Goal: Task Accomplishment & Management: Complete application form

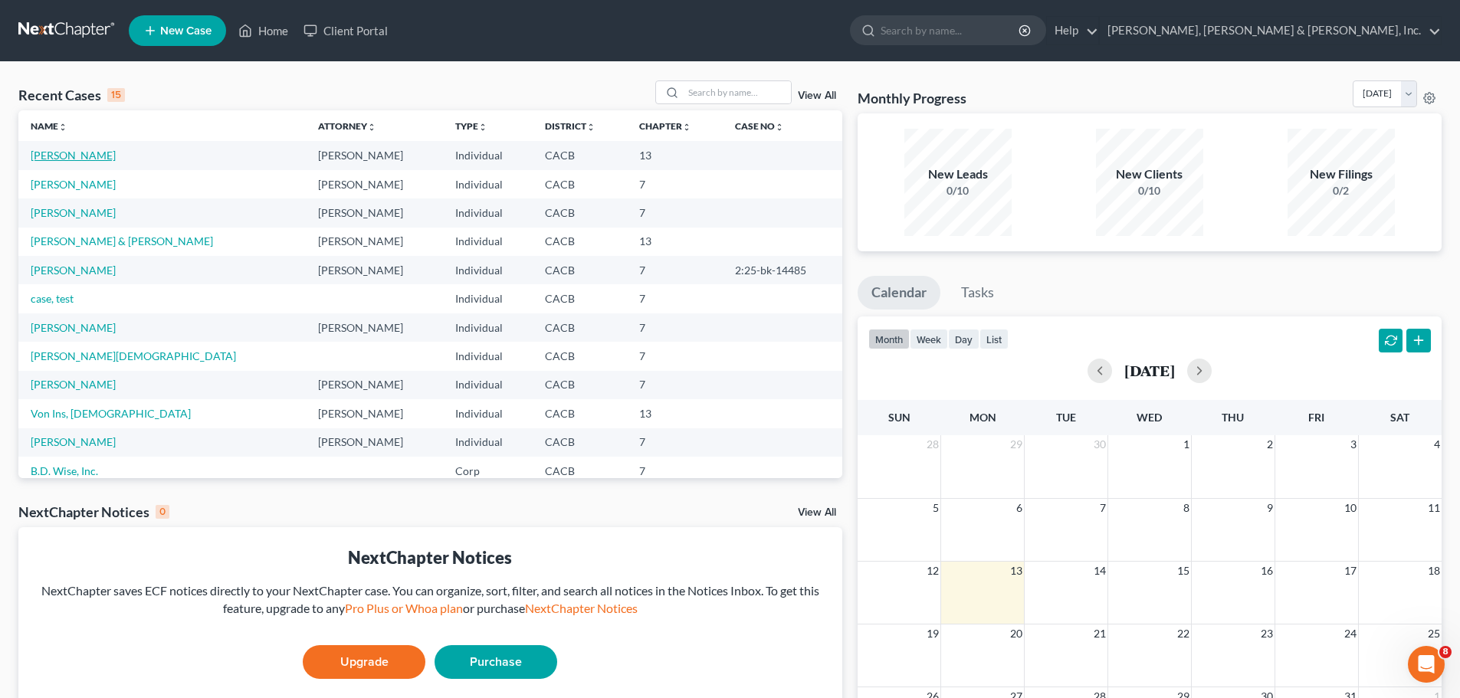
click at [63, 156] on link "[PERSON_NAME]" at bounding box center [73, 155] width 85 height 13
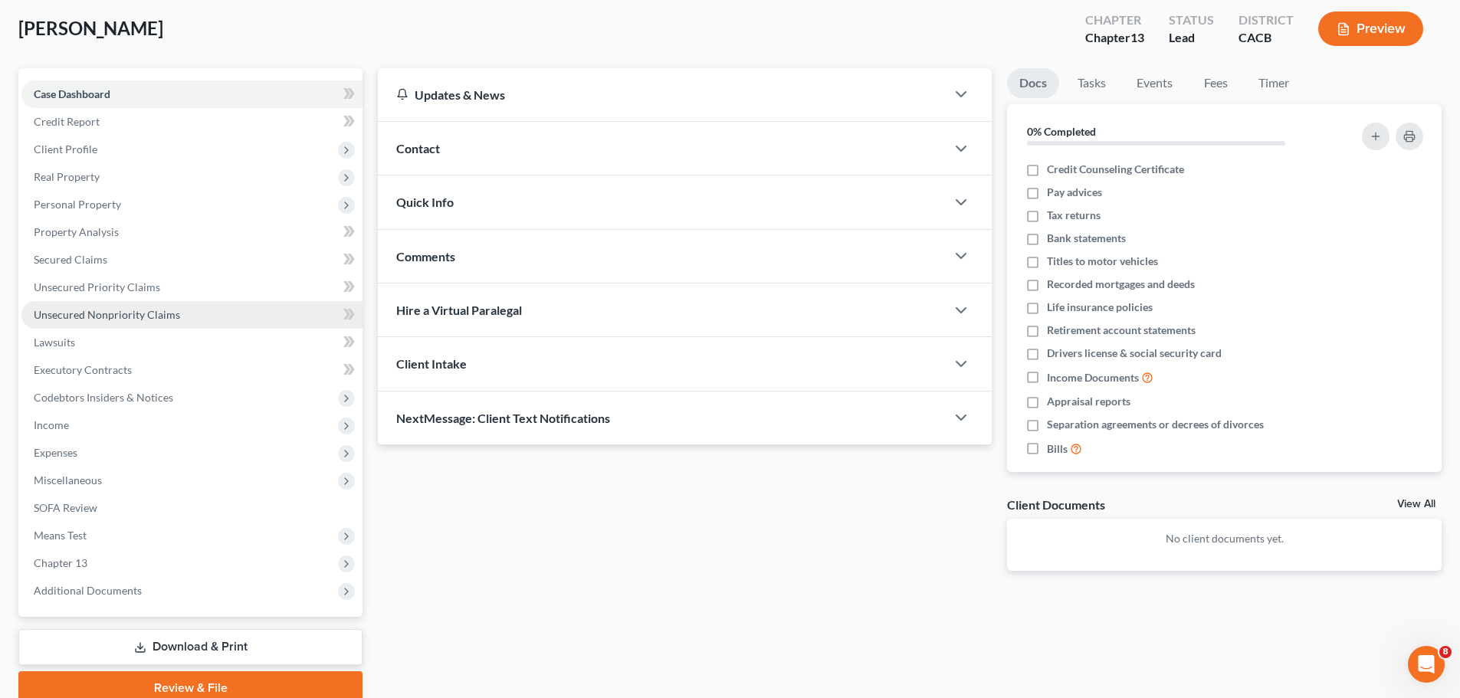
scroll to position [144, 0]
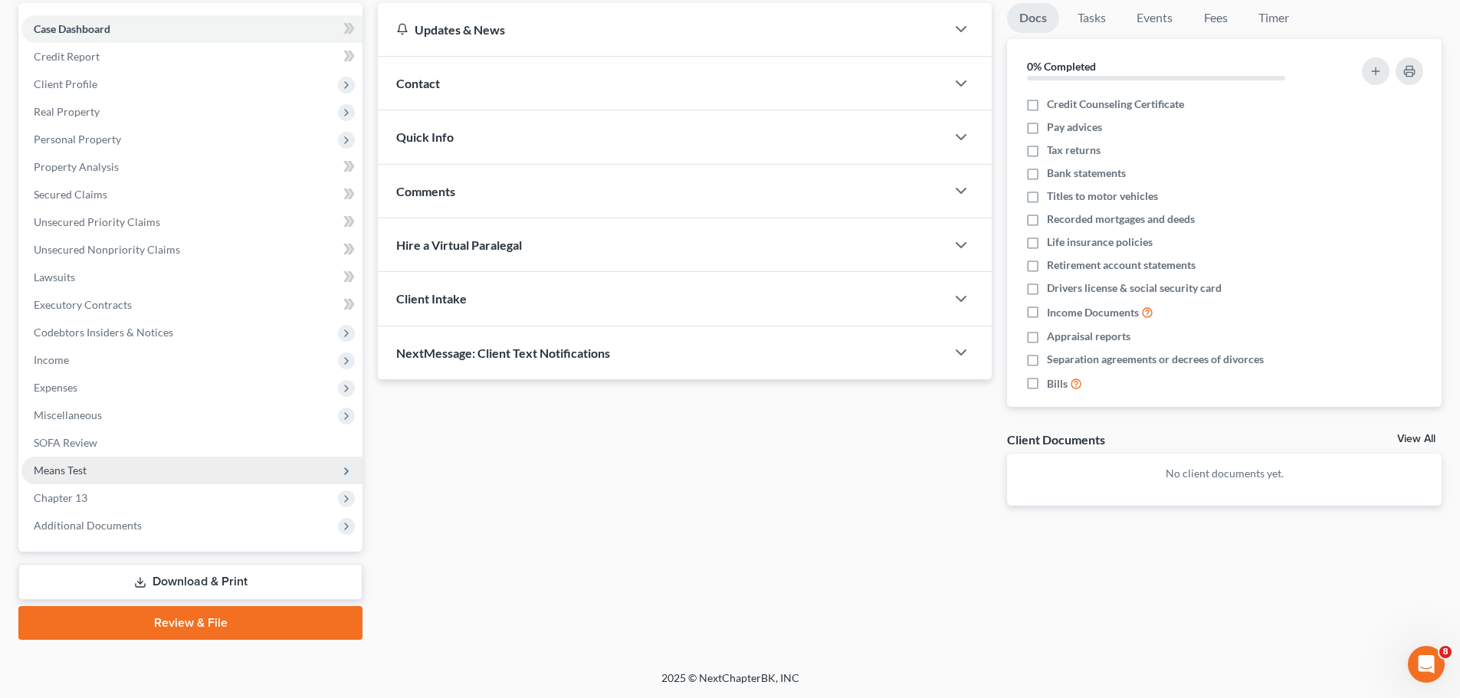
click at [87, 468] on span "Means Test" at bounding box center [191, 471] width 341 height 28
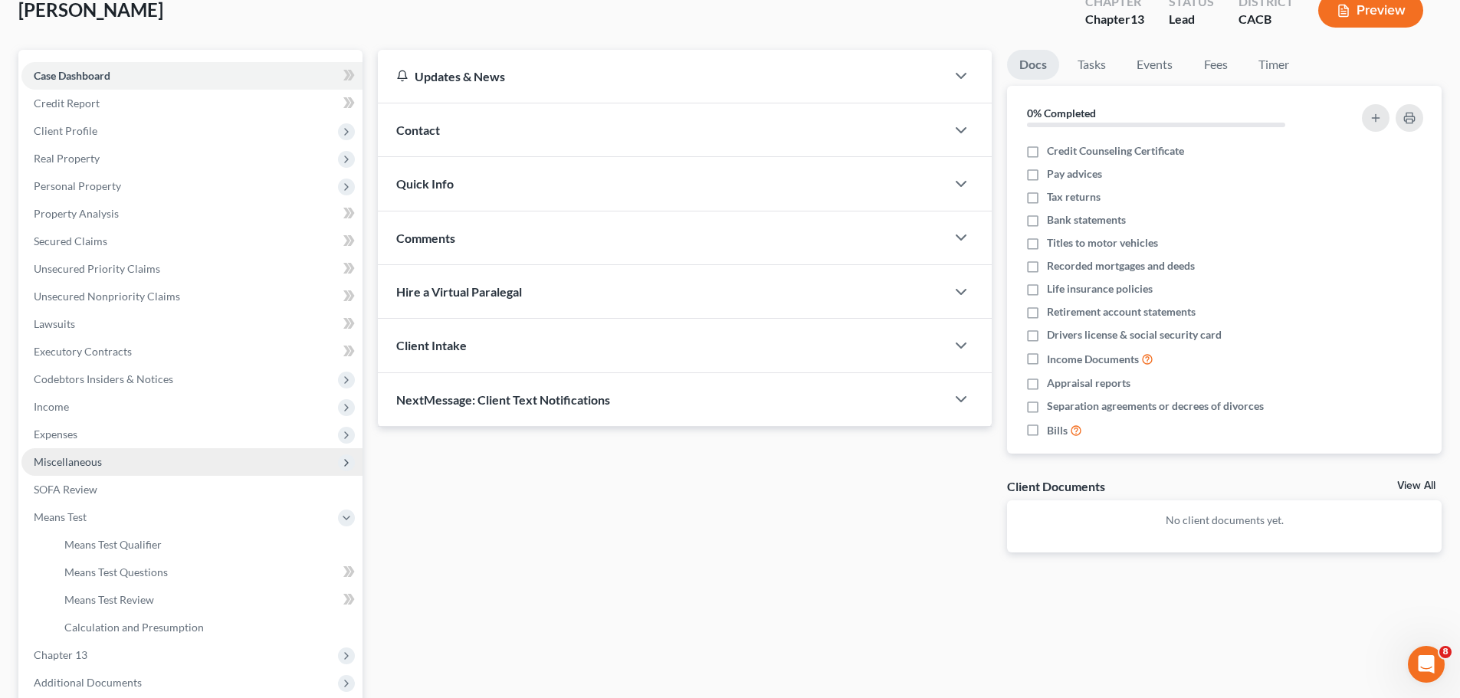
scroll to position [67, 0]
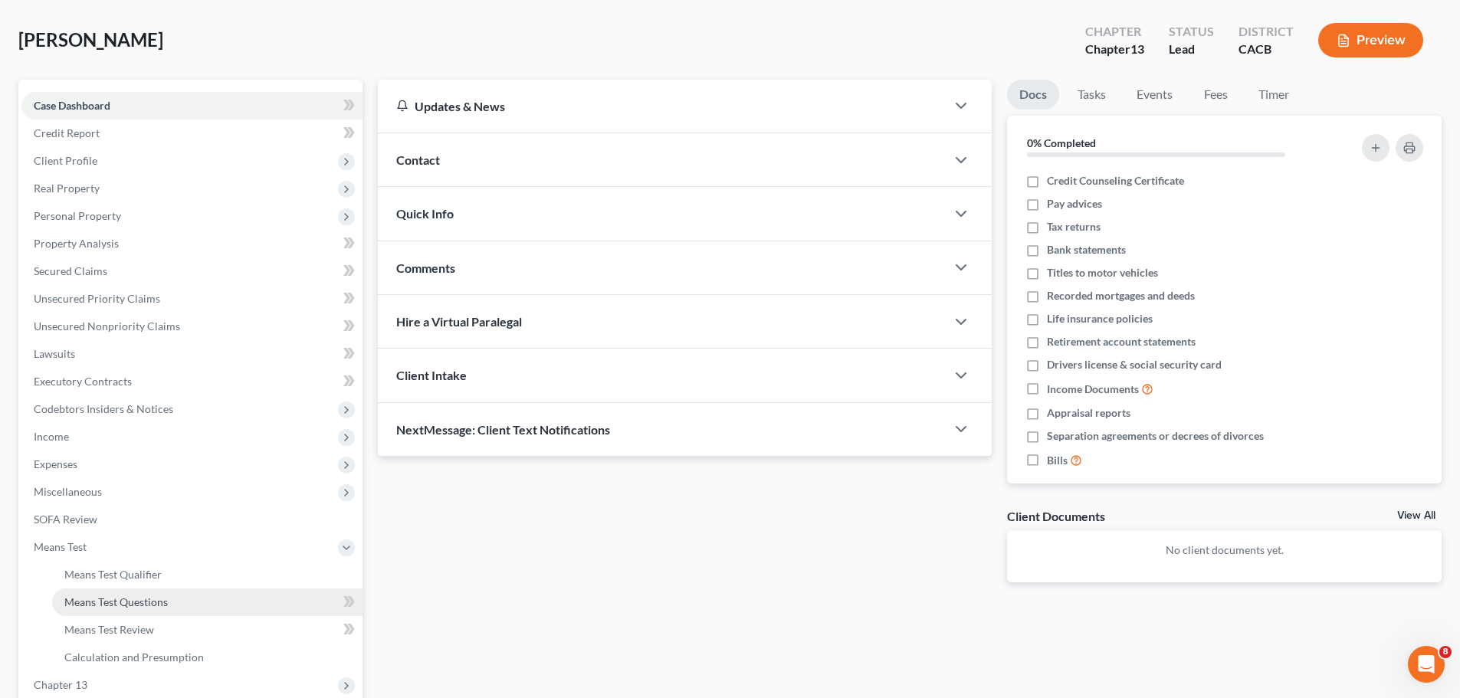
click at [149, 600] on span "Means Test Questions" at bounding box center [115, 602] width 103 height 13
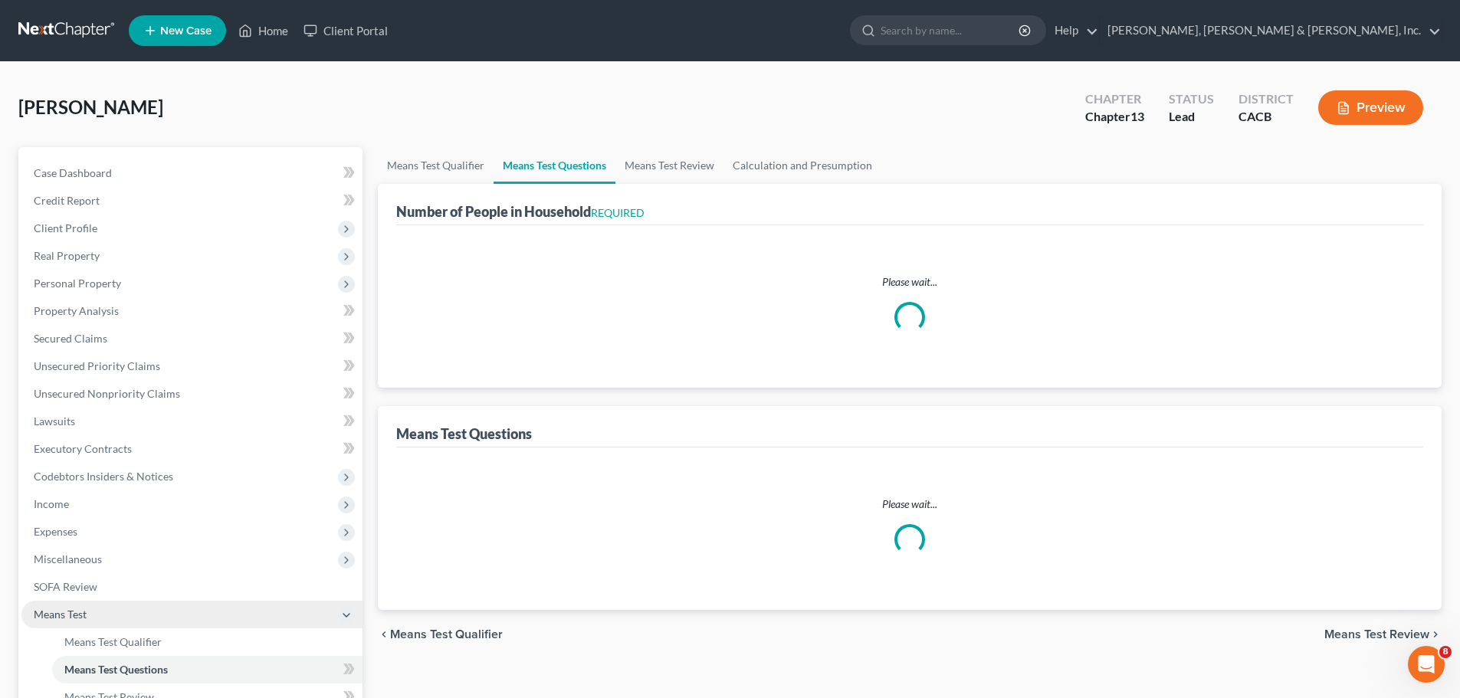
select select "2"
select select "60"
select select "2"
select select "60"
select select "1"
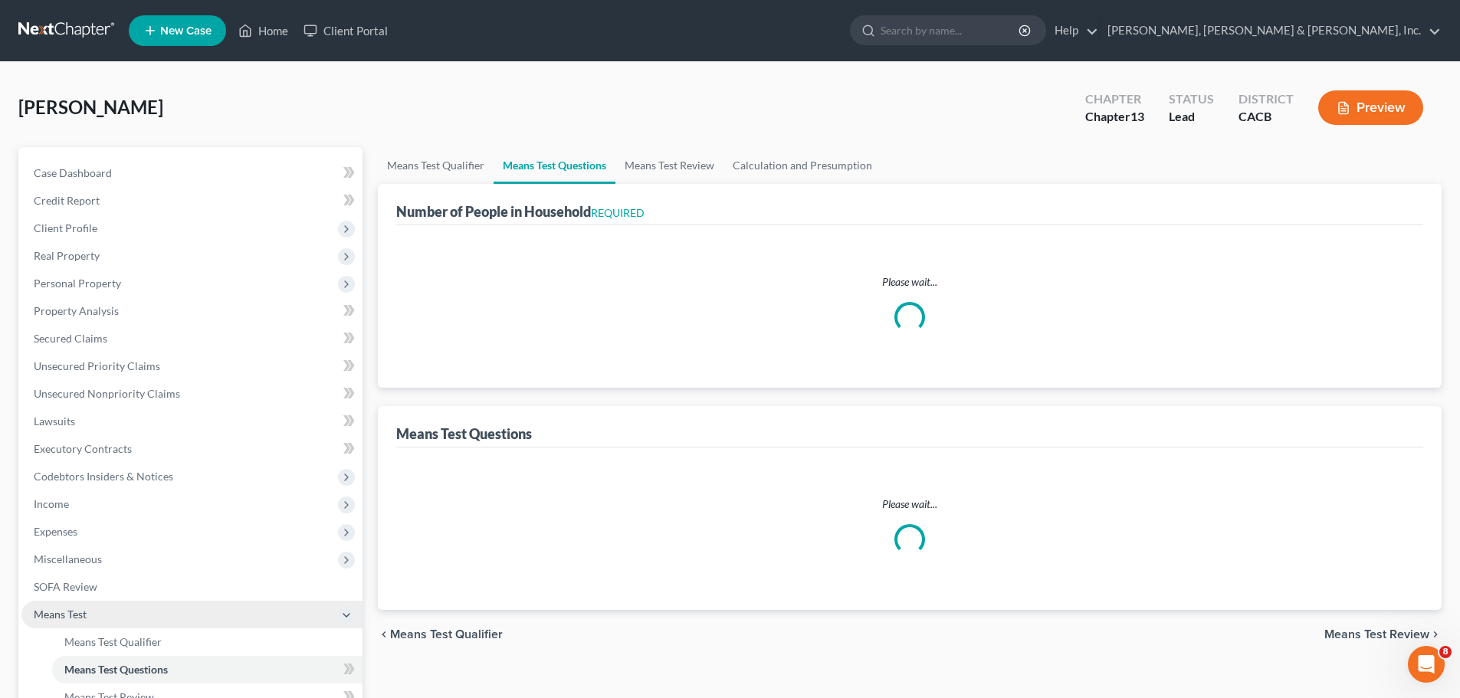
select select "60"
select select "0"
select select "60"
select select "2"
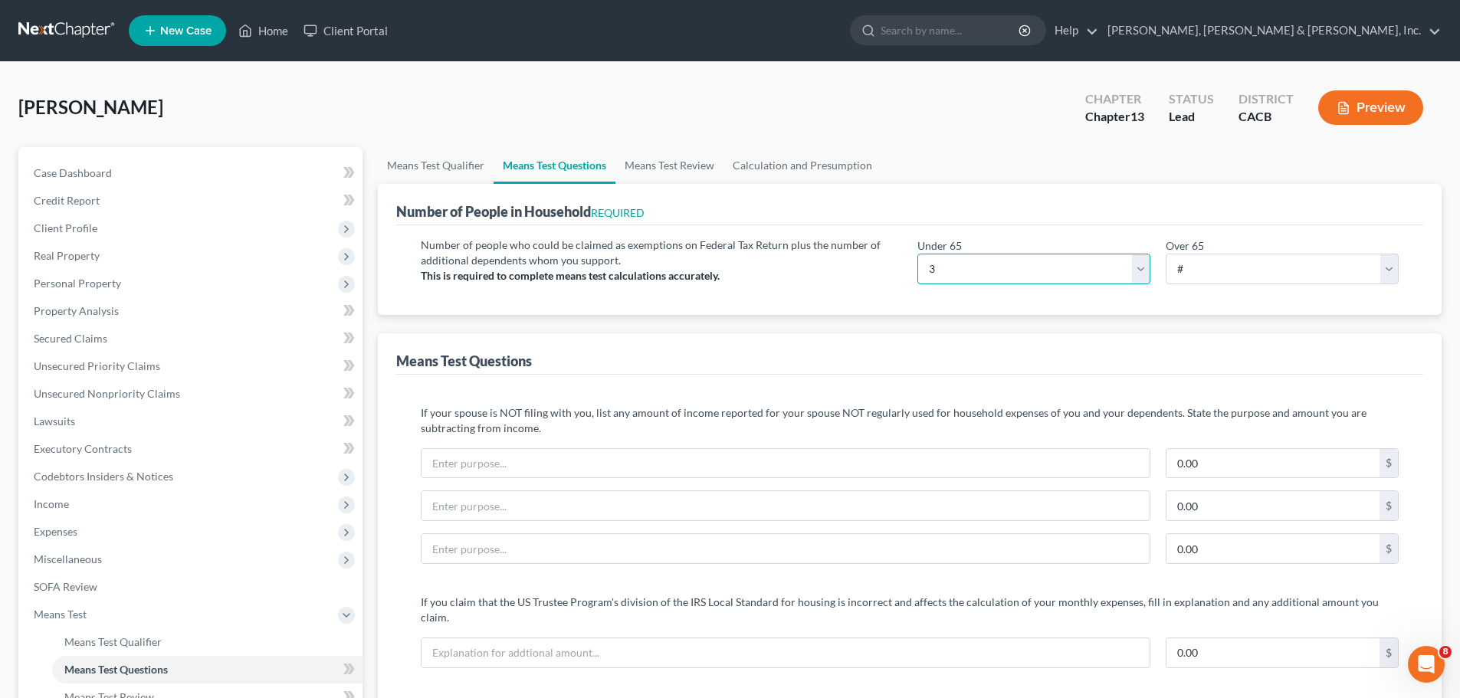
click at [933, 271] on select "# 0 1 2 3 4 5 6 7 8 9 10" at bounding box center [1034, 269] width 233 height 31
select select "4"
click at [918, 254] on select "# 0 1 2 3 4 5 6 7 8 9 10" at bounding box center [1034, 269] width 233 height 31
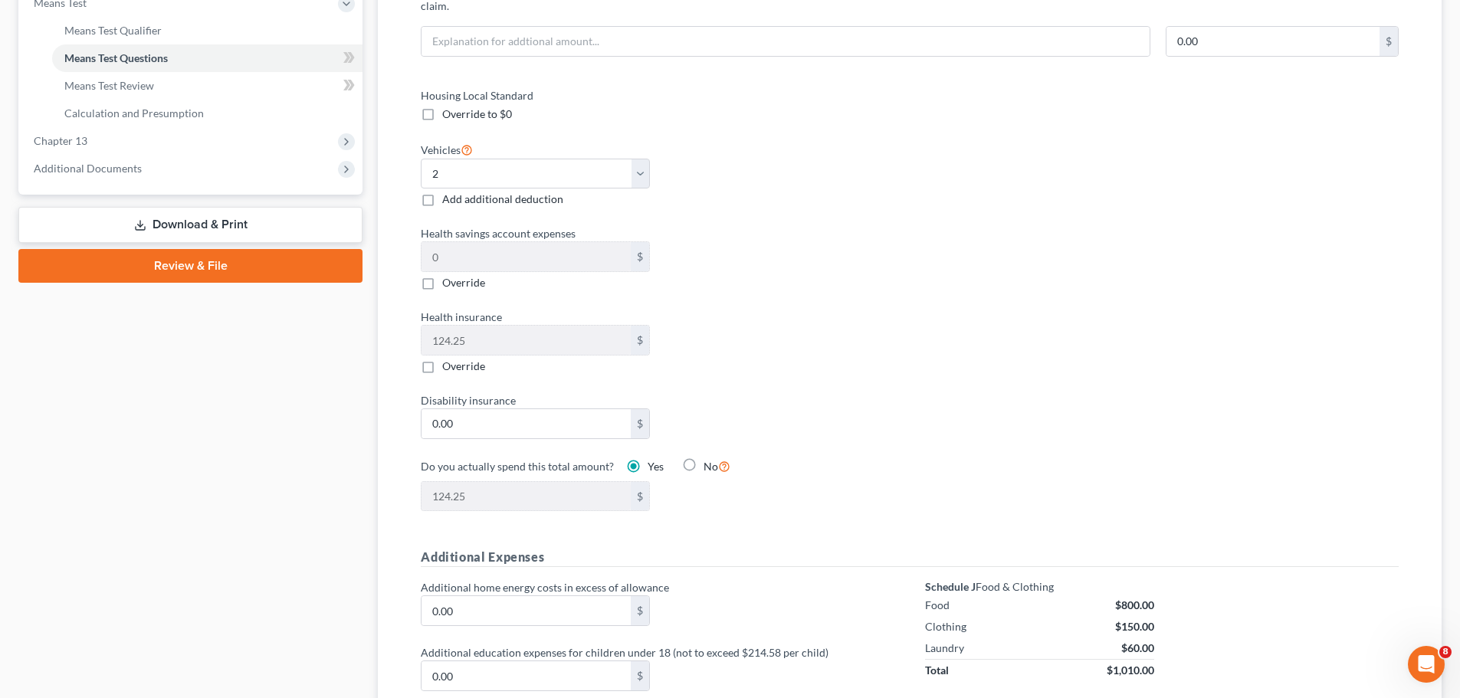
scroll to position [613, 0]
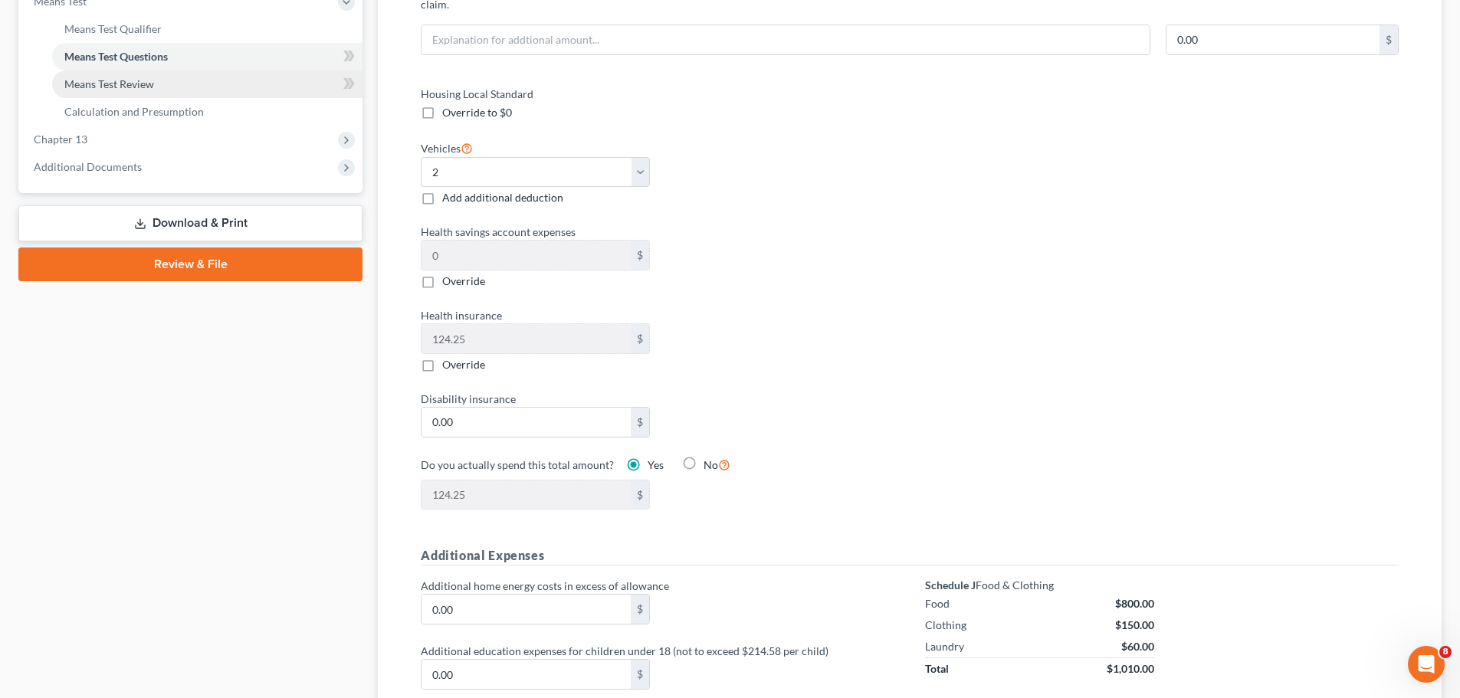
click at [133, 80] on span "Means Test Review" at bounding box center [109, 83] width 90 height 13
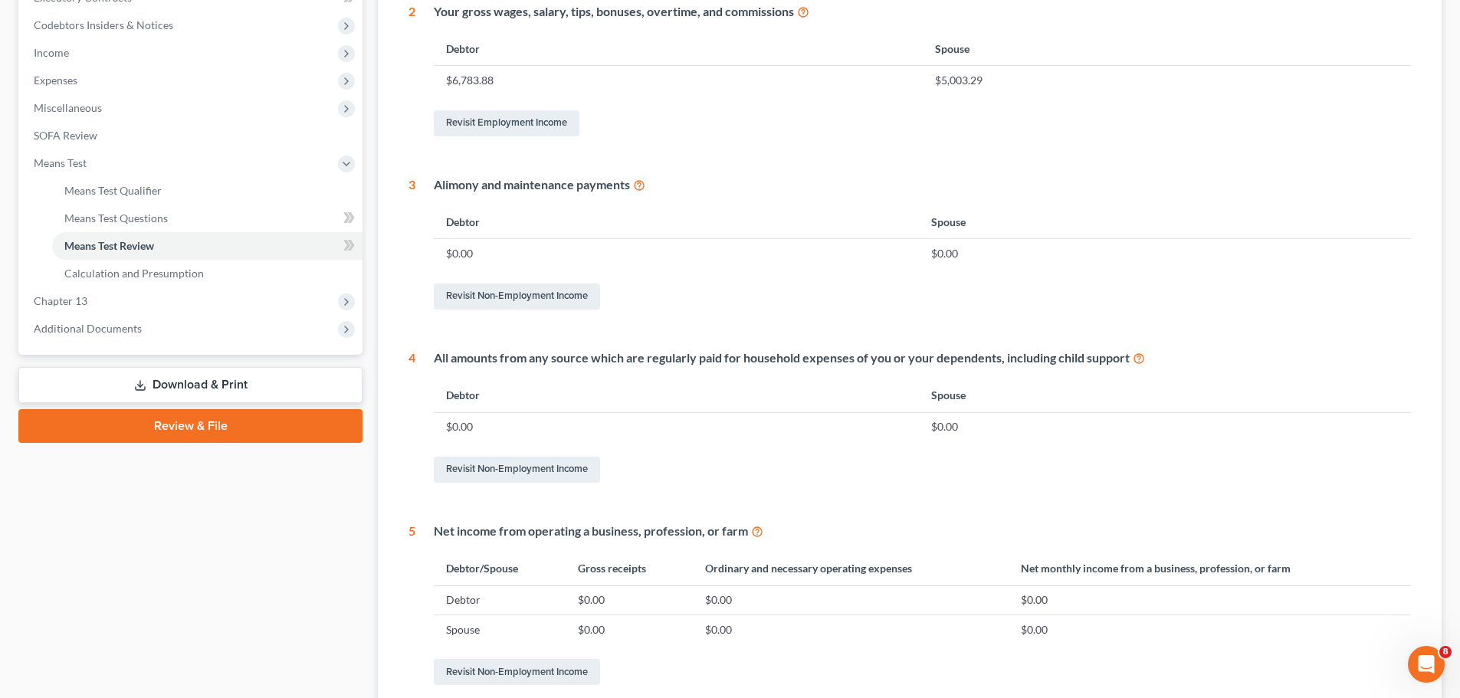
scroll to position [604, 0]
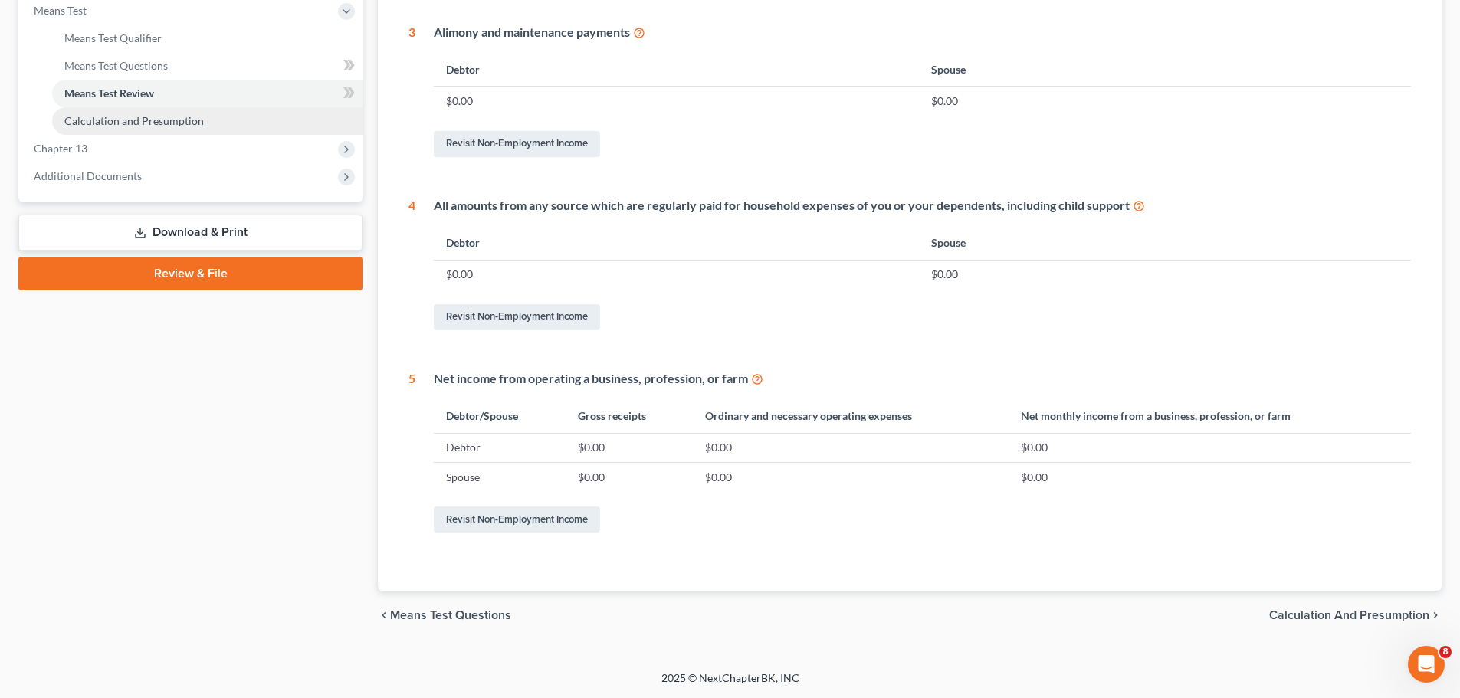
click at [166, 121] on span "Calculation and Presumption" at bounding box center [134, 120] width 140 height 13
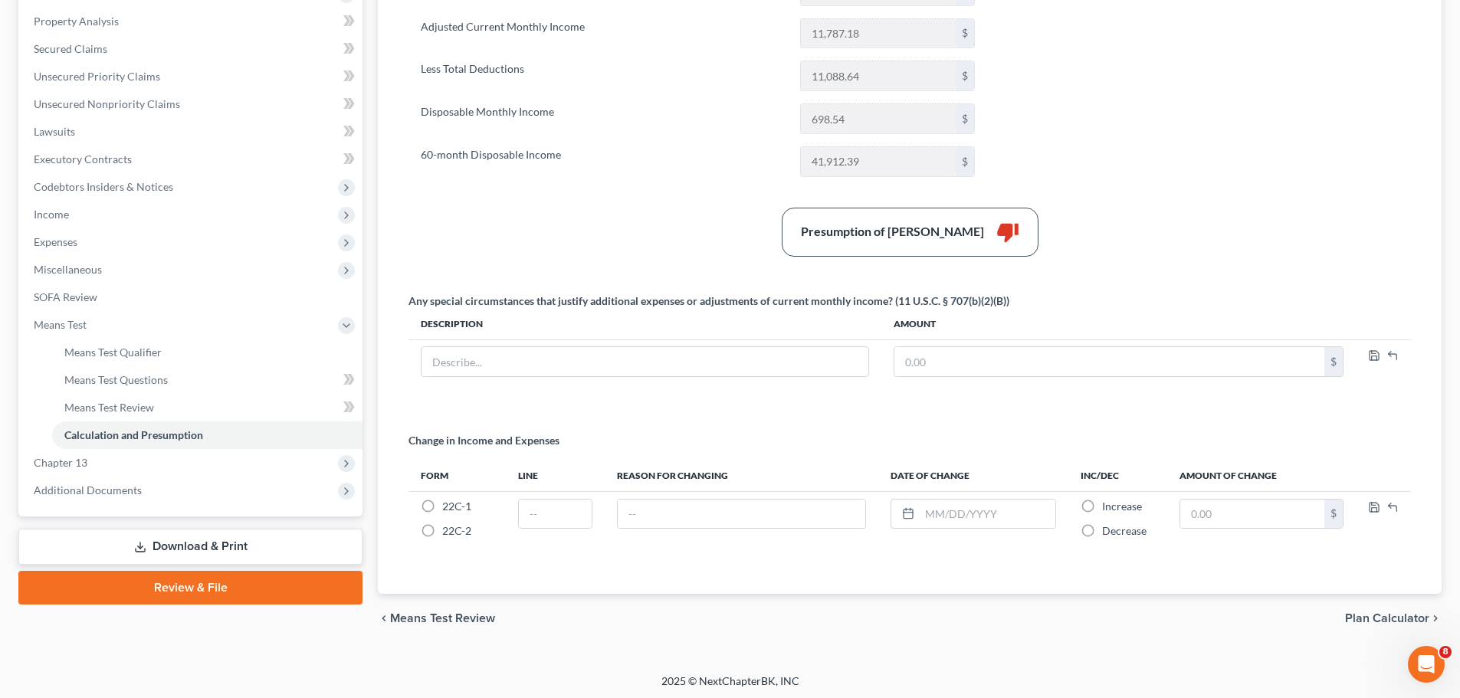
scroll to position [293, 0]
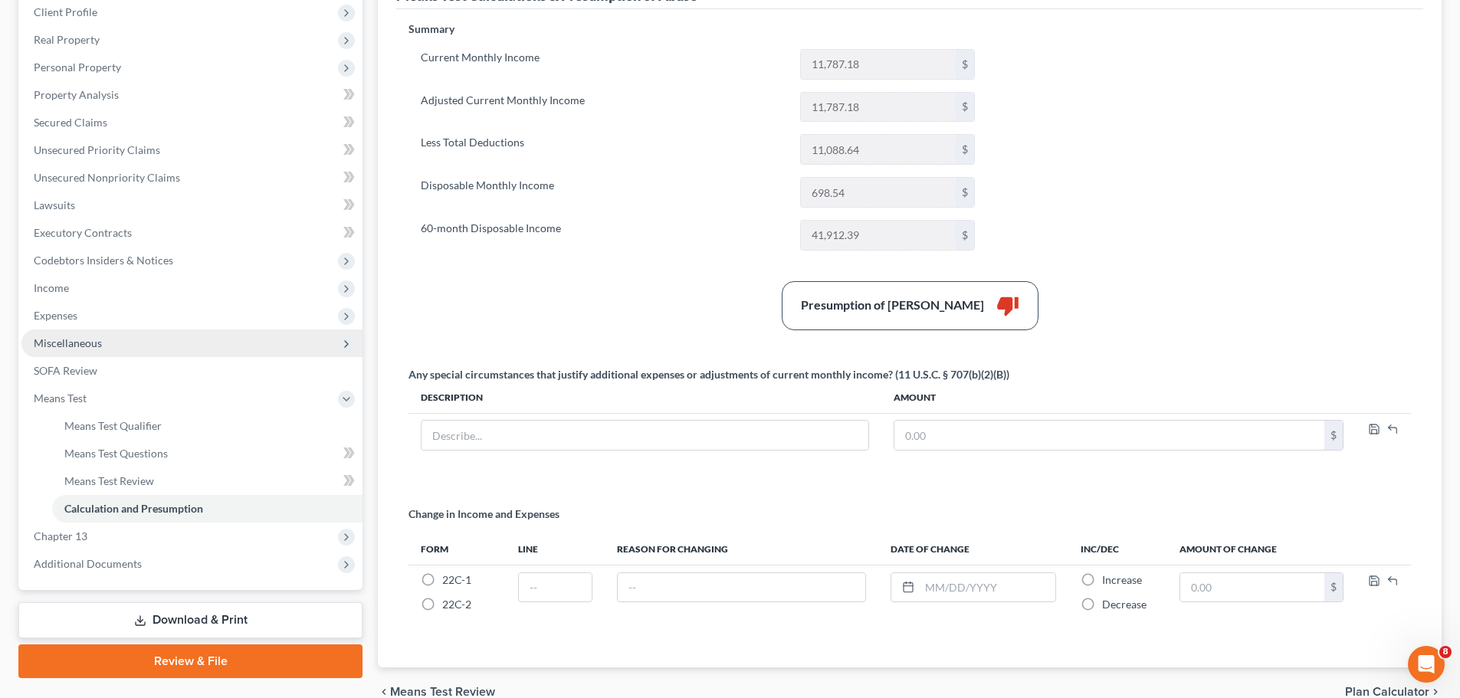
click at [126, 353] on span "Miscellaneous" at bounding box center [191, 344] width 341 height 28
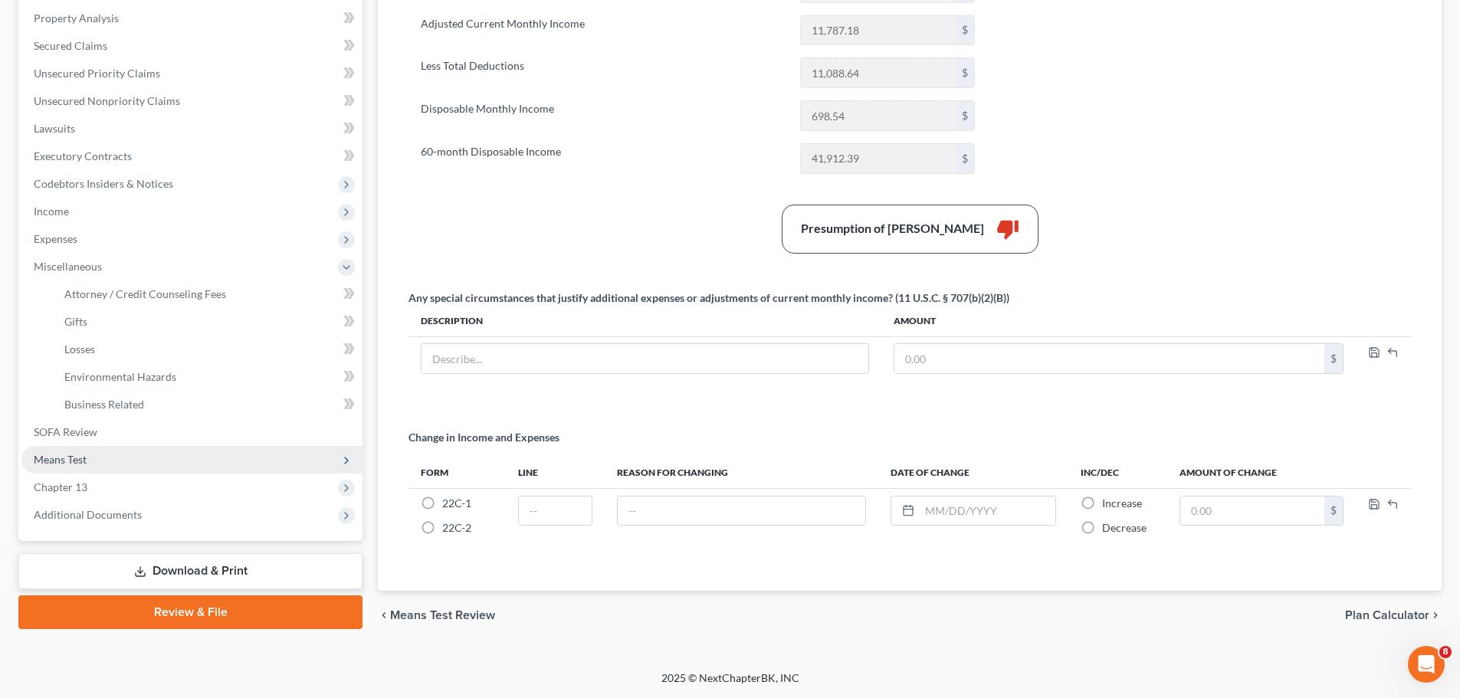
click at [125, 449] on span "Means Test" at bounding box center [191, 460] width 341 height 28
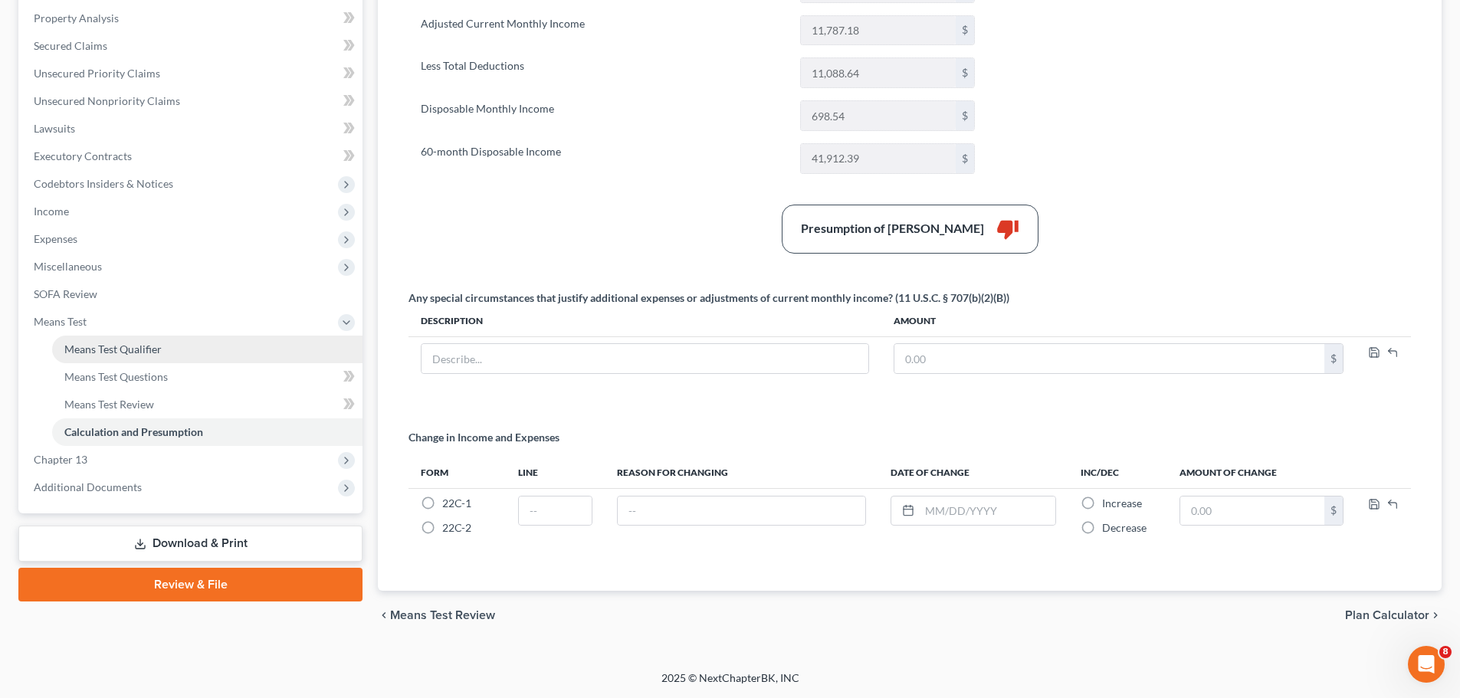
click at [153, 350] on span "Means Test Qualifier" at bounding box center [112, 349] width 97 height 13
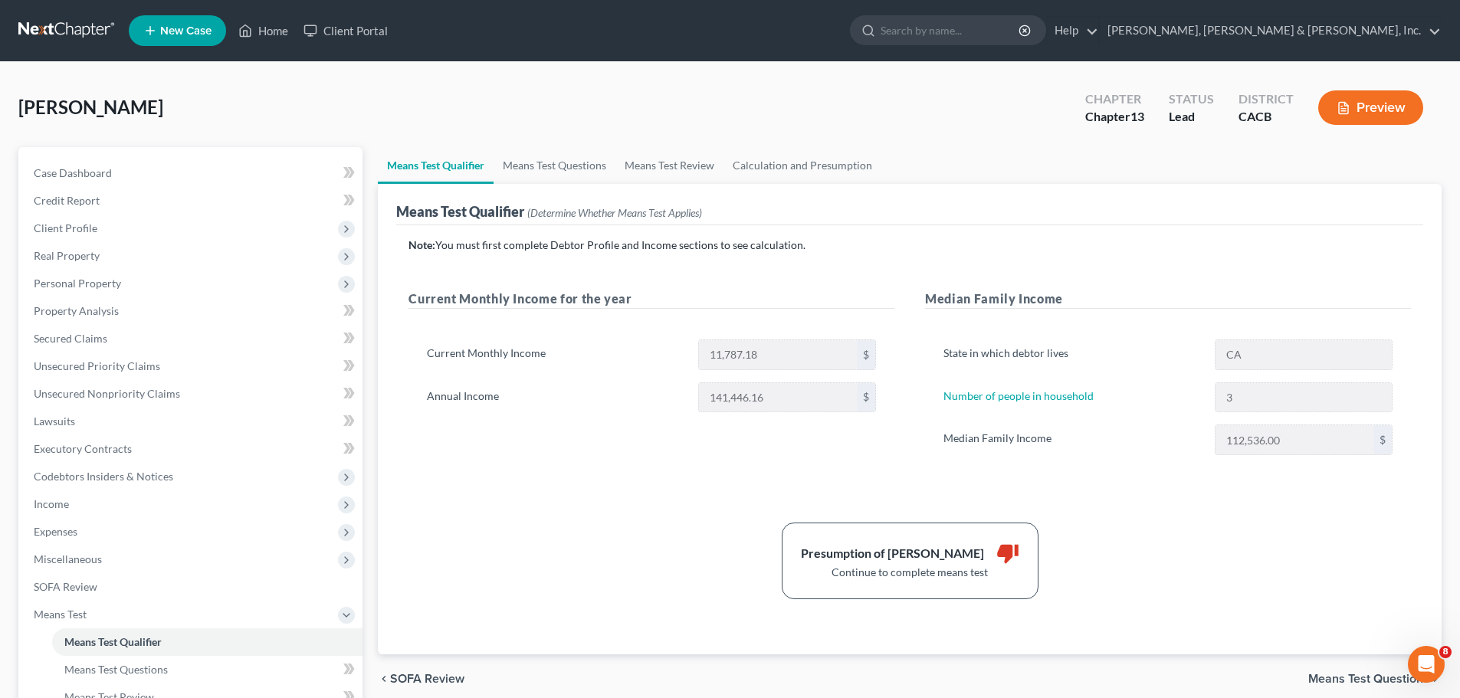
drag, startPoint x: 1228, startPoint y: 396, endPoint x: 1217, endPoint y: 504, distance: 107.9
click at [1217, 504] on div "Note: You must first complete Debtor Profile and Income sections to see calcula…" at bounding box center [910, 419] width 1003 height 362
click at [541, 160] on link "Means Test Questions" at bounding box center [555, 165] width 122 height 37
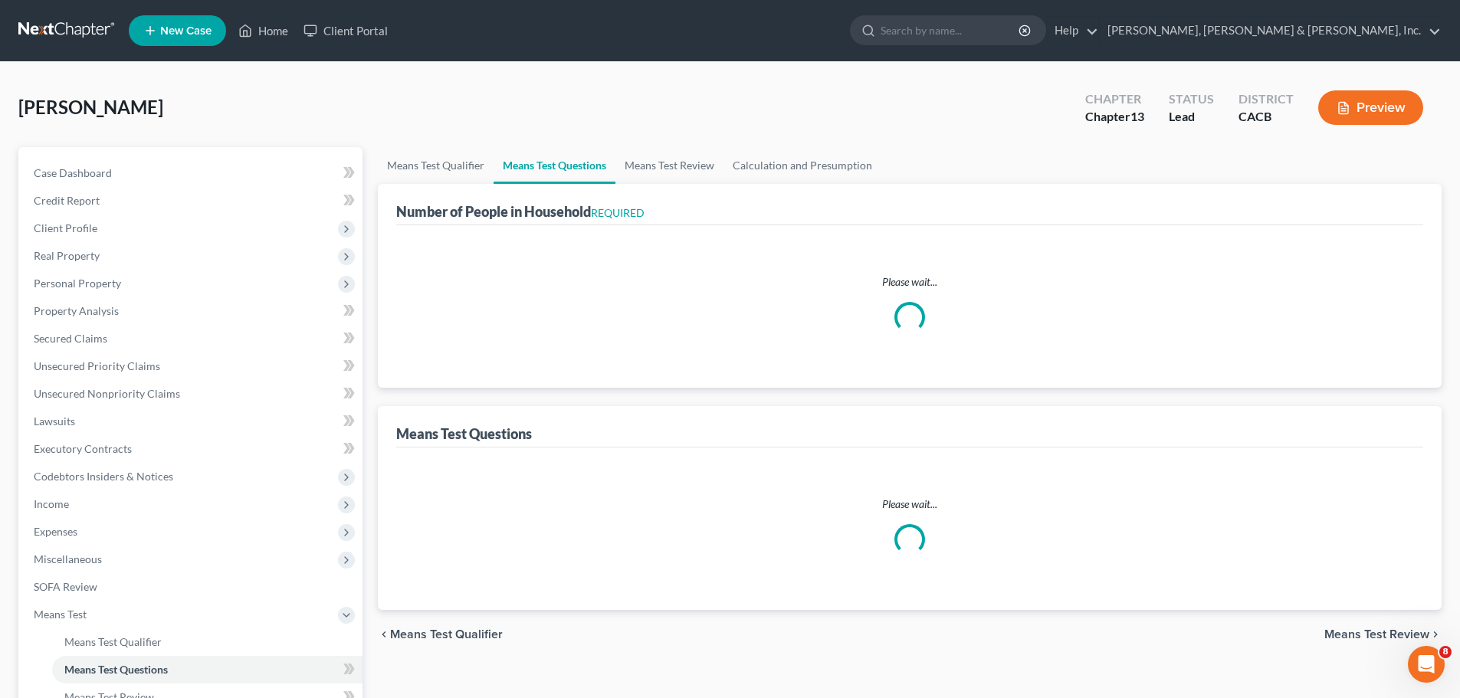
select select "2"
select select "60"
select select "2"
select select "60"
select select "1"
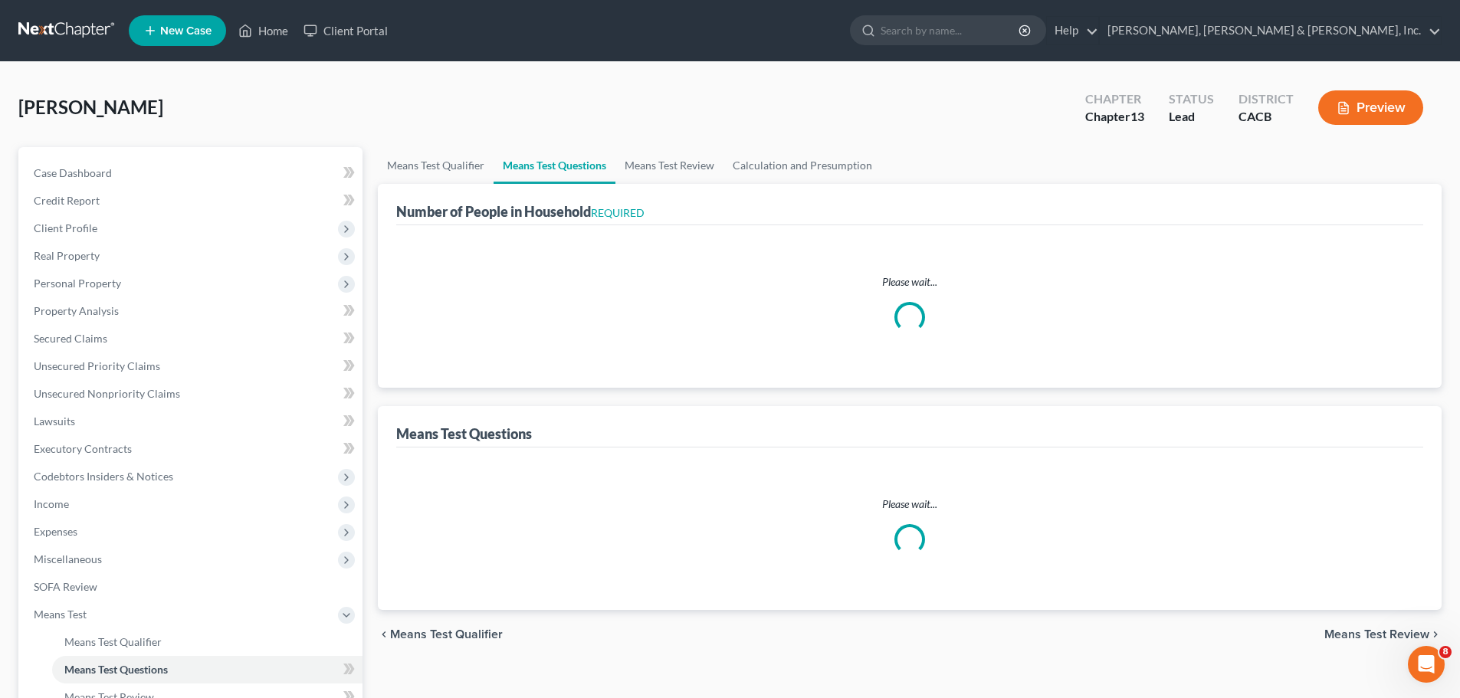
select select "60"
select select "0"
select select "60"
select select "4"
select select "2"
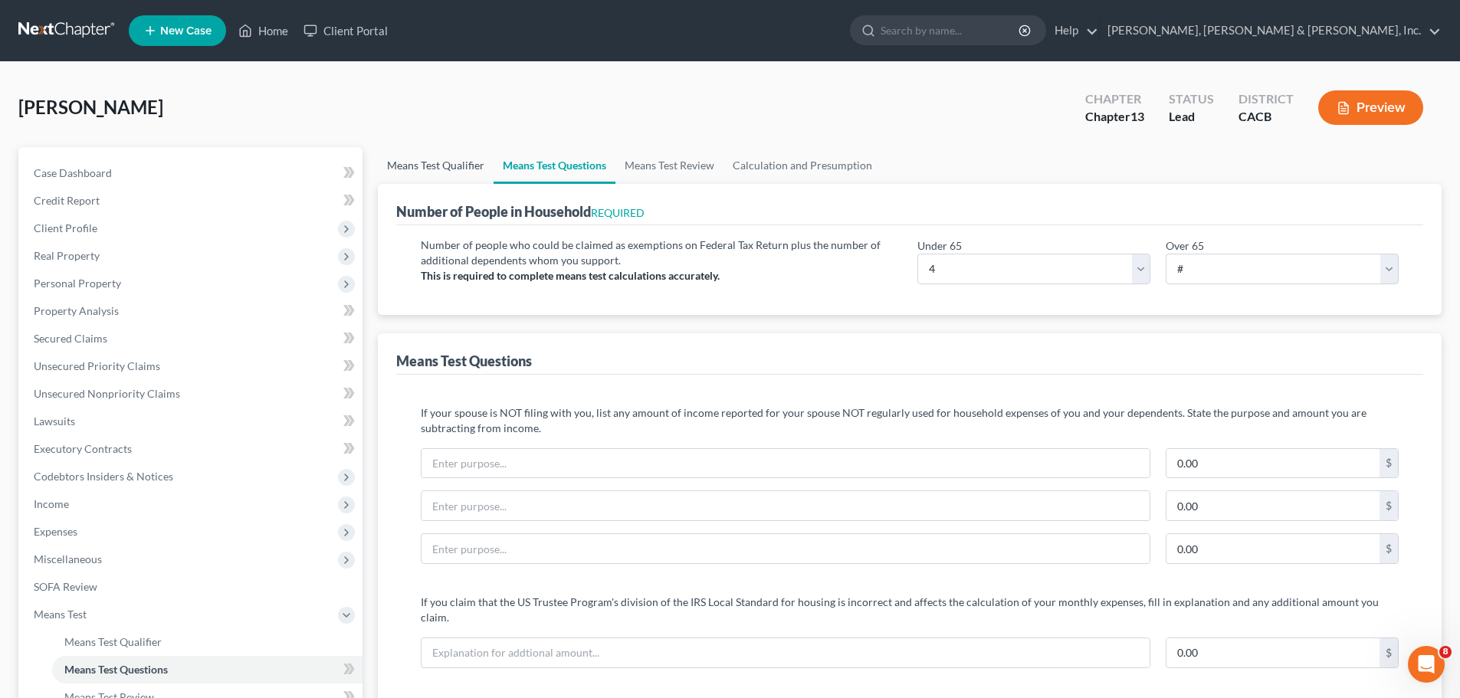
click at [429, 166] on link "Means Test Qualifier" at bounding box center [436, 165] width 116 height 37
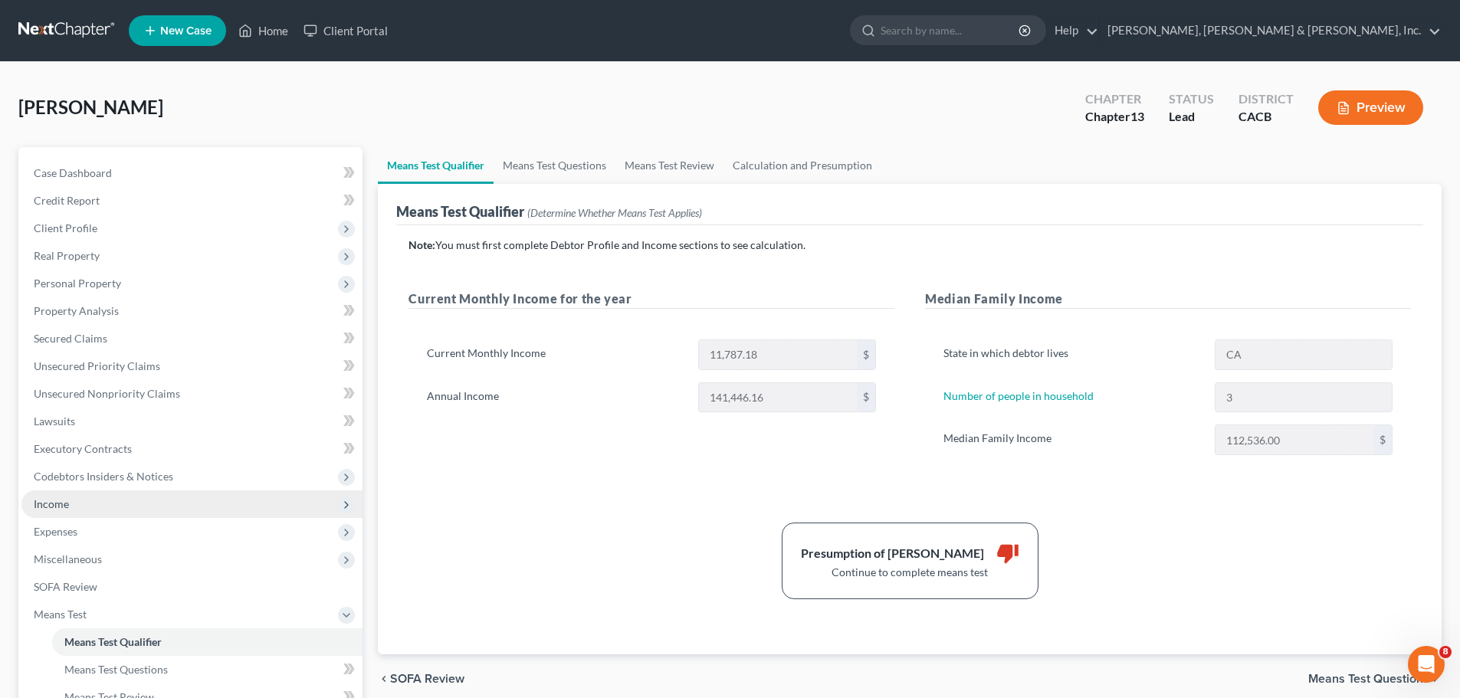
click at [74, 503] on span "Income" at bounding box center [191, 505] width 341 height 28
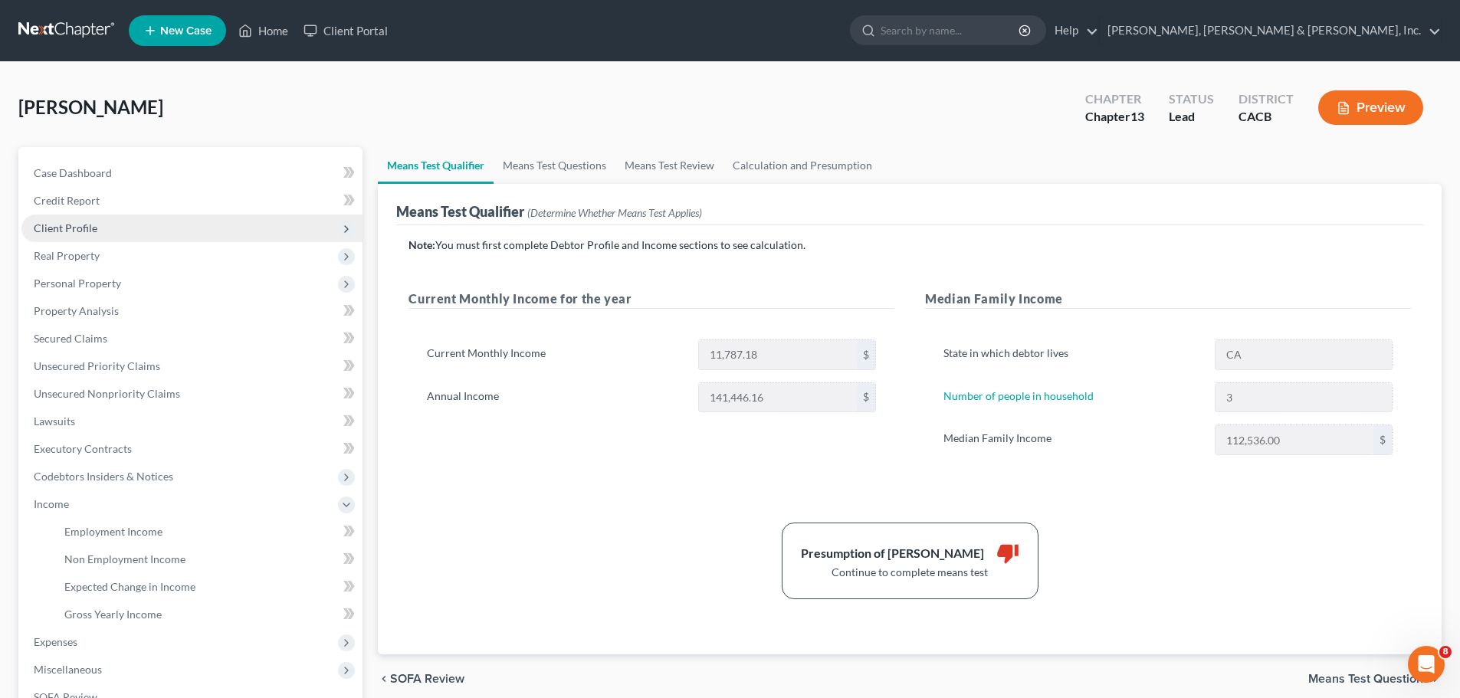
click at [95, 231] on span "Client Profile" at bounding box center [66, 228] width 64 height 13
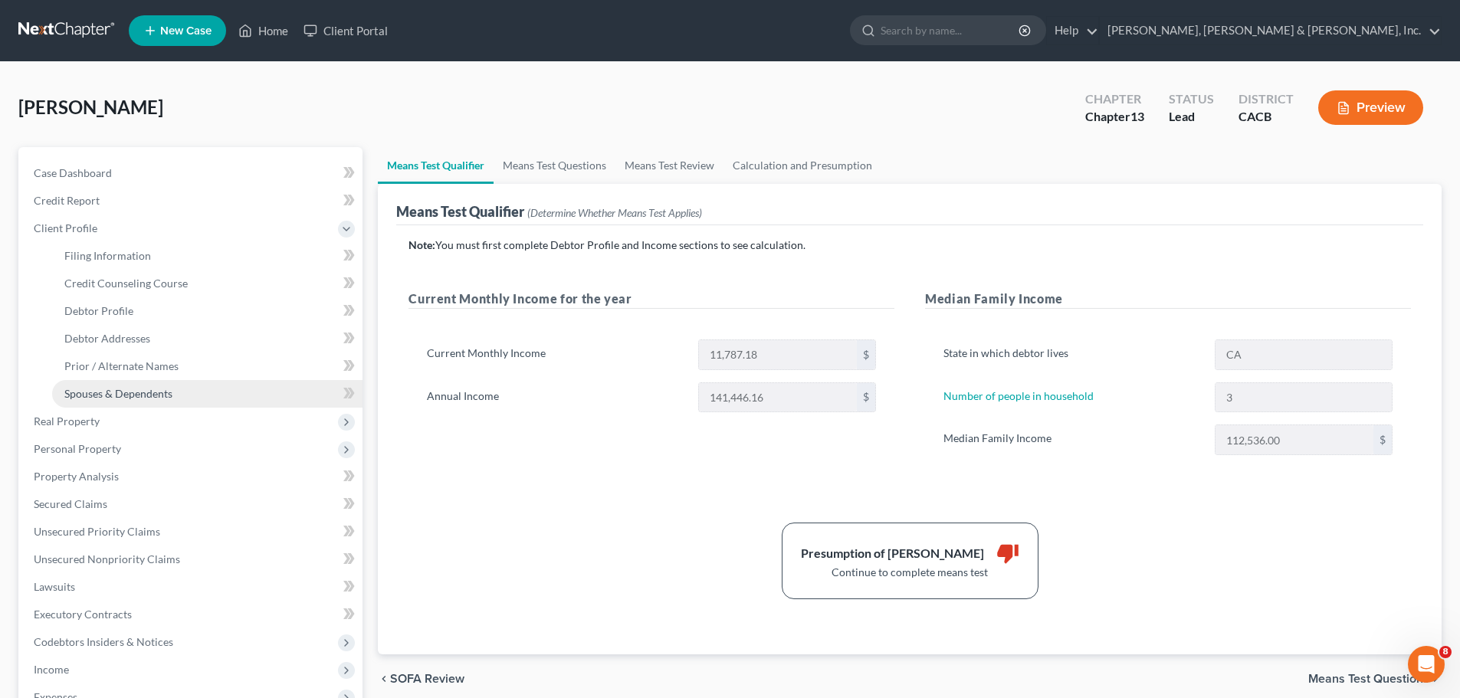
click at [149, 396] on span "Spouses & Dependents" at bounding box center [118, 393] width 108 height 13
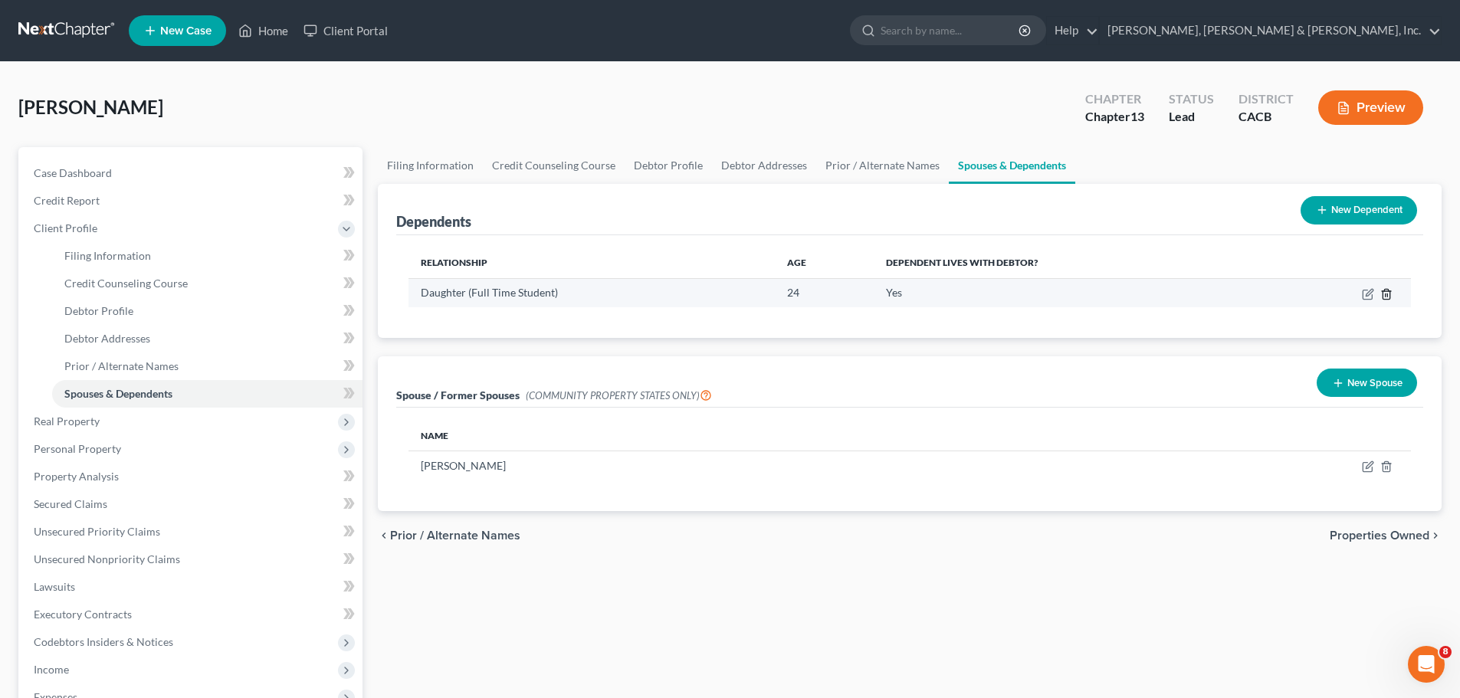
click at [1384, 297] on icon "button" at bounding box center [1387, 294] width 12 height 12
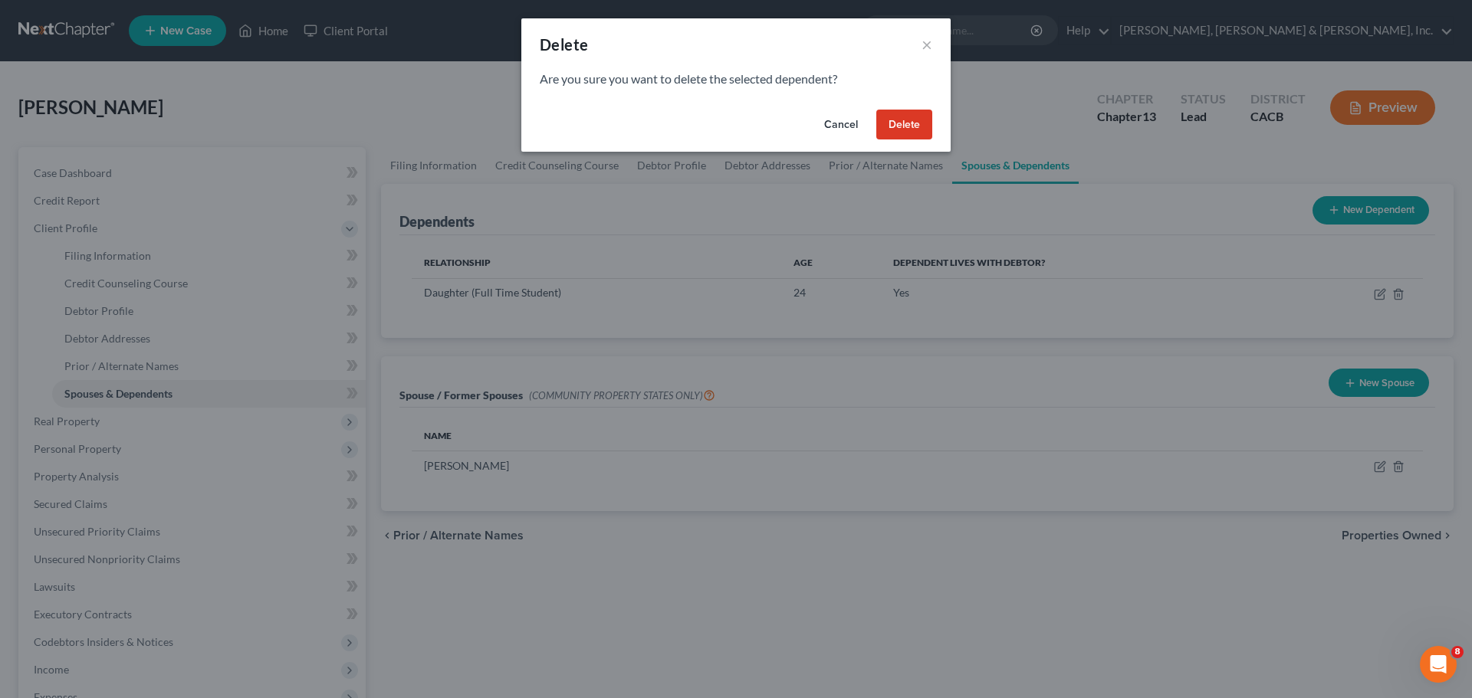
click at [840, 127] on button "Cancel" at bounding box center [841, 125] width 58 height 31
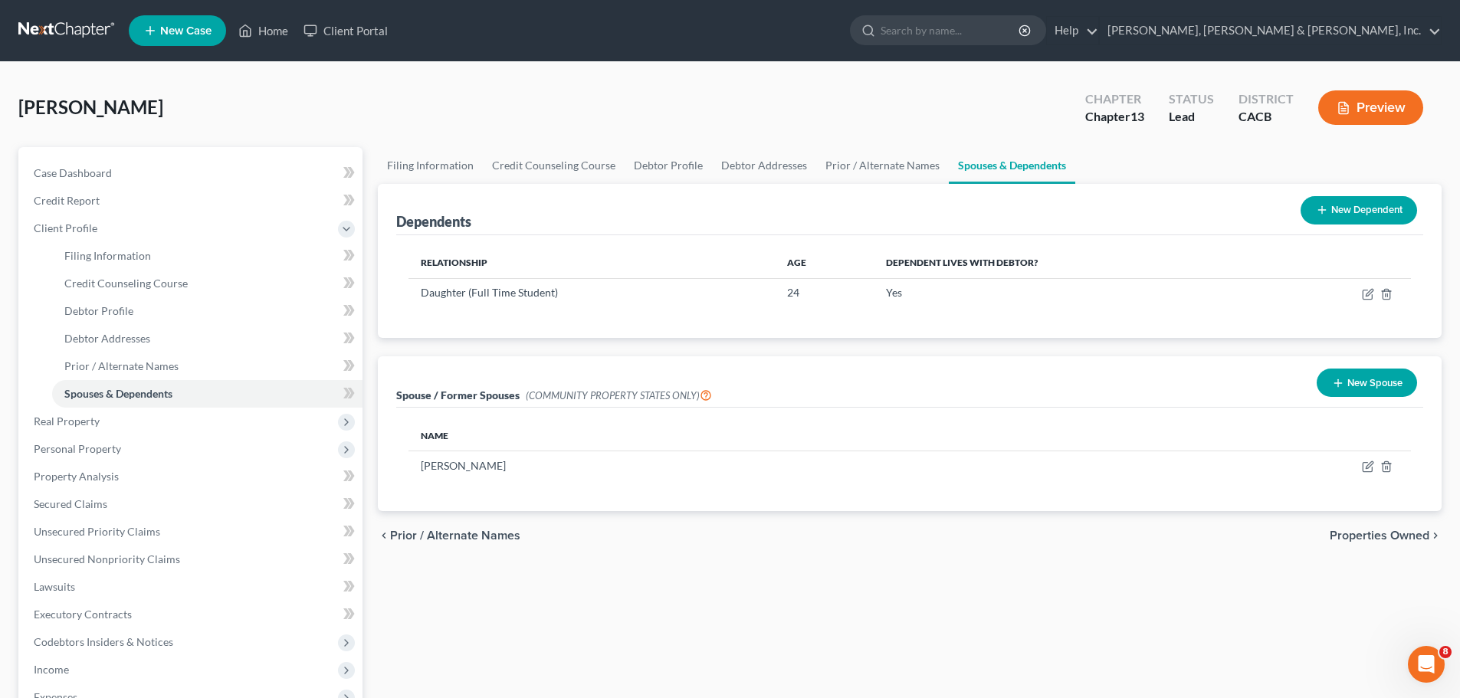
click at [1360, 213] on button "New Dependent" at bounding box center [1359, 210] width 117 height 28
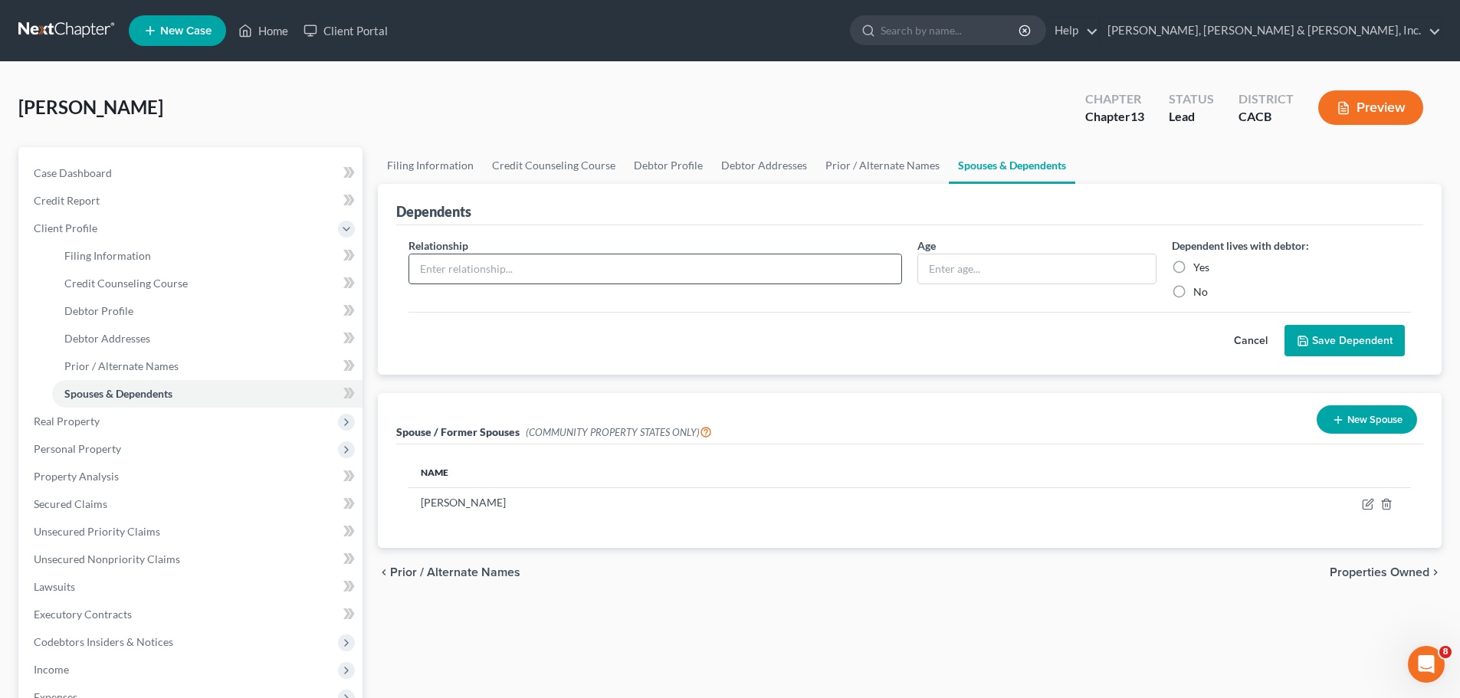
click at [427, 270] on input "text" at bounding box center [655, 269] width 492 height 29
type input "Daughter (unemployed)"
drag, startPoint x: 1182, startPoint y: 268, endPoint x: 1163, endPoint y: 269, distance: 19.2
click at [1194, 268] on label "Yes" at bounding box center [1202, 267] width 16 height 15
click at [1200, 268] on input "Yes" at bounding box center [1205, 265] width 10 height 10
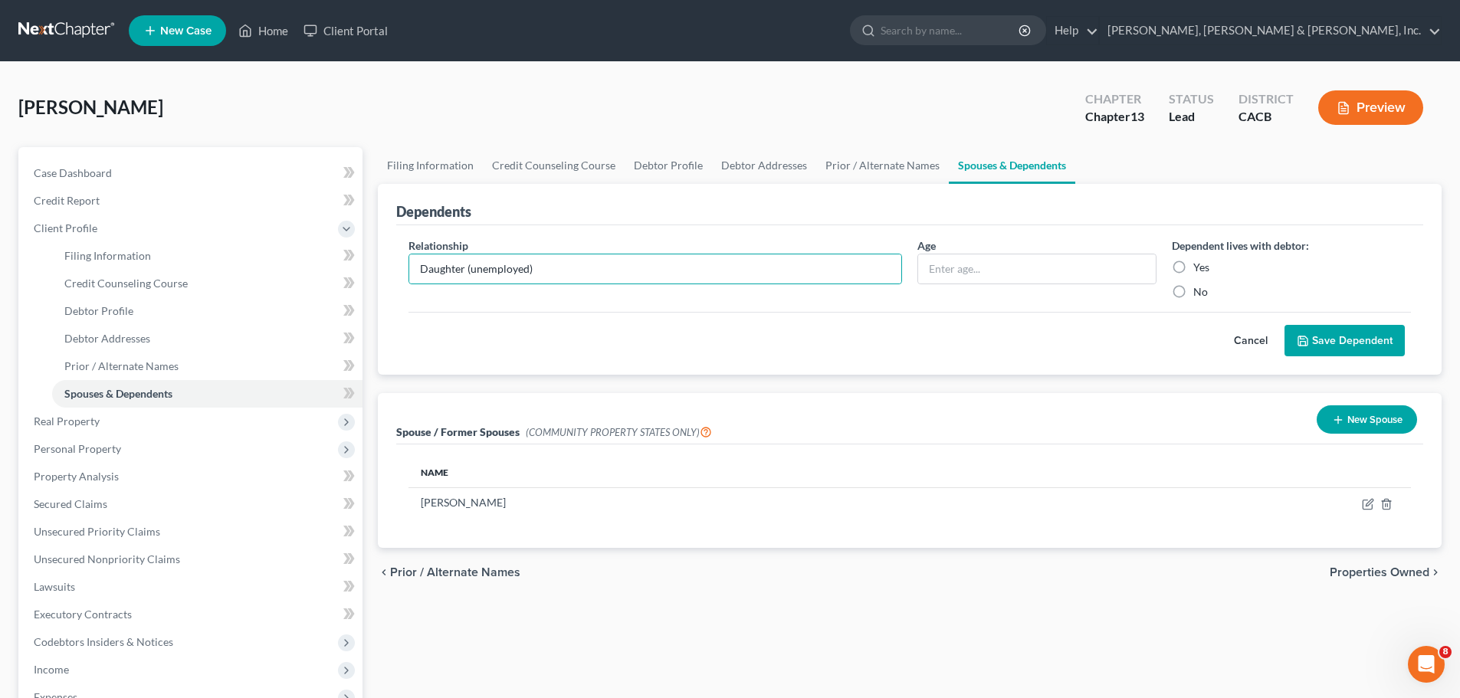
radio input "true"
click at [1059, 278] on input "text" at bounding box center [1037, 269] width 238 height 29
click at [897, 563] on div "chevron_left Prior / Alternate Names Properties Owned chevron_right" at bounding box center [910, 572] width 1064 height 49
click at [1355, 343] on button "Save Dependent" at bounding box center [1345, 341] width 120 height 32
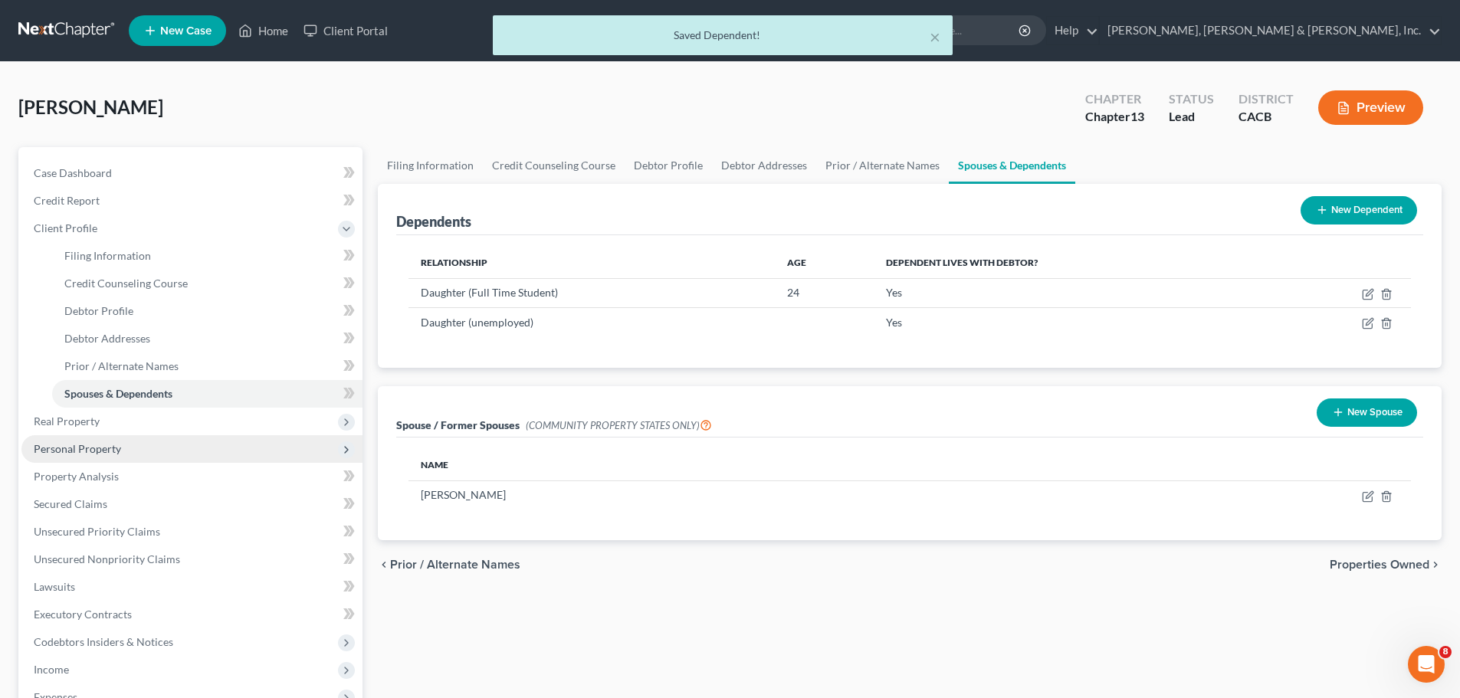
scroll to position [310, 0]
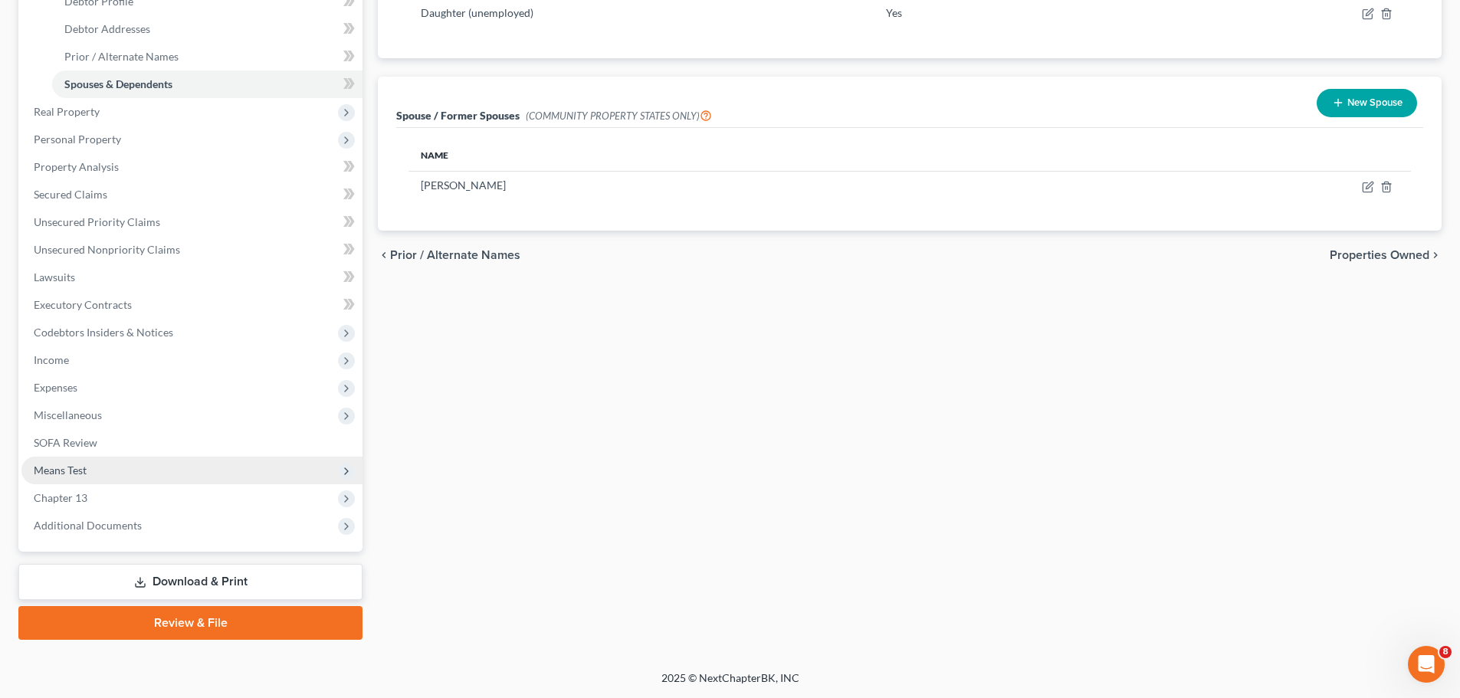
click at [117, 461] on span "Means Test" at bounding box center [191, 471] width 341 height 28
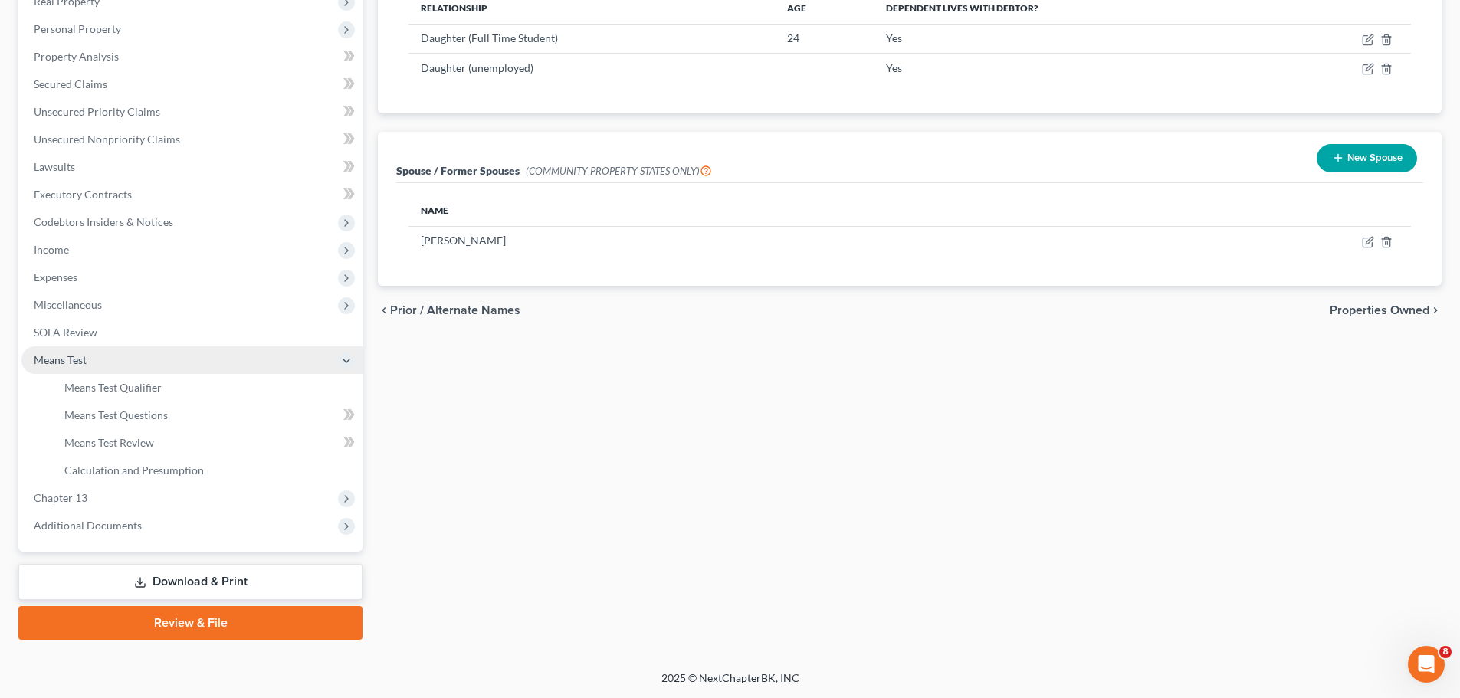
scroll to position [255, 0]
click at [158, 381] on span "Means Test Qualifier" at bounding box center [112, 387] width 97 height 13
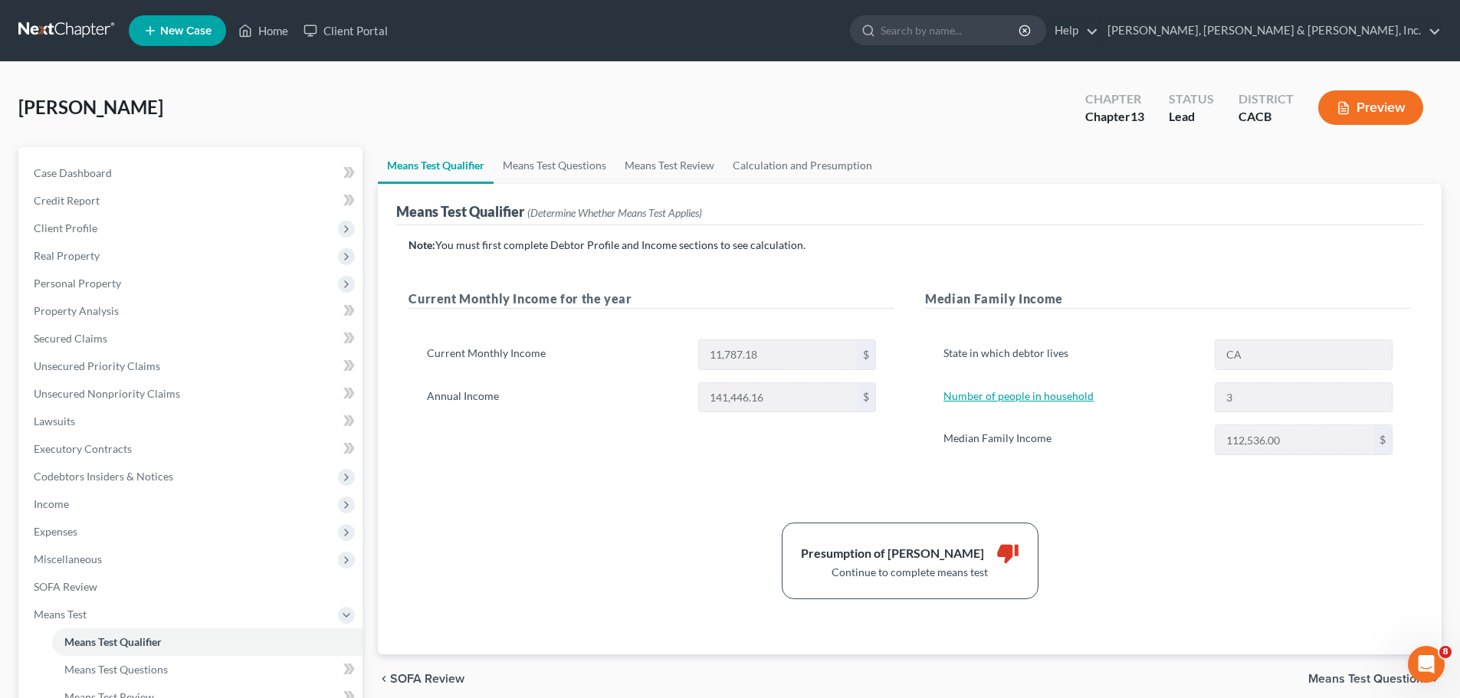
click at [1069, 400] on link "Number of people in household" at bounding box center [1019, 395] width 150 height 13
select select "1"
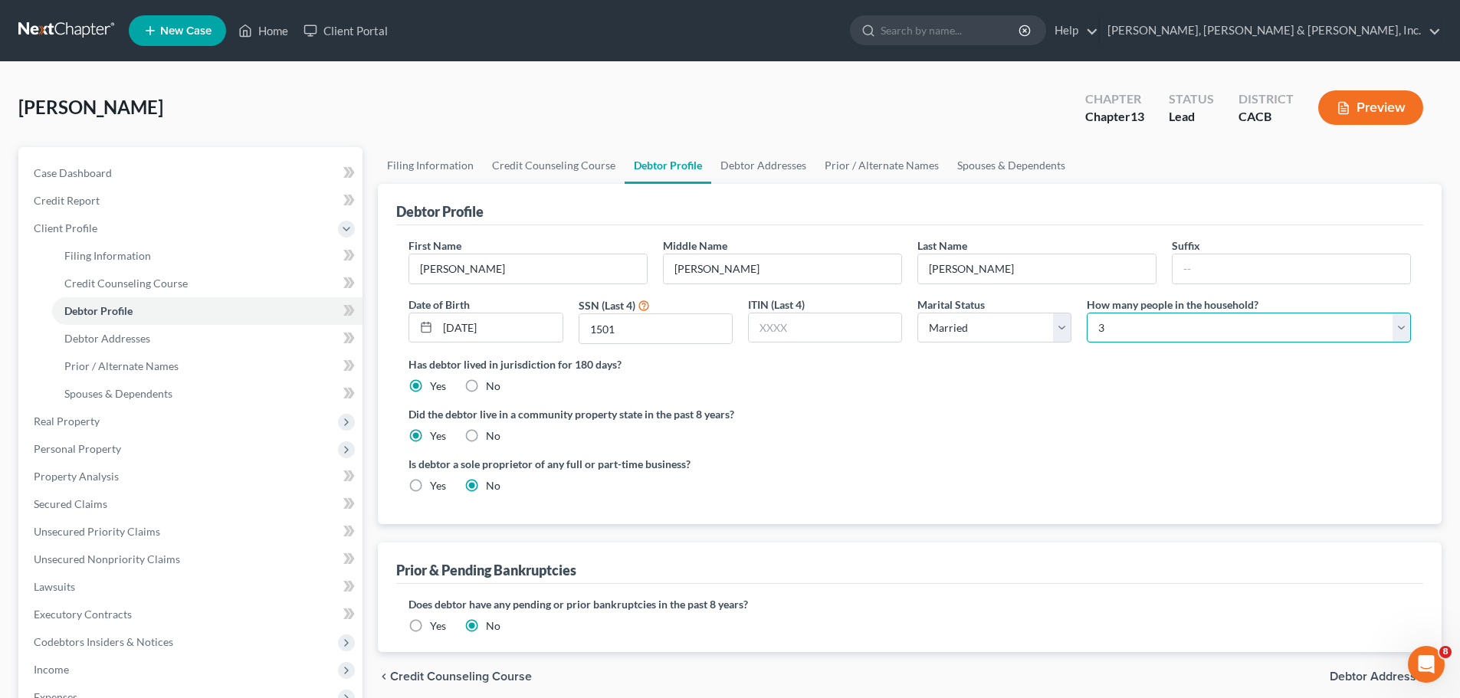
click at [1123, 324] on select "Select 1 2 3 4 5 6 7 8 9 10 11 12 13 14 15 16 17 18 19 20" at bounding box center [1249, 328] width 324 height 31
select select "3"
click at [1087, 313] on select "Select 1 2 3 4 5 6 7 8 9 10 11 12 13 14 15 16 17 18 19 20" at bounding box center [1249, 328] width 324 height 31
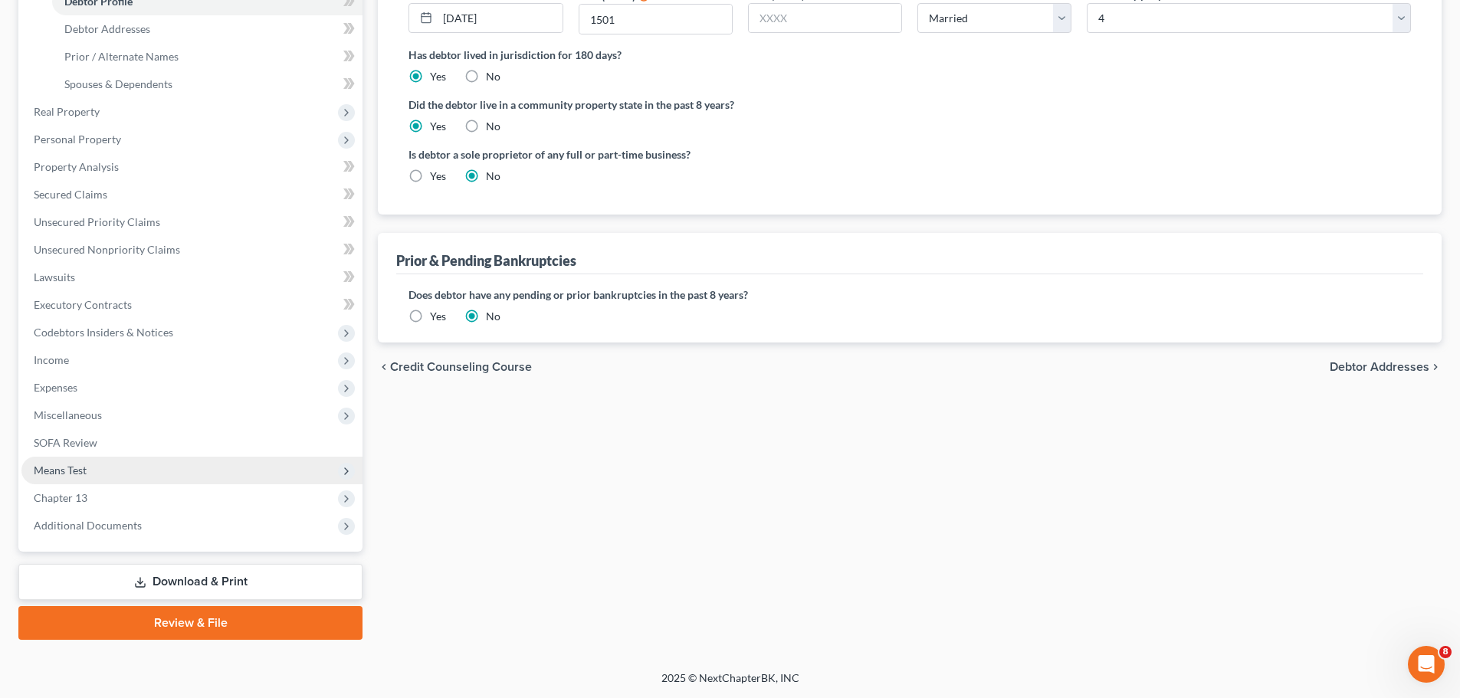
click at [116, 470] on span "Means Test" at bounding box center [191, 471] width 341 height 28
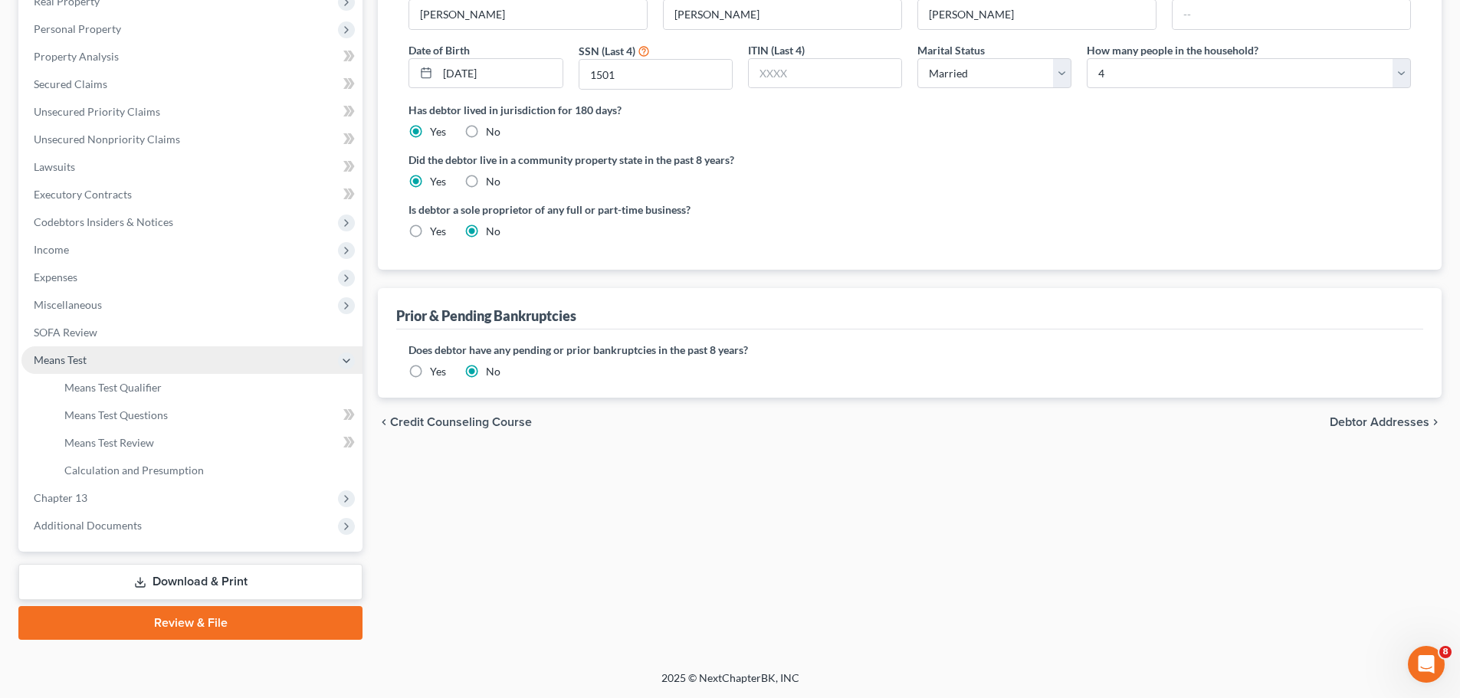
scroll to position [255, 0]
click at [146, 388] on span "Means Test Qualifier" at bounding box center [112, 387] width 97 height 13
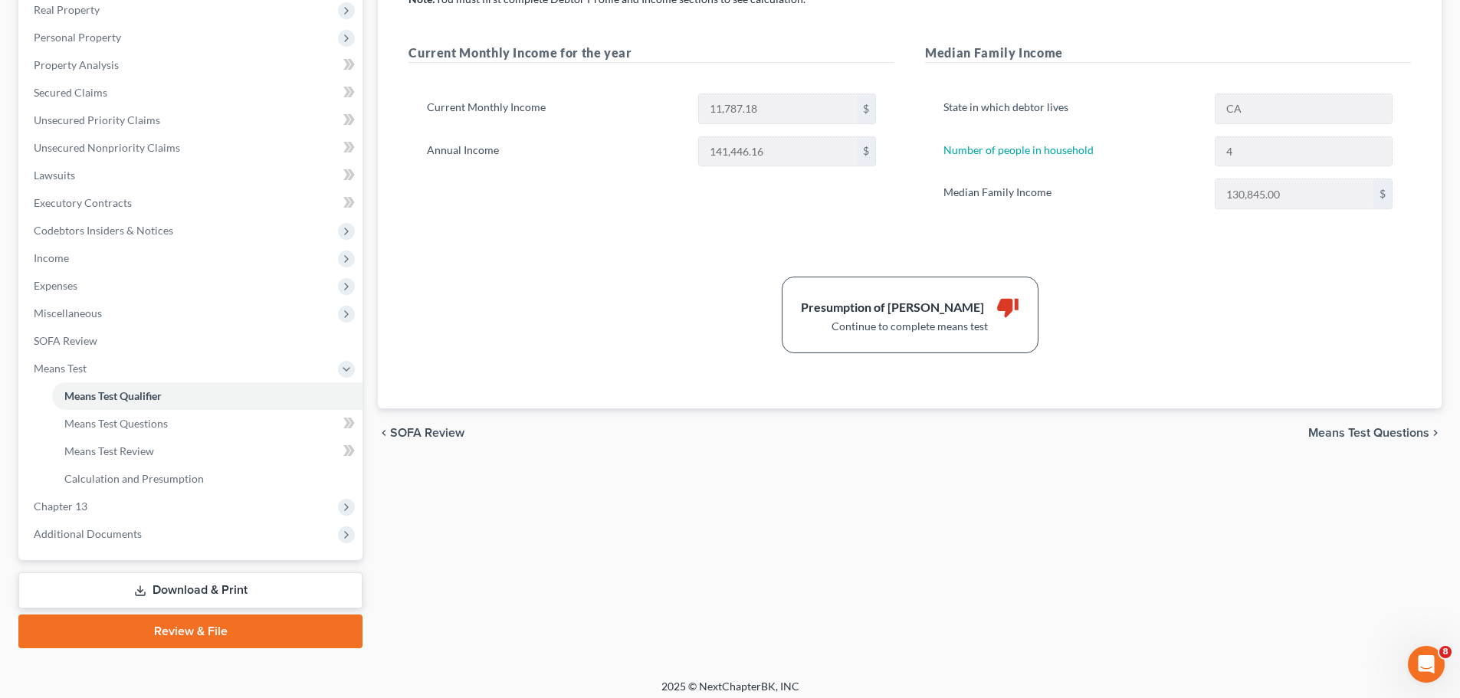
scroll to position [255, 0]
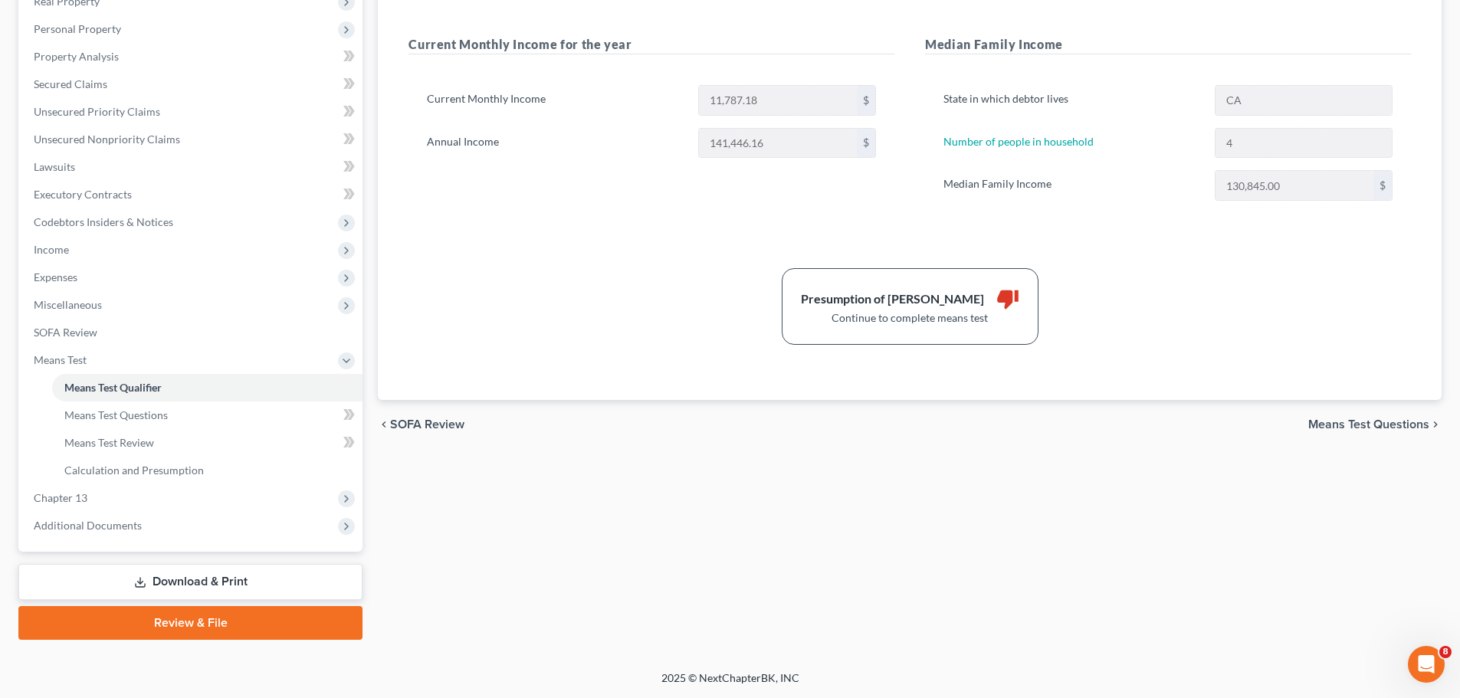
click at [1328, 423] on span "Means Test Questions" at bounding box center [1369, 425] width 121 height 12
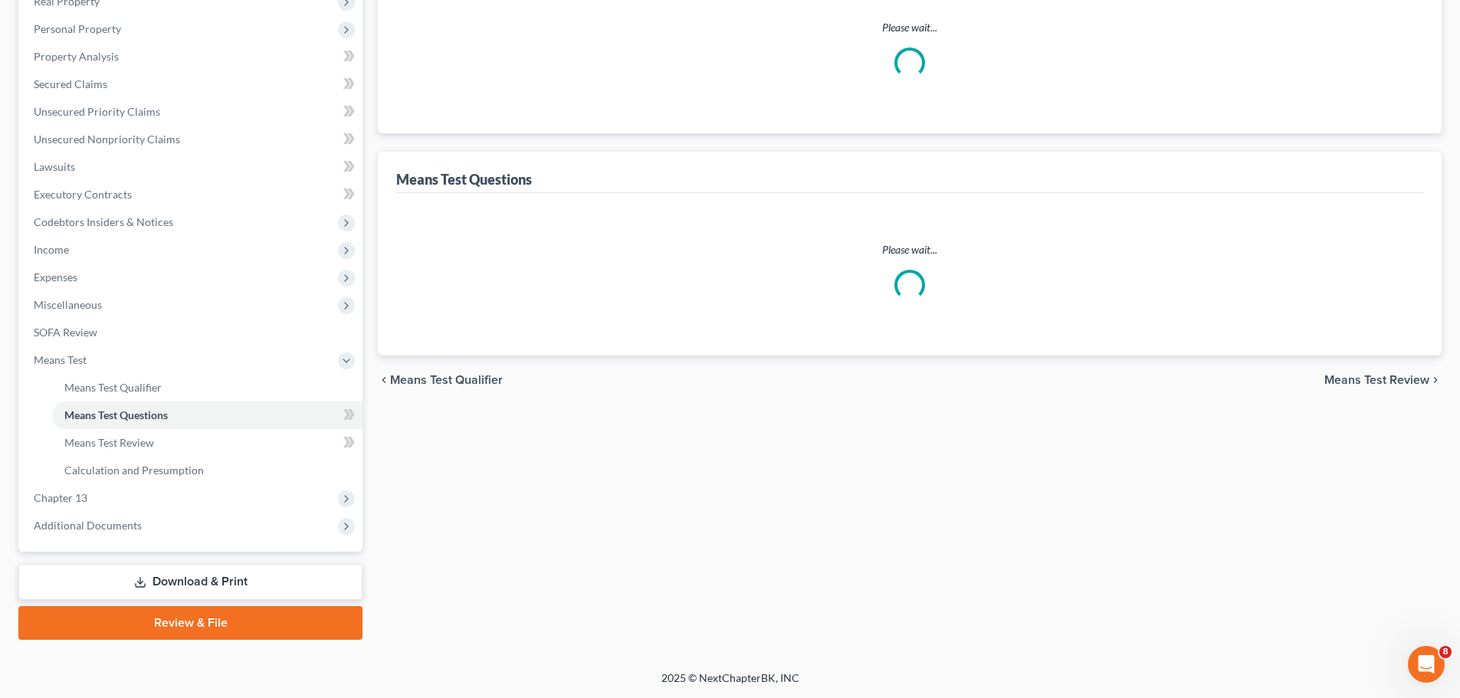
scroll to position [57, 0]
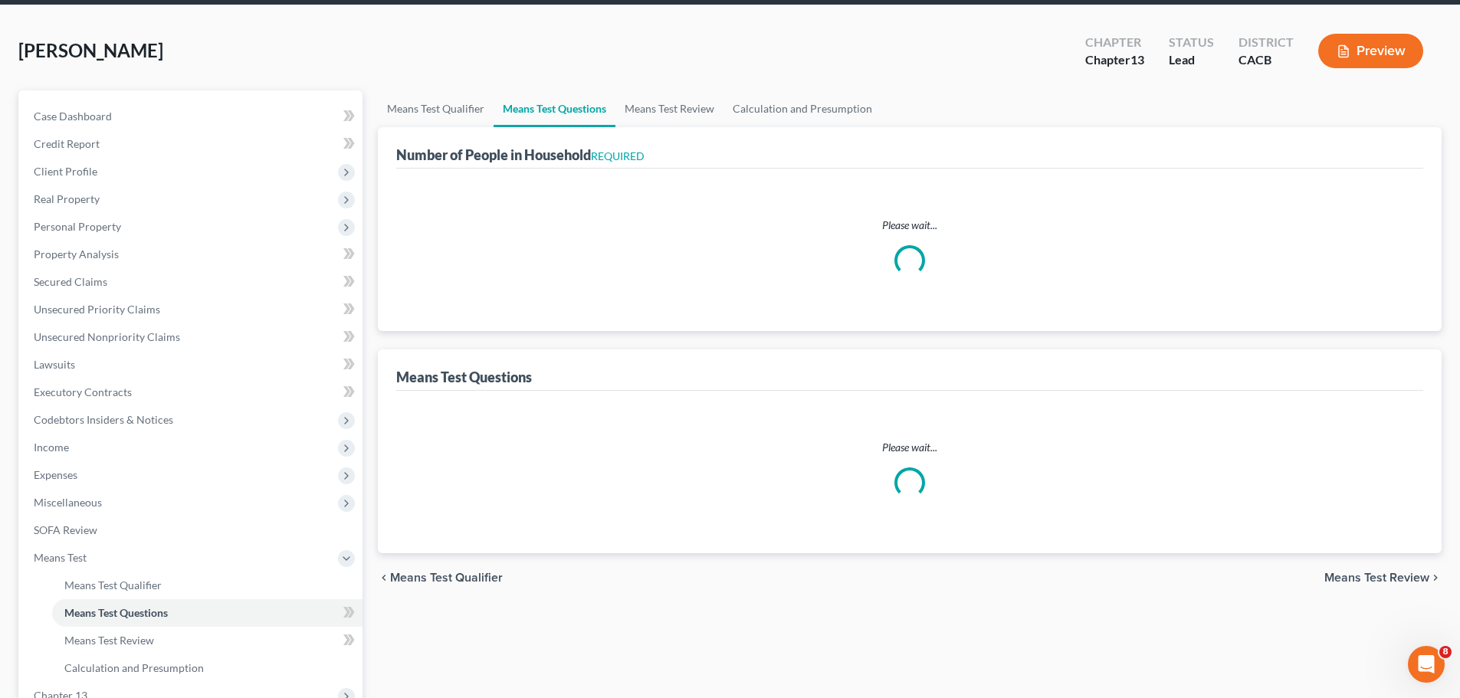
select select "2"
select select "60"
select select "2"
select select "60"
select select "1"
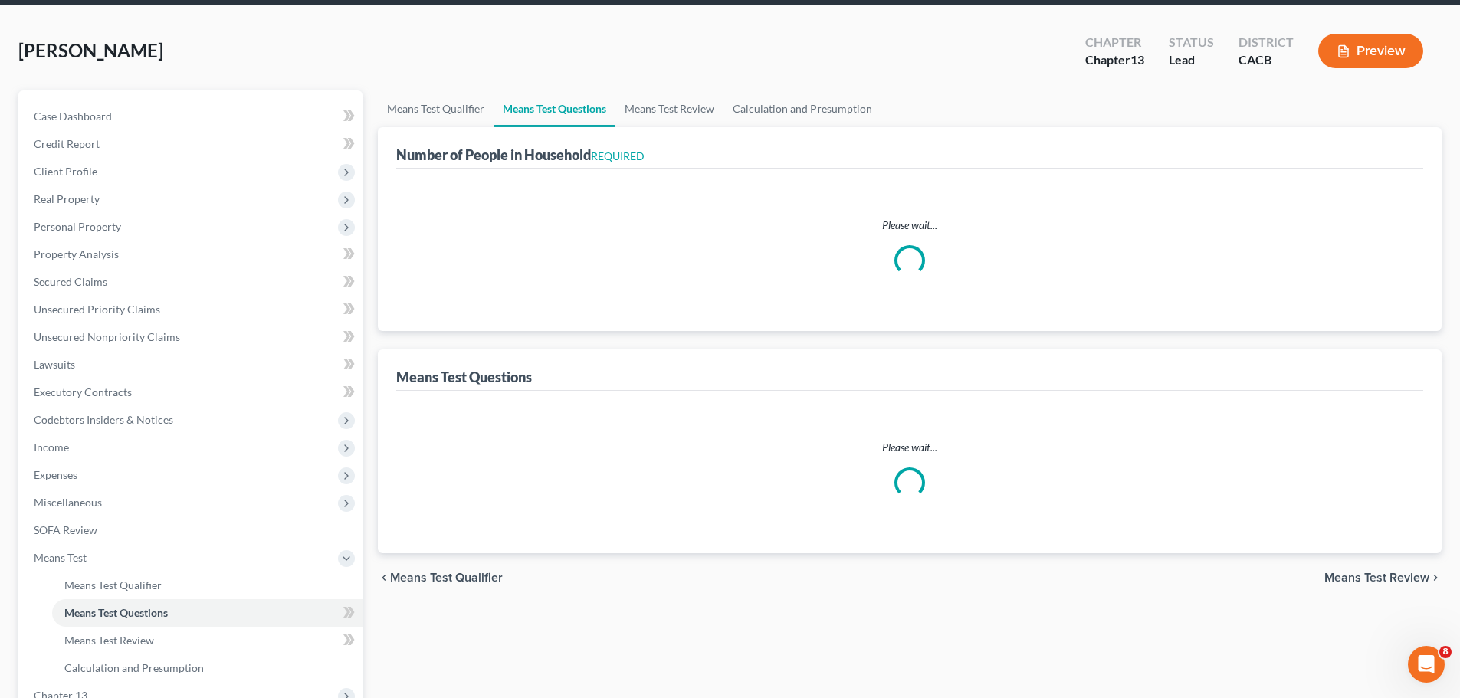
select select "60"
select select "0"
select select "60"
select select "4"
select select "2"
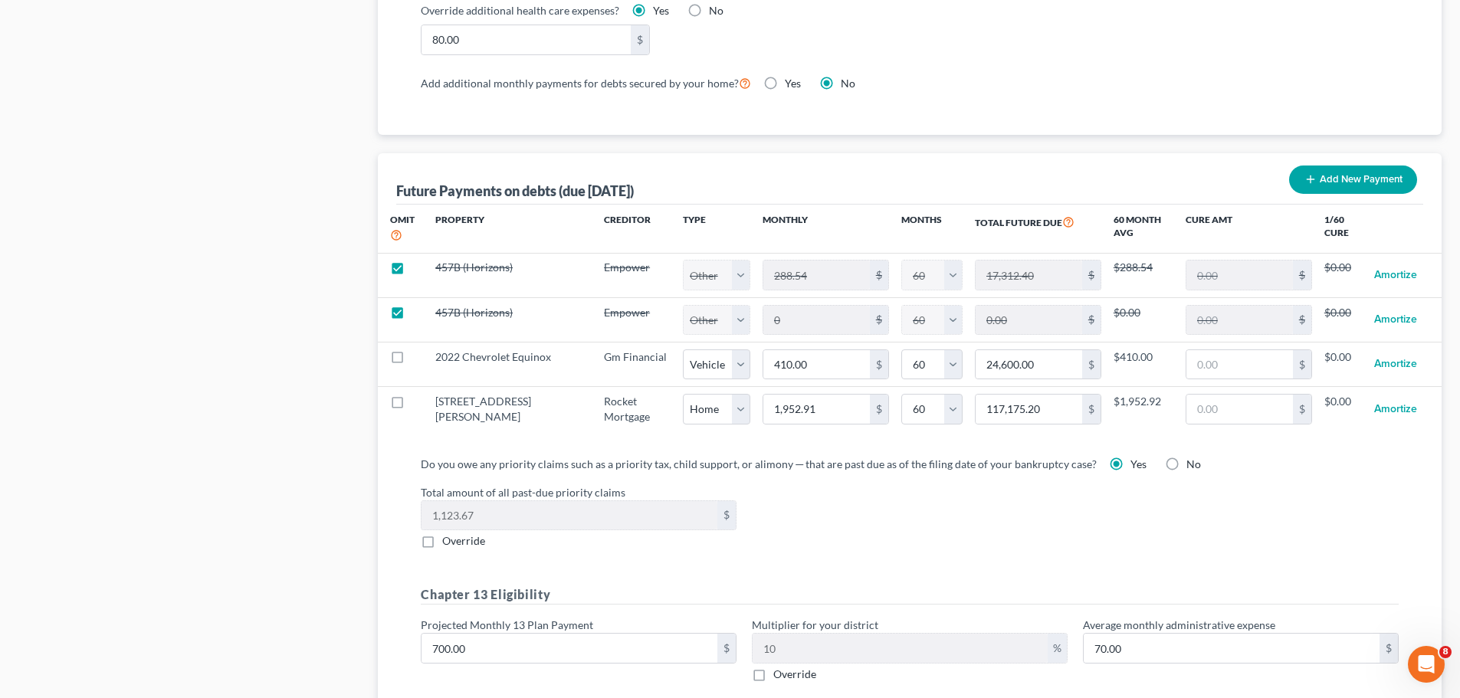
scroll to position [1566, 0]
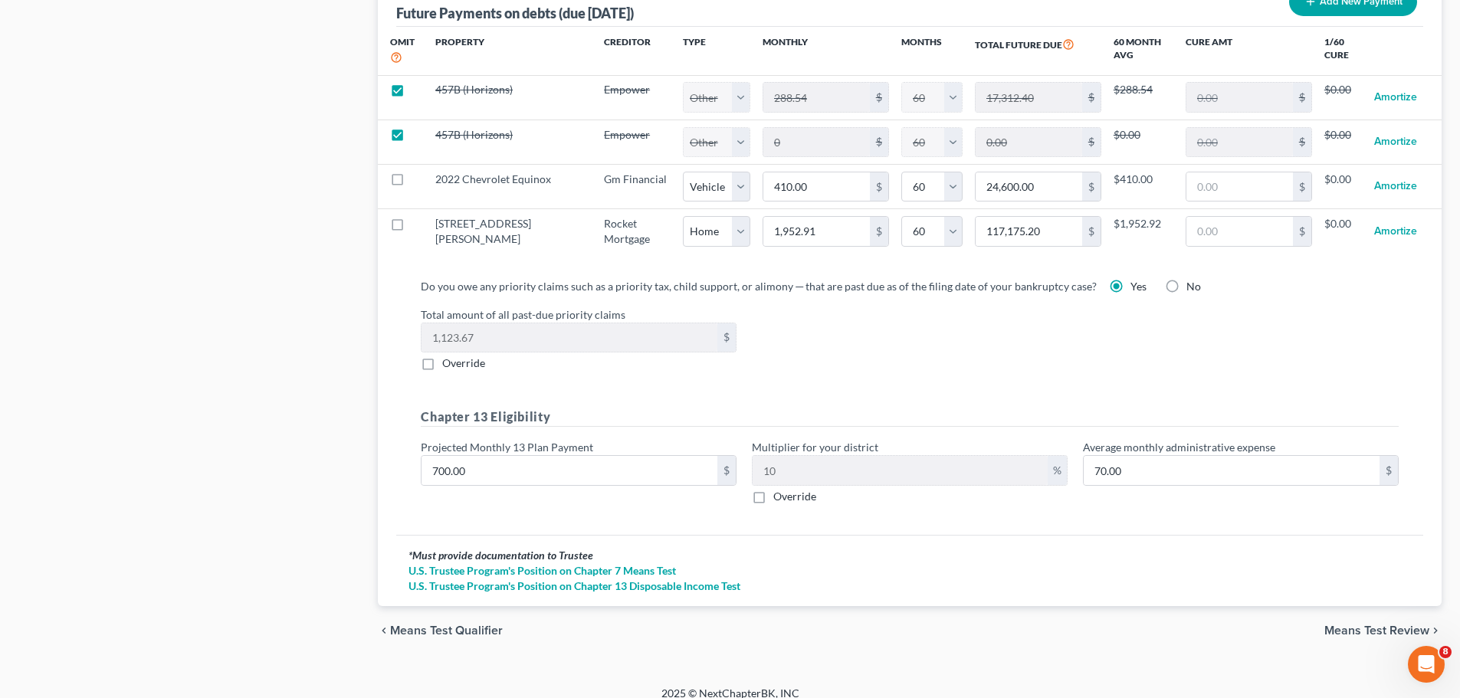
click at [1360, 625] on span "Means Test Review" at bounding box center [1377, 631] width 105 height 12
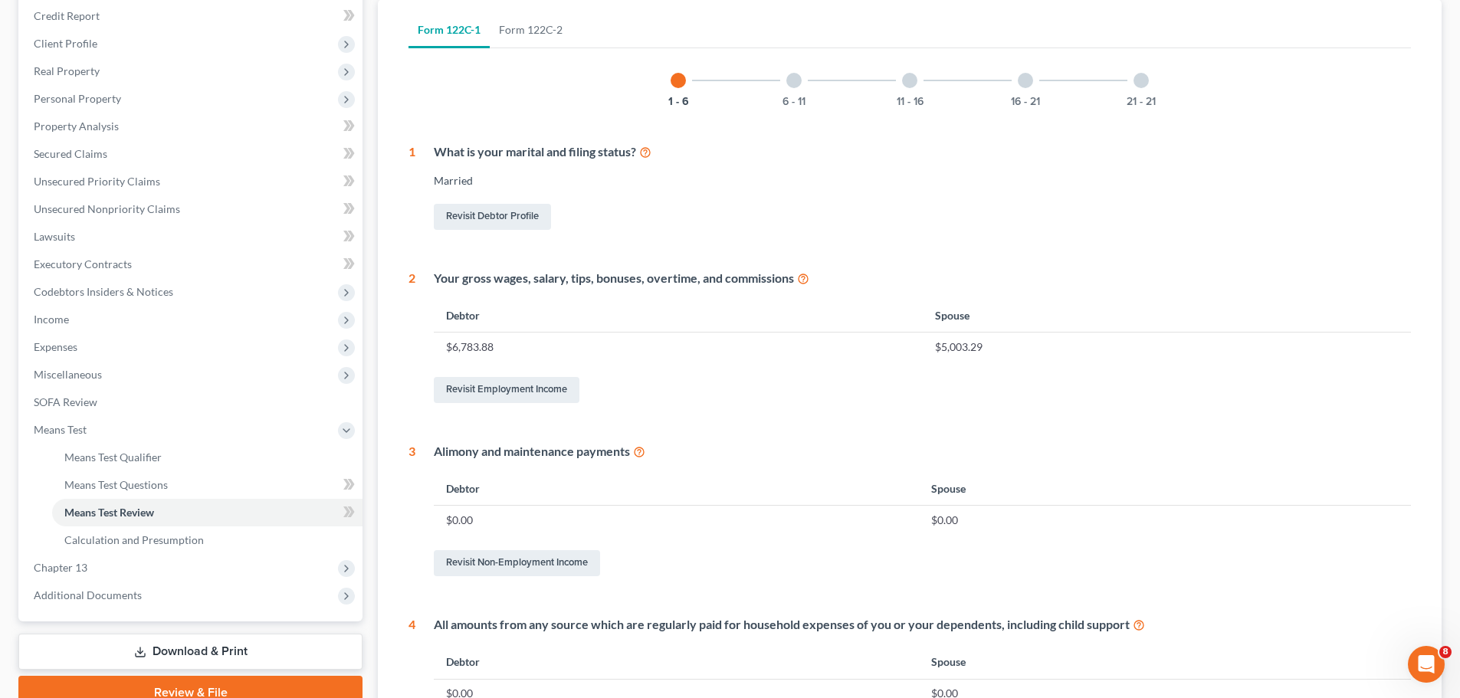
scroll to position [604, 0]
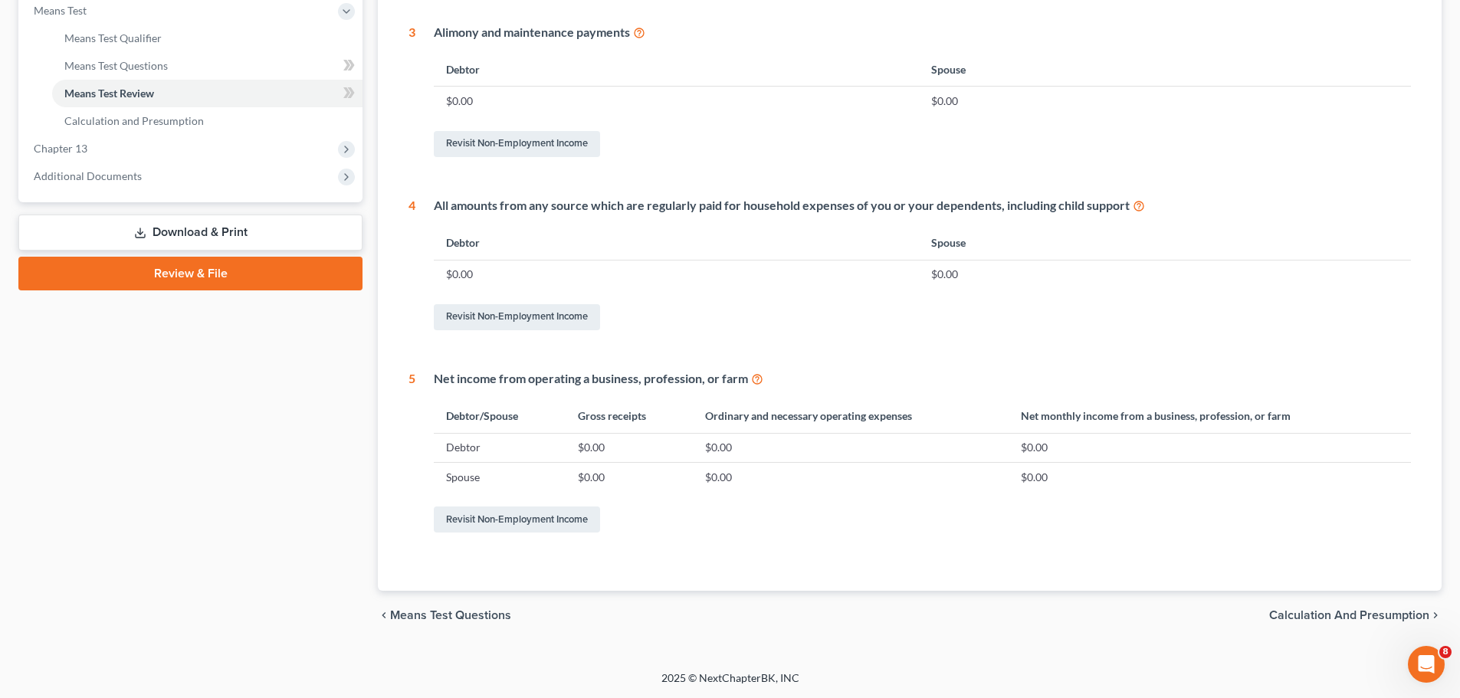
click at [1289, 614] on span "Calculation and Presumption" at bounding box center [1349, 615] width 160 height 12
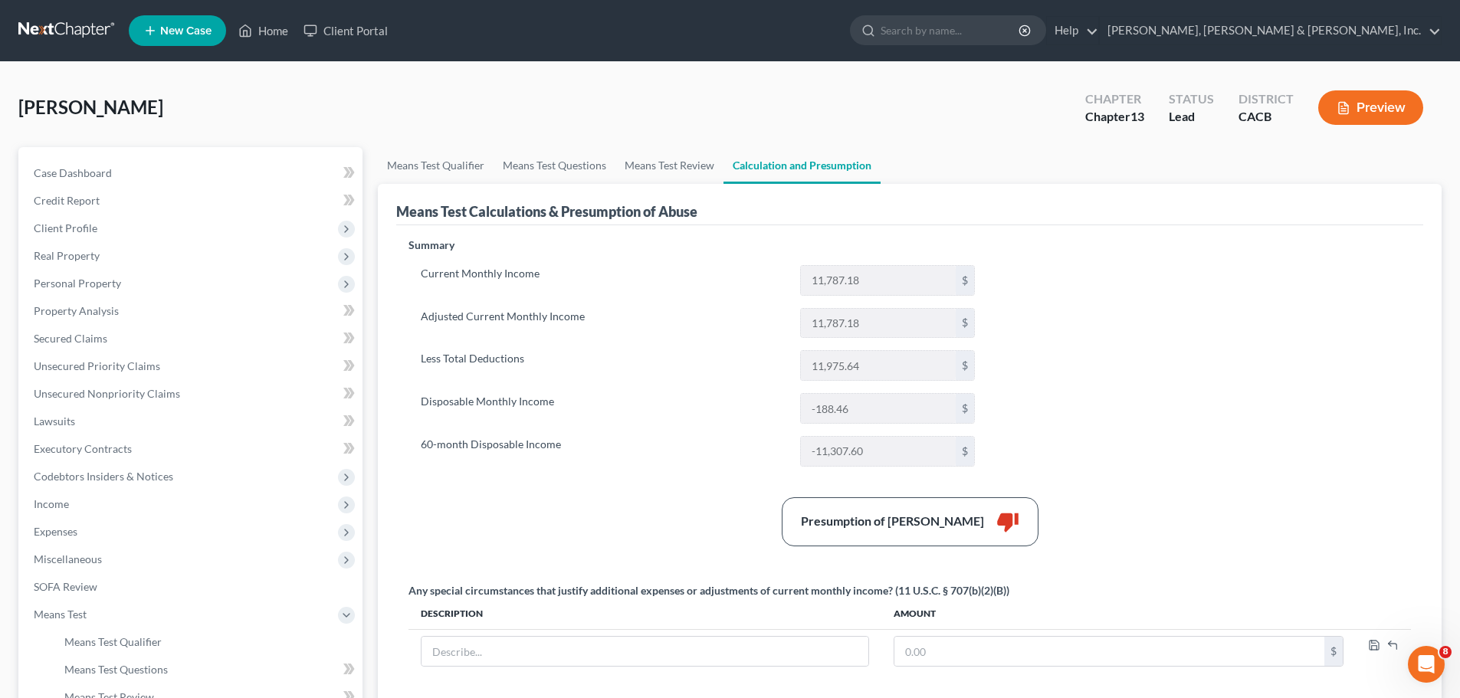
click at [1372, 109] on button "Preview" at bounding box center [1371, 107] width 105 height 34
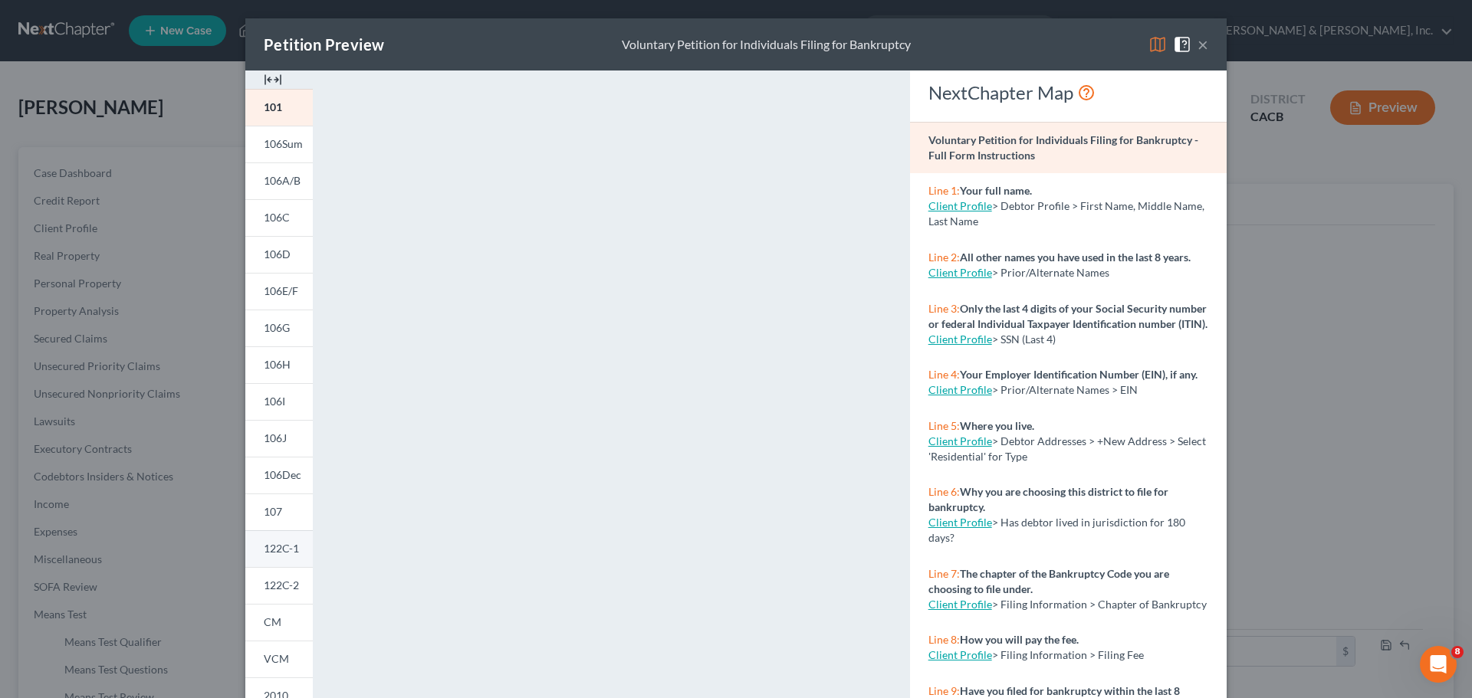
click at [277, 544] on span "122C-1" at bounding box center [281, 548] width 35 height 13
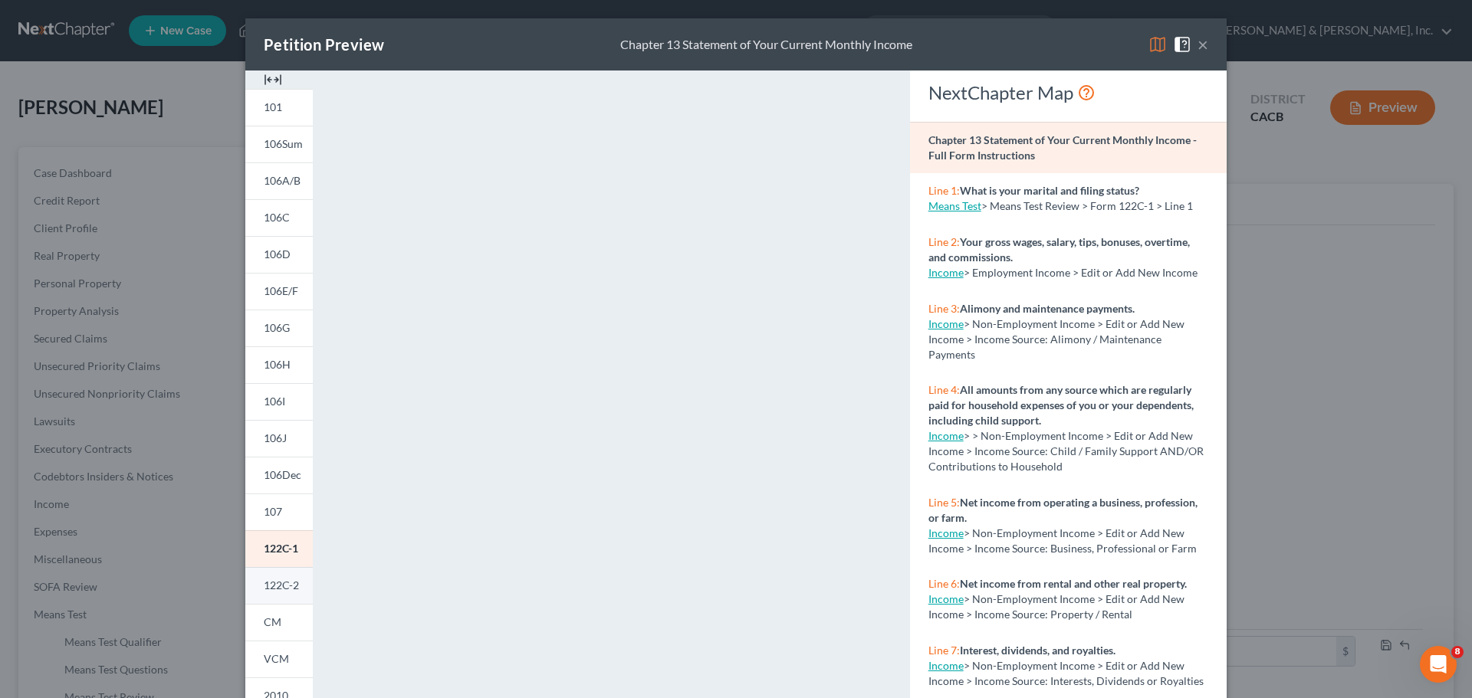
click at [270, 586] on span "122C-2" at bounding box center [281, 585] width 35 height 13
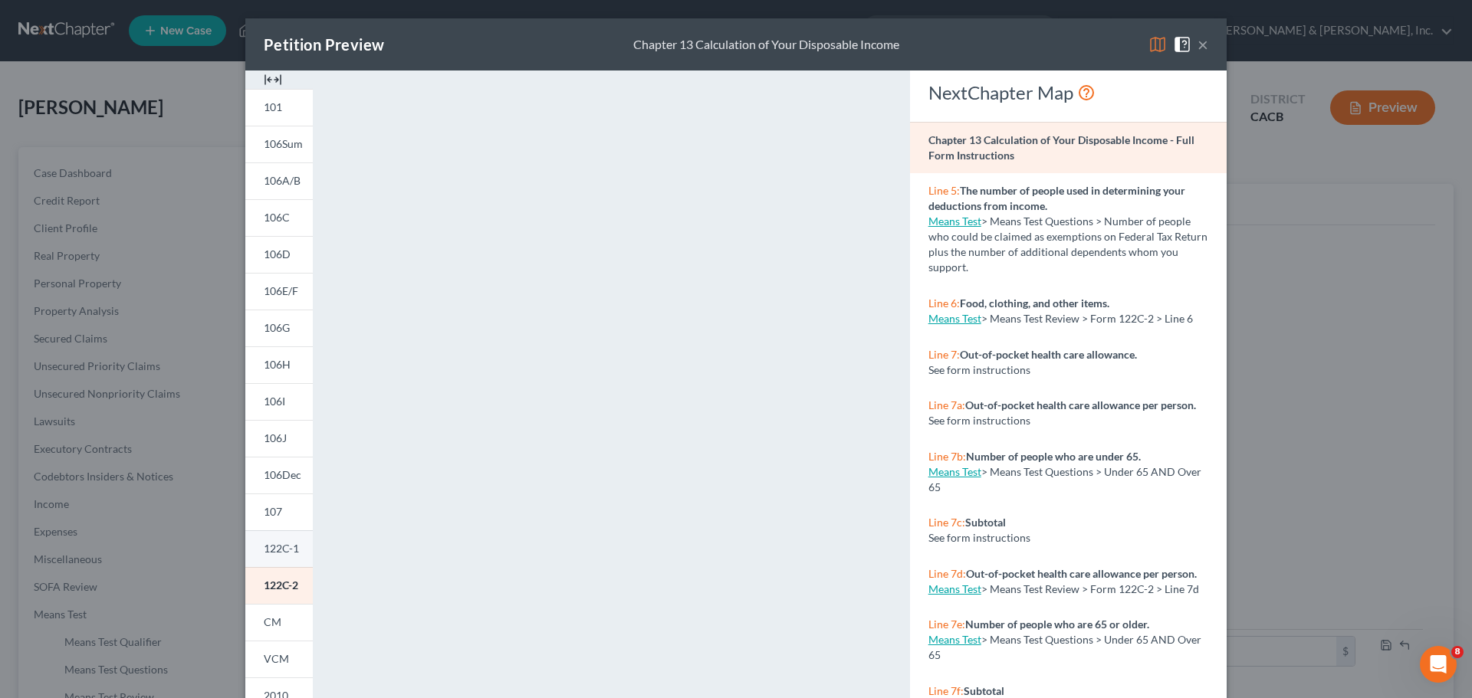
click at [287, 553] on span "122C-1" at bounding box center [281, 548] width 35 height 13
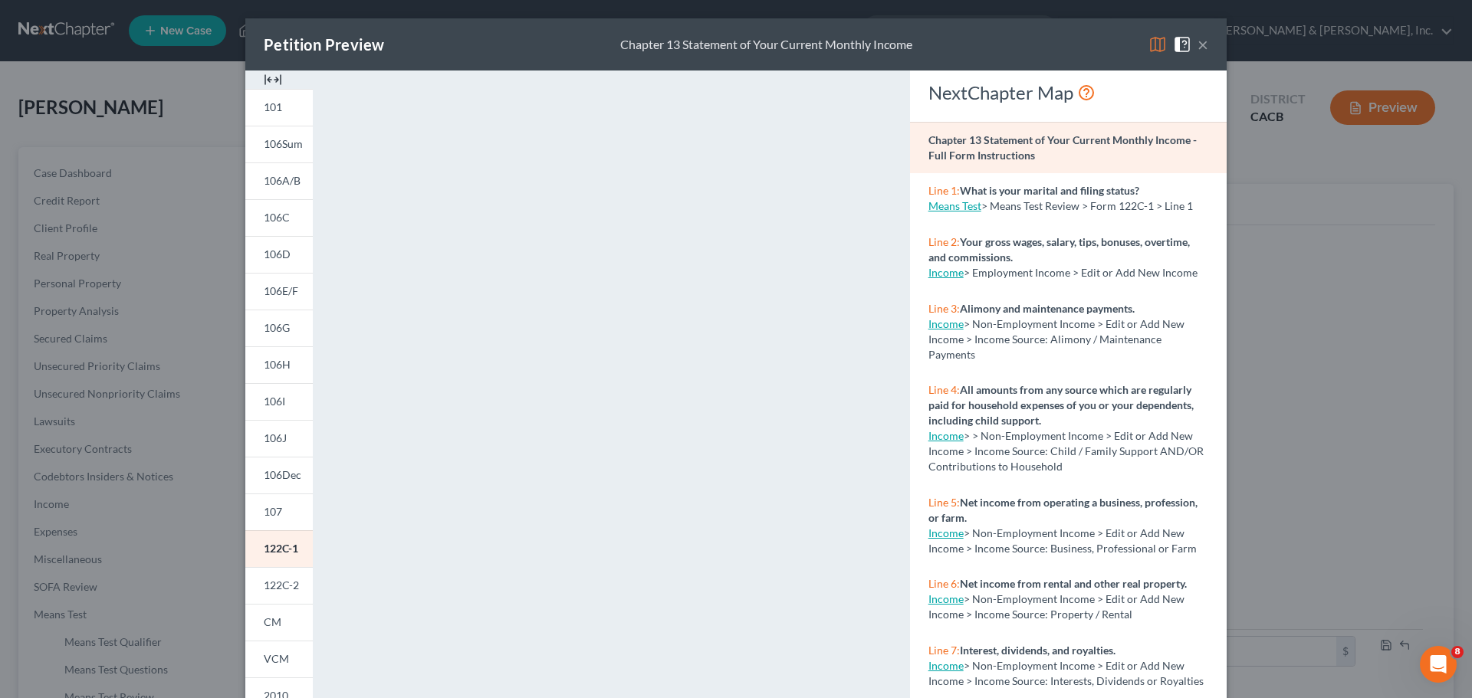
click at [1197, 42] on button "×" at bounding box center [1202, 44] width 11 height 18
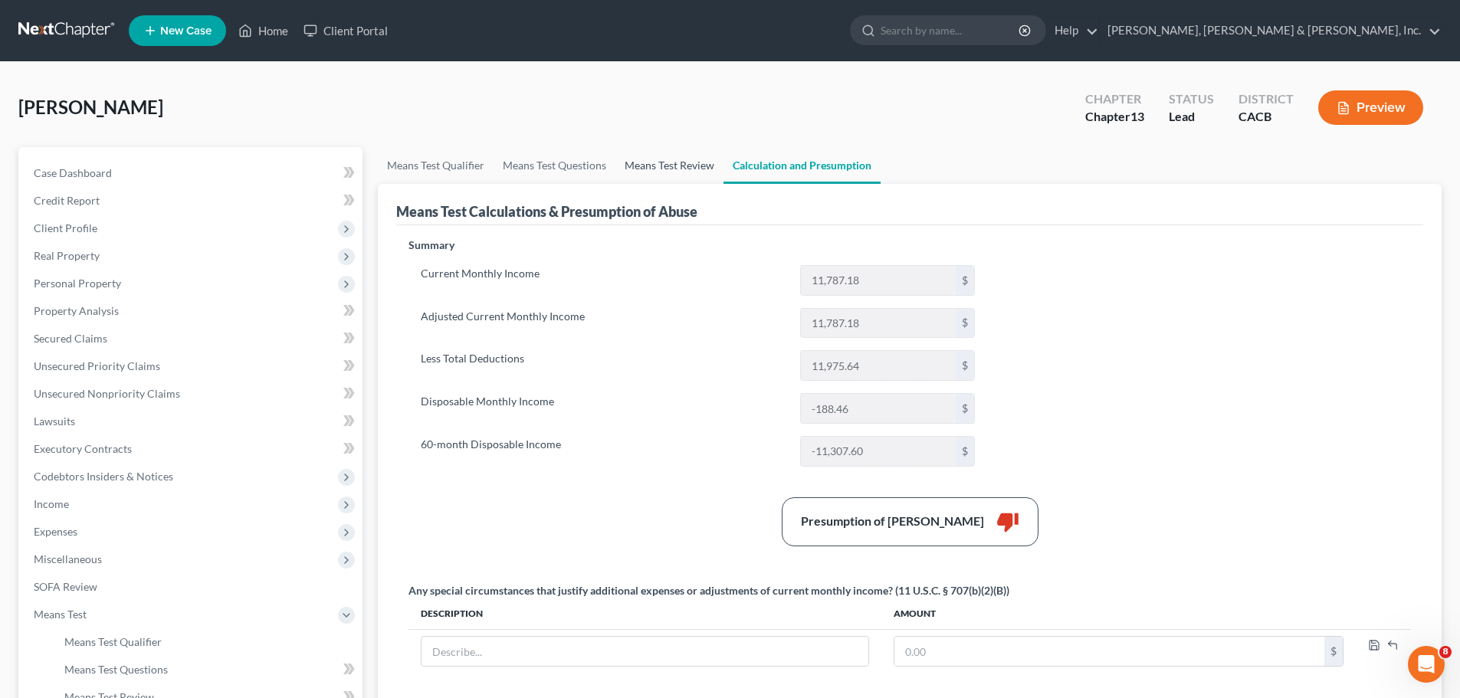
click at [652, 163] on link "Means Test Review" at bounding box center [670, 165] width 108 height 37
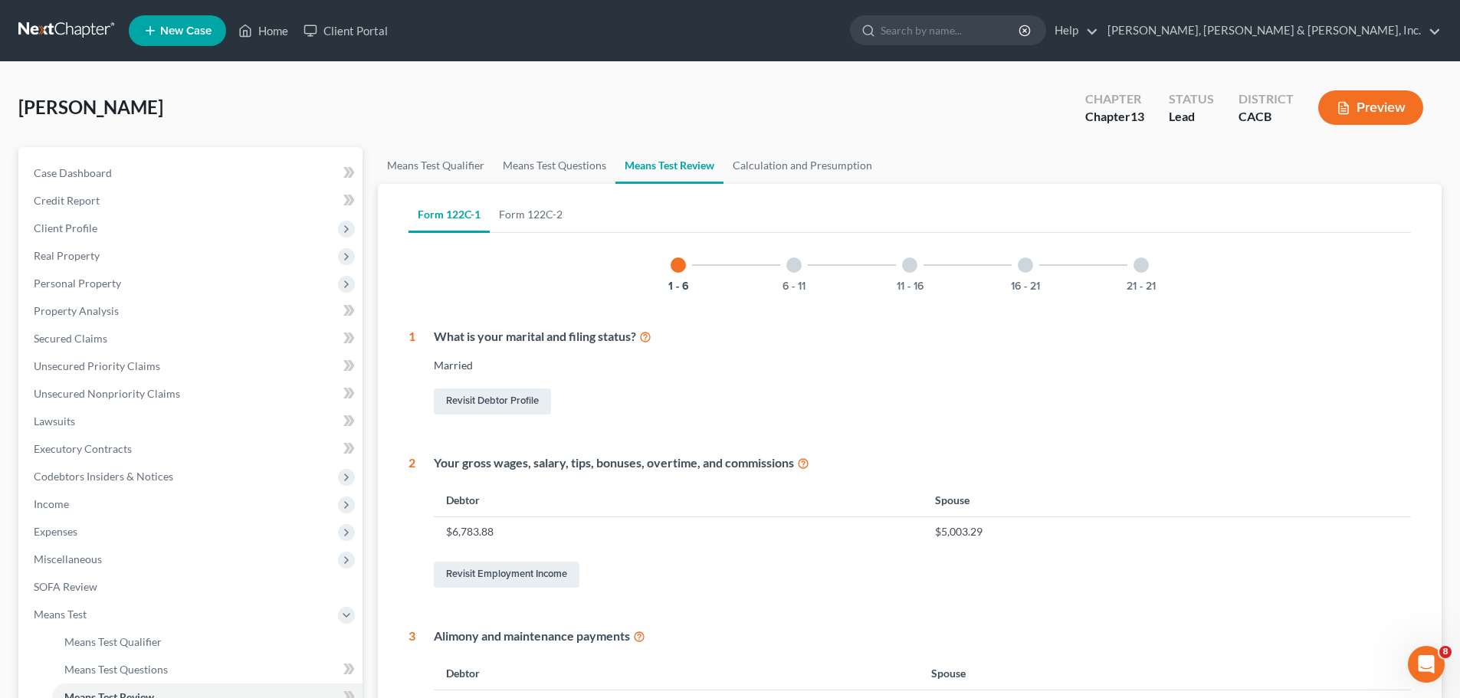
click at [794, 267] on div at bounding box center [794, 265] width 15 height 15
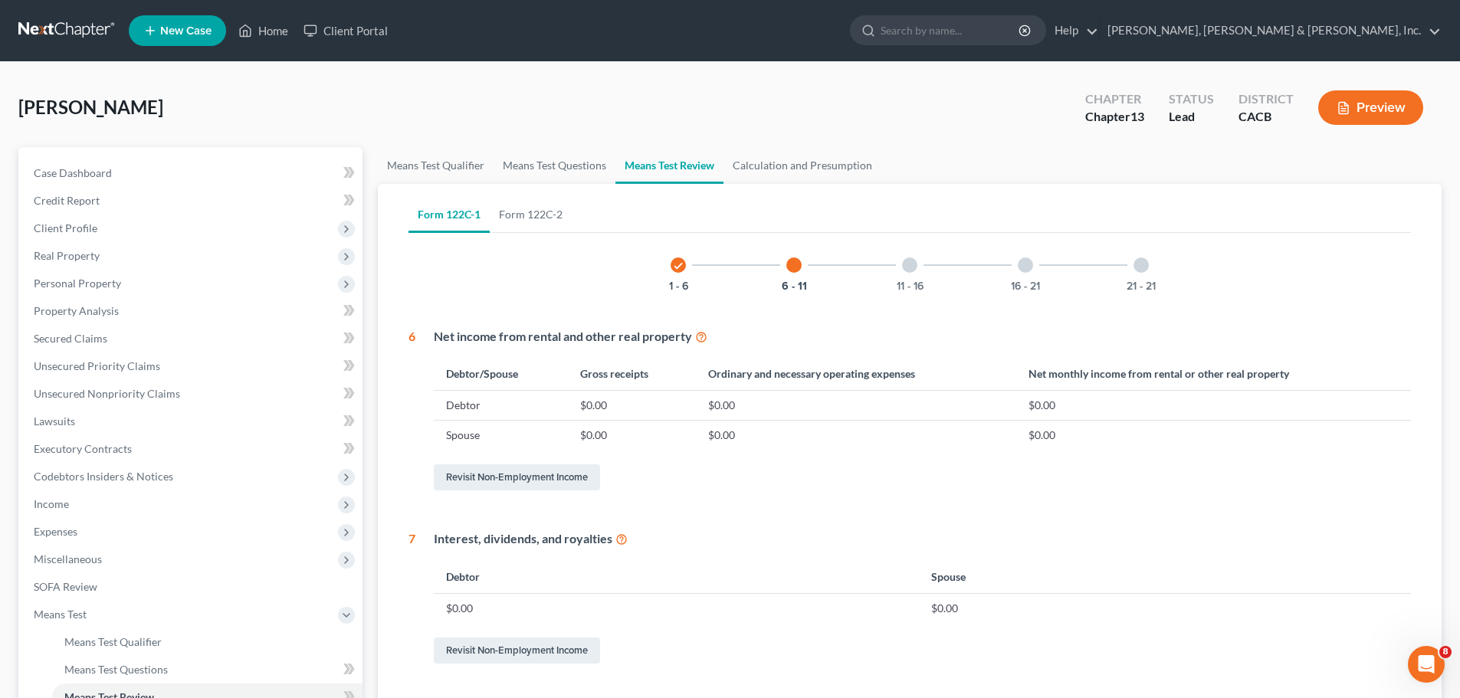
click at [910, 264] on div at bounding box center [909, 265] width 15 height 15
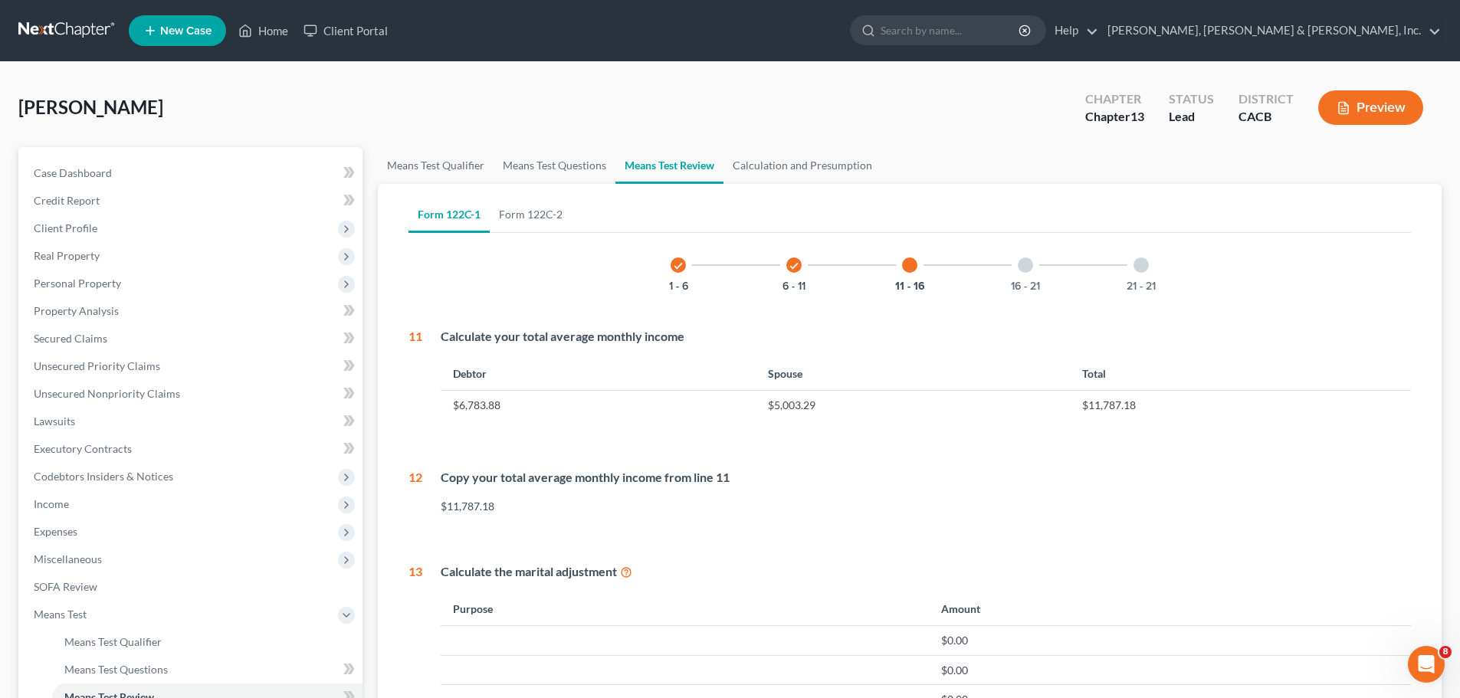
click at [1029, 264] on div at bounding box center [1025, 265] width 15 height 15
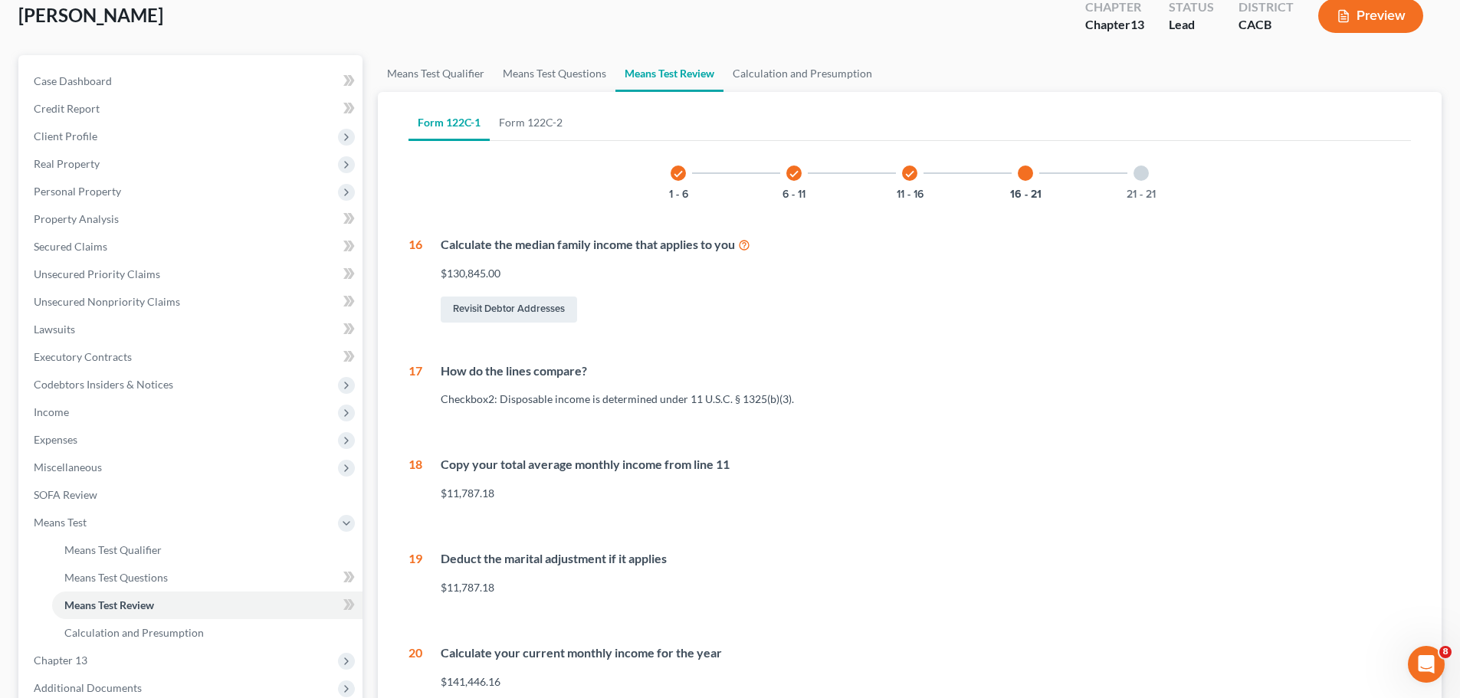
scroll to position [28, 0]
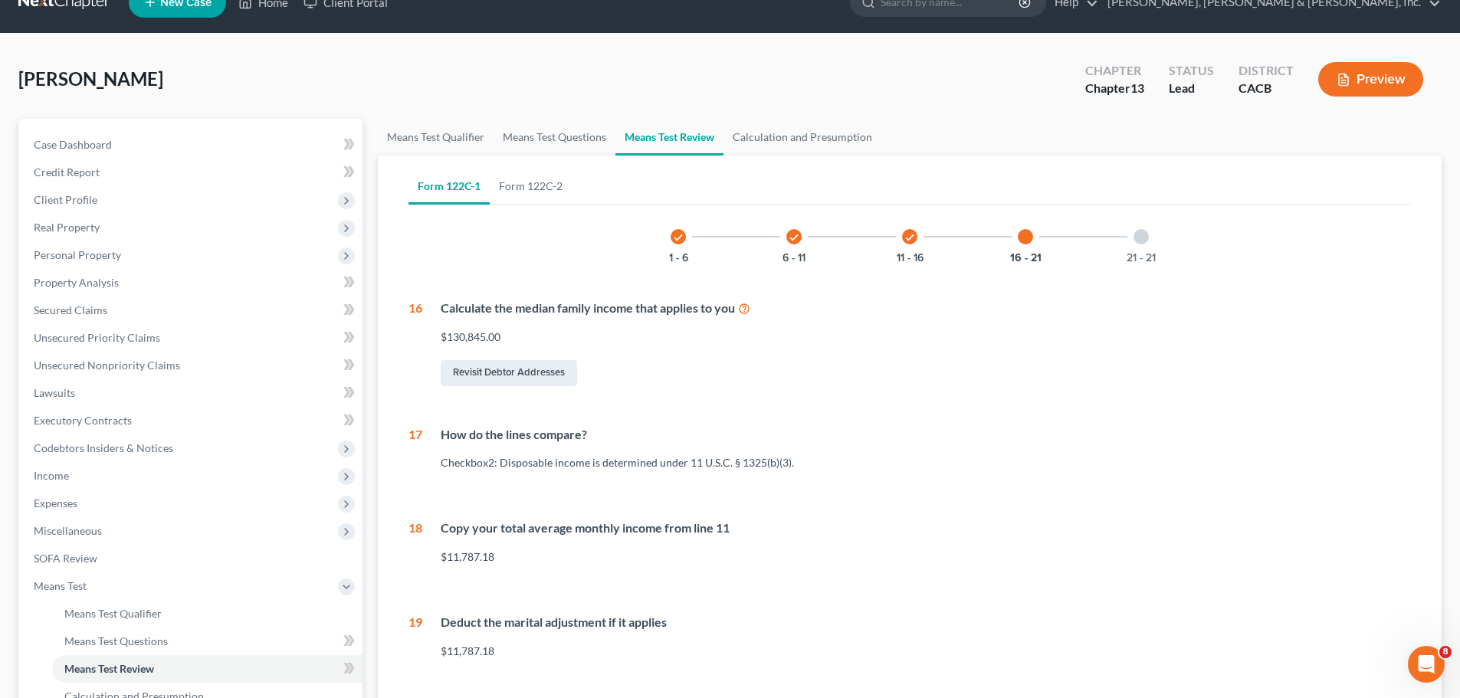
click at [1139, 238] on div at bounding box center [1141, 236] width 15 height 15
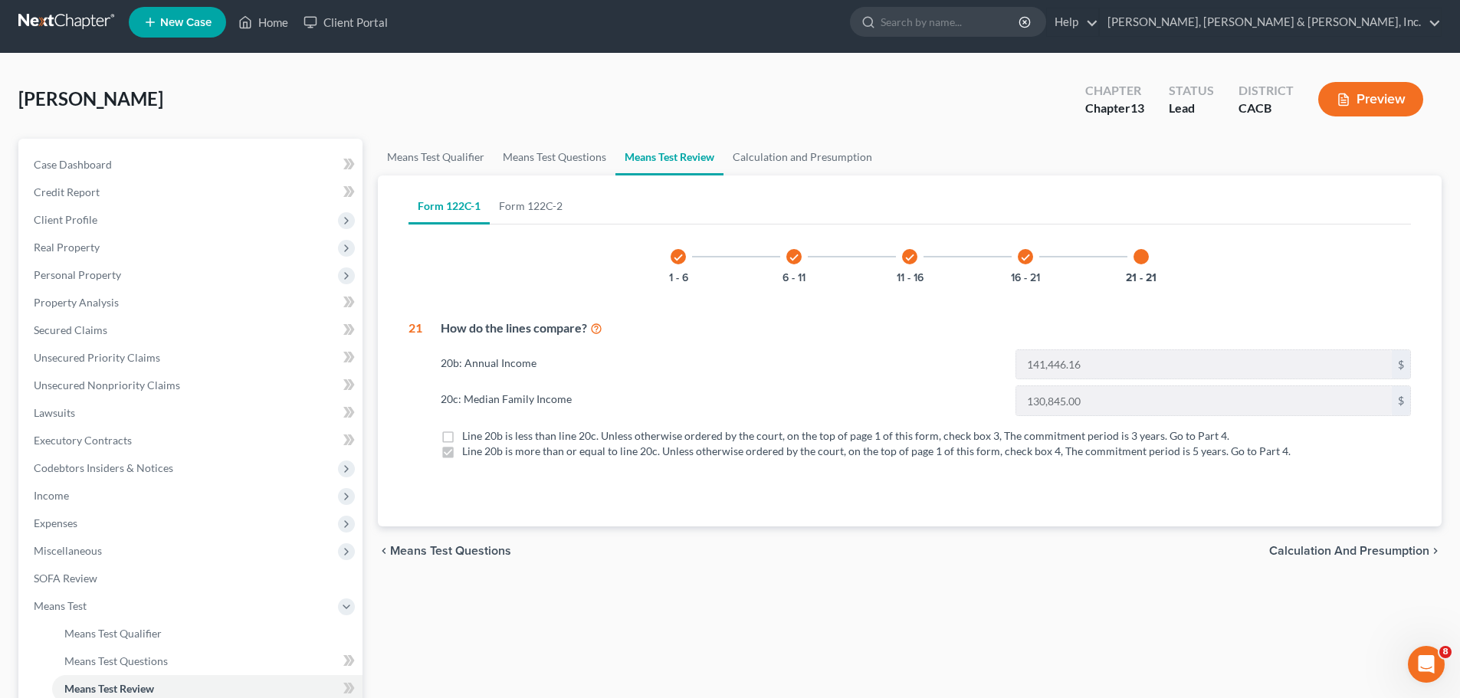
scroll to position [0, 0]
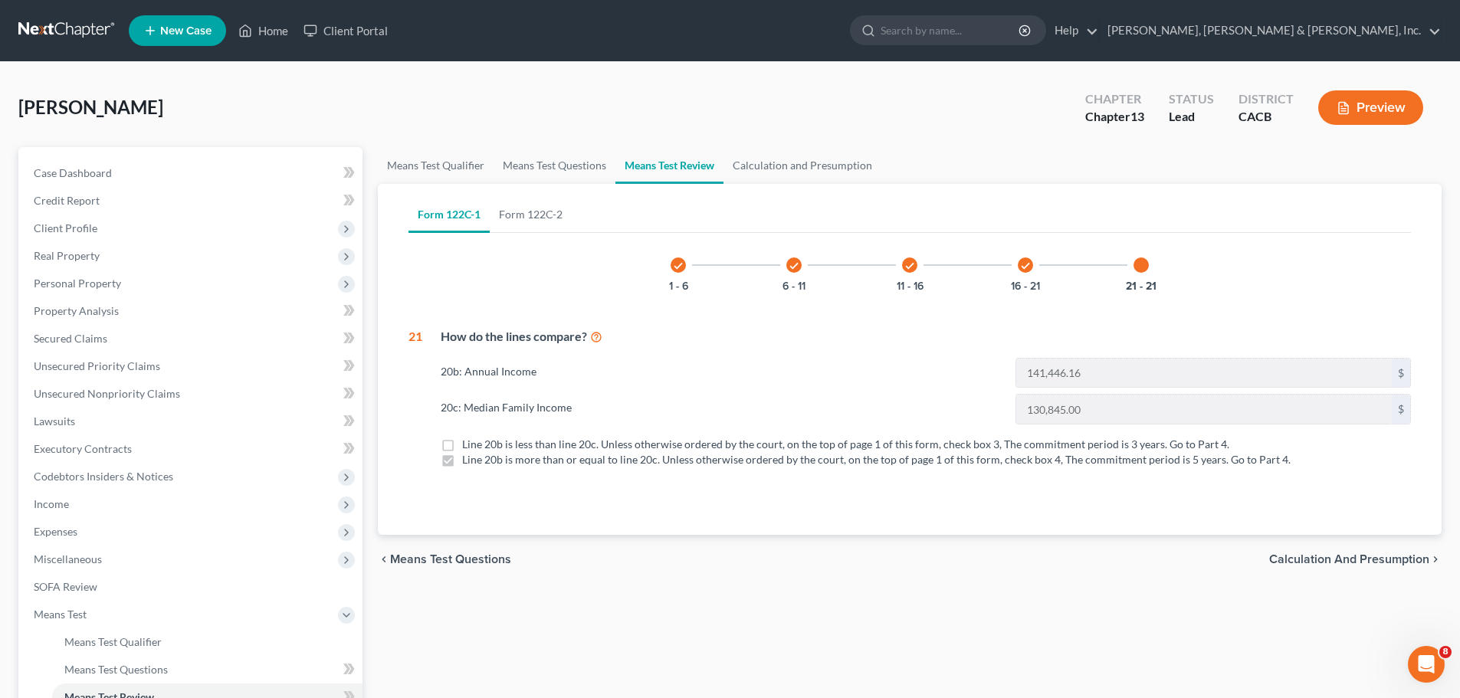
click at [1355, 560] on span "Calculation and Presumption" at bounding box center [1349, 559] width 160 height 12
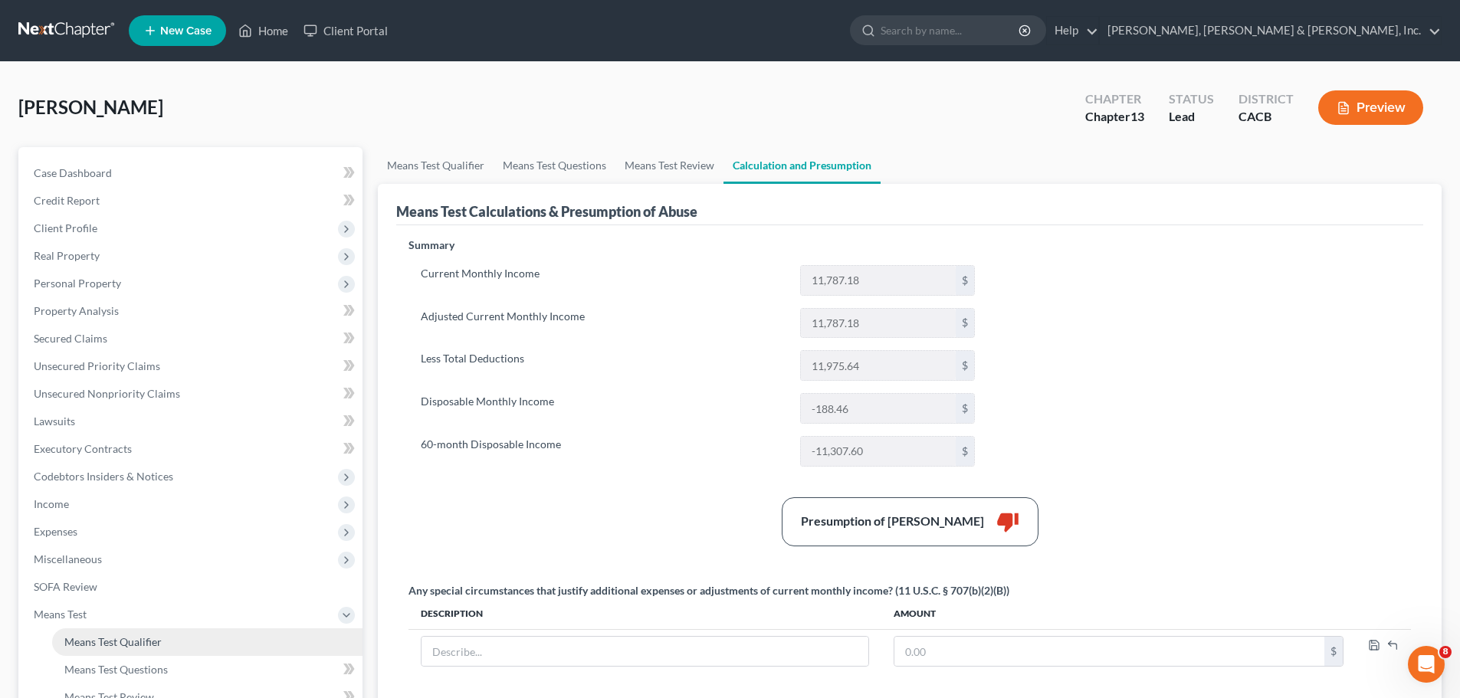
click at [140, 637] on span "Means Test Qualifier" at bounding box center [112, 642] width 97 height 13
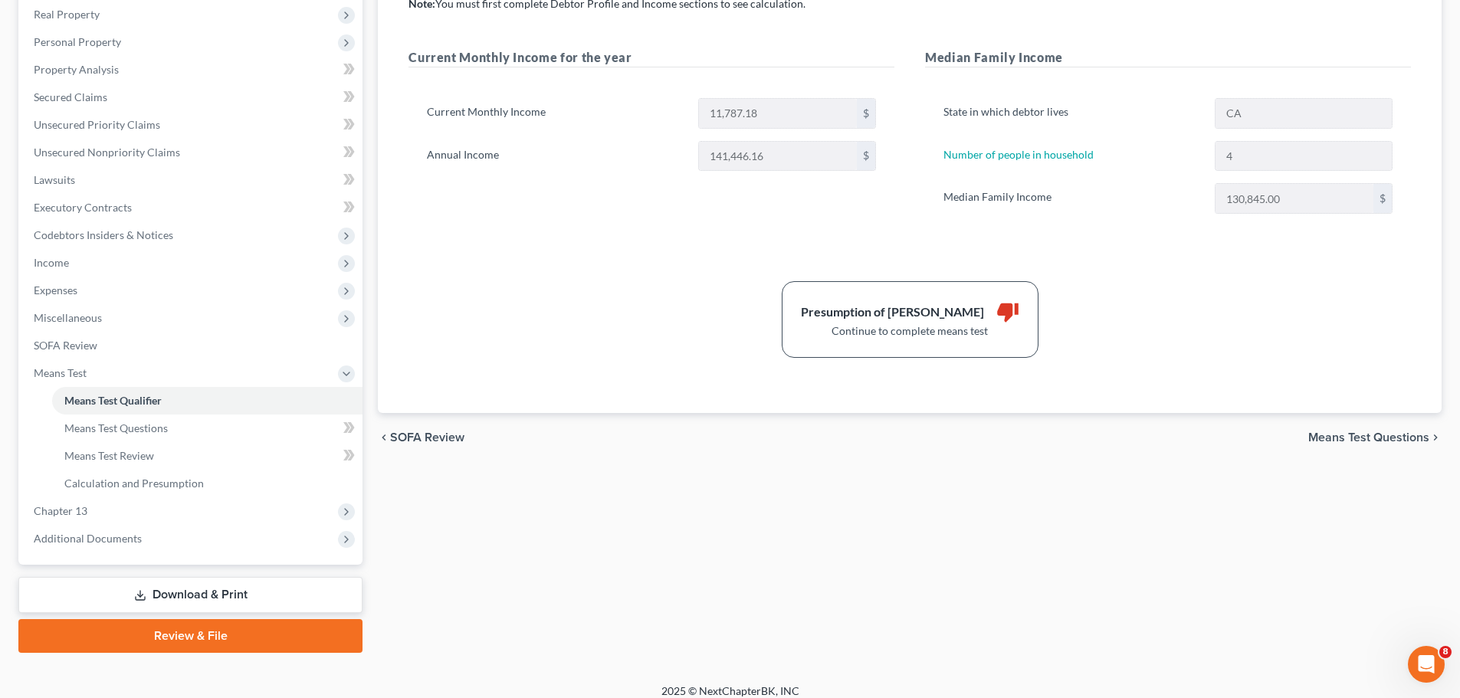
scroll to position [255, 0]
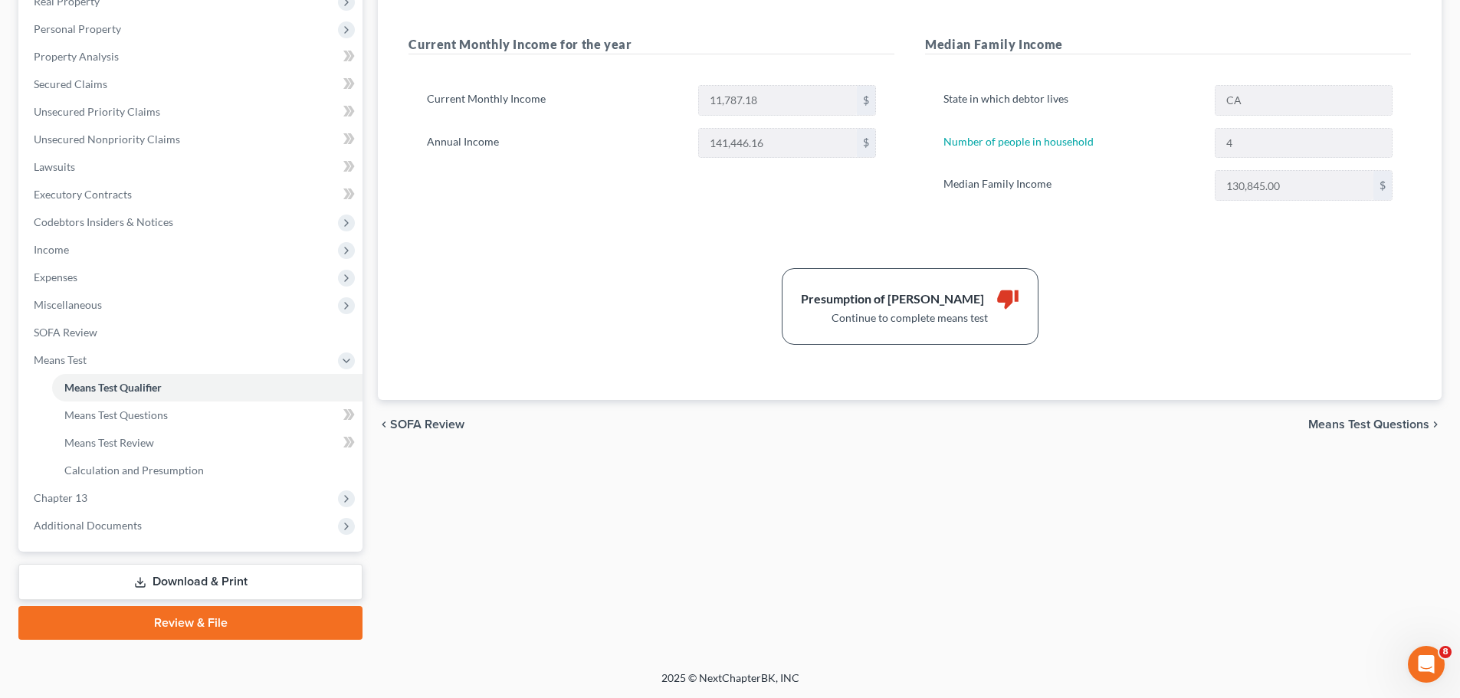
click at [1322, 419] on span "Means Test Questions" at bounding box center [1369, 425] width 121 height 12
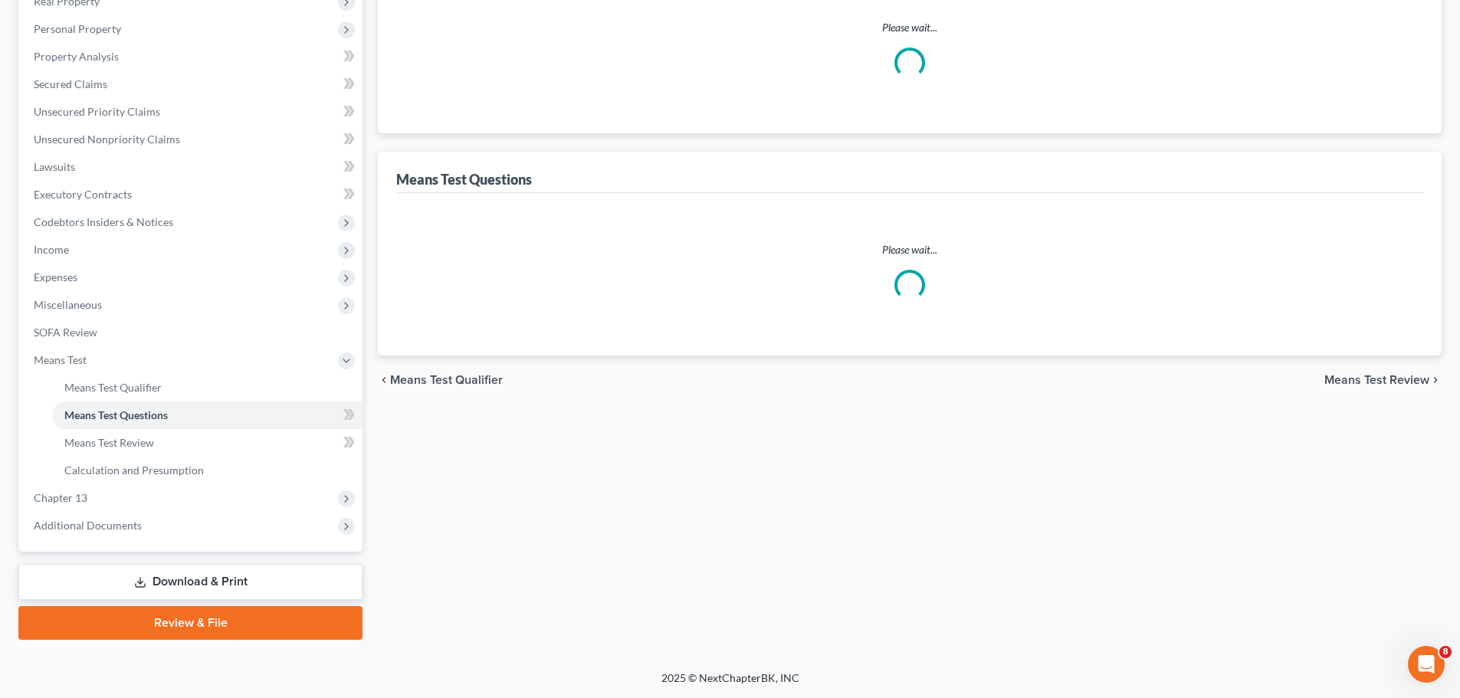
scroll to position [12, 0]
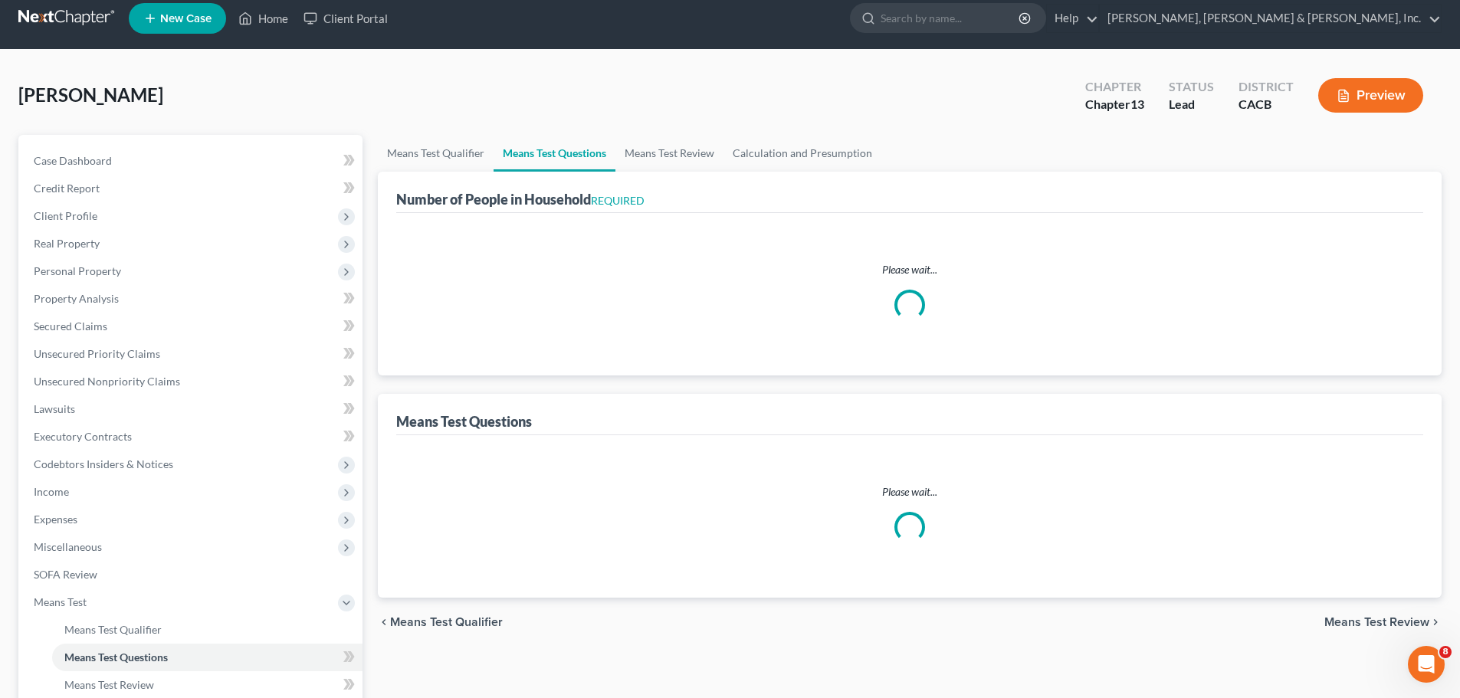
select select "2"
select select "60"
select select "2"
select select "60"
select select "1"
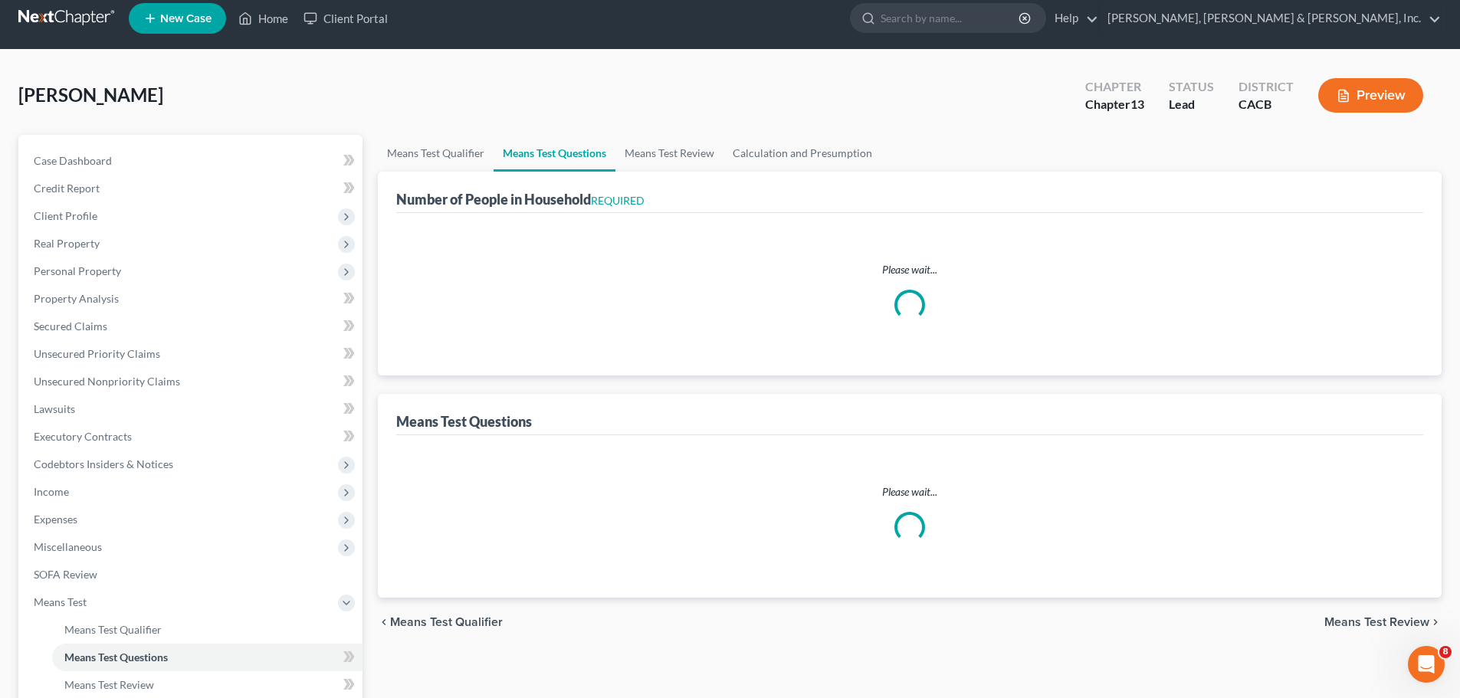
select select "60"
select select "0"
select select "60"
select select "4"
select select "2"
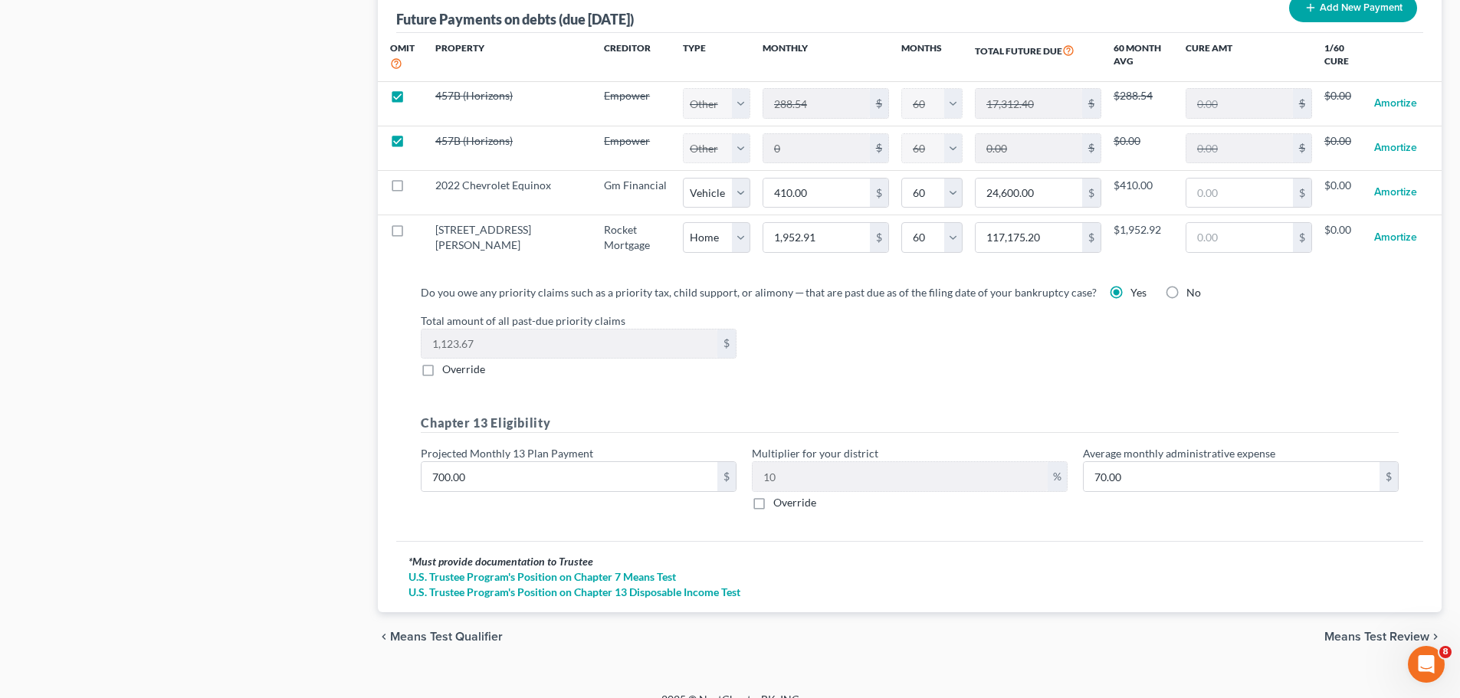
scroll to position [1566, 0]
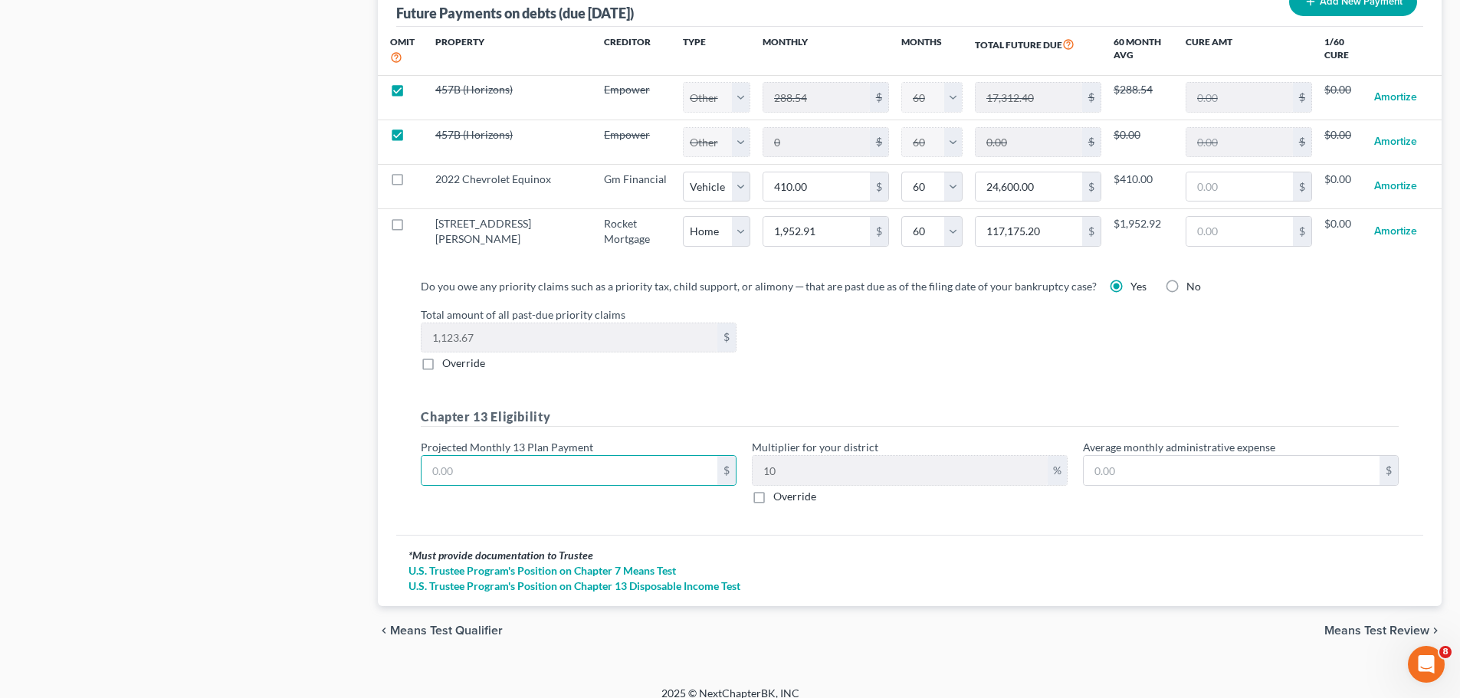
click at [1375, 625] on span "Means Test Review" at bounding box center [1377, 631] width 105 height 12
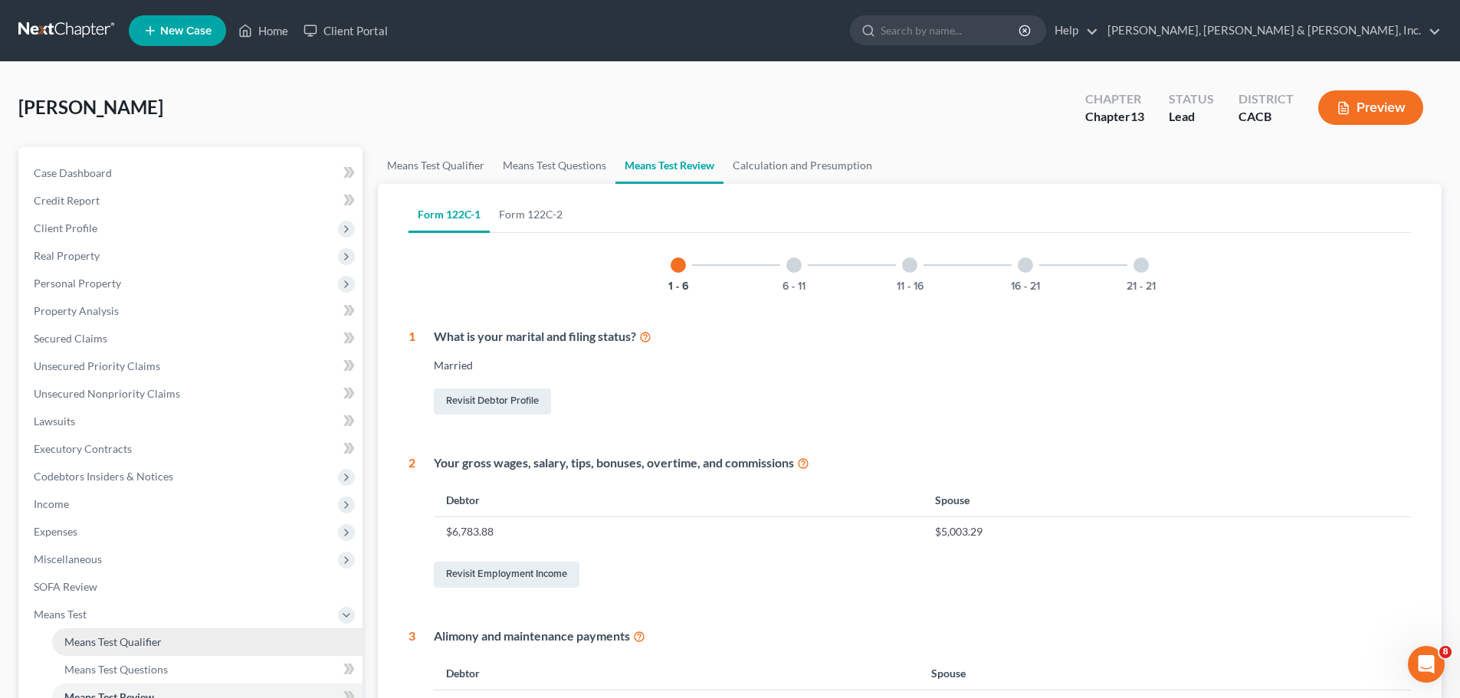
click at [120, 632] on link "Means Test Qualifier" at bounding box center [207, 643] width 310 height 28
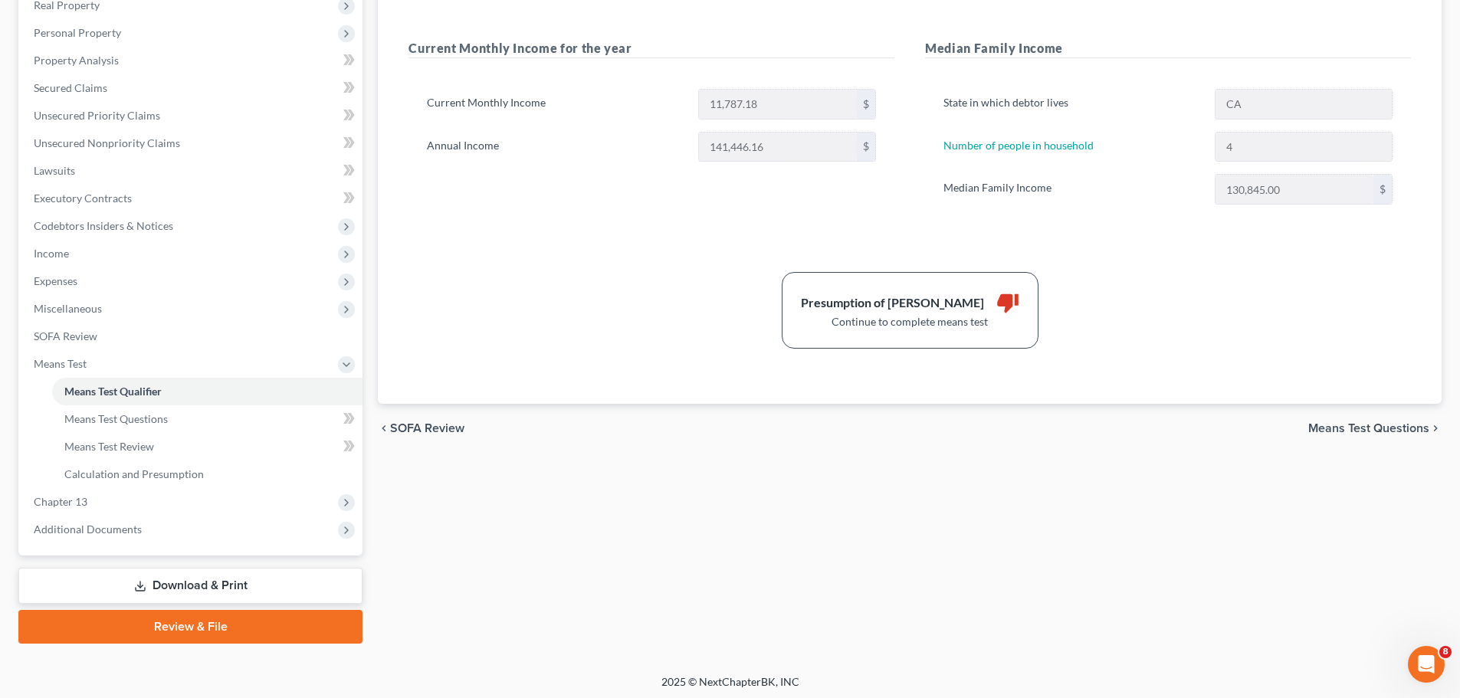
scroll to position [255, 0]
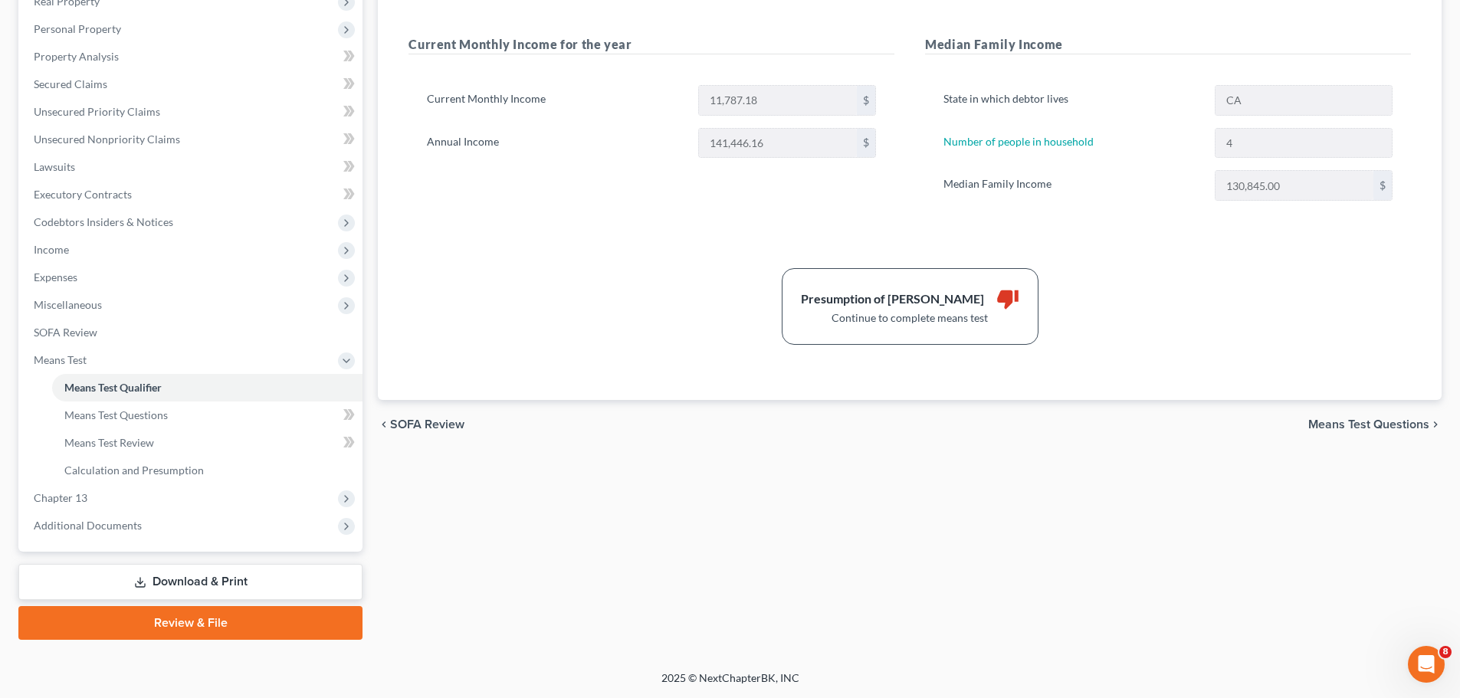
click at [1326, 421] on span "Means Test Questions" at bounding box center [1369, 425] width 121 height 12
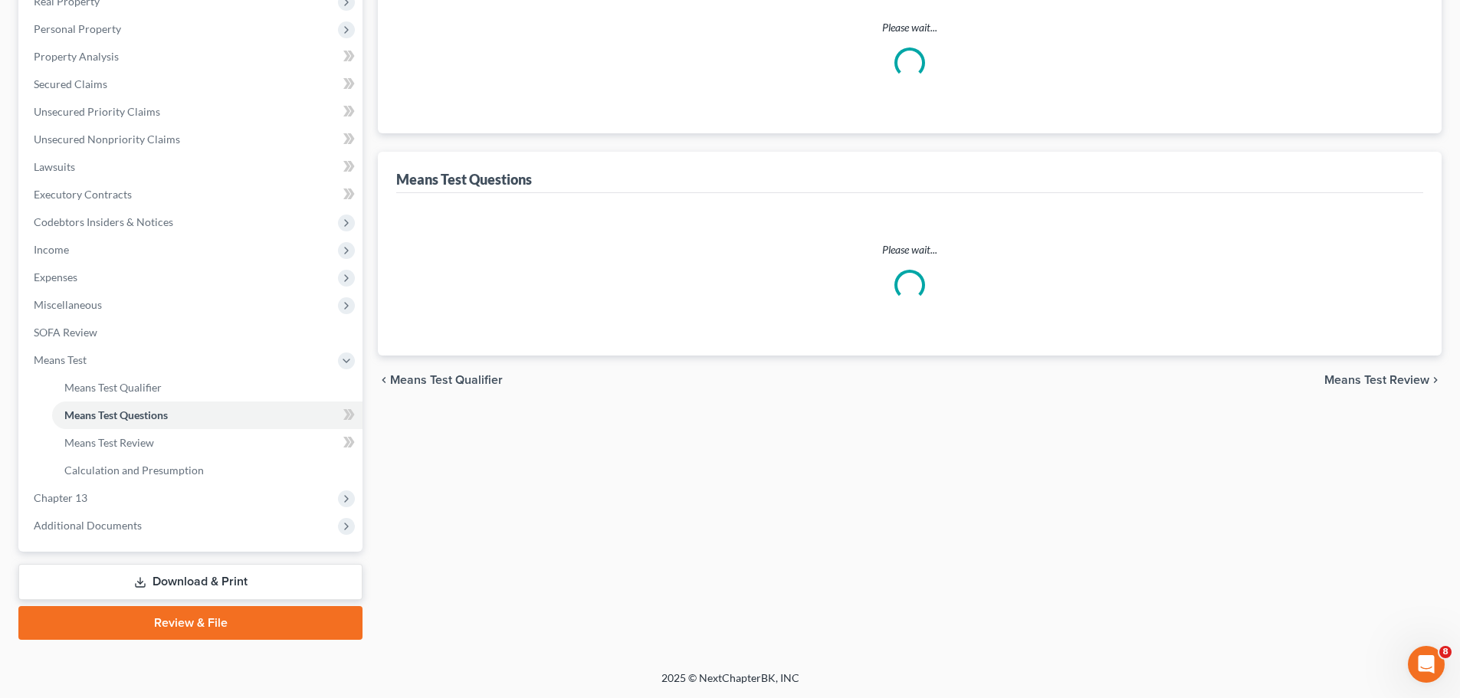
select select "2"
select select "60"
select select "2"
select select "60"
select select "1"
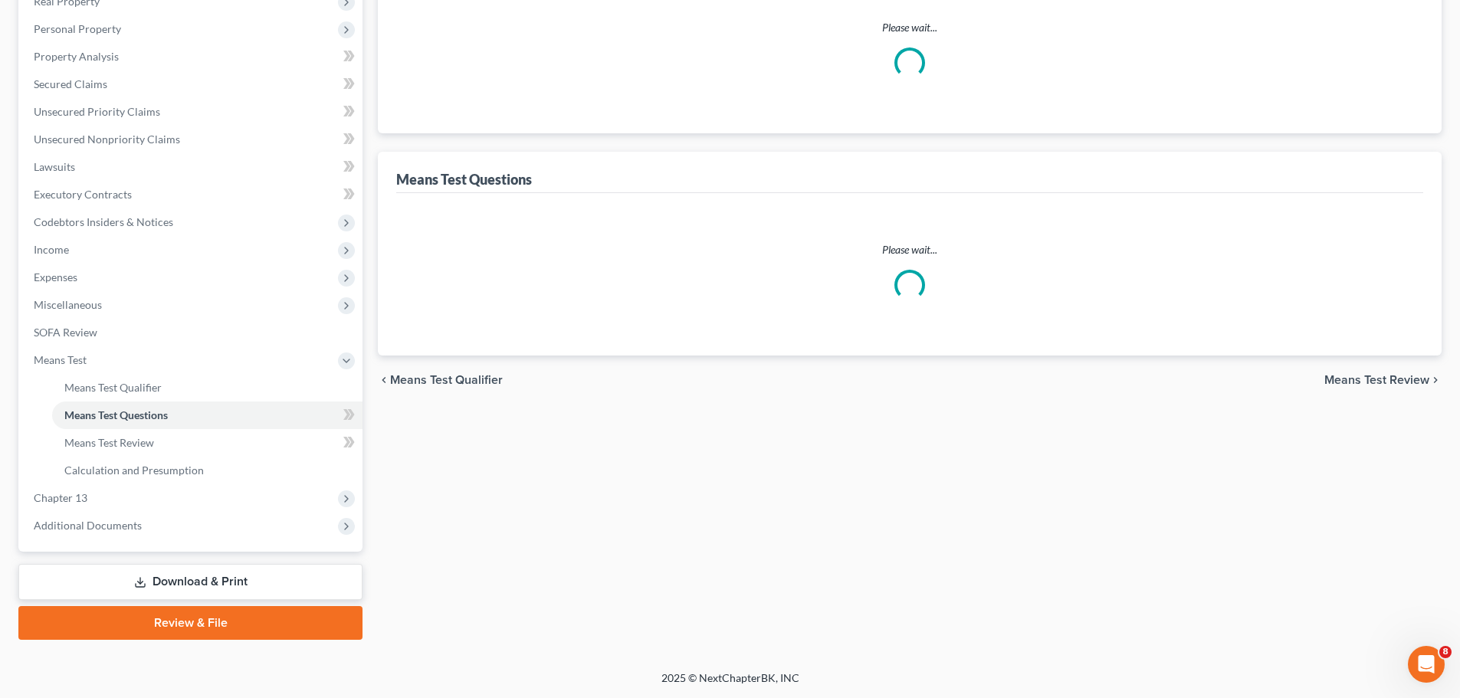
select select "60"
select select "0"
select select "60"
select select "4"
select select "2"
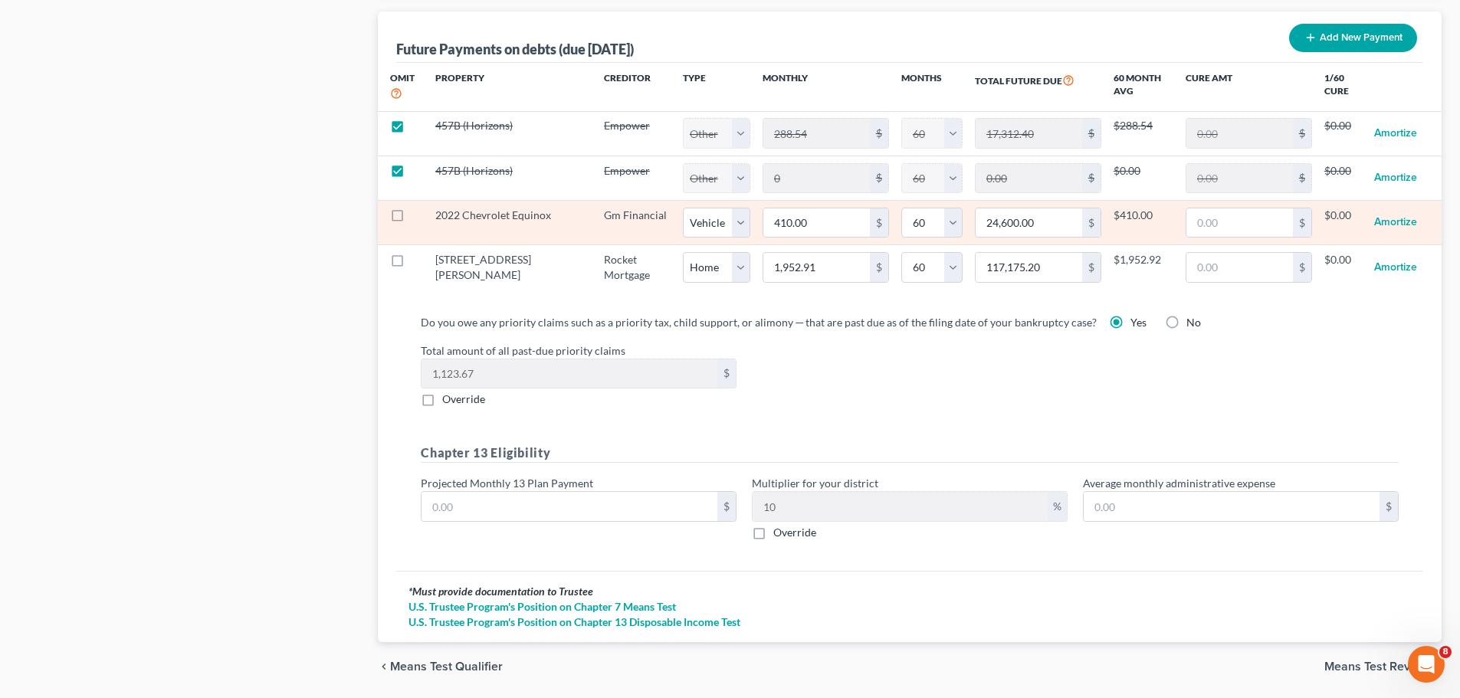
scroll to position [1533, 0]
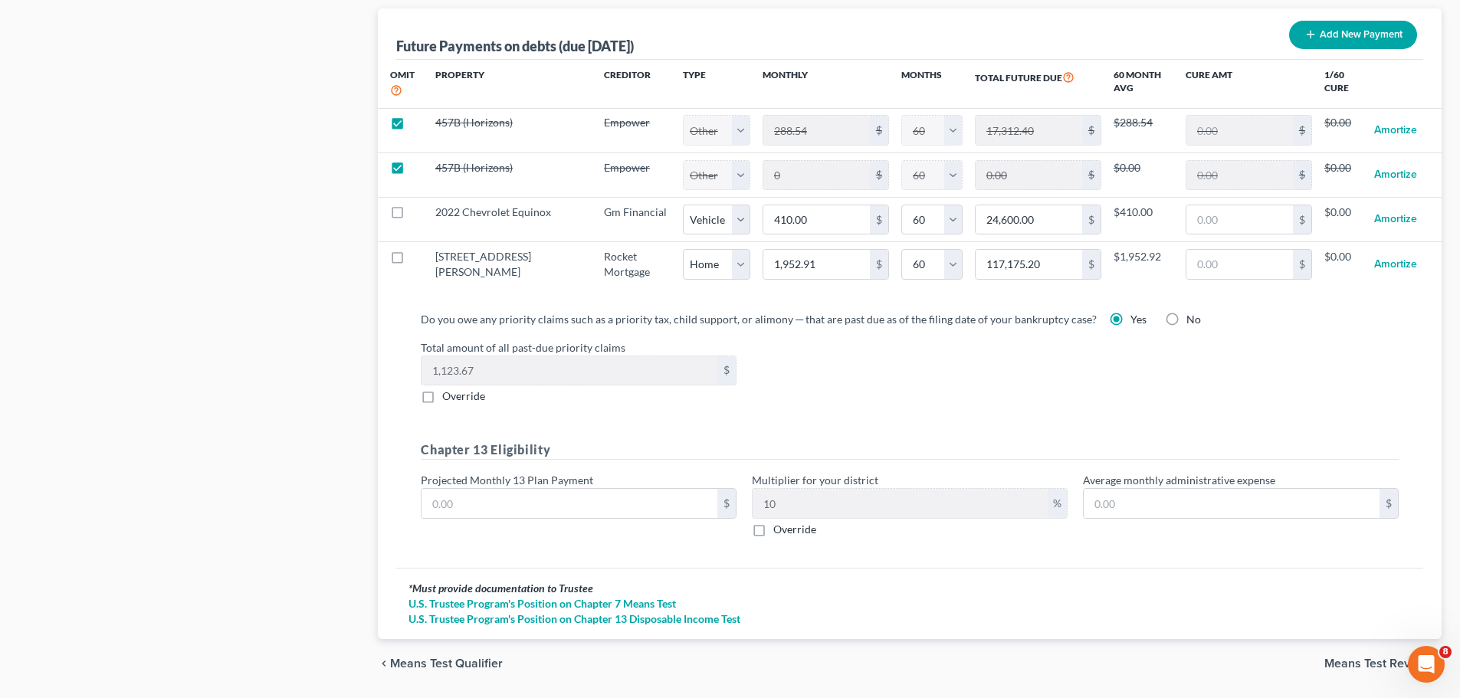
click at [1335, 658] on span "Means Test Review" at bounding box center [1377, 664] width 105 height 12
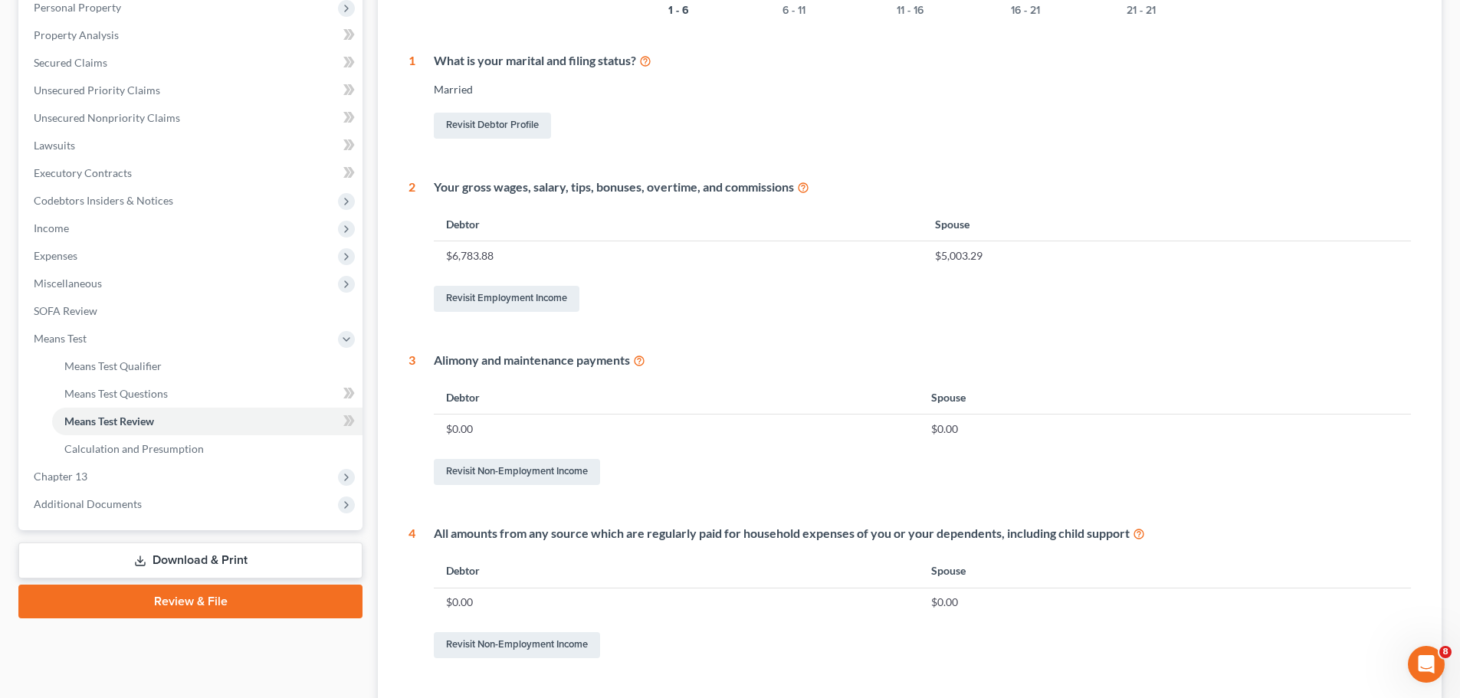
scroll to position [604, 0]
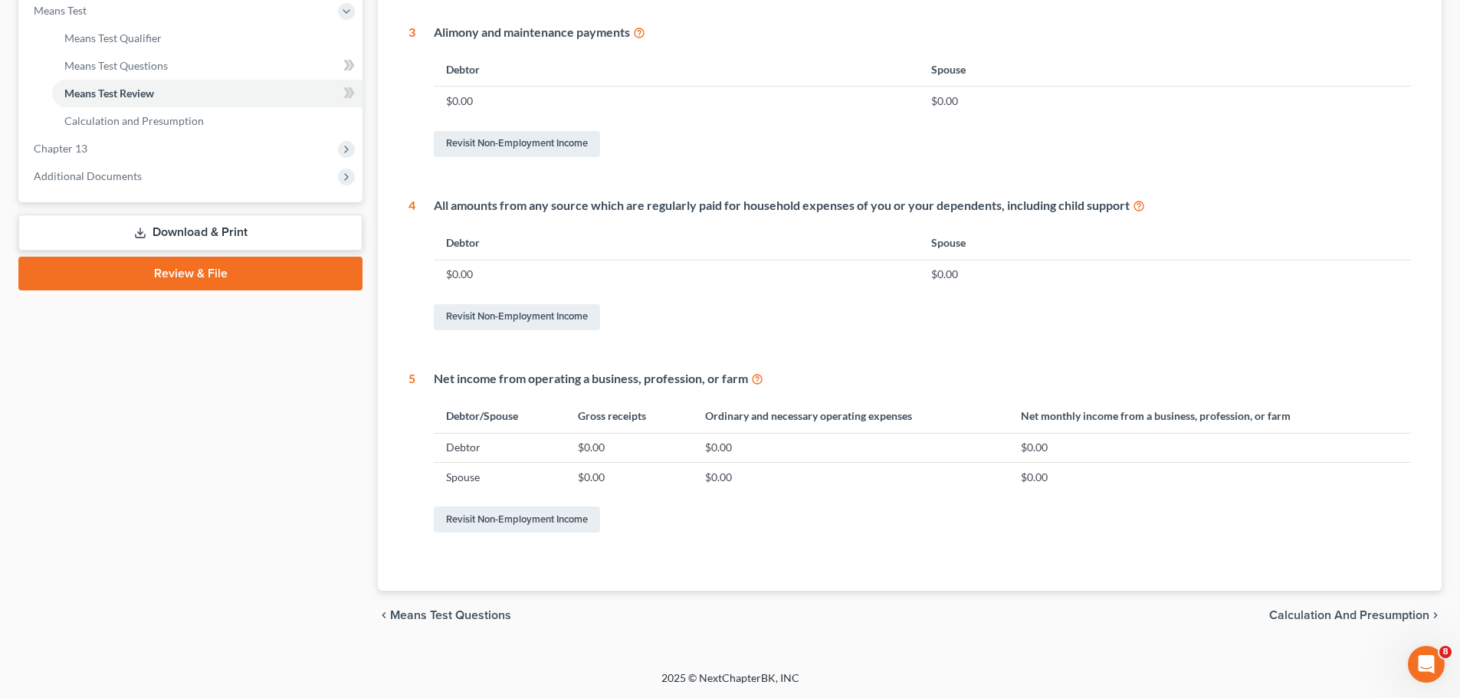
click at [1318, 616] on span "Calculation and Presumption" at bounding box center [1349, 615] width 160 height 12
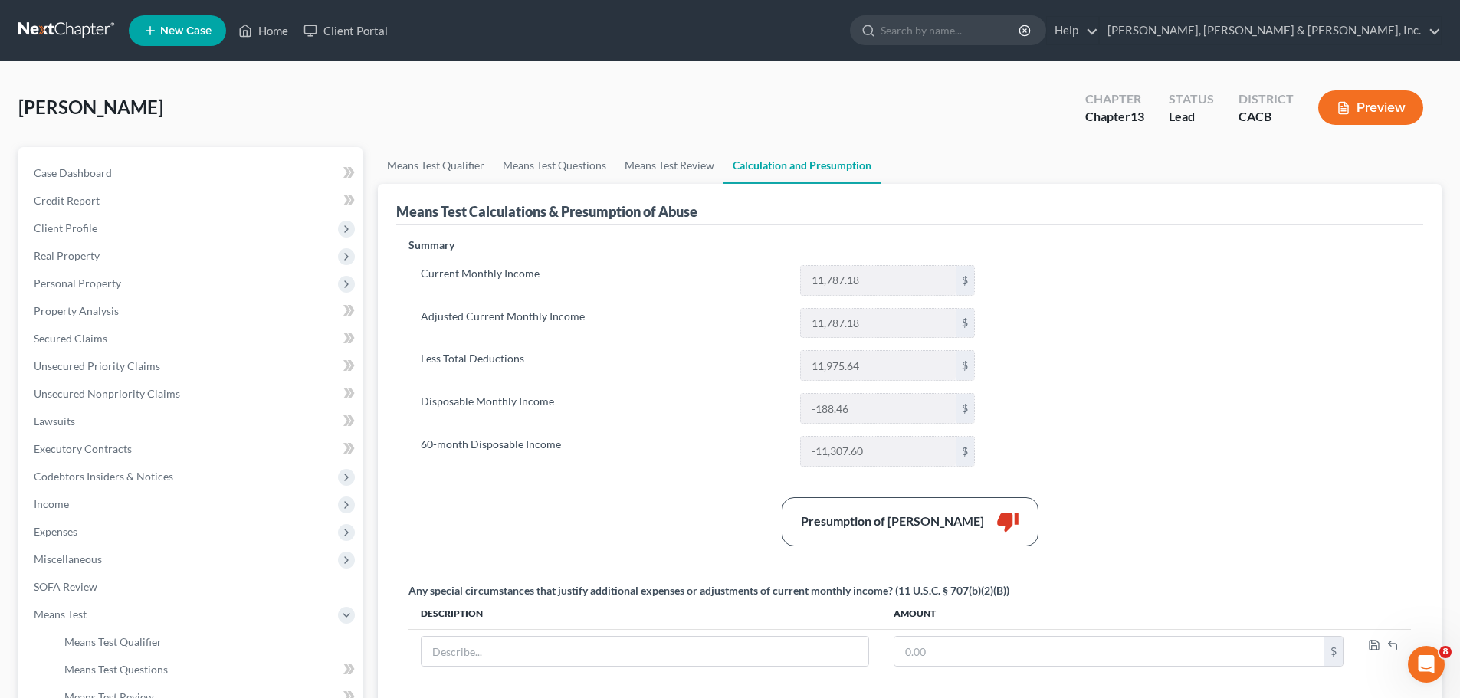
click at [1384, 113] on button "Preview" at bounding box center [1371, 107] width 105 height 34
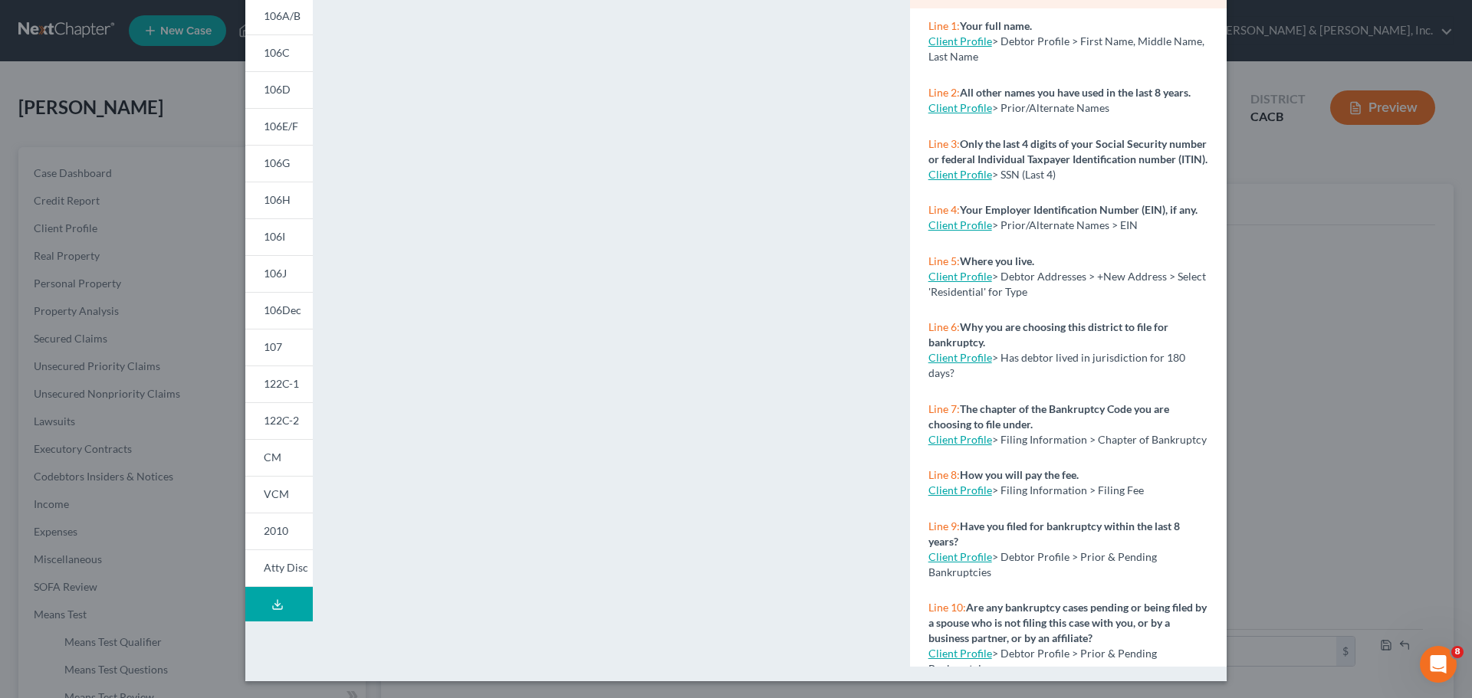
scroll to position [166, 0]
click at [264, 419] on span "122C-2" at bounding box center [281, 418] width 35 height 13
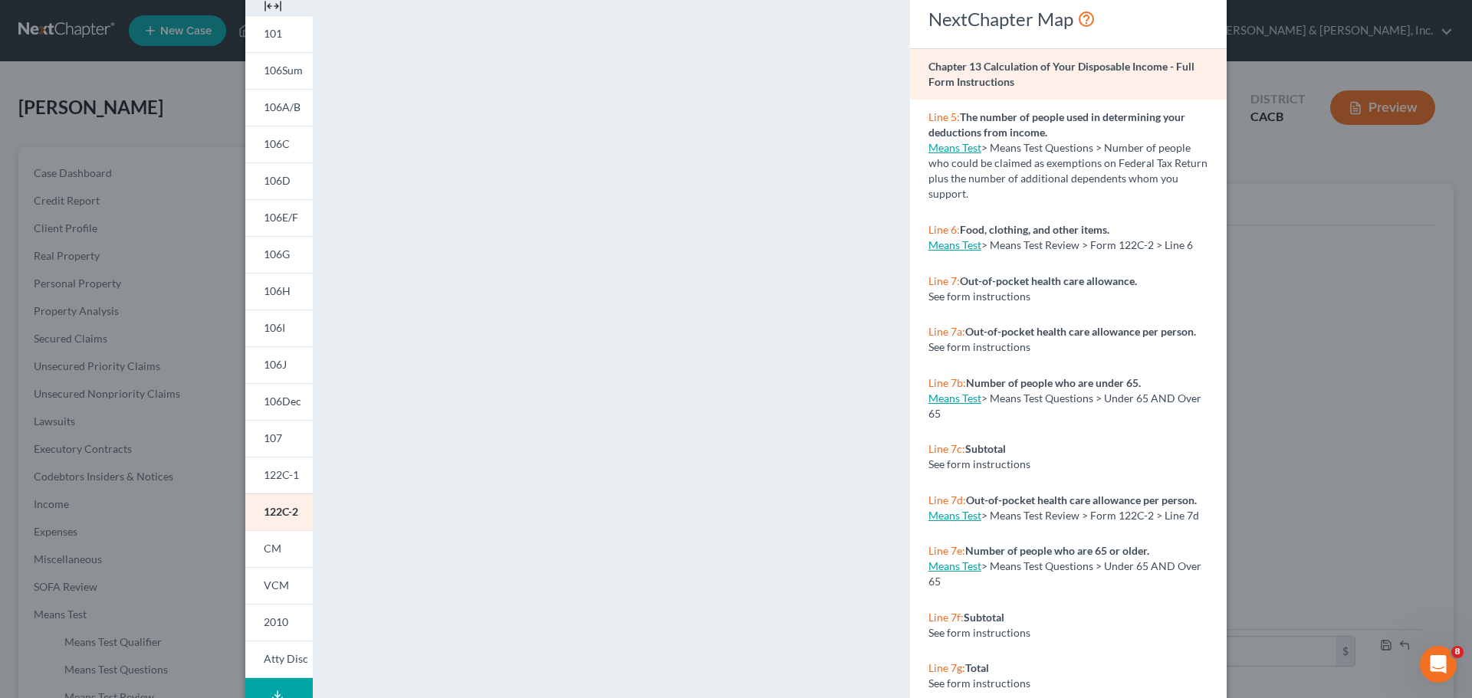
scroll to position [0, 0]
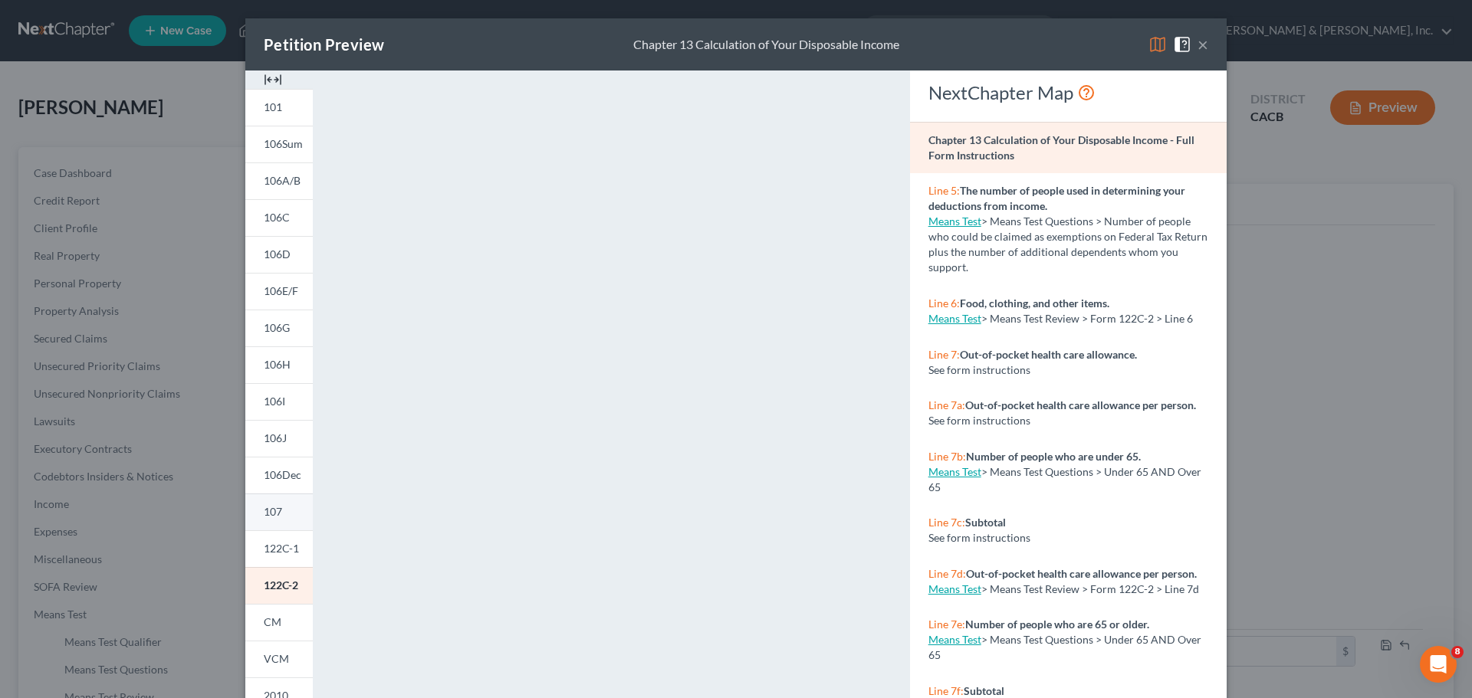
click at [264, 515] on span "107" at bounding box center [273, 511] width 18 height 13
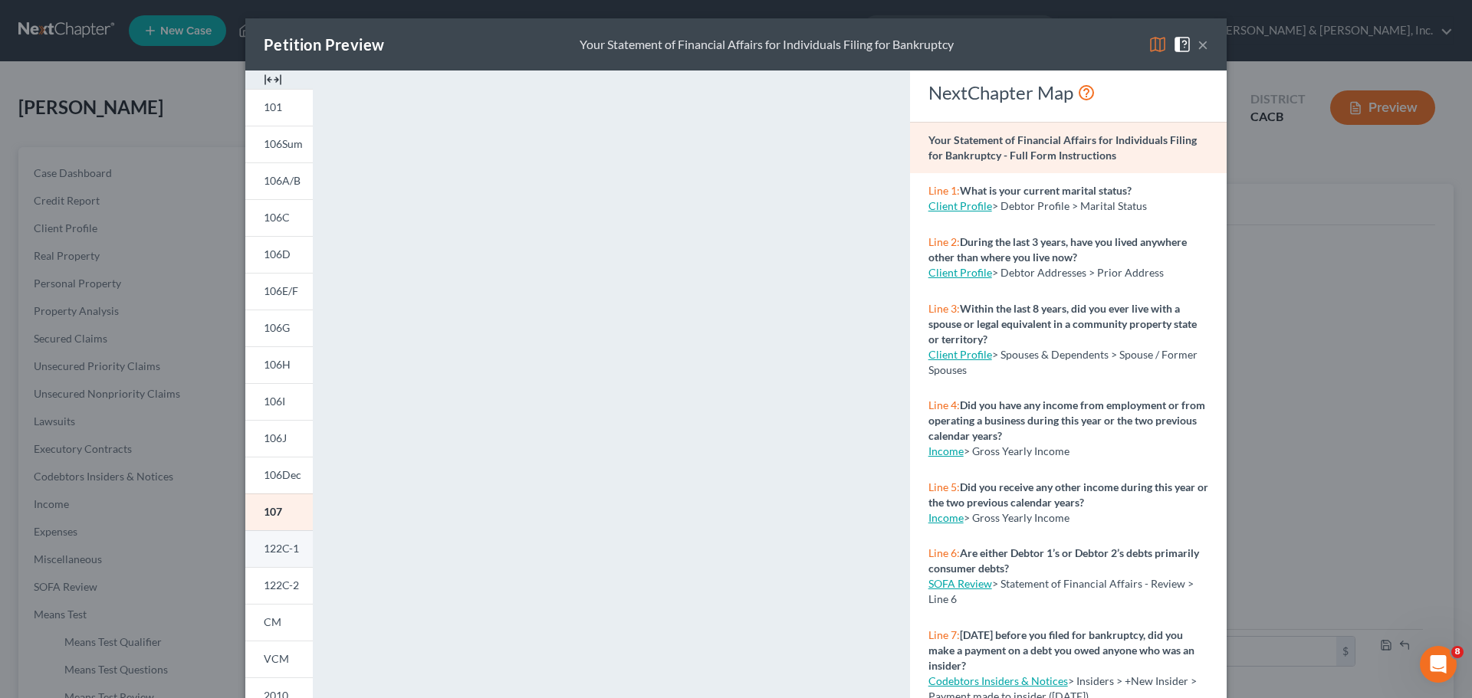
click at [281, 546] on span "122C-1" at bounding box center [281, 548] width 35 height 13
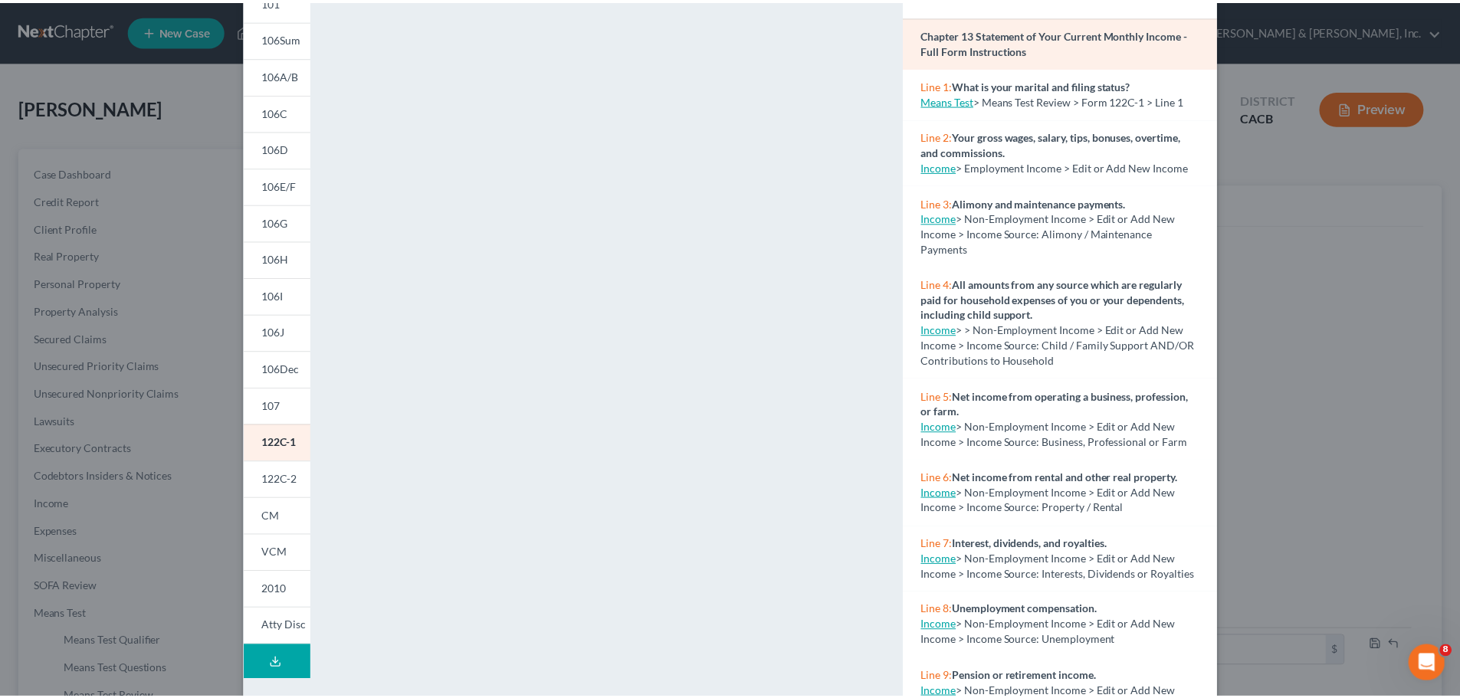
scroll to position [166, 0]
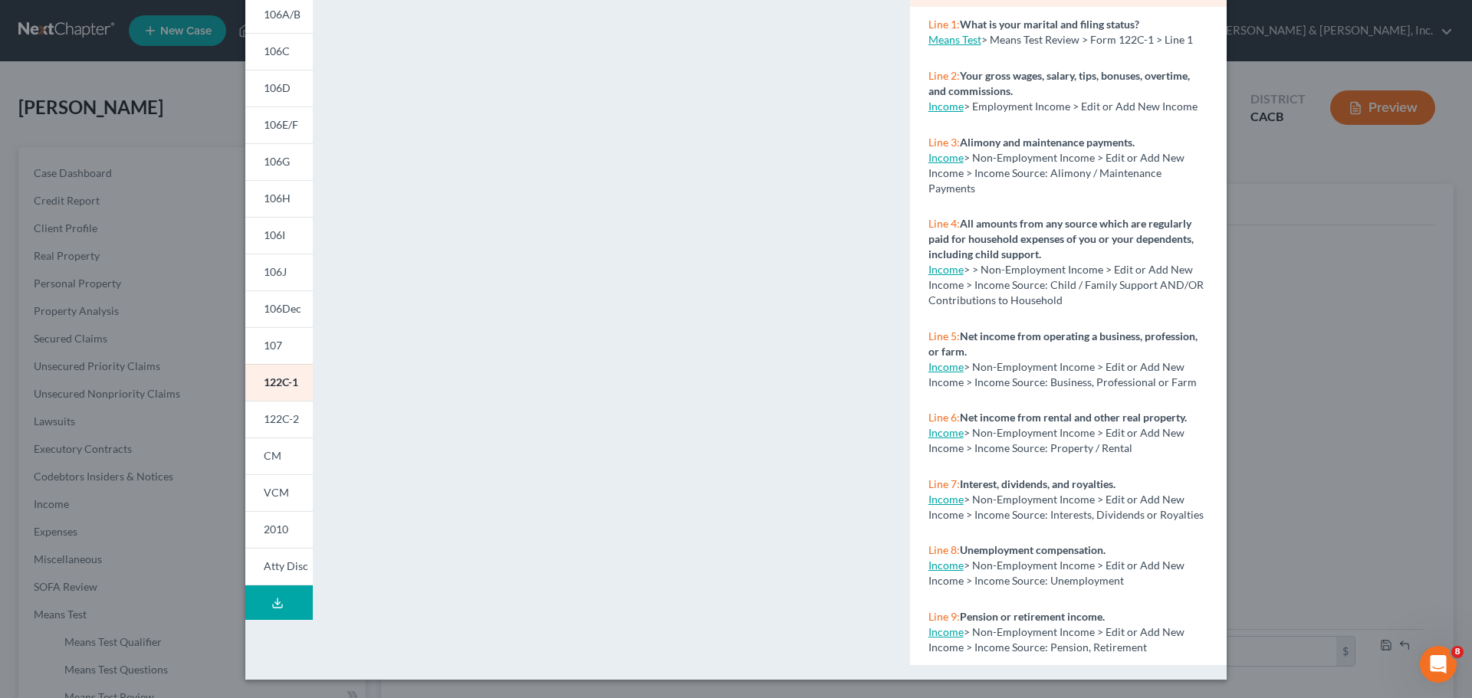
click at [76, 201] on div "Petition Preview Chapter 13 Statement of Your Current Monthly Income × 101 106S…" at bounding box center [736, 349] width 1472 height 698
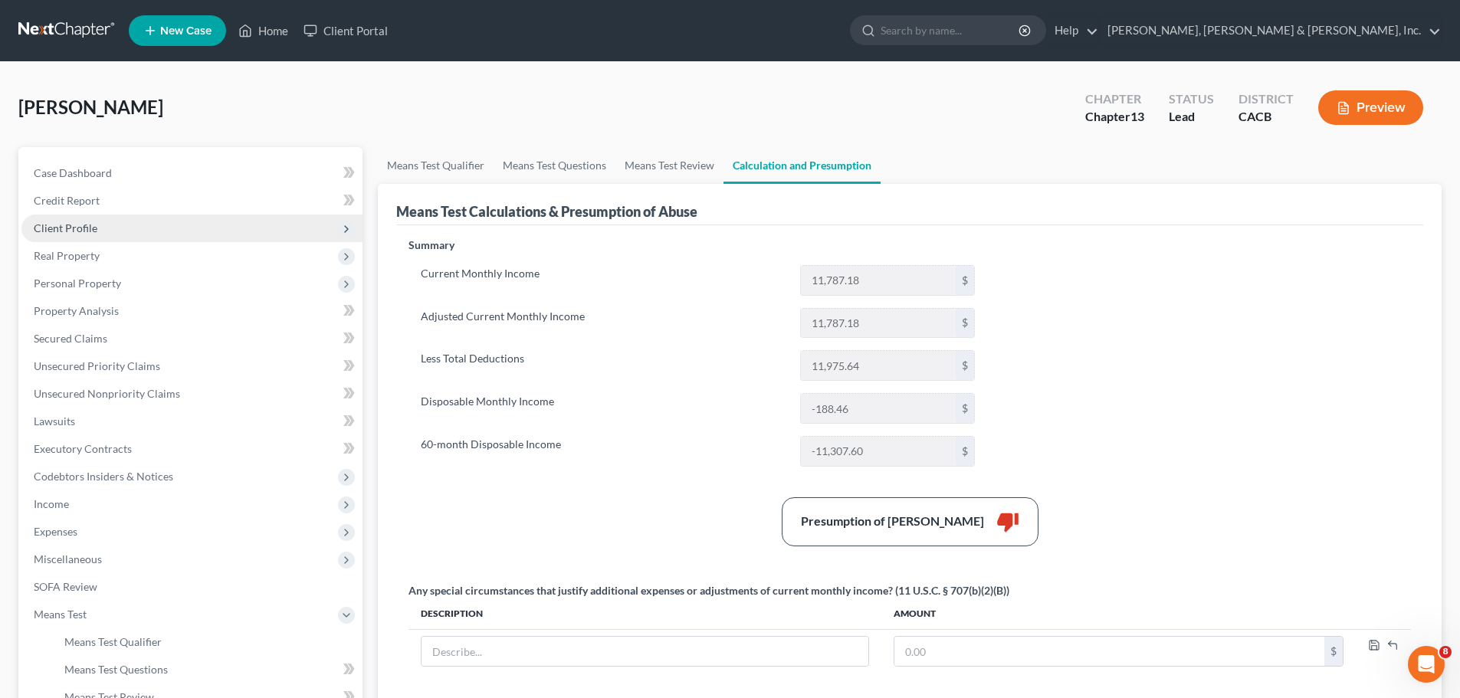
click at [75, 222] on span "Client Profile" at bounding box center [66, 228] width 64 height 13
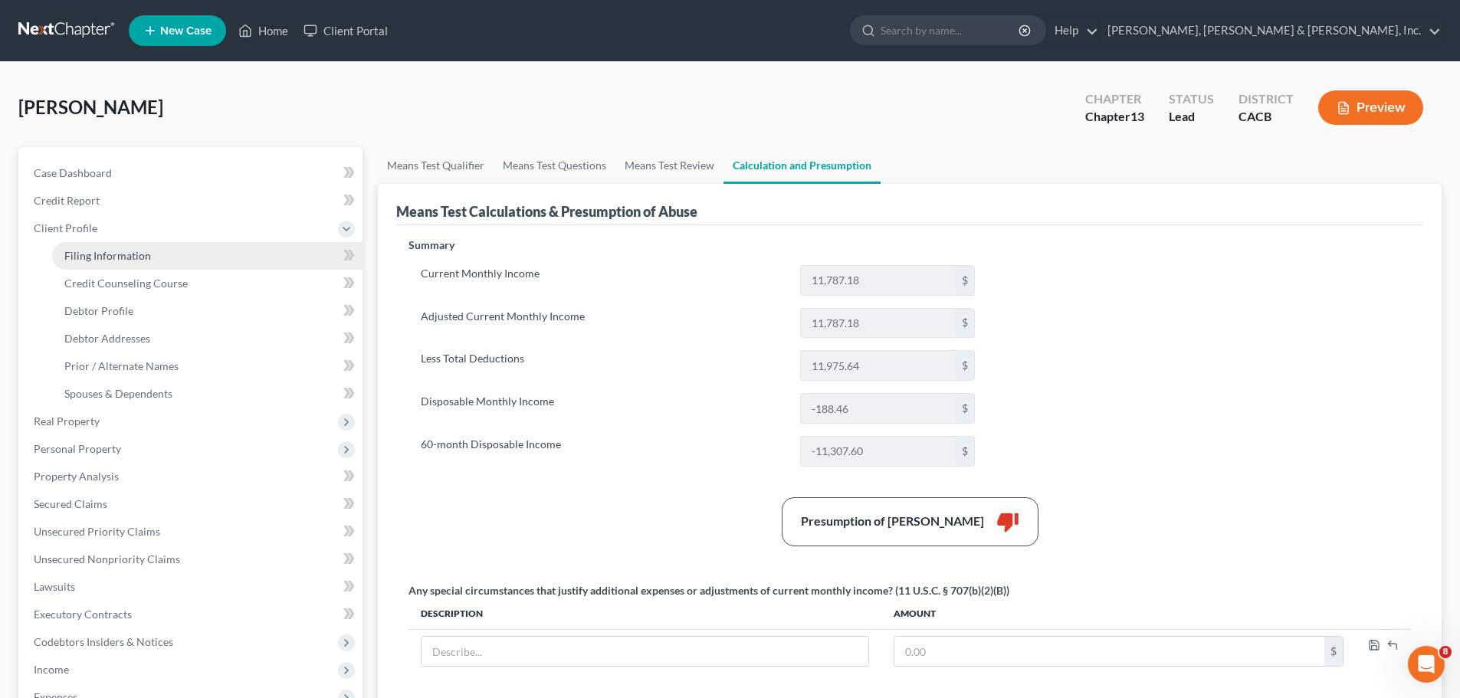
click at [116, 255] on span "Filing Information" at bounding box center [107, 255] width 87 height 13
select select "1"
select select "0"
select select "3"
select select "4"
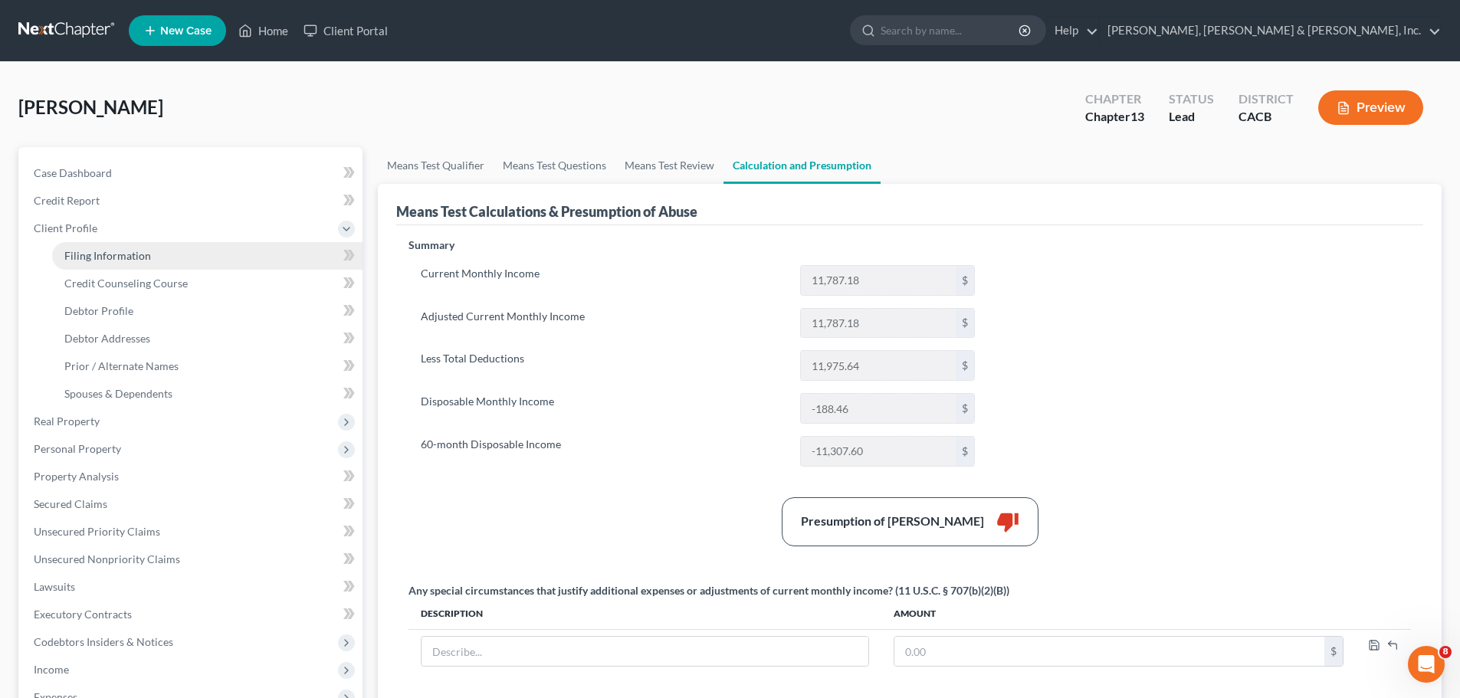
select select "1"
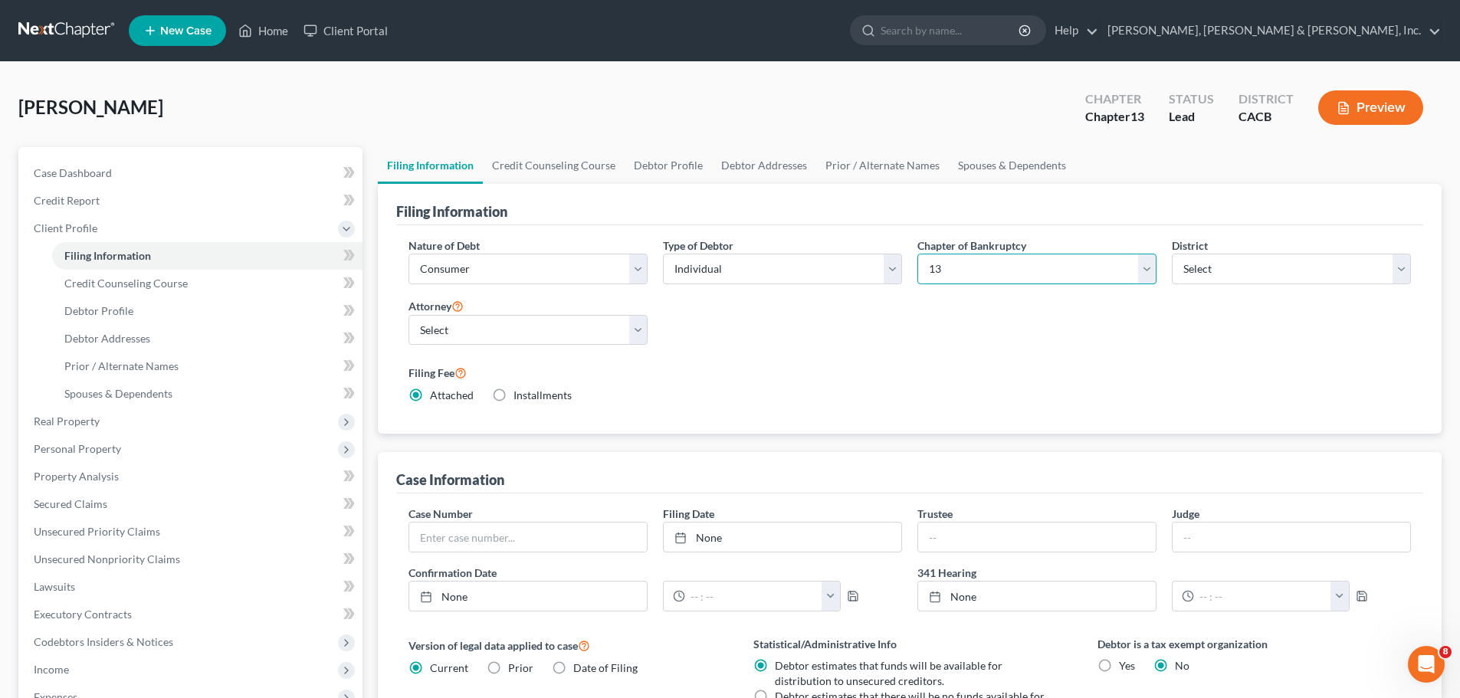
click at [1147, 271] on select "Select 7 11 12 13" at bounding box center [1037, 269] width 239 height 31
select select "0"
click at [918, 254] on select "Select 7 11 12 13" at bounding box center [1037, 269] width 239 height 31
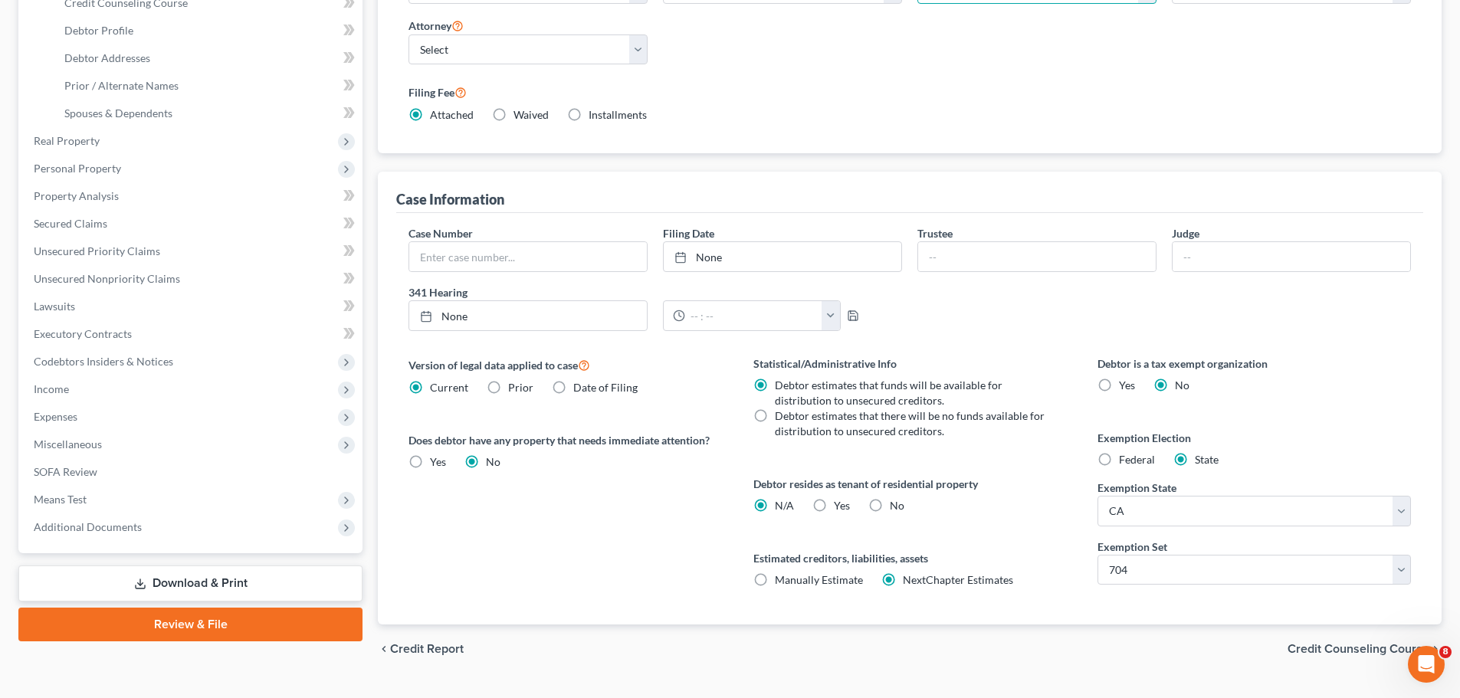
scroll to position [314, 0]
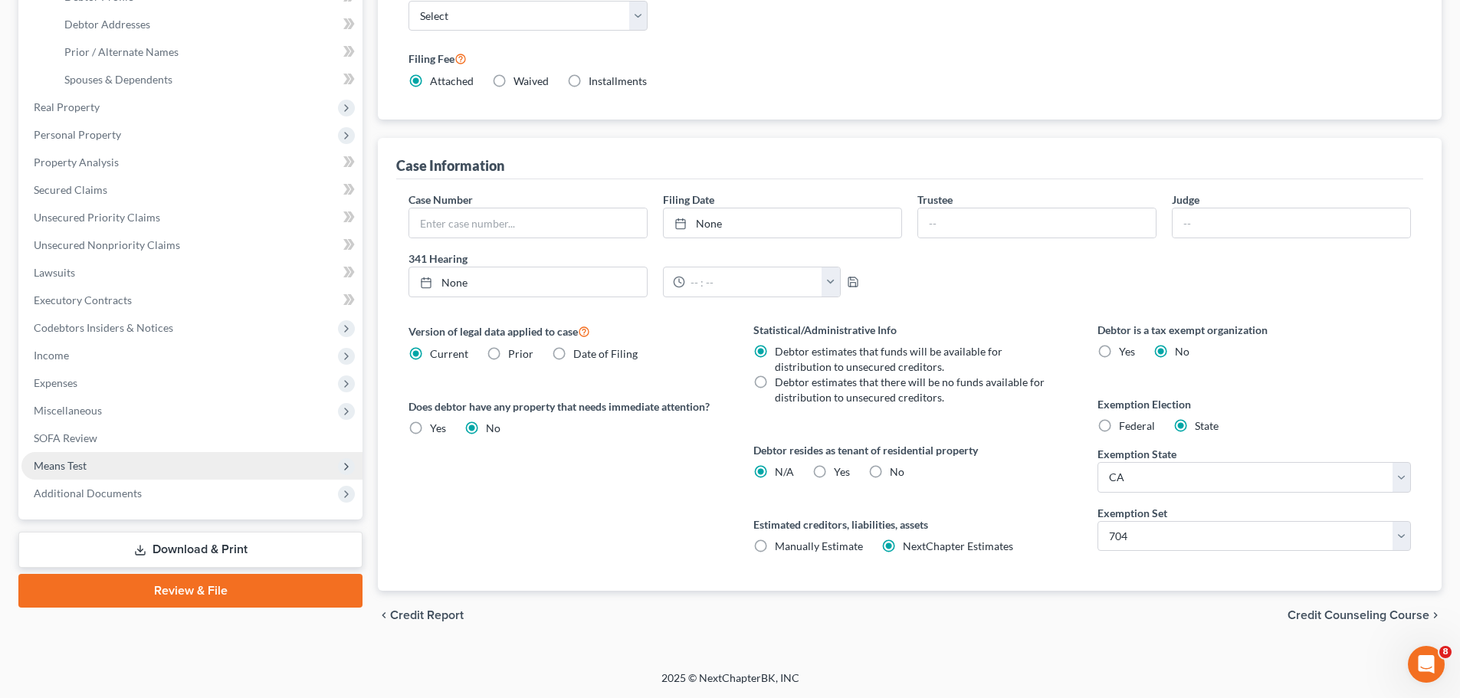
click at [116, 470] on span "Means Test" at bounding box center [191, 466] width 341 height 28
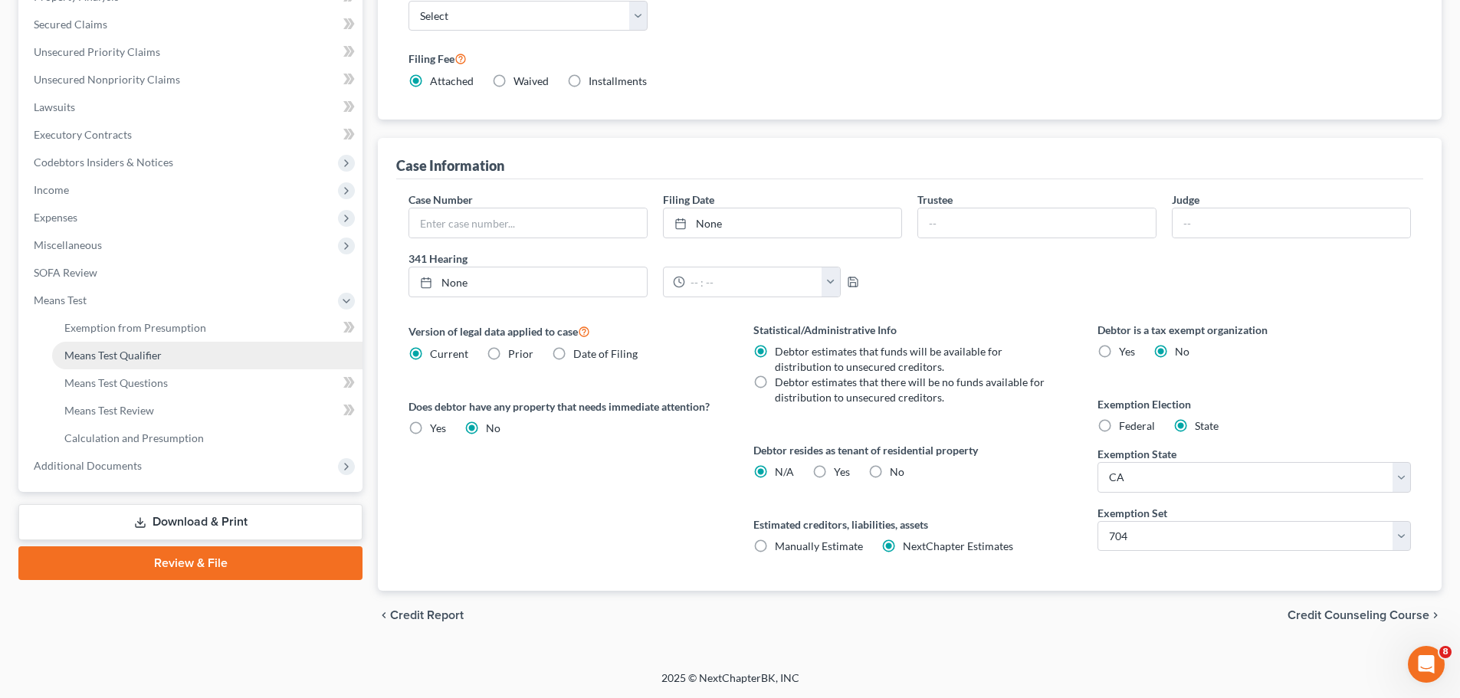
click at [159, 354] on span "Means Test Qualifier" at bounding box center [112, 355] width 97 height 13
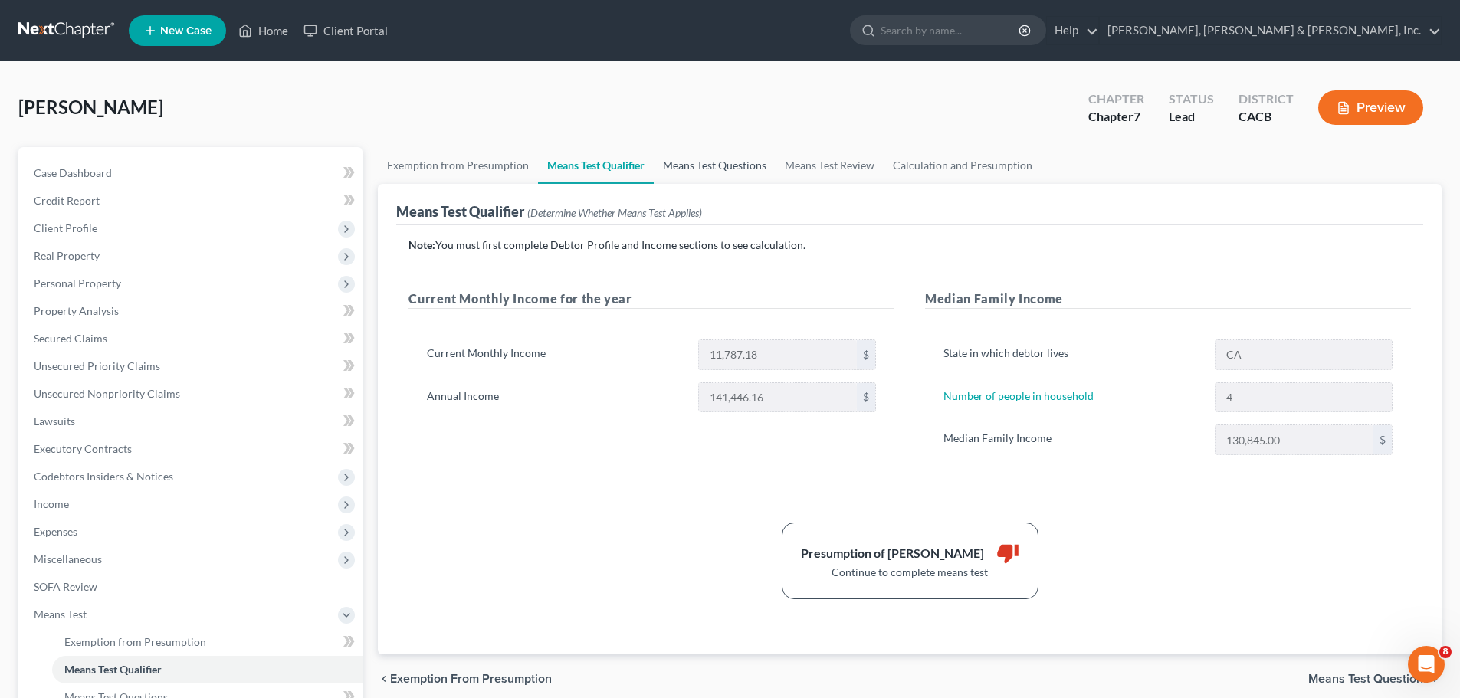
click at [699, 161] on link "Means Test Questions" at bounding box center [715, 165] width 122 height 37
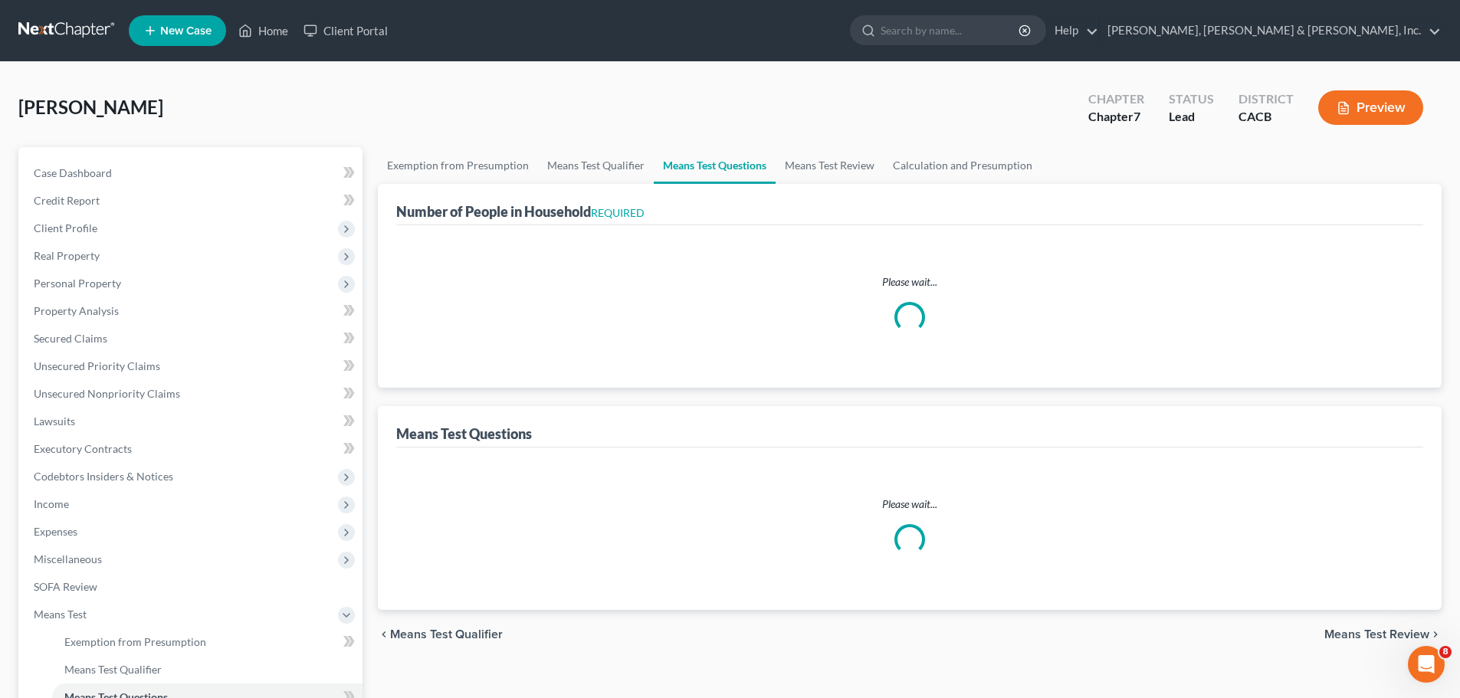
select select "2"
select select "60"
select select "2"
select select "60"
select select "1"
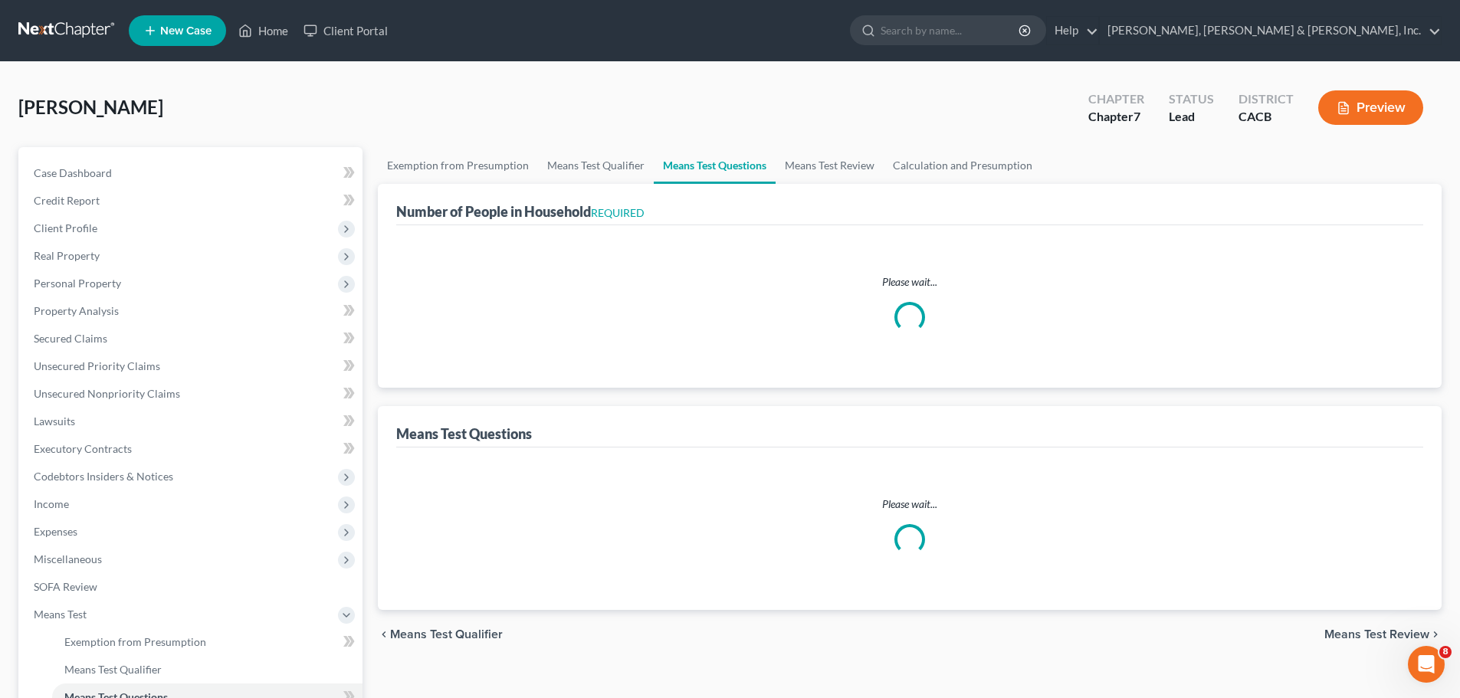
select select "60"
select select "0"
select select "60"
select select "4"
select select "2"
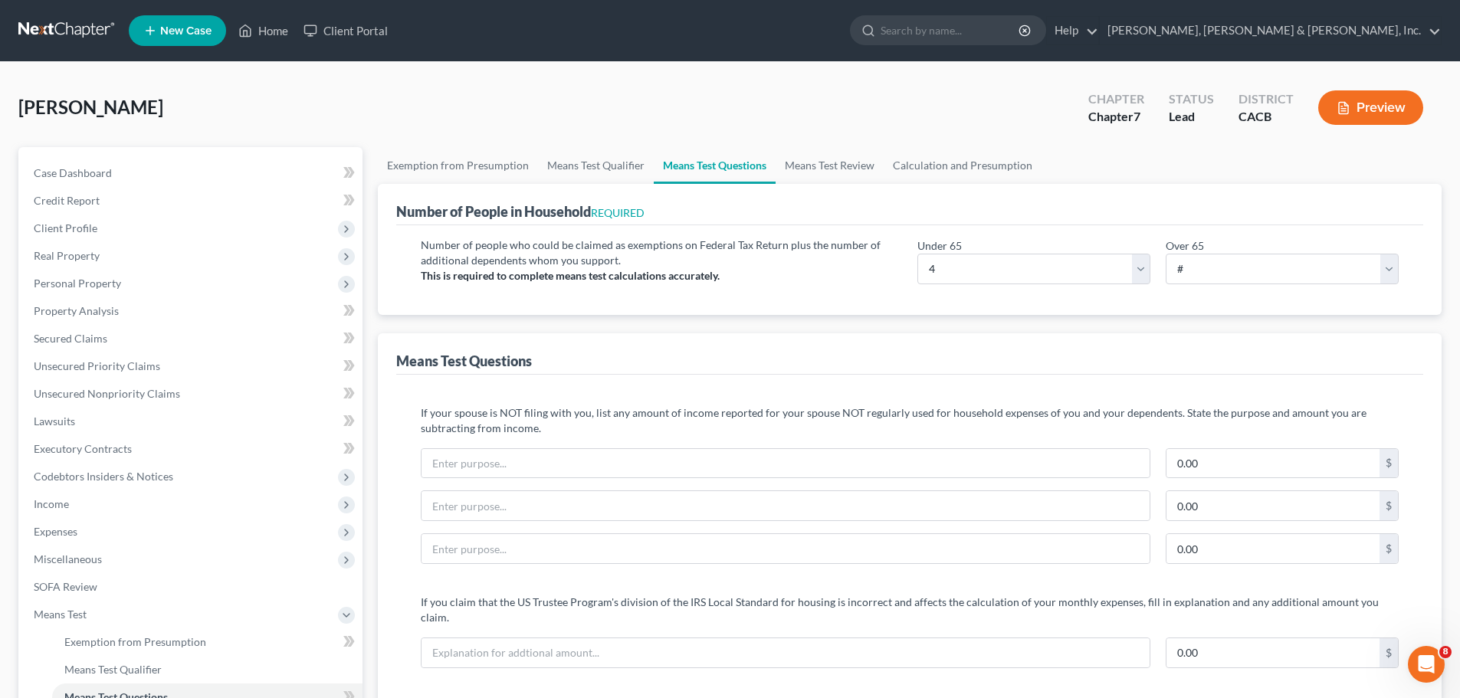
click at [1374, 105] on button "Preview" at bounding box center [1371, 107] width 105 height 34
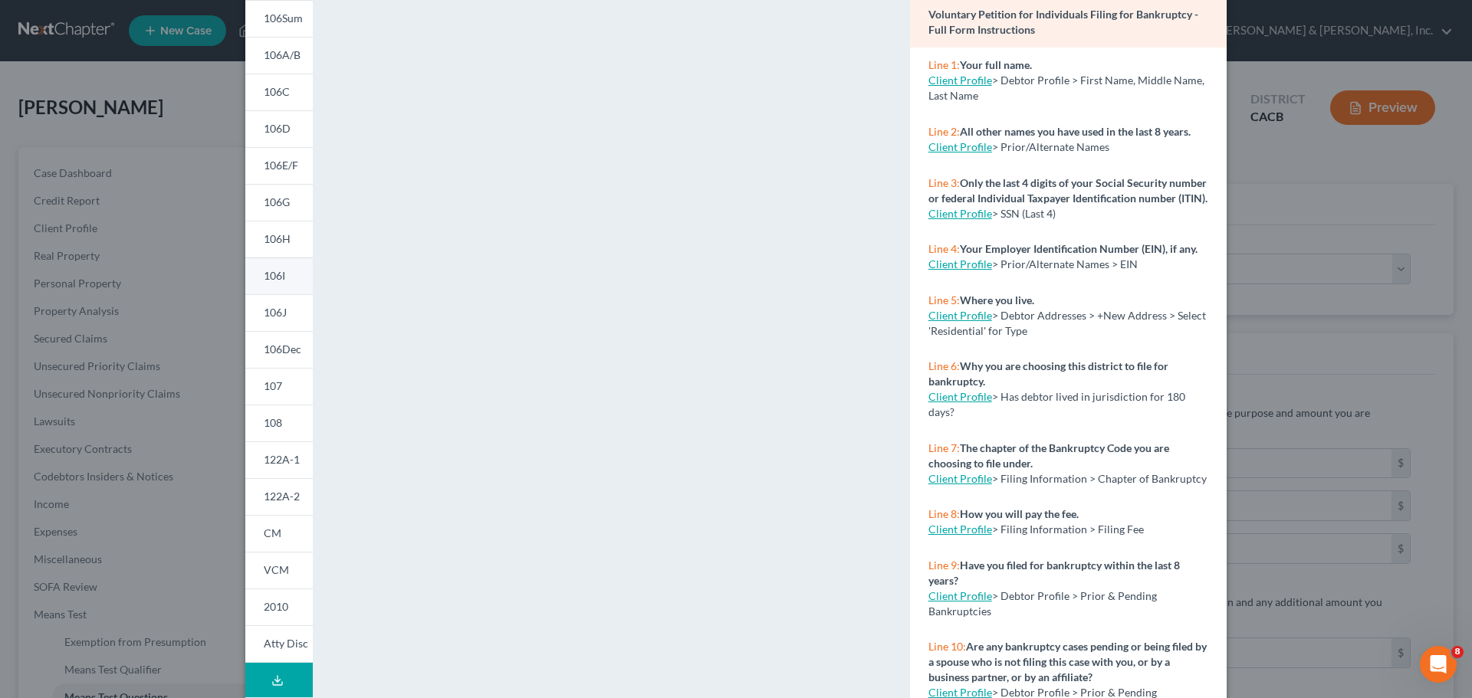
scroll to position [166, 0]
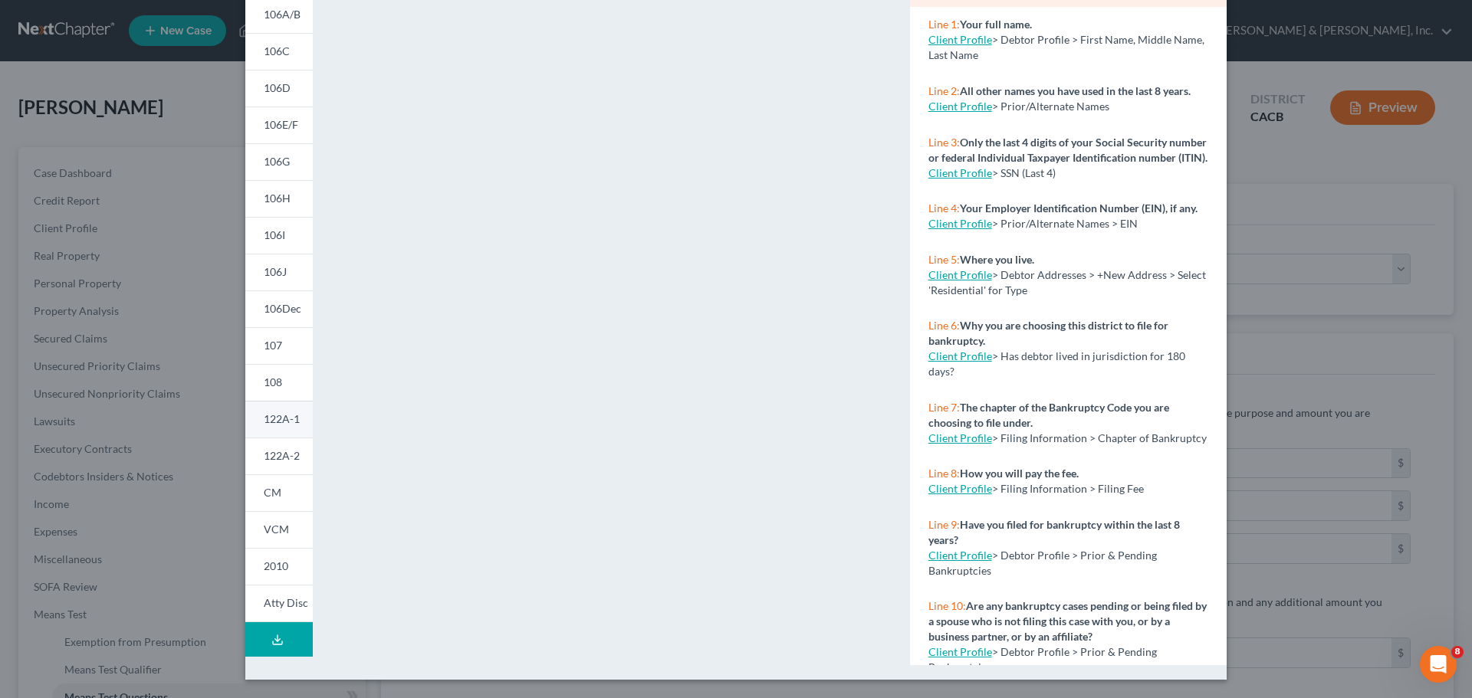
click at [284, 414] on span "122A-1" at bounding box center [282, 418] width 36 height 13
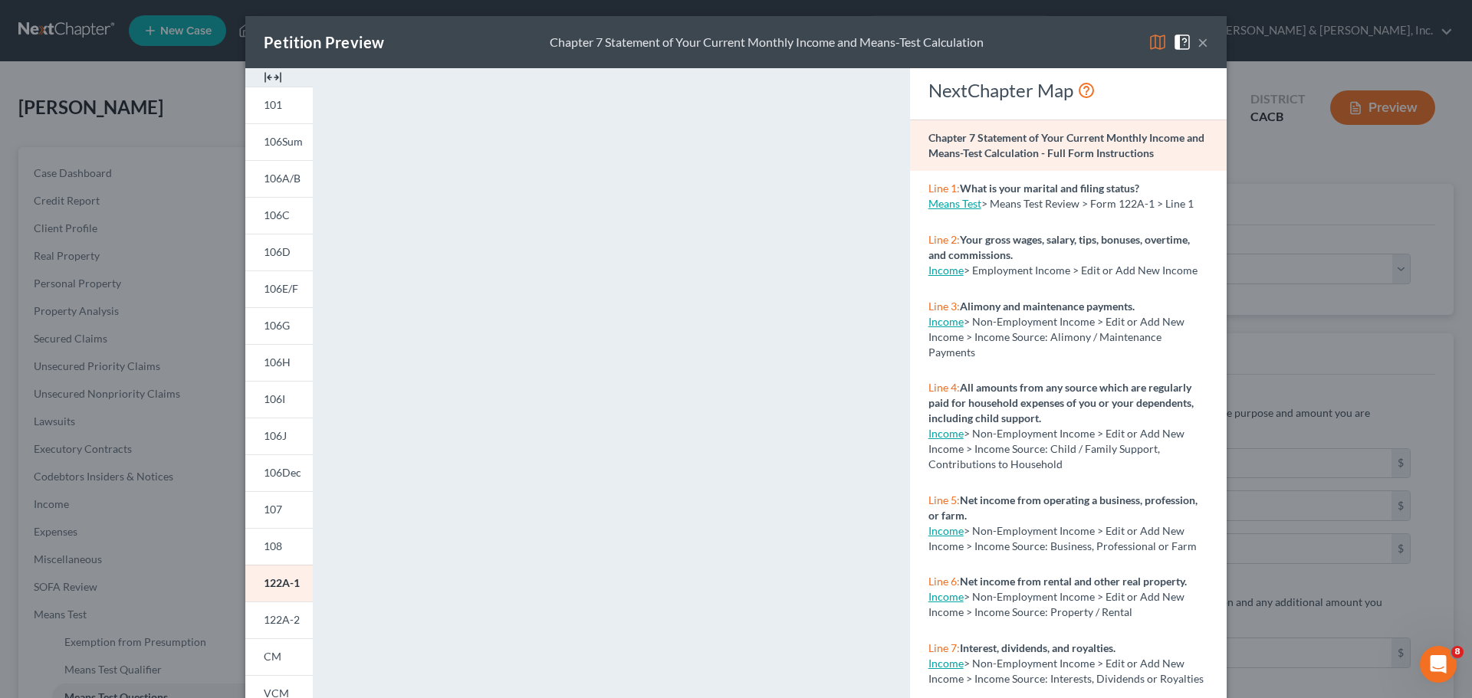
scroll to position [0, 0]
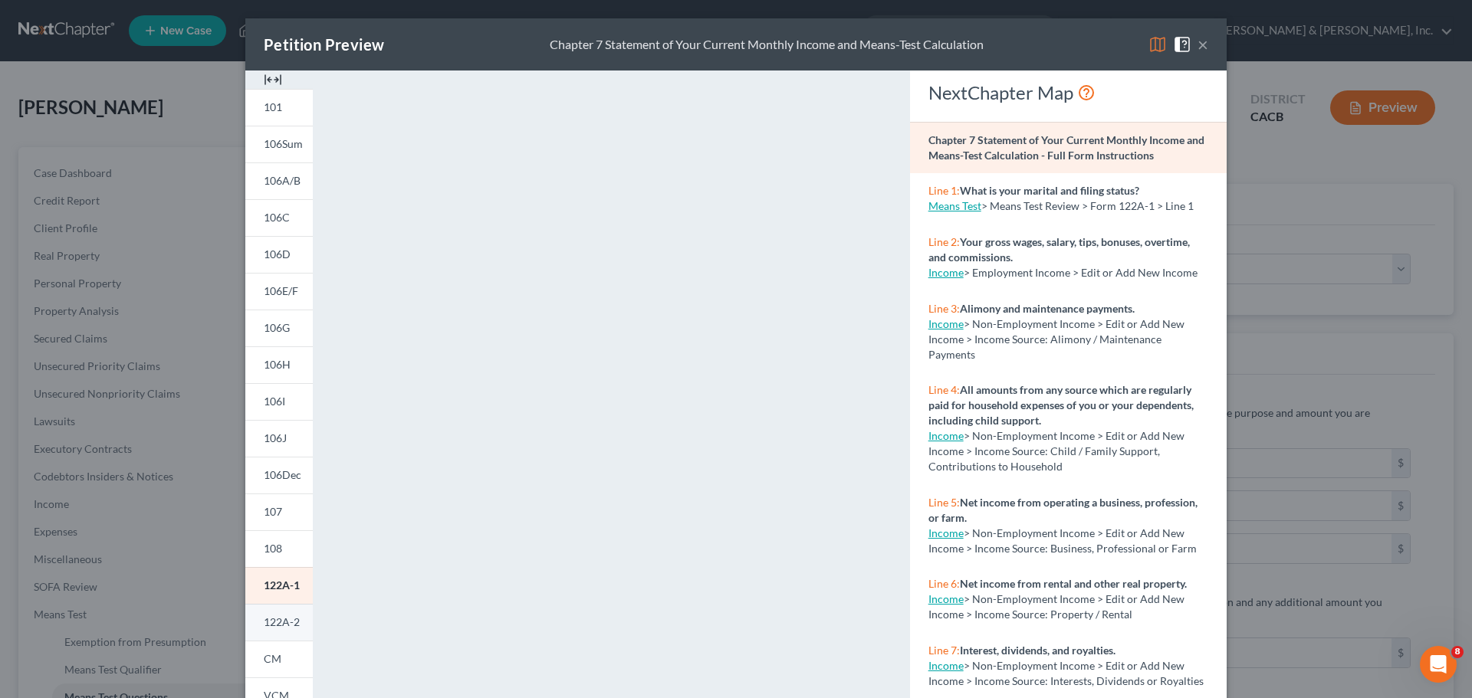
click at [278, 613] on link "122A-2" at bounding box center [278, 622] width 67 height 37
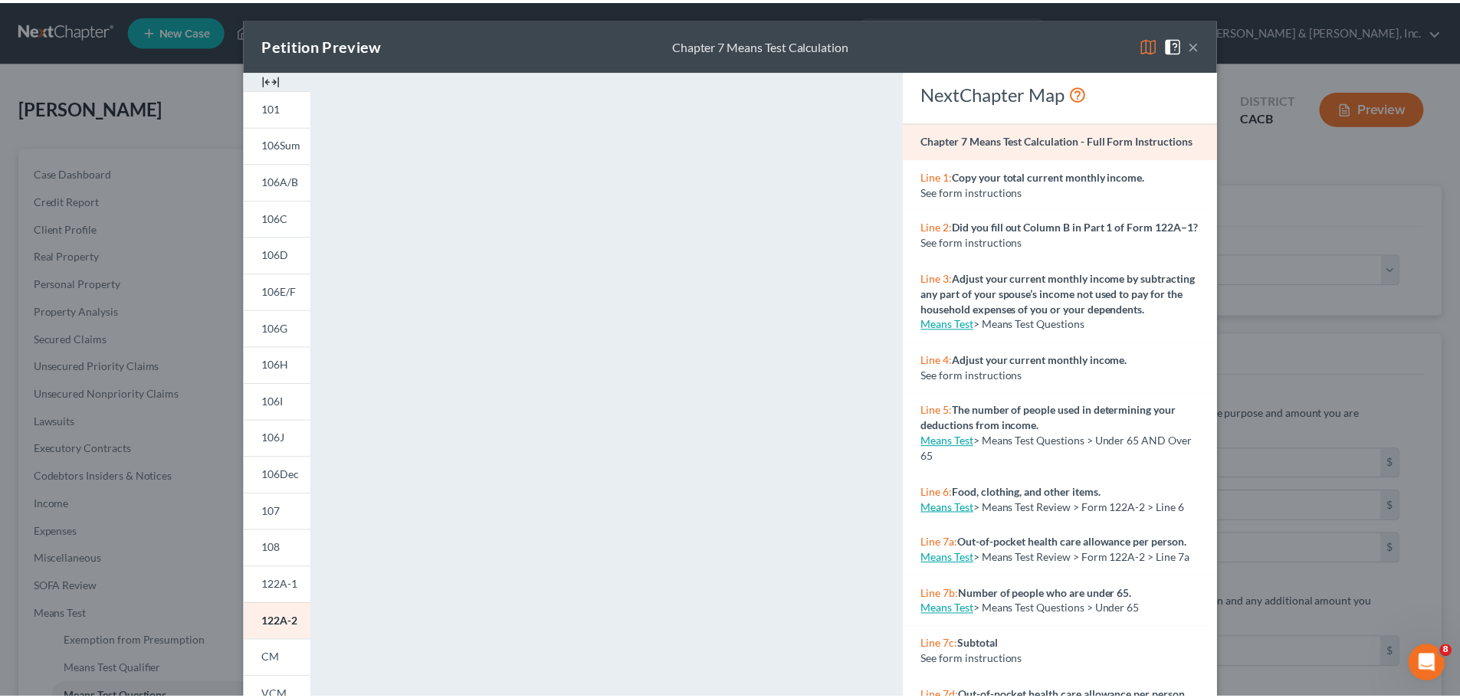
scroll to position [166, 0]
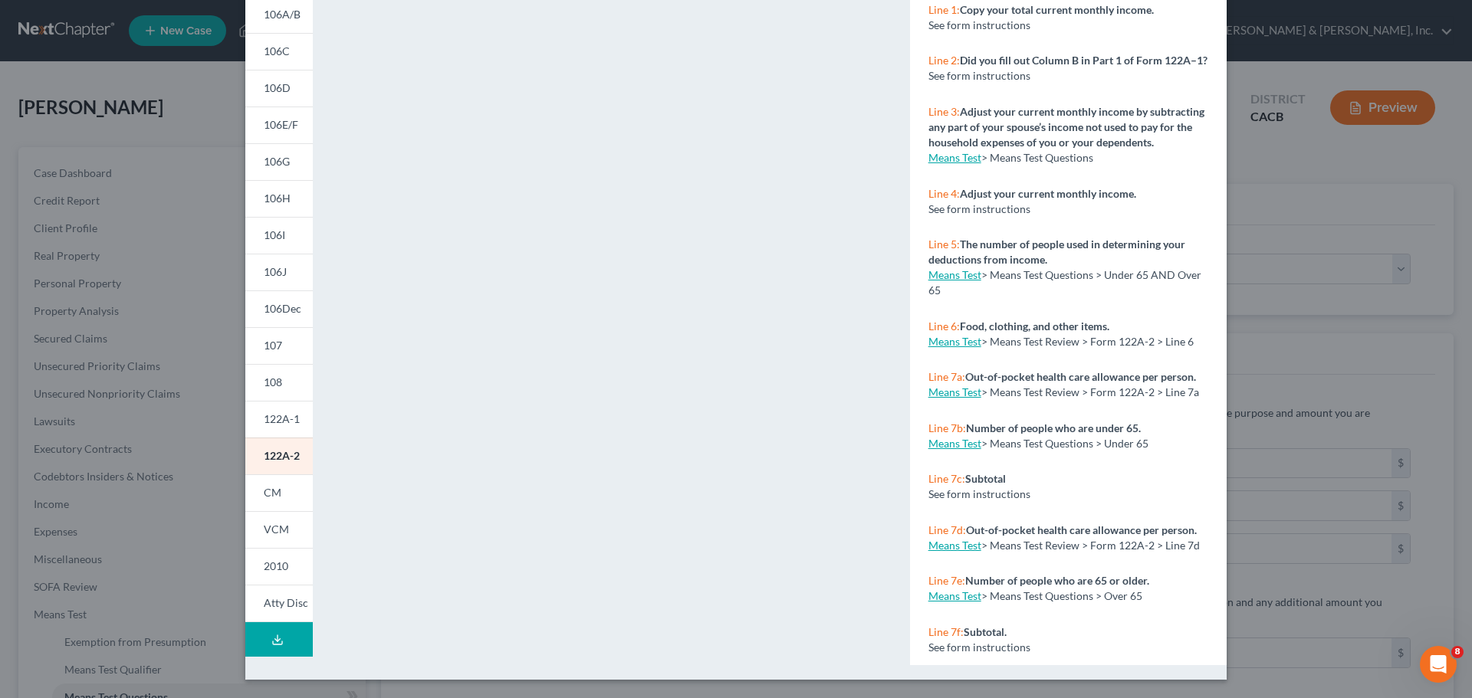
click at [71, 225] on div "Petition Preview Chapter 7 Means Test Calculation × 101 106Sum 106A/B 106C 106D…" at bounding box center [736, 349] width 1472 height 698
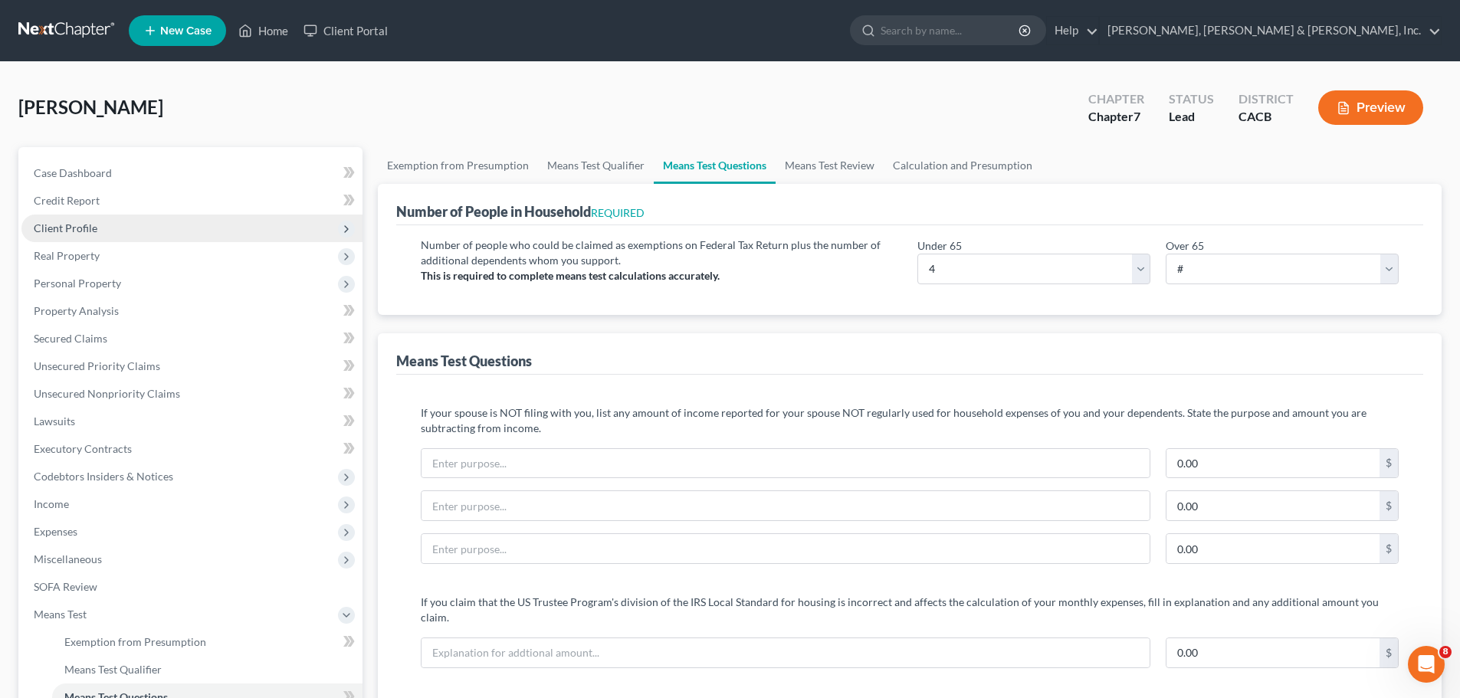
click at [73, 227] on span "Client Profile" at bounding box center [66, 228] width 64 height 13
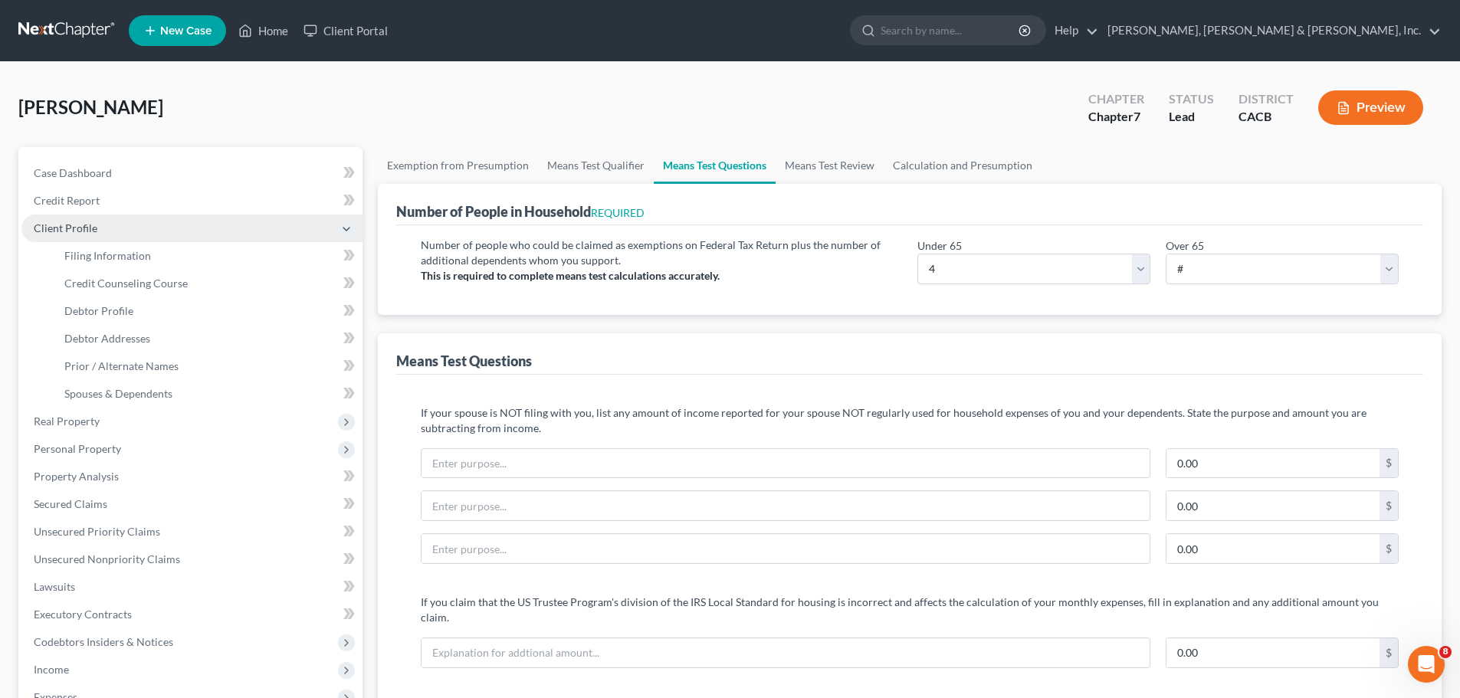
scroll to position [77, 0]
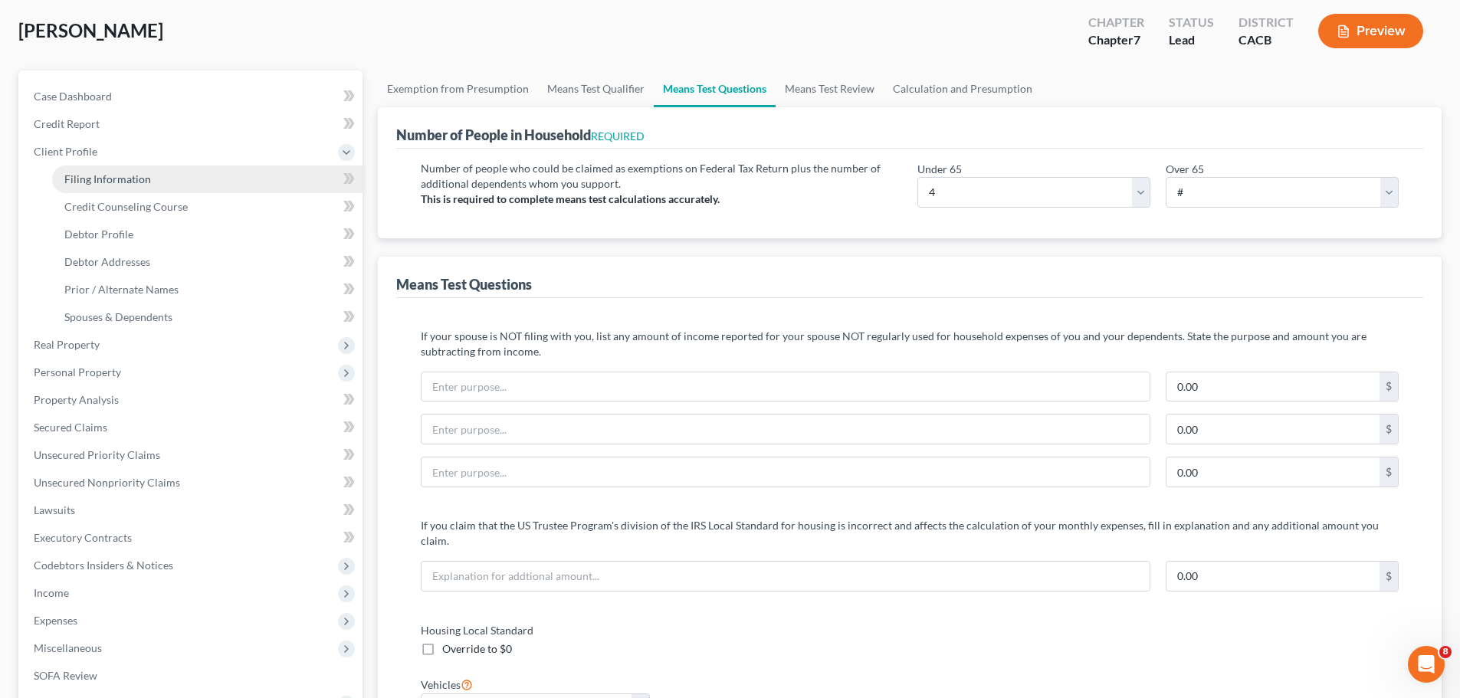
click at [112, 185] on span "Filing Information" at bounding box center [107, 178] width 87 height 13
select select "1"
select select "0"
select select "7"
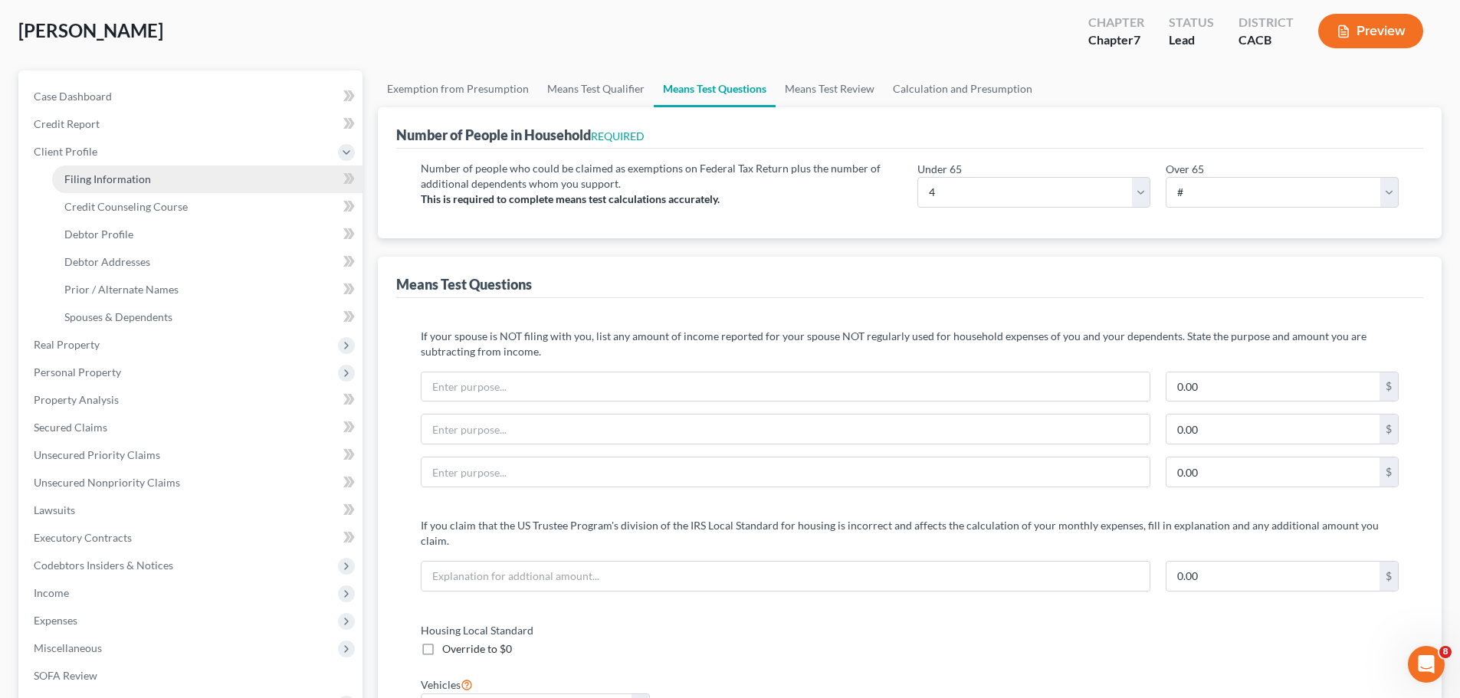
select select "1"
select select "4"
select select "1"
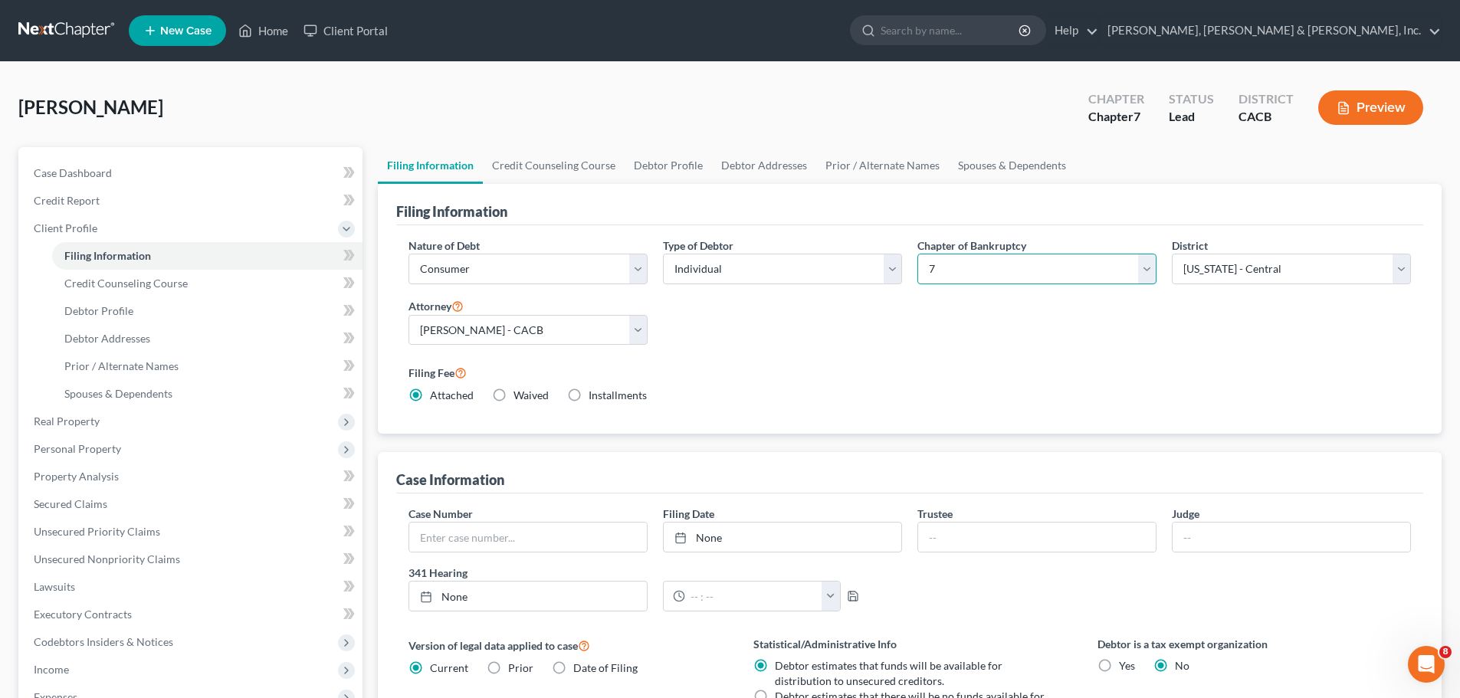
click at [1148, 267] on select "Select 7 11 12 13" at bounding box center [1037, 269] width 239 height 31
select select "3"
click at [918, 254] on select "Select 7 11 12 13" at bounding box center [1037, 269] width 239 height 31
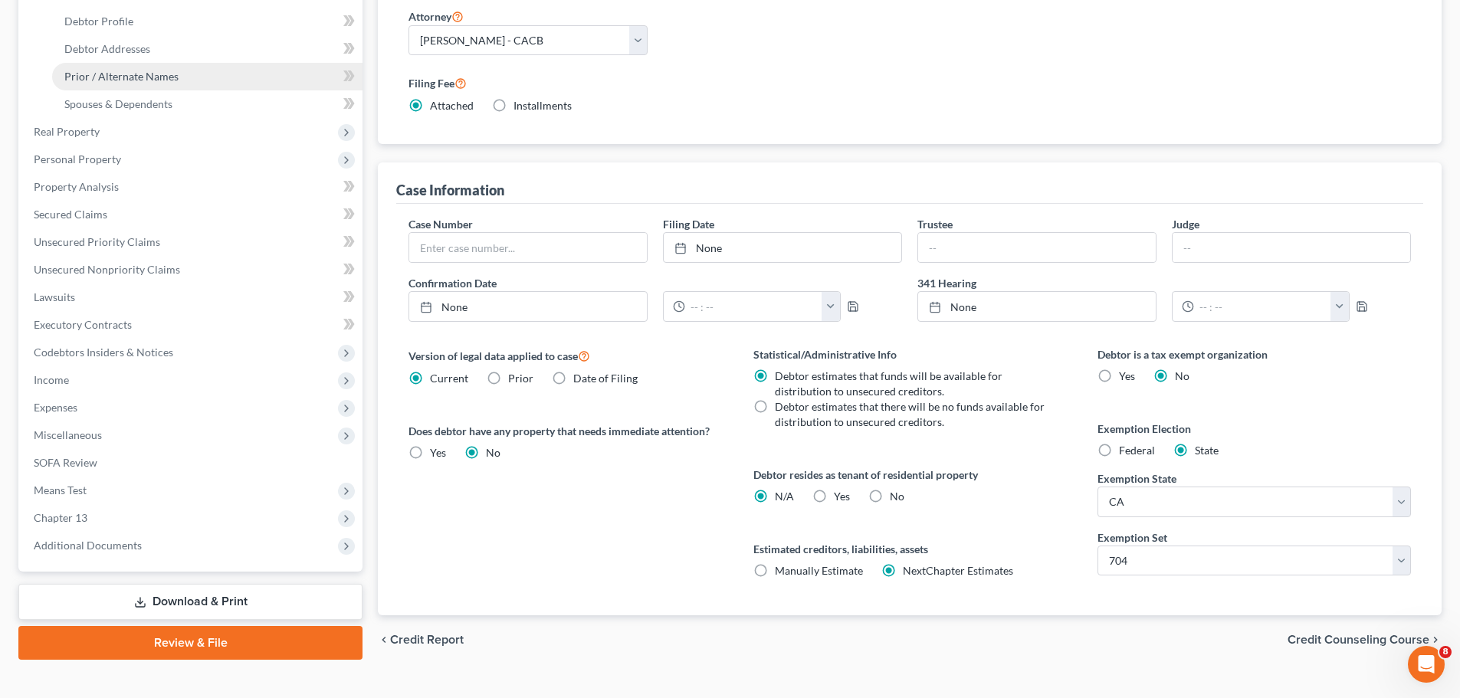
scroll to position [314, 0]
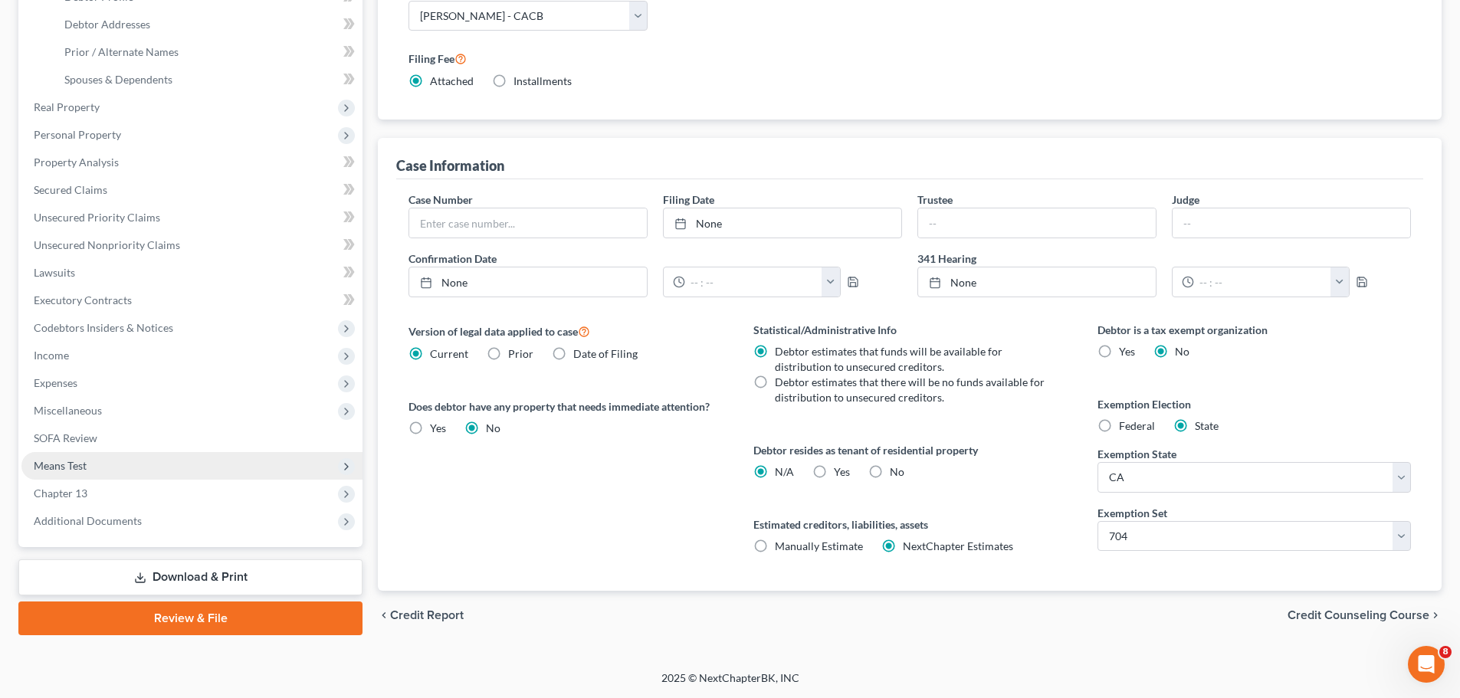
click at [166, 466] on span "Means Test" at bounding box center [191, 466] width 341 height 28
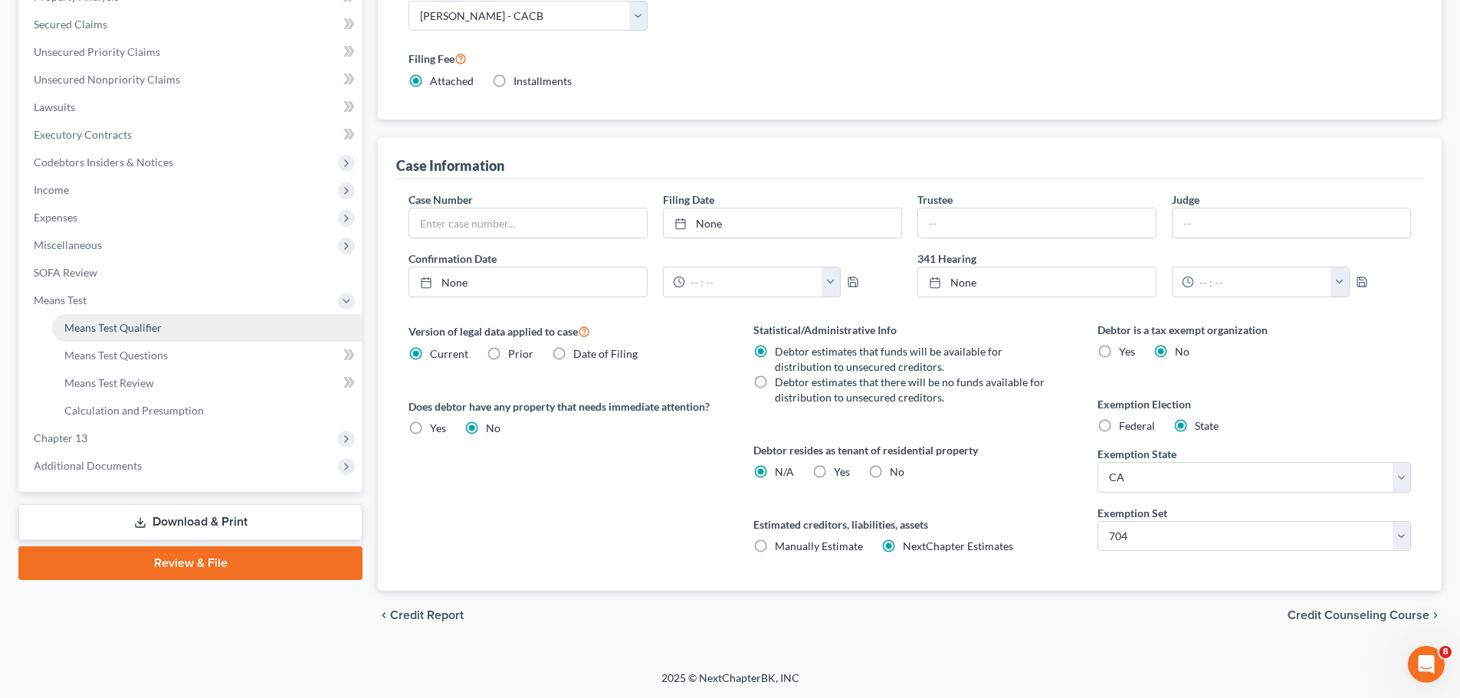
click at [225, 330] on link "Means Test Qualifier" at bounding box center [207, 328] width 310 height 28
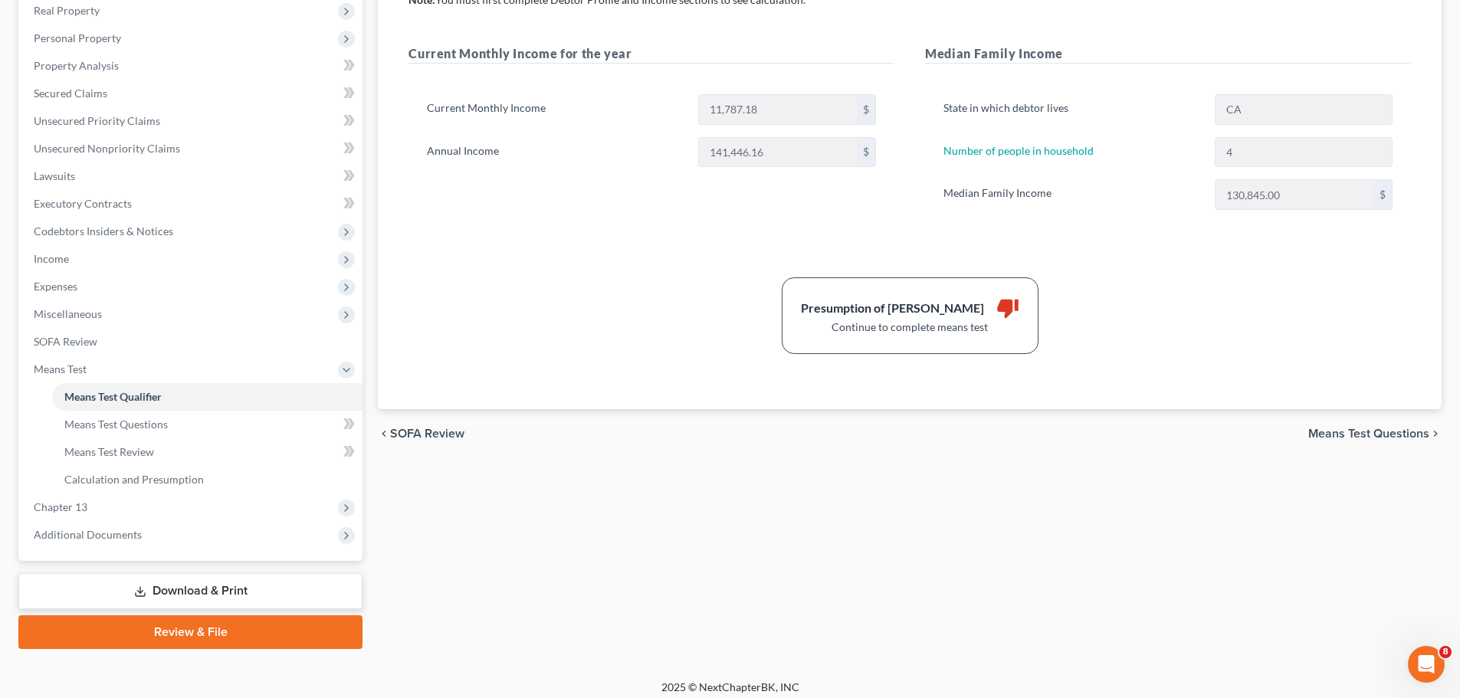
scroll to position [255, 0]
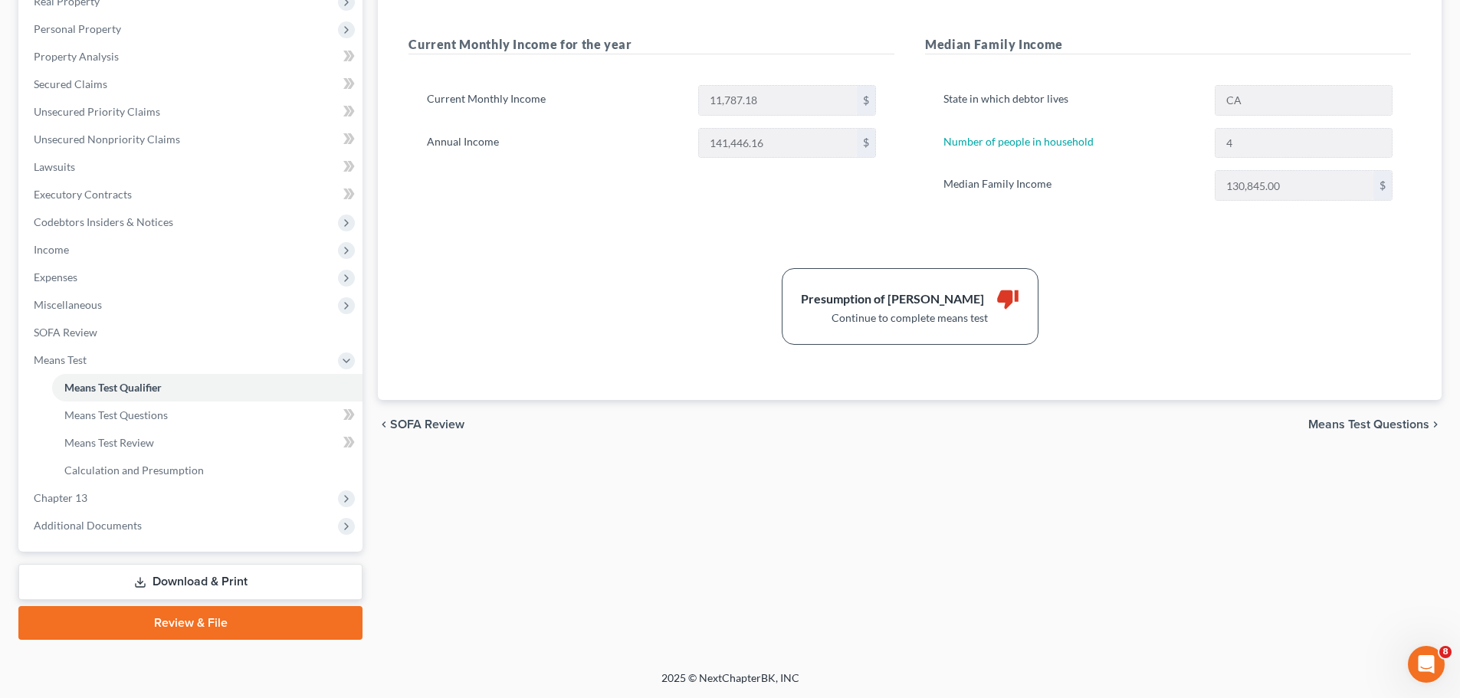
click at [1369, 419] on span "Means Test Questions" at bounding box center [1369, 425] width 121 height 12
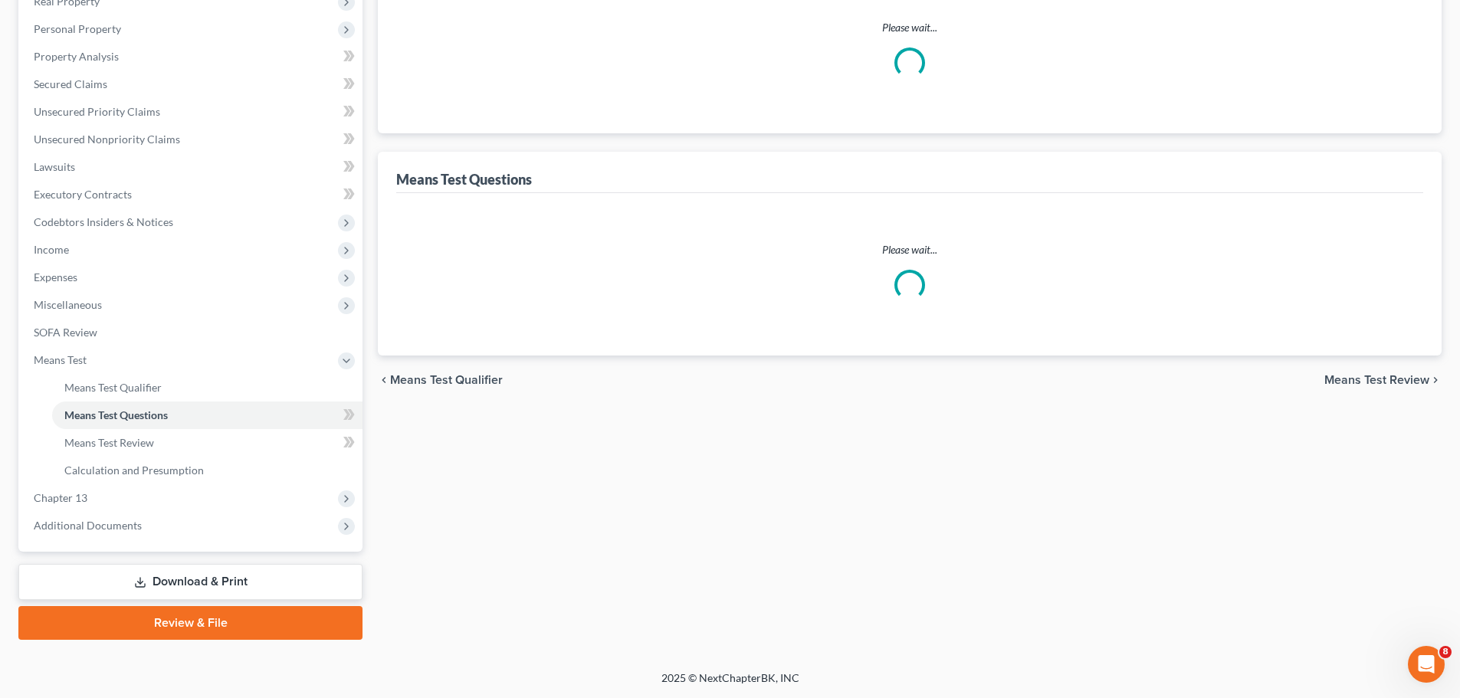
select select "2"
select select "60"
select select "2"
select select "60"
select select "1"
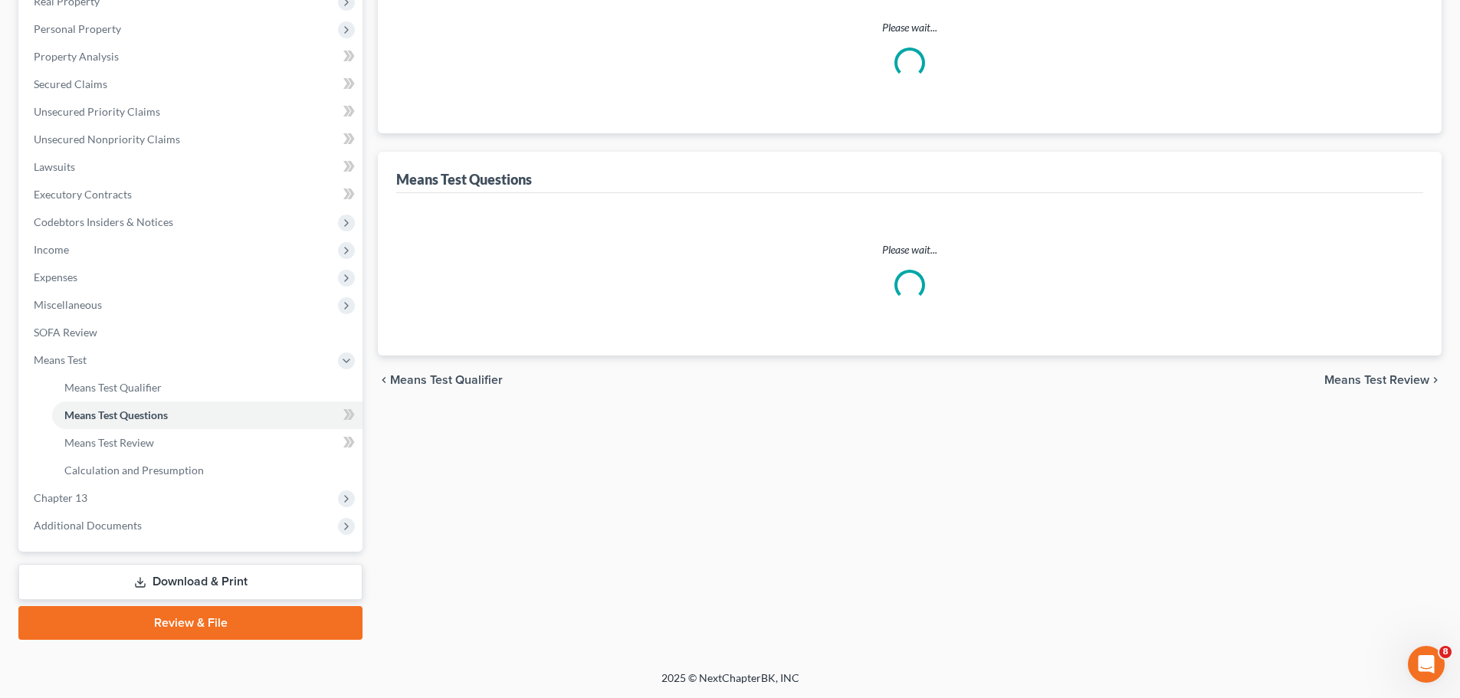
select select "60"
select select "0"
select select "60"
select select "4"
select select "2"
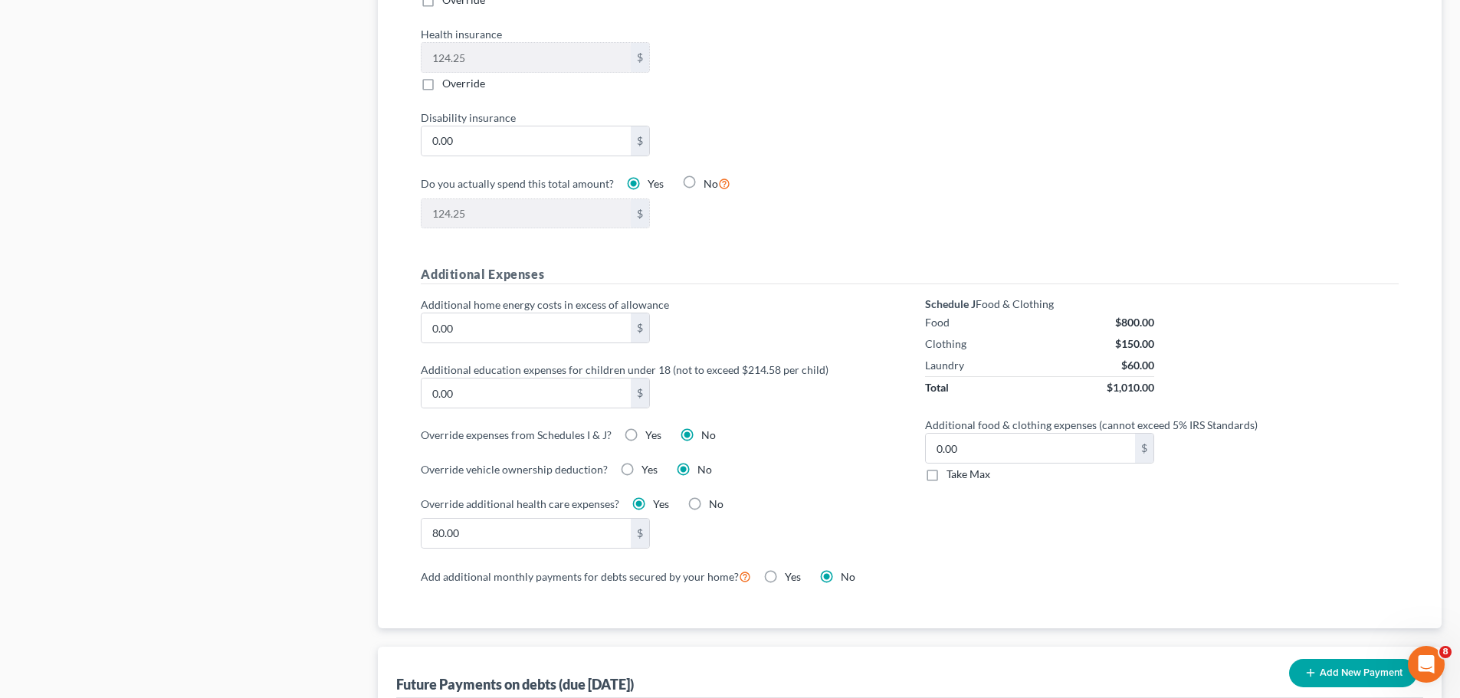
scroll to position [1566, 0]
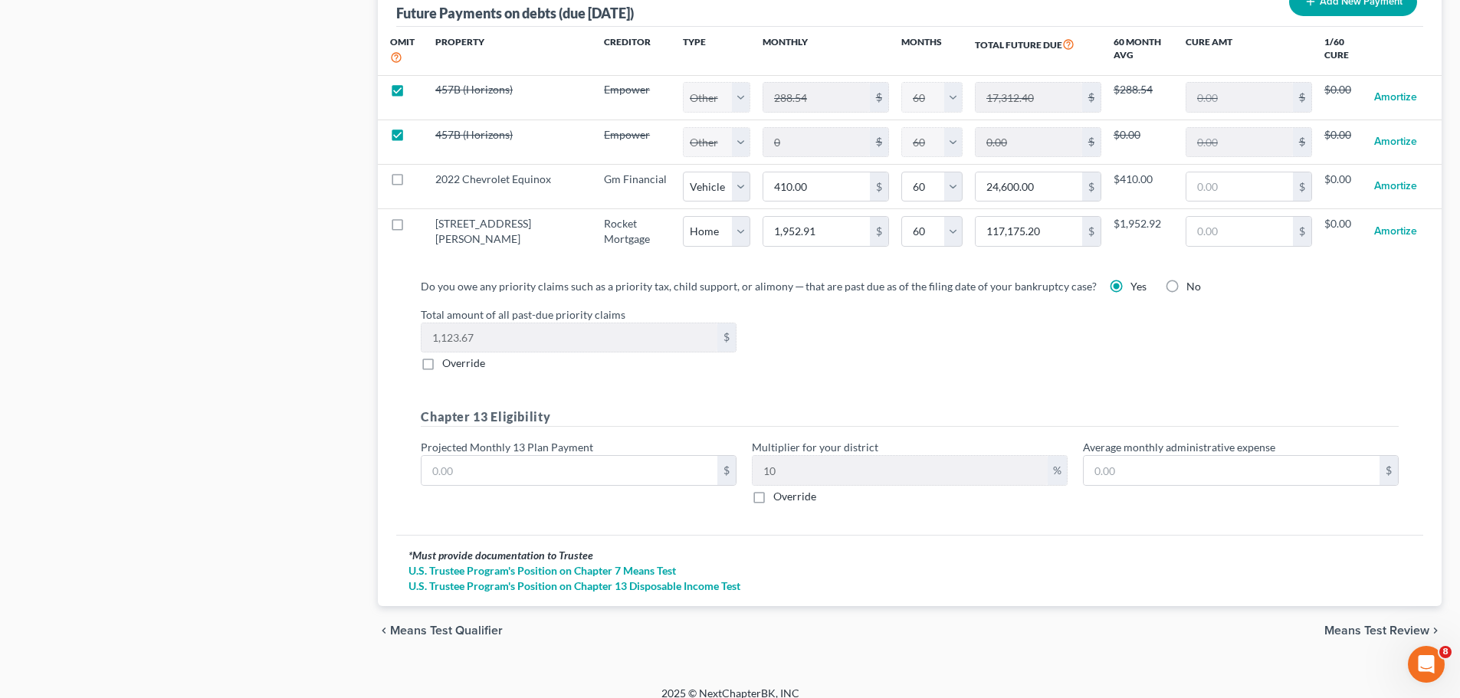
click at [1342, 625] on span "Means Test Review" at bounding box center [1377, 631] width 105 height 12
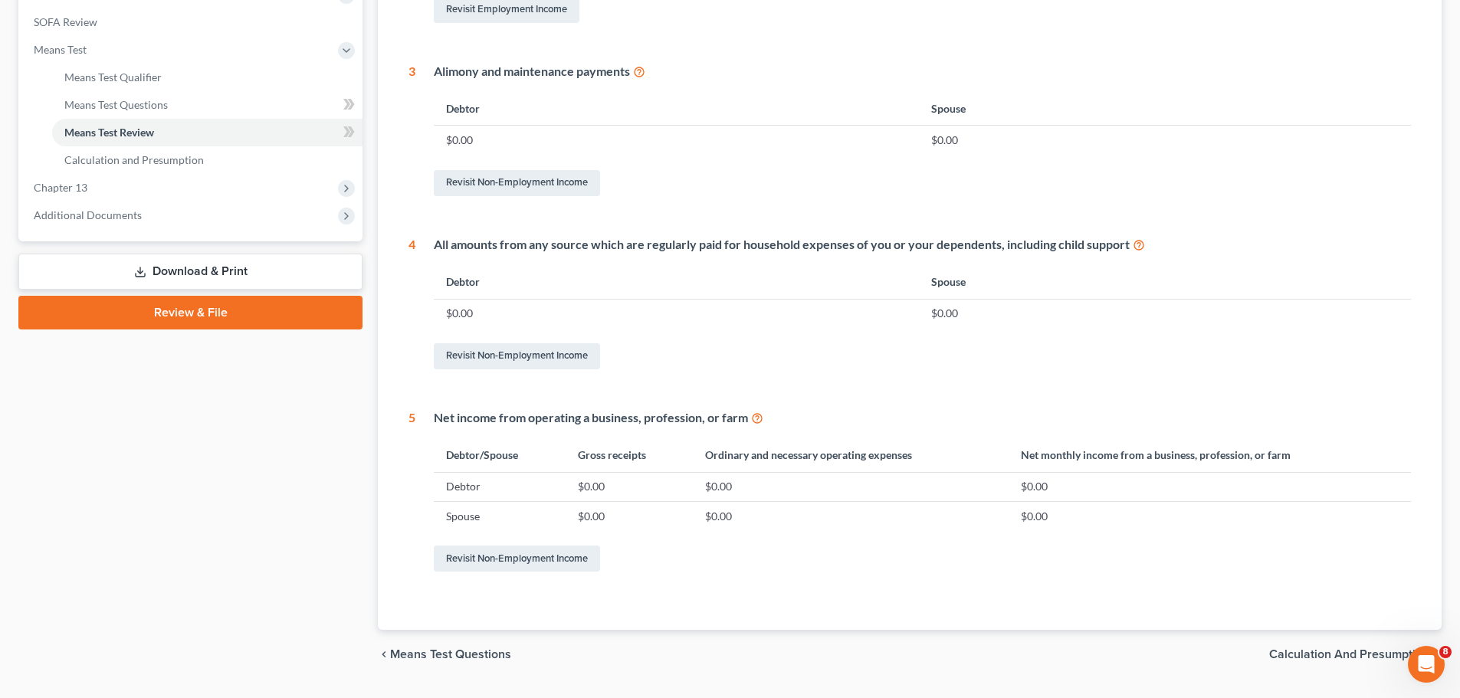
scroll to position [604, 0]
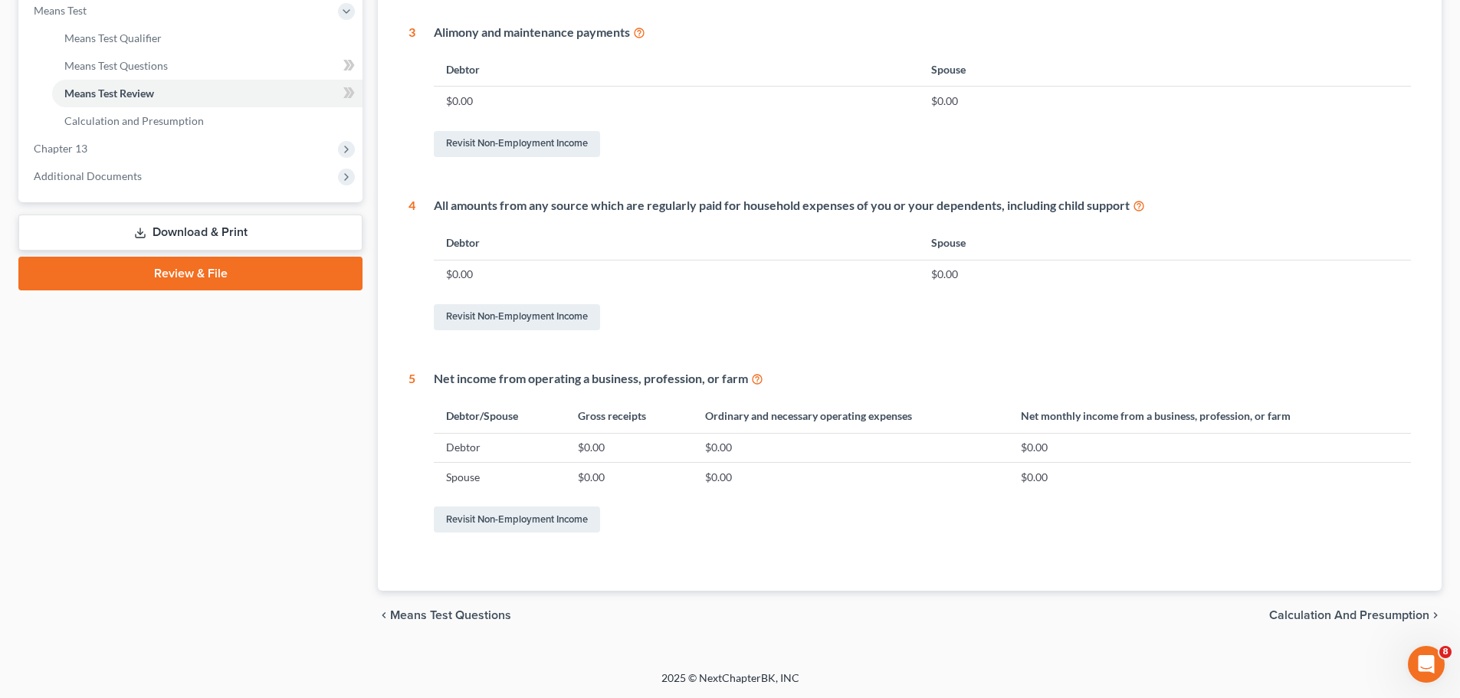
click at [1333, 619] on span "Calculation and Presumption" at bounding box center [1349, 615] width 160 height 12
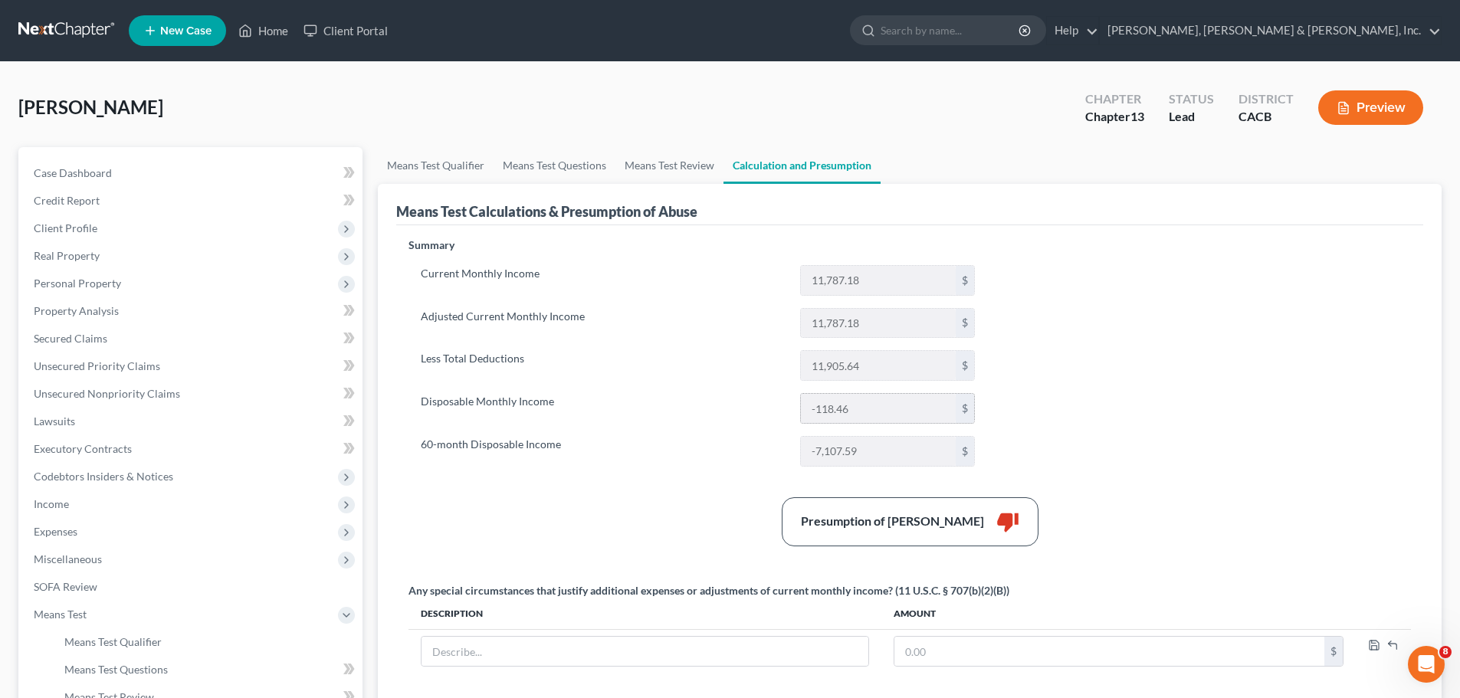
click at [850, 415] on input "-118.46" at bounding box center [878, 408] width 155 height 29
click at [519, 398] on label "Disposable Monthly Income" at bounding box center [602, 408] width 379 height 31
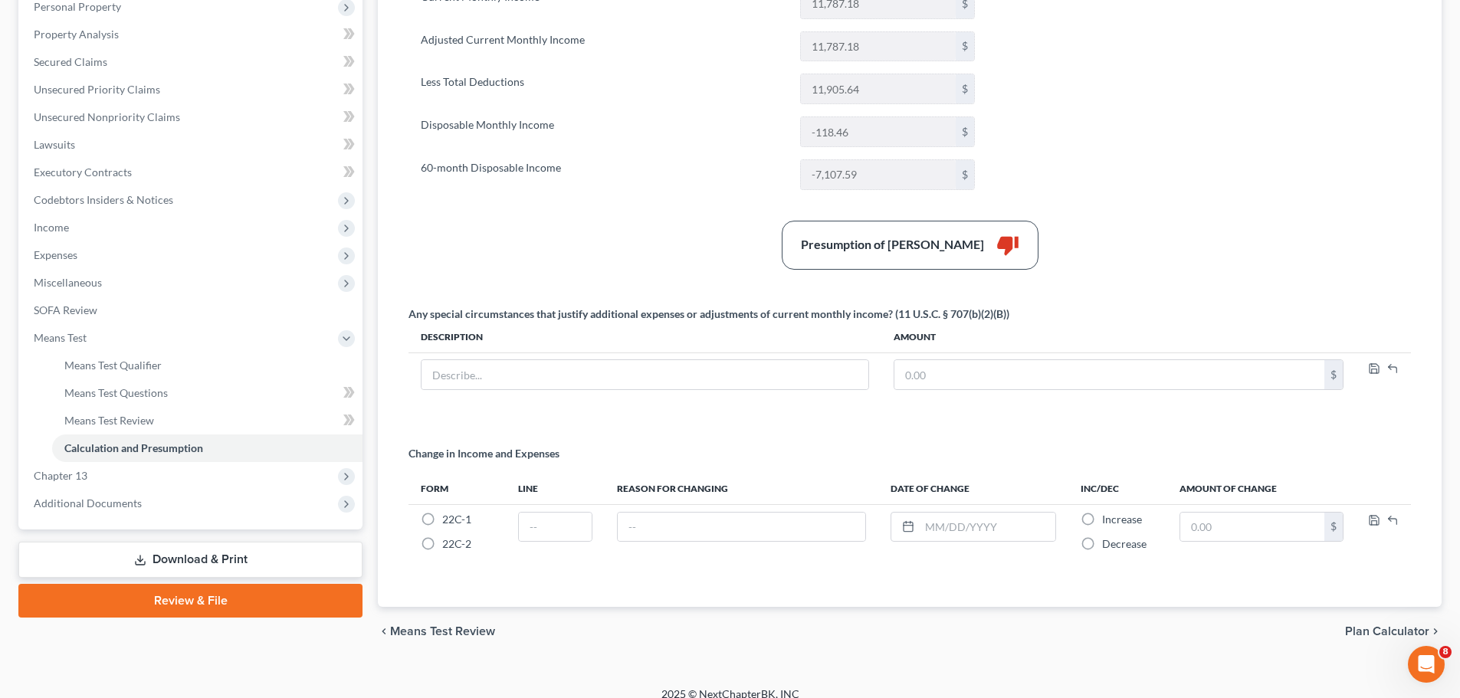
scroll to position [293, 0]
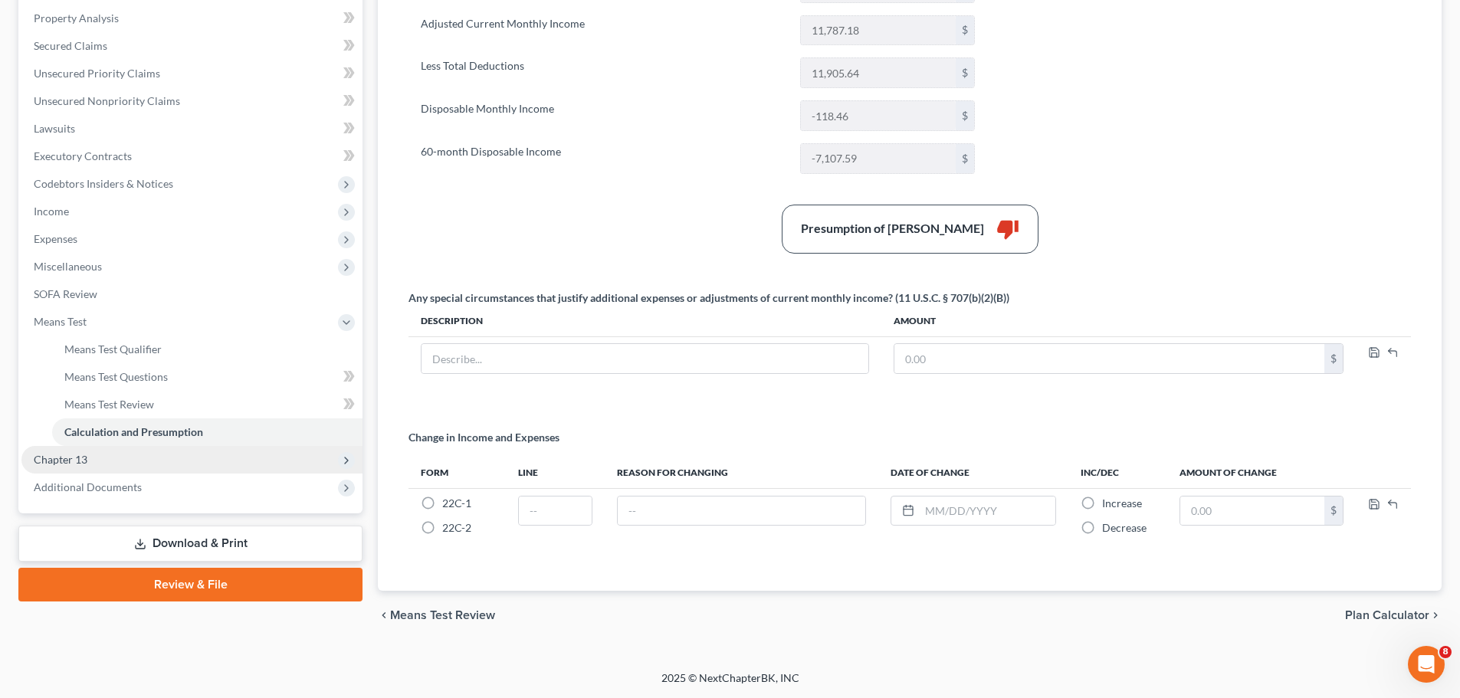
click at [64, 456] on span "Chapter 13" at bounding box center [61, 459] width 54 height 13
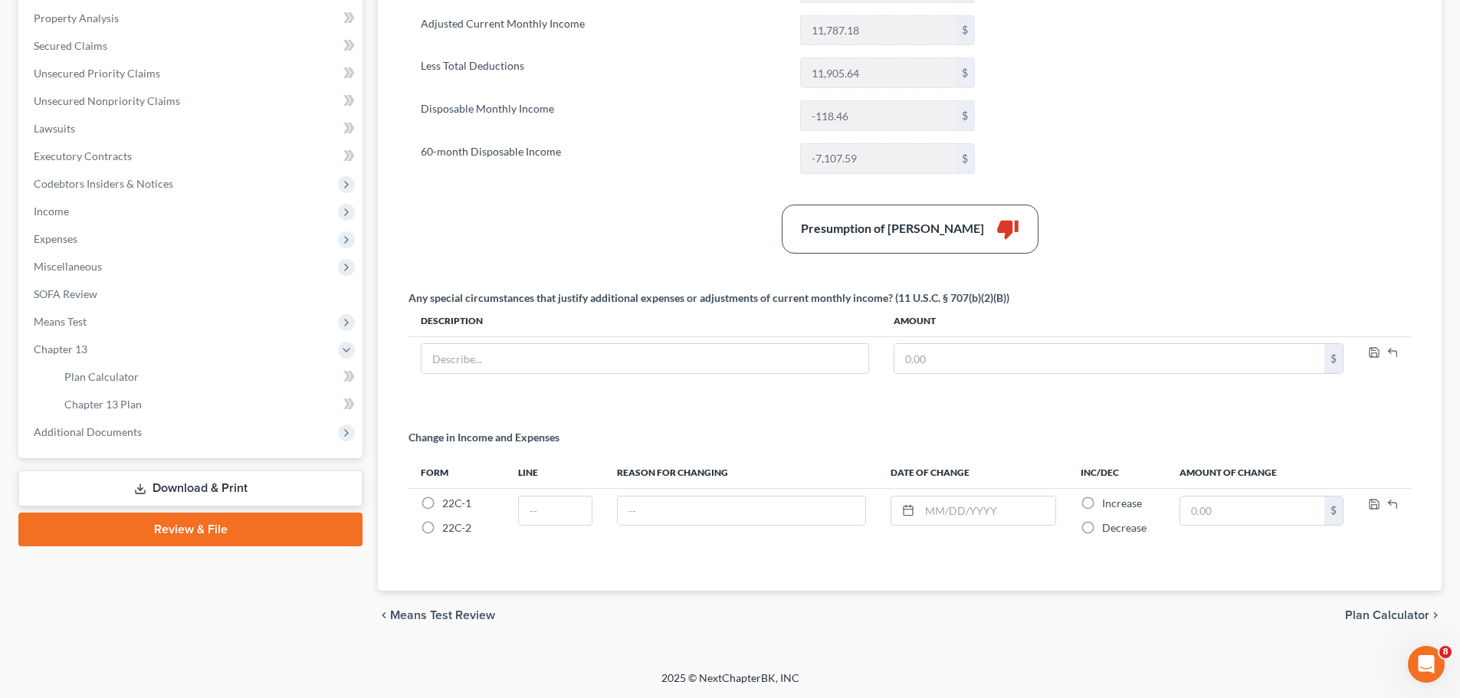
click at [892, 234] on div "Presumption of [PERSON_NAME]" at bounding box center [892, 229] width 183 height 18
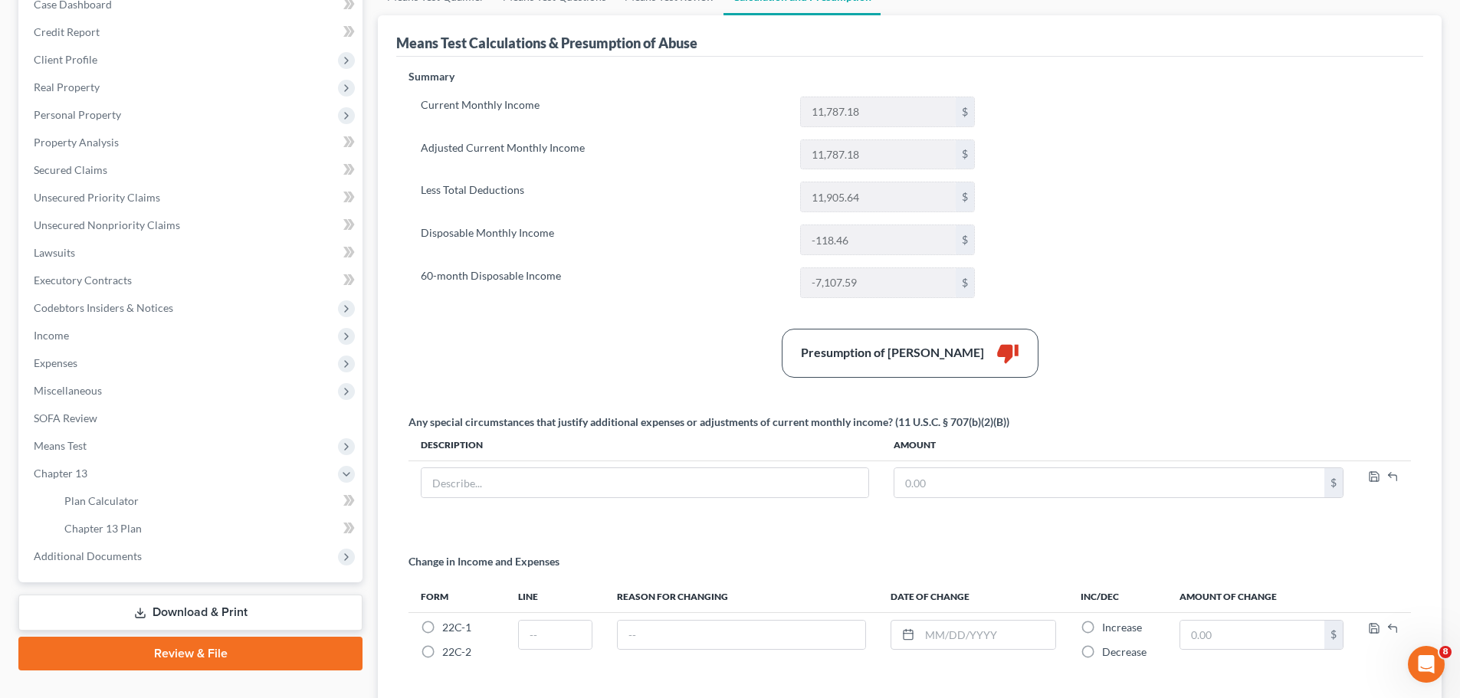
scroll to position [0, 0]
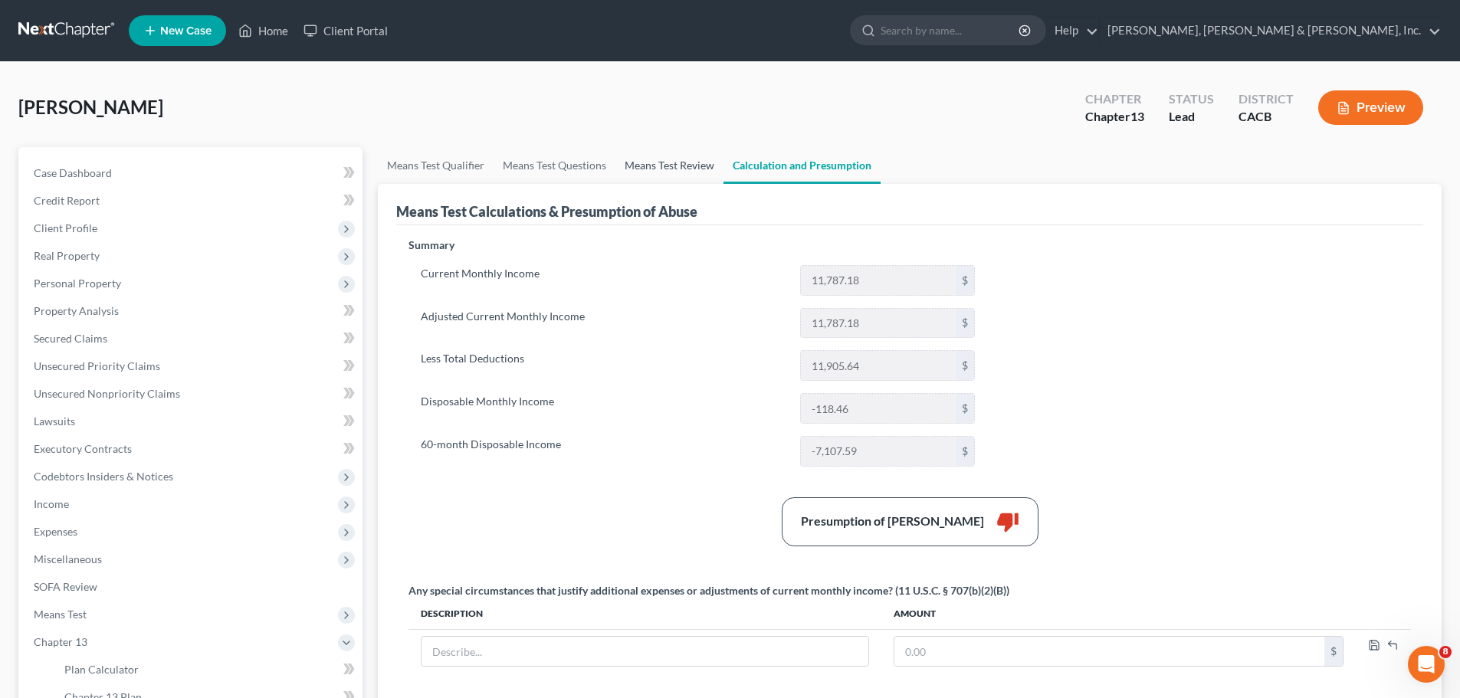
click at [640, 168] on link "Means Test Review" at bounding box center [670, 165] width 108 height 37
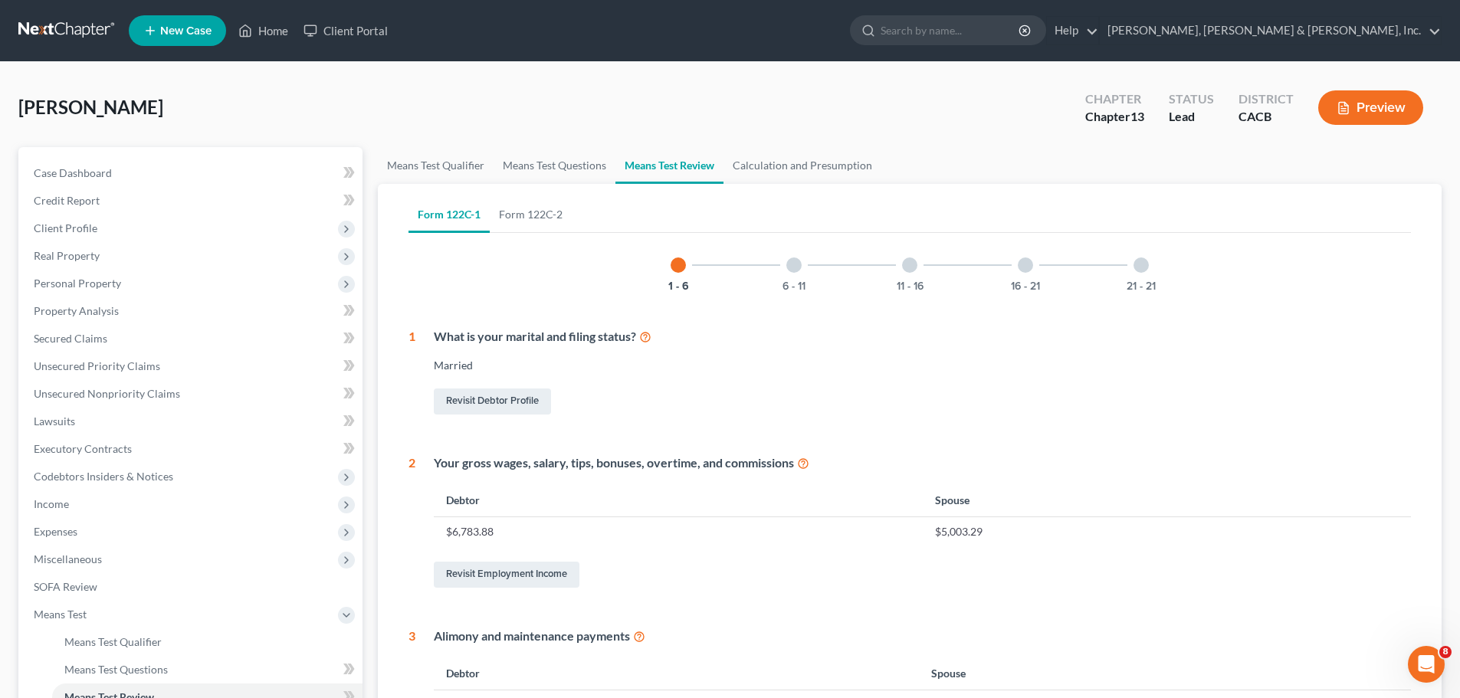
click at [790, 266] on div at bounding box center [794, 265] width 15 height 15
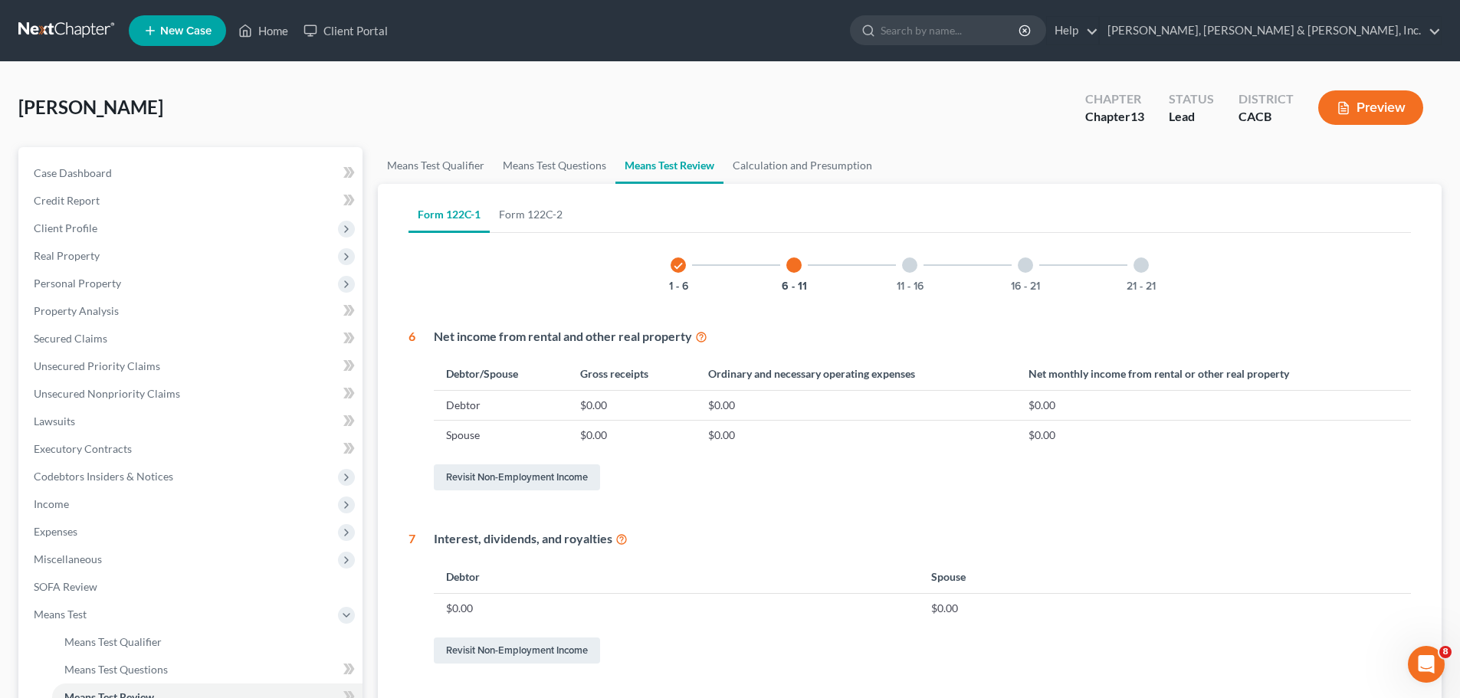
click at [907, 263] on div at bounding box center [909, 265] width 15 height 15
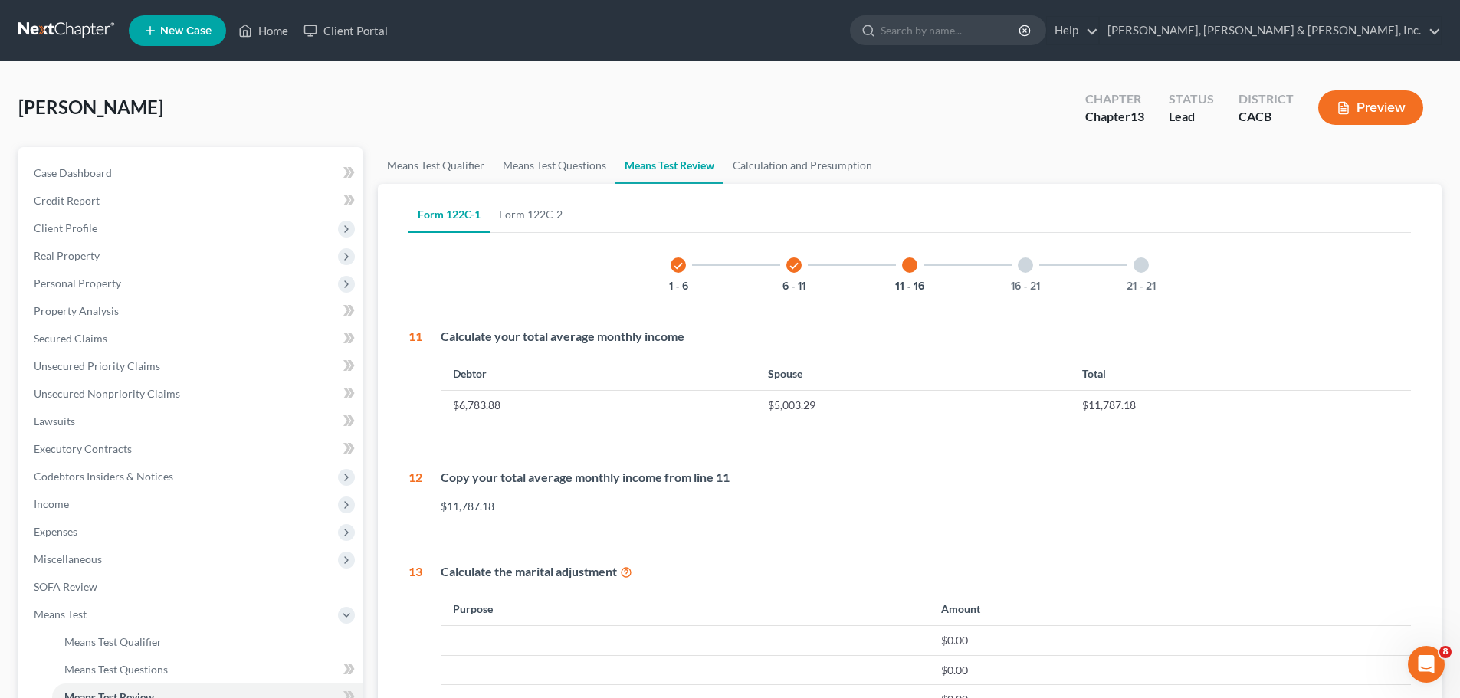
click at [1026, 263] on div at bounding box center [1025, 265] width 15 height 15
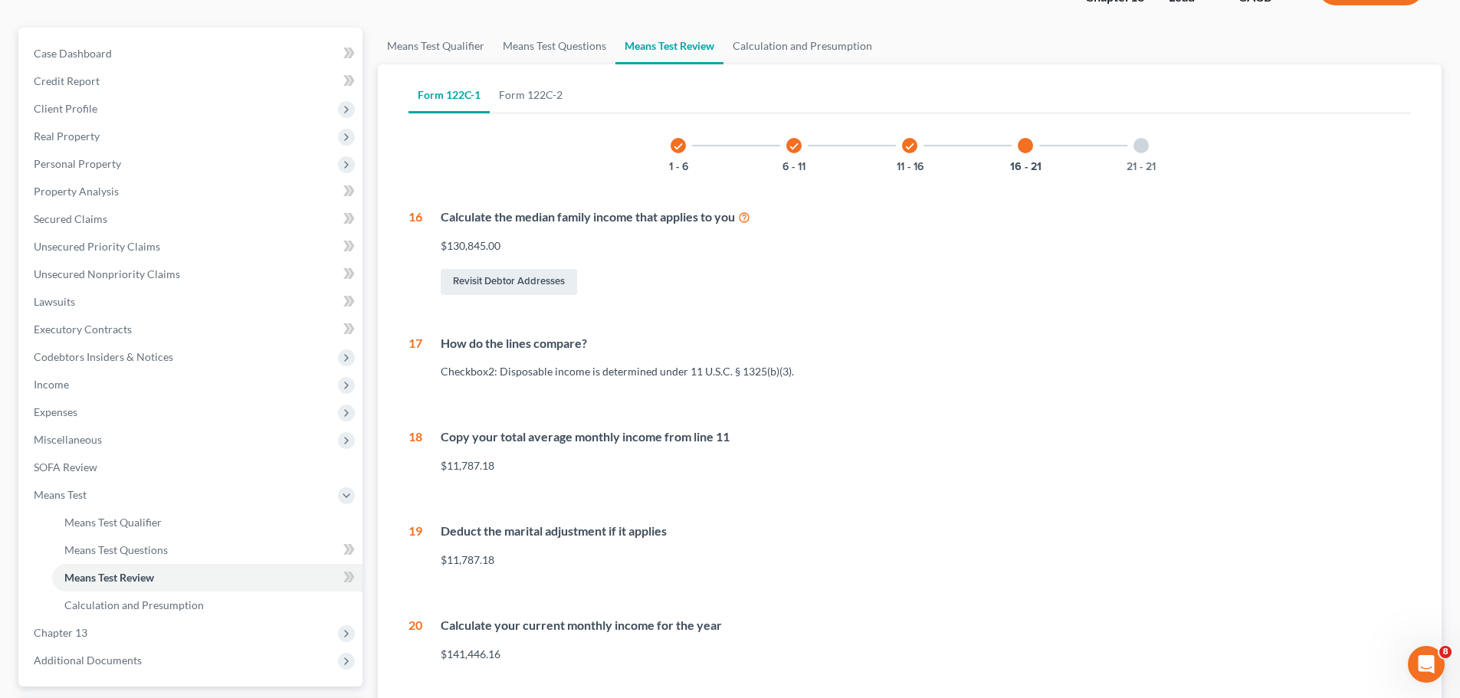
scroll to position [258, 0]
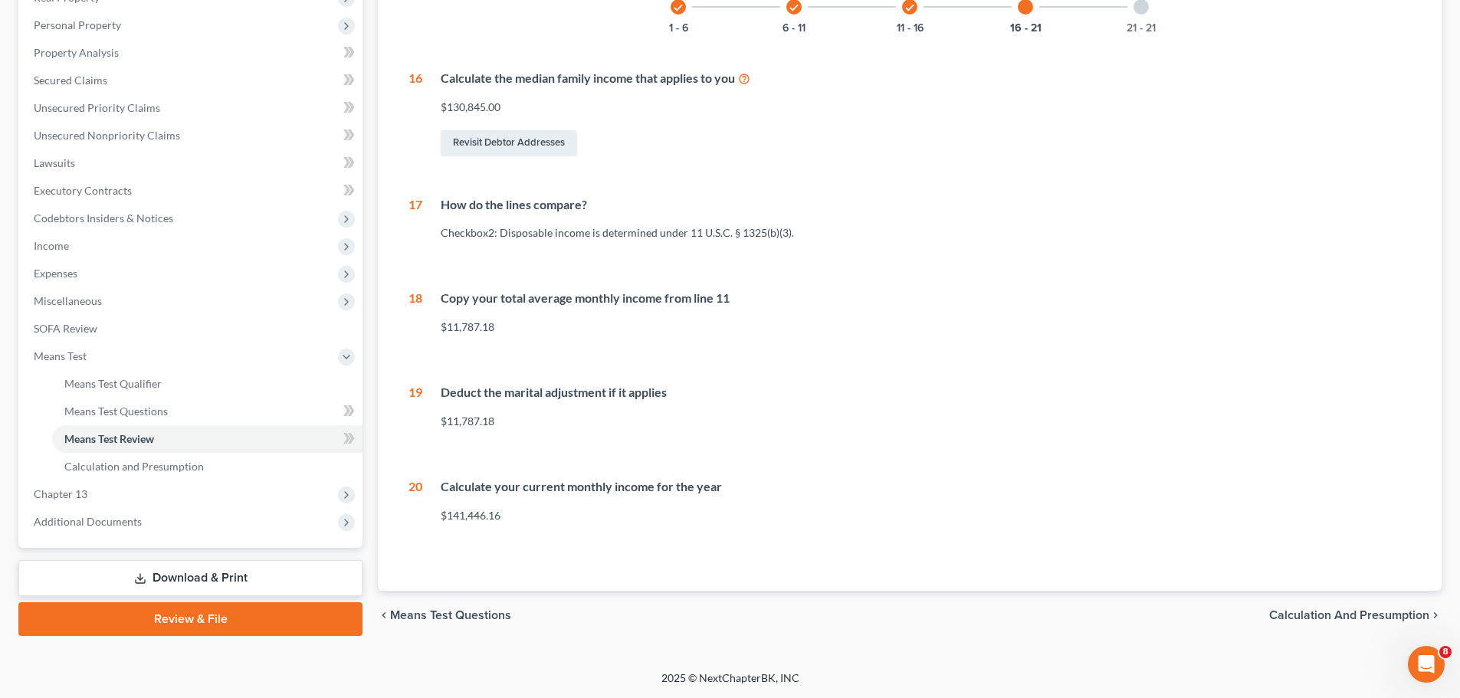
click at [477, 326] on div "$11,787.18" at bounding box center [926, 327] width 970 height 15
click at [472, 423] on div "$11,787.18" at bounding box center [926, 421] width 970 height 15
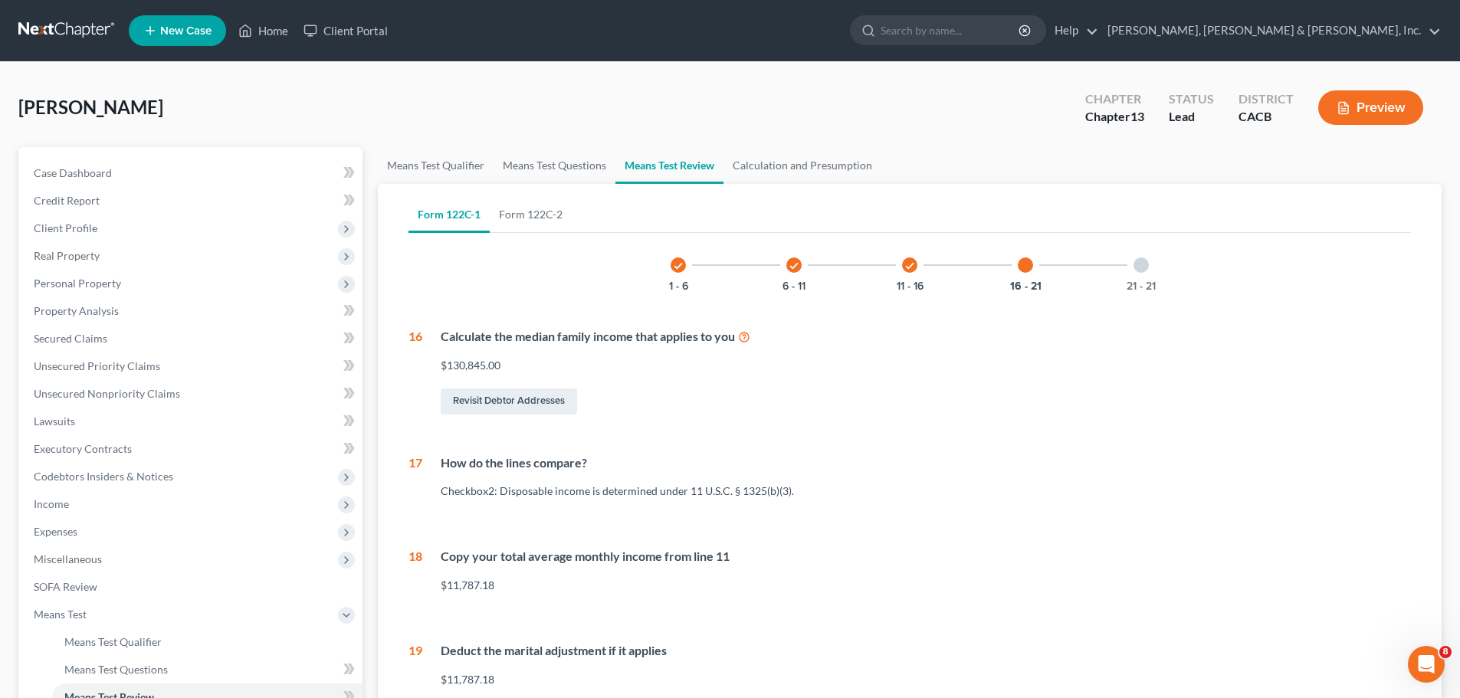
click at [1137, 264] on div at bounding box center [1141, 265] width 15 height 15
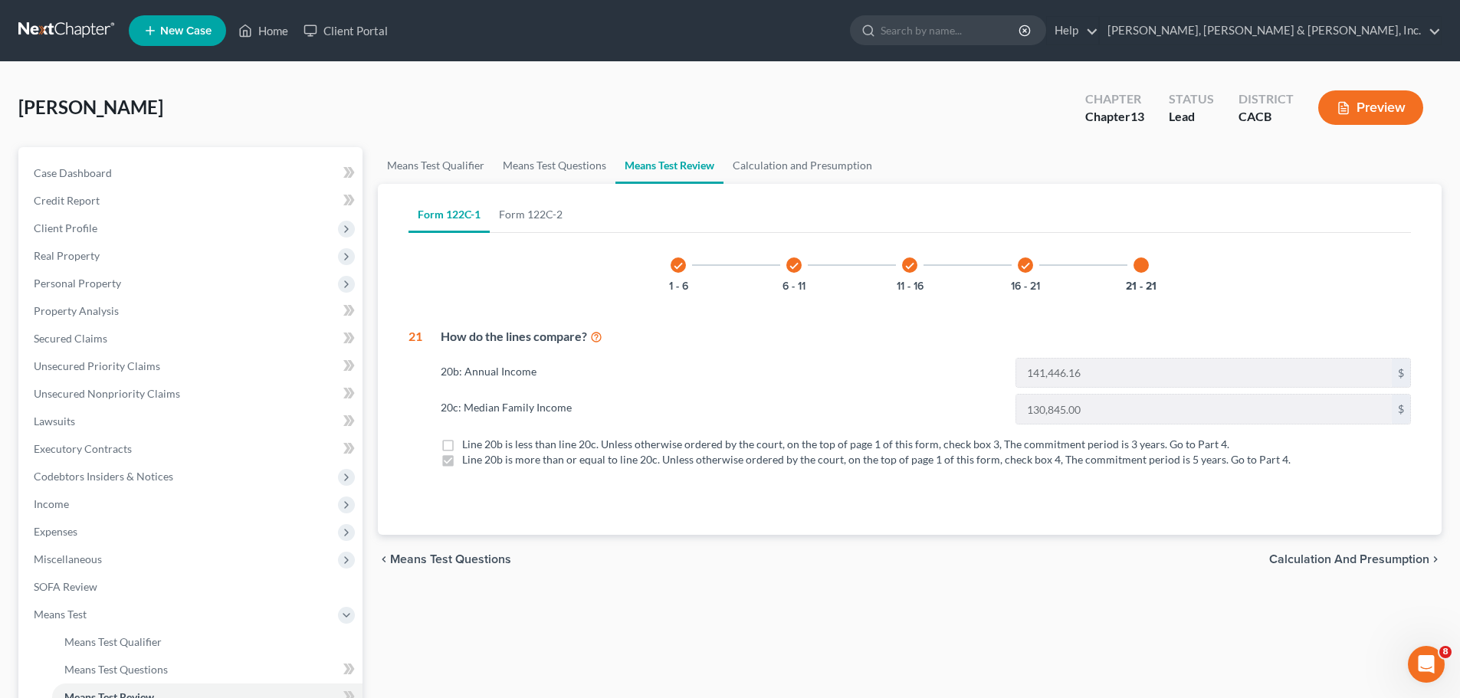
click at [462, 451] on label "Line 20b is less than line 20c. Unless otherwise ordered by the court, on the t…" at bounding box center [845, 444] width 767 height 15
click at [1269, 557] on div "chevron_left Means Test Questions Calculation and Presumption chevron_right" at bounding box center [910, 559] width 1064 height 49
click at [1315, 558] on span "Calculation and Presumption" at bounding box center [1349, 559] width 160 height 12
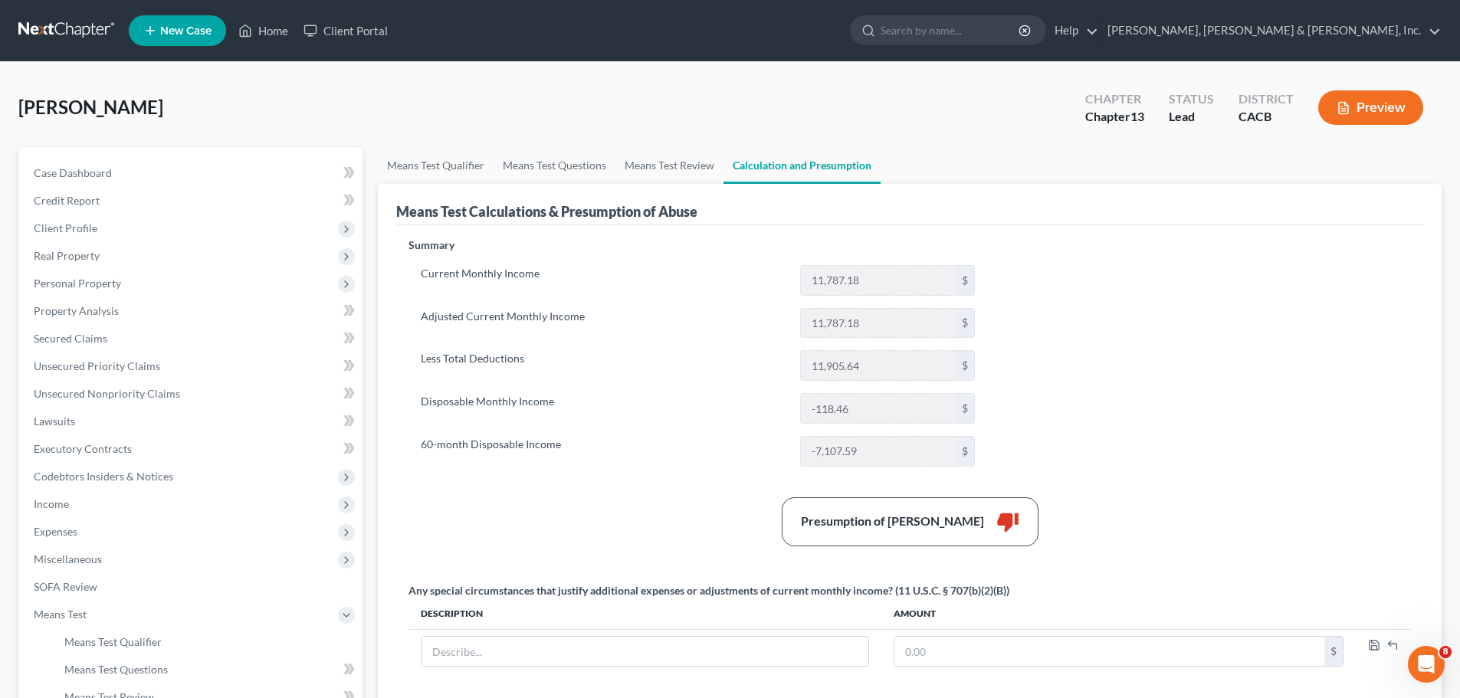
scroll to position [293, 0]
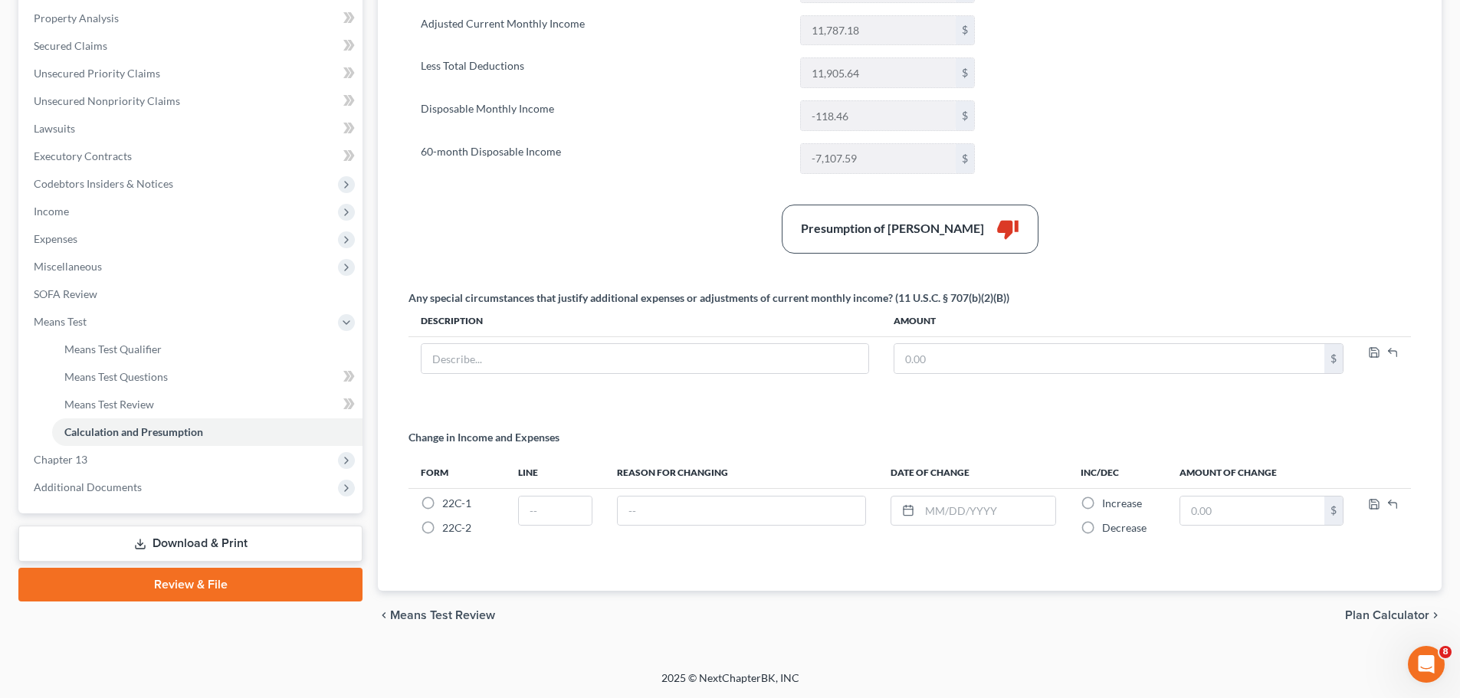
click at [1382, 612] on span "Plan Calculator" at bounding box center [1387, 615] width 84 height 12
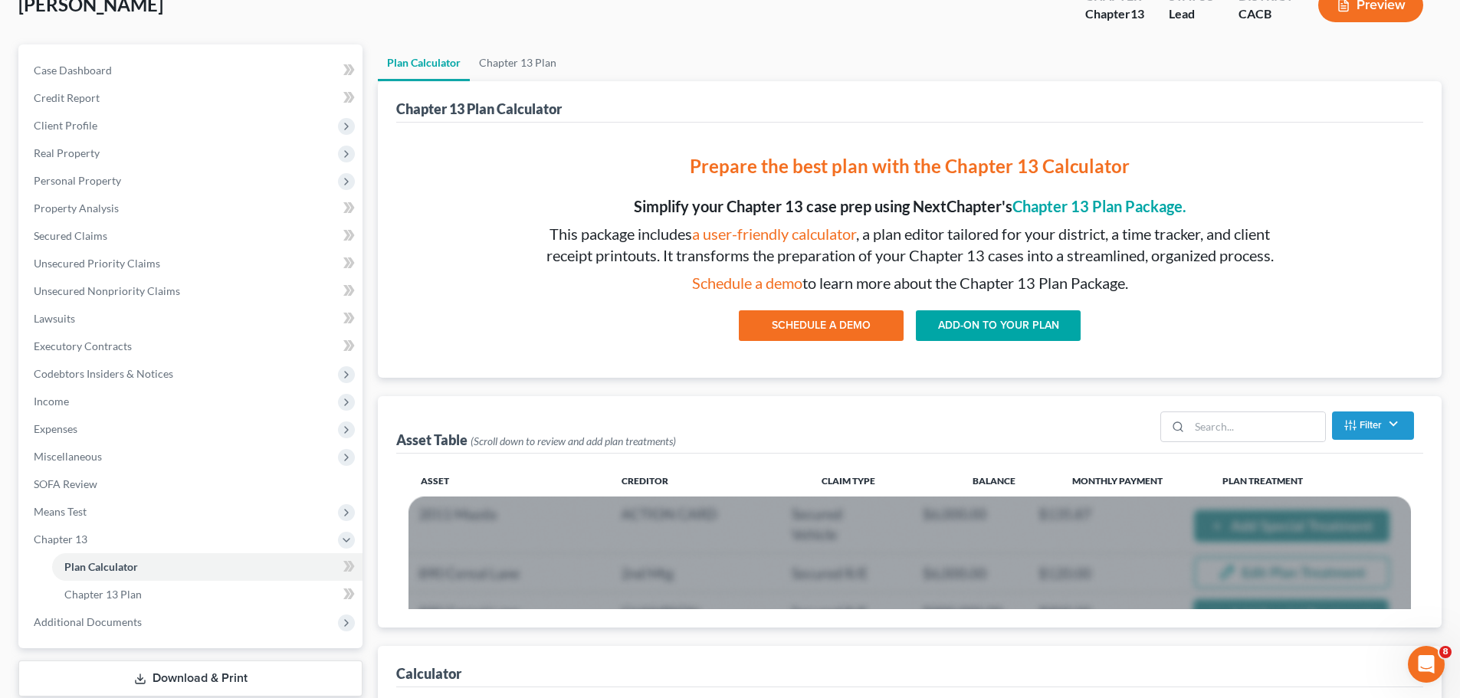
scroll to position [83, 0]
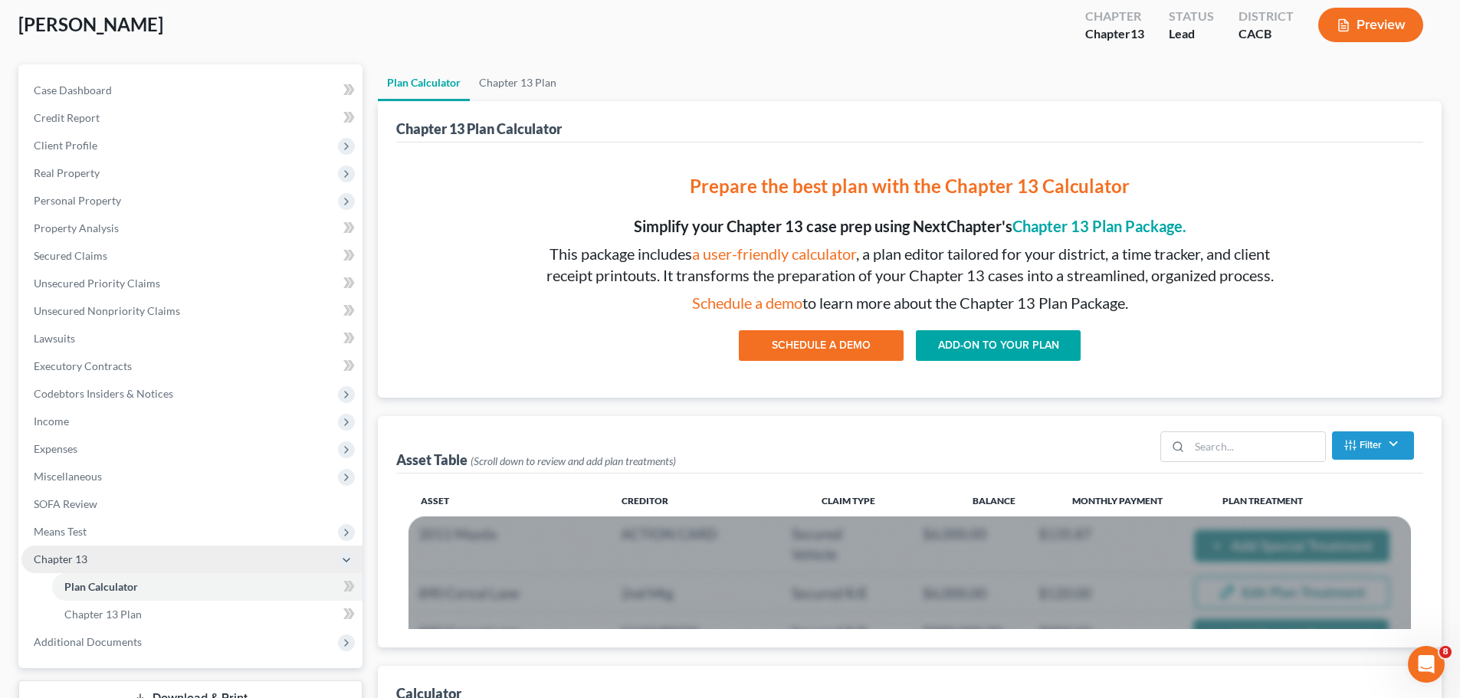
click at [234, 559] on span "Chapter 13" at bounding box center [191, 560] width 341 height 28
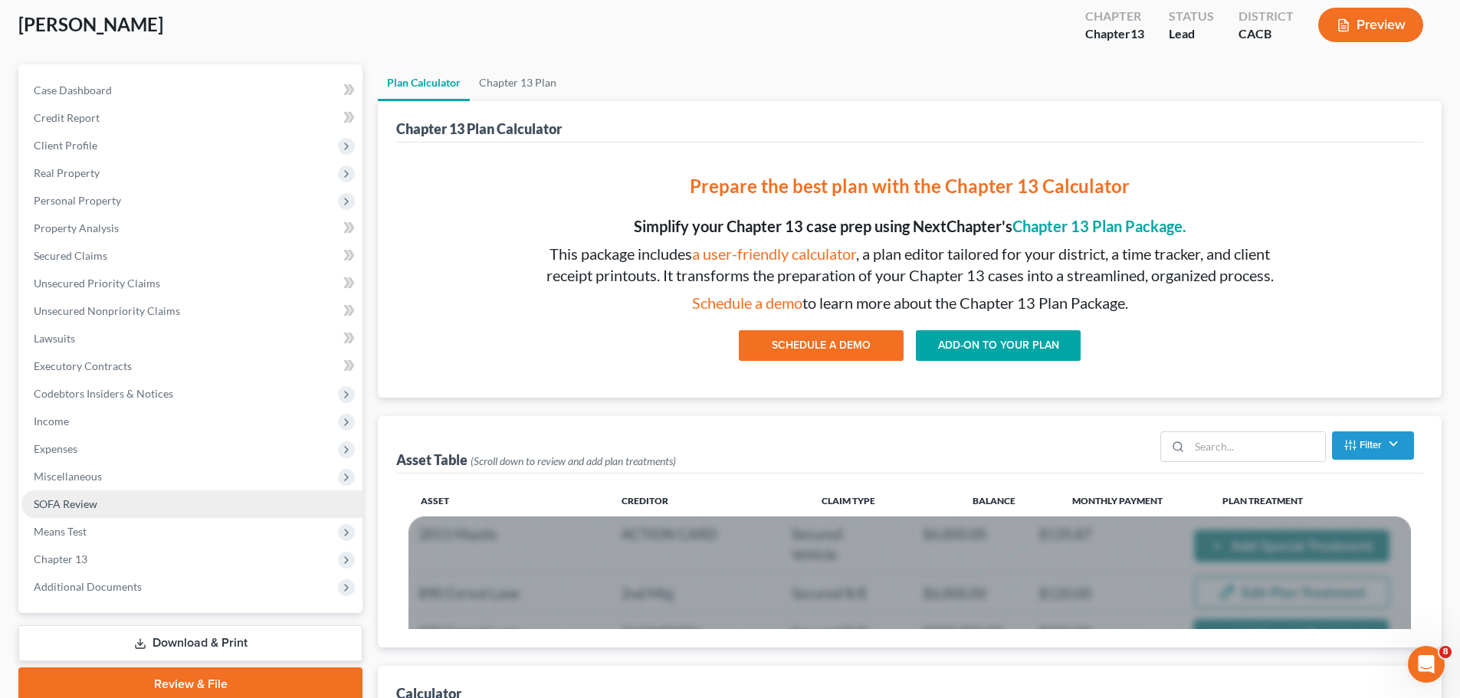
click at [194, 504] on link "SOFA Review" at bounding box center [191, 505] width 341 height 28
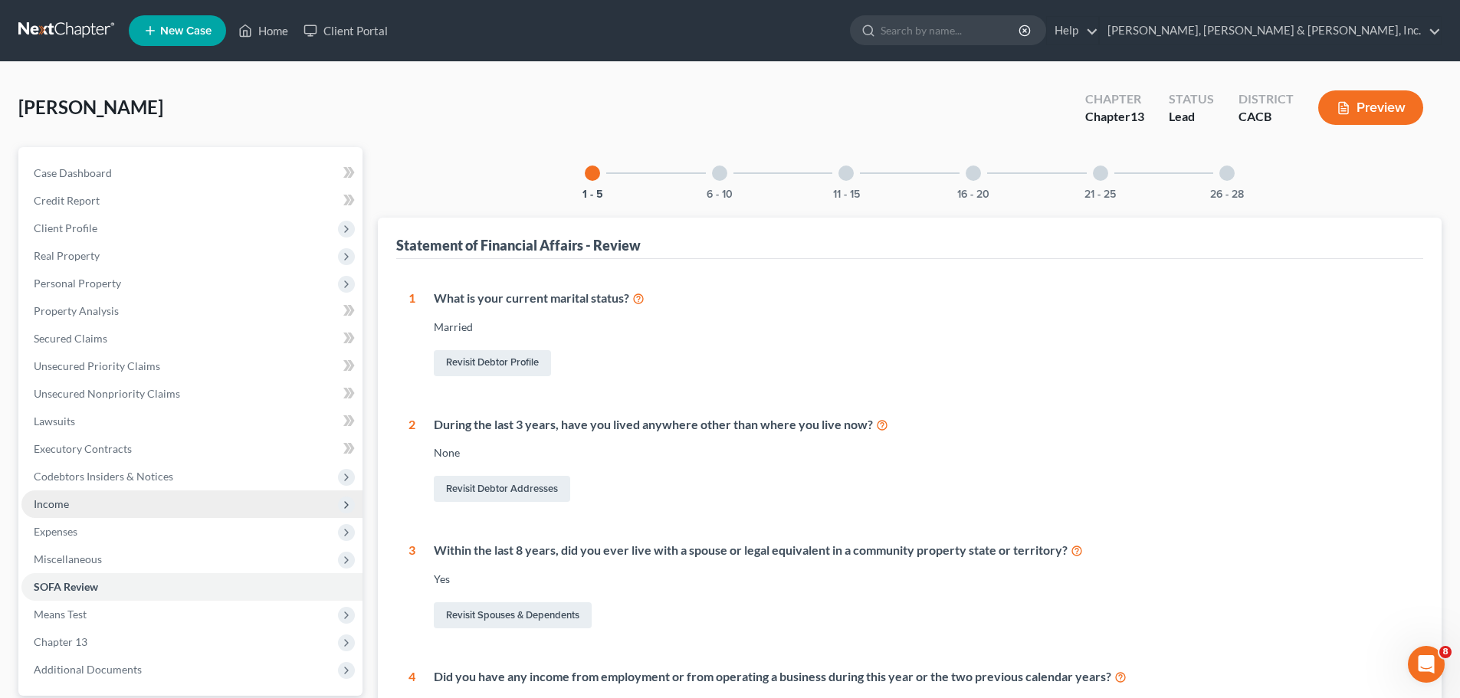
click at [58, 502] on span "Income" at bounding box center [51, 504] width 35 height 13
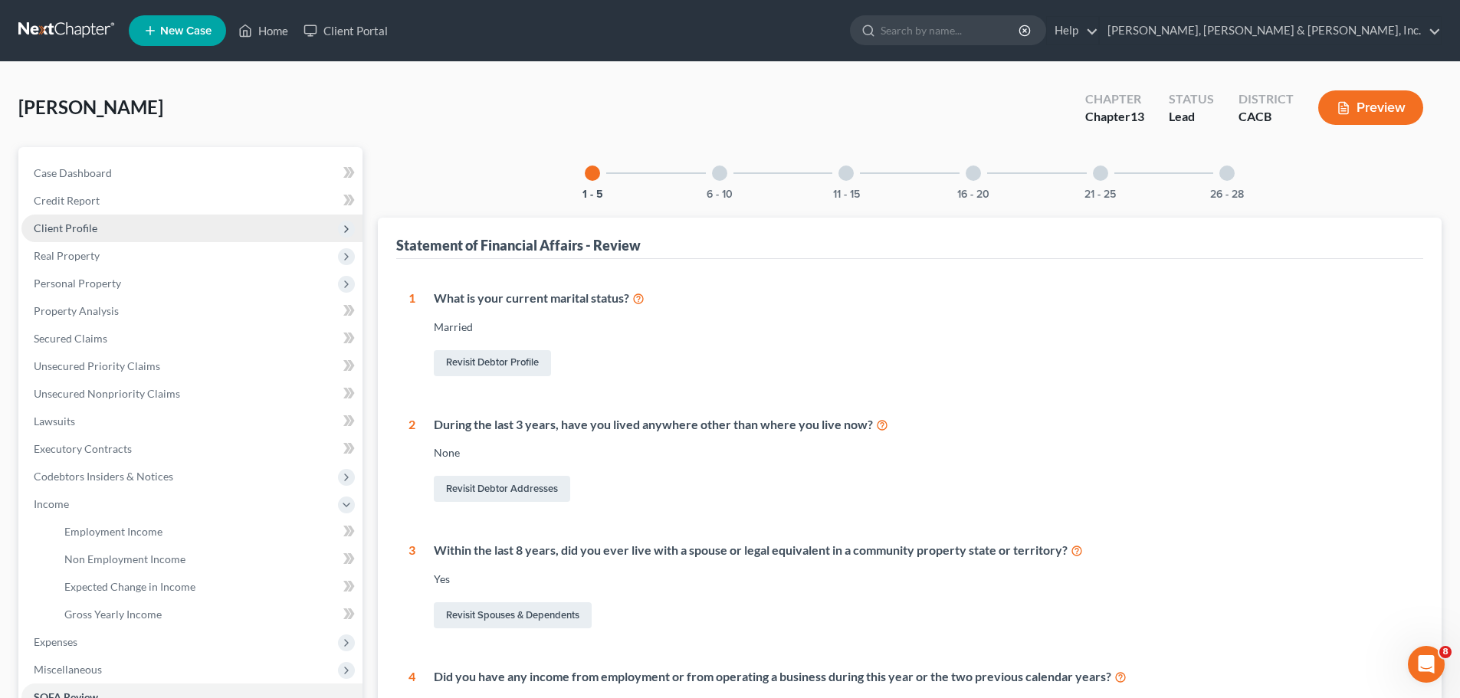
click at [84, 225] on span "Client Profile" at bounding box center [66, 228] width 64 height 13
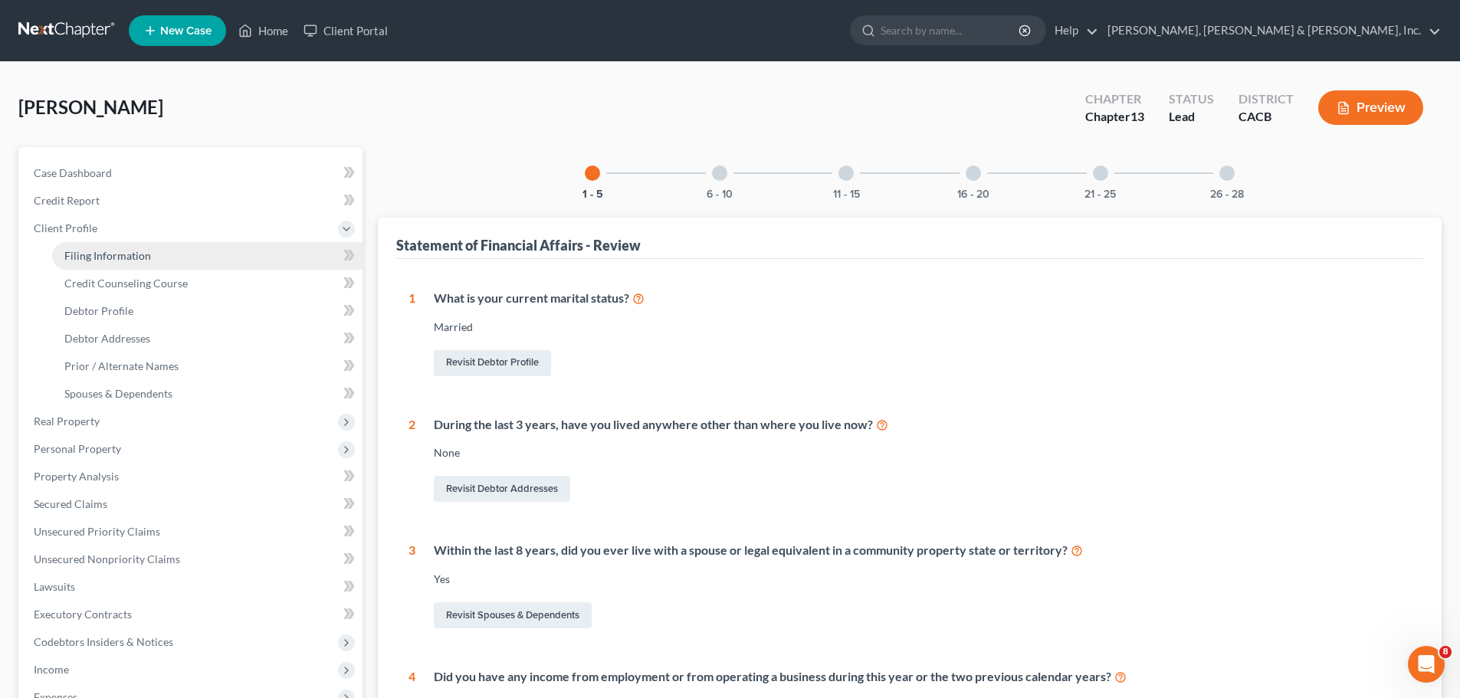
click at [136, 260] on span "Filing Information" at bounding box center [107, 255] width 87 height 13
select select "1"
select select "0"
select select "3"
select select "7"
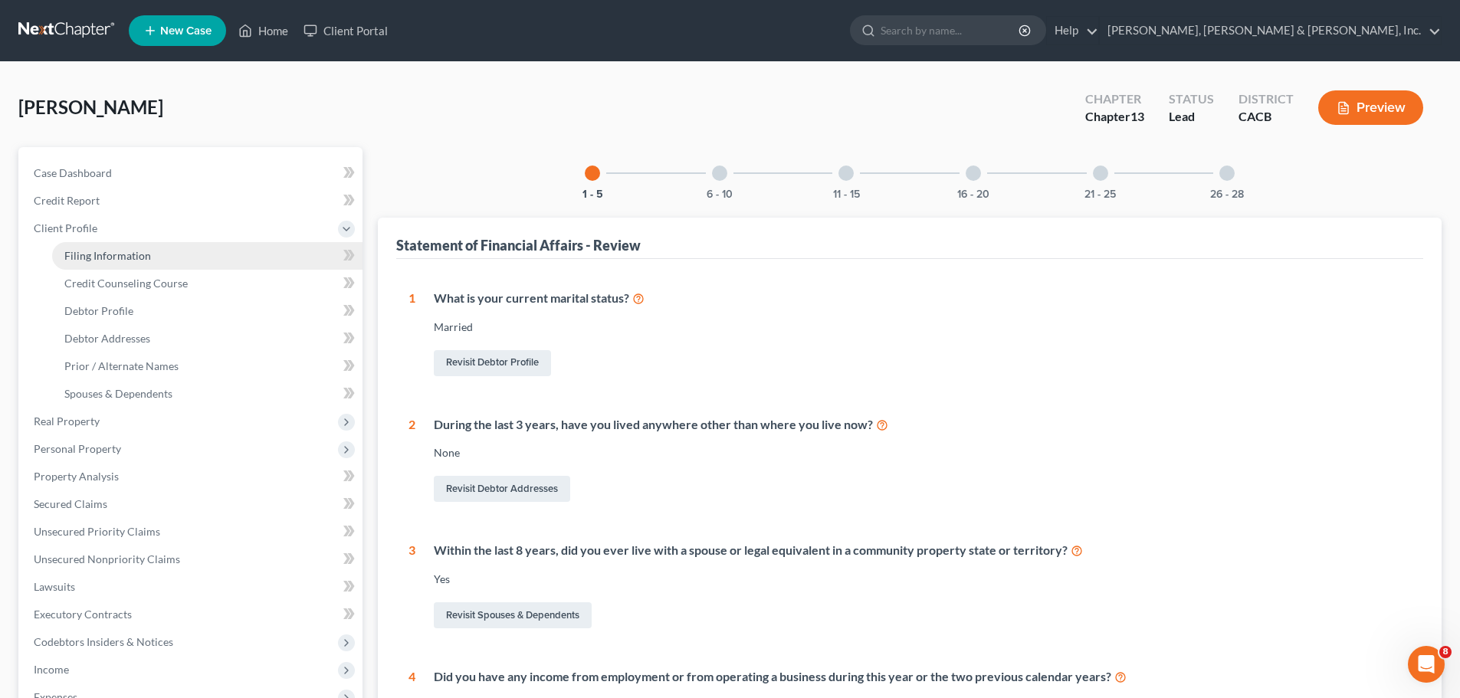
select select "1"
select select "4"
select select "1"
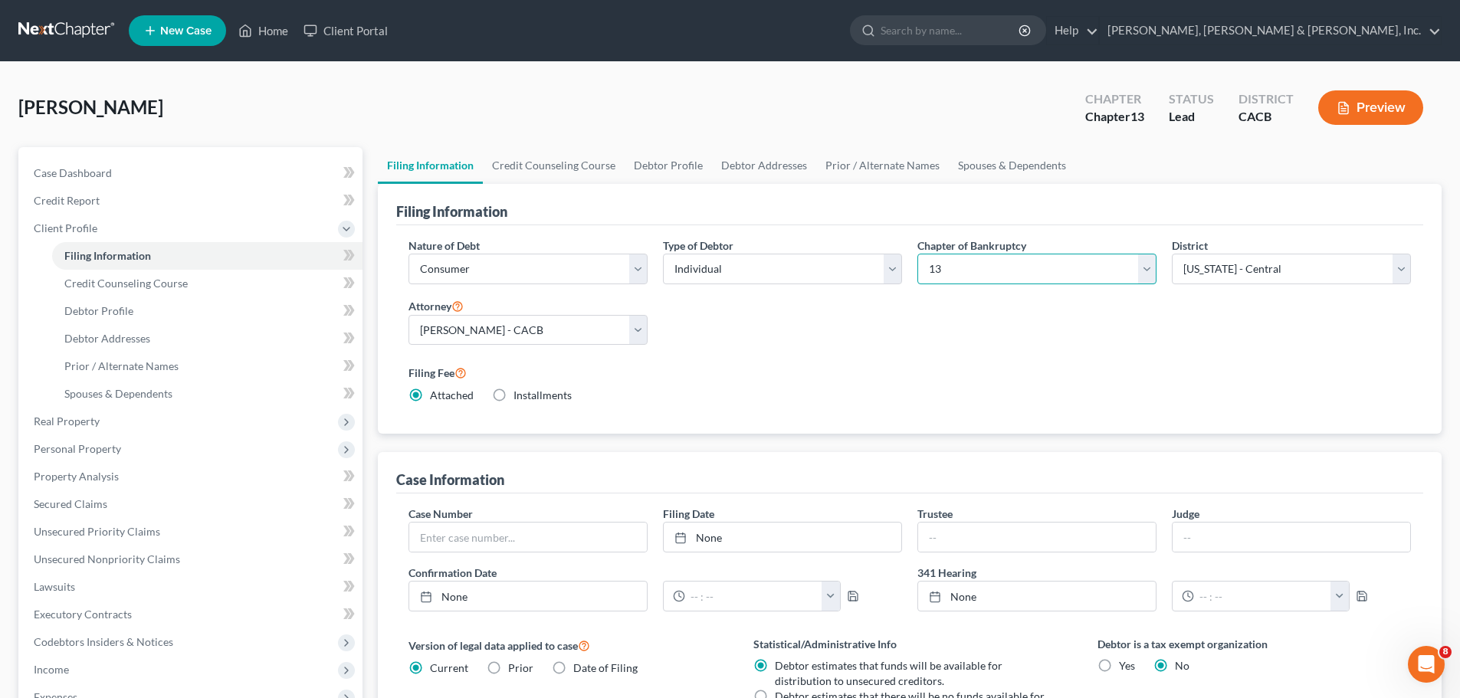
click at [1147, 271] on select "Select 7 11 12 13" at bounding box center [1037, 269] width 239 height 31
select select "0"
click at [918, 254] on select "Select 7 11 12 13" at bounding box center [1037, 269] width 239 height 31
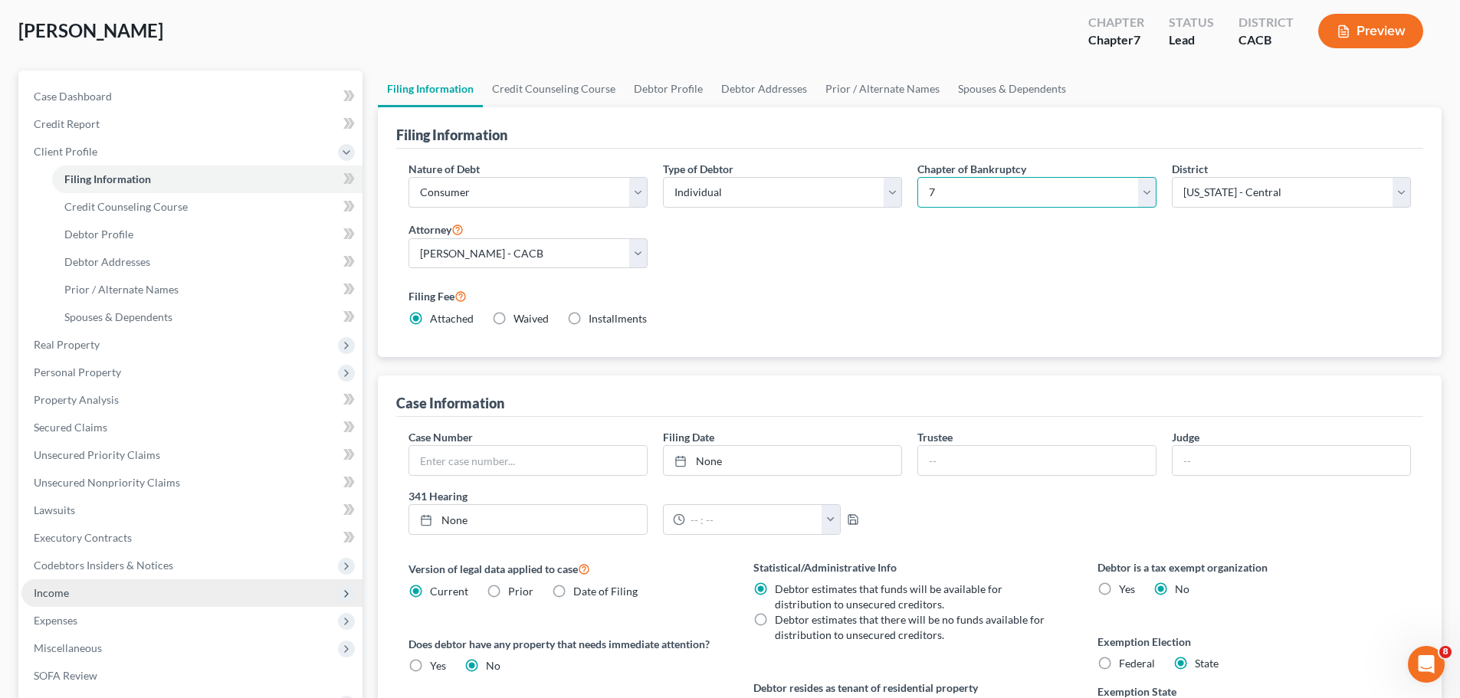
scroll to position [314, 0]
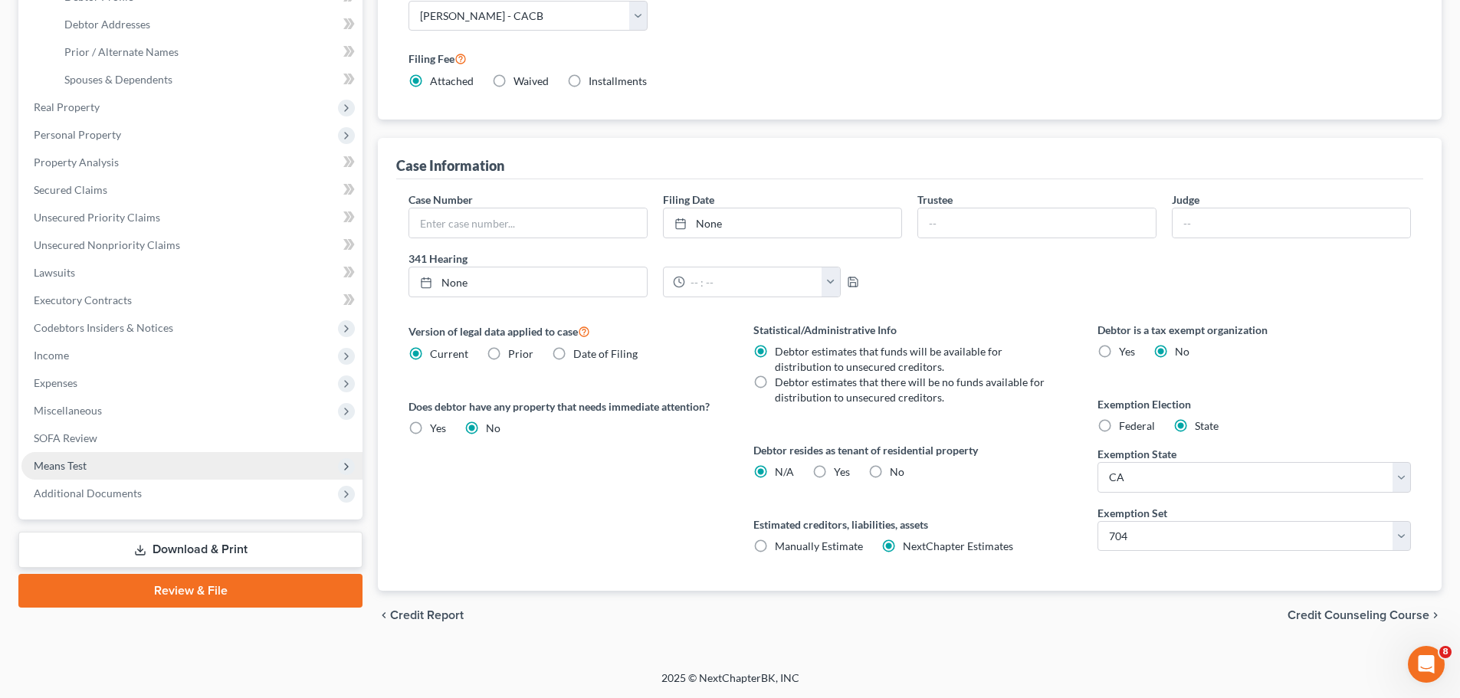
click at [87, 455] on span "Means Test" at bounding box center [191, 466] width 341 height 28
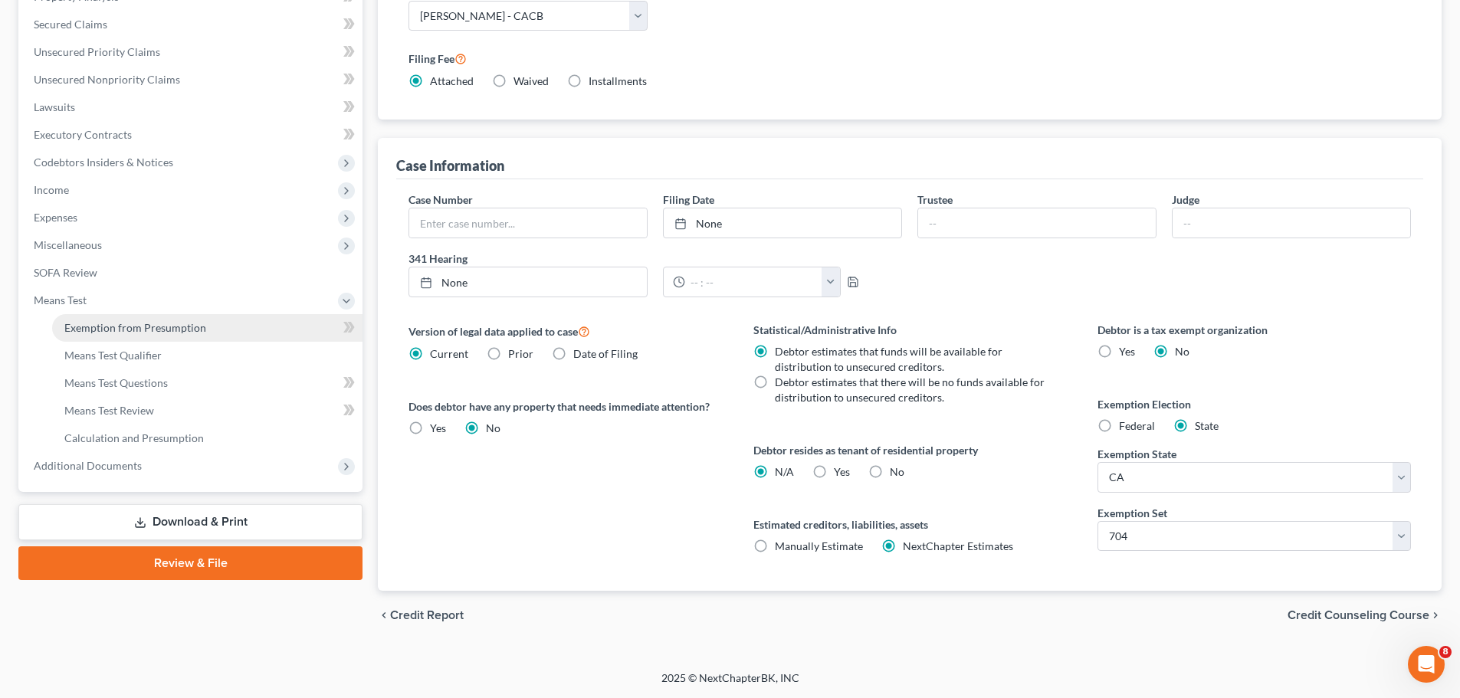
click at [126, 325] on span "Exemption from Presumption" at bounding box center [135, 327] width 142 height 13
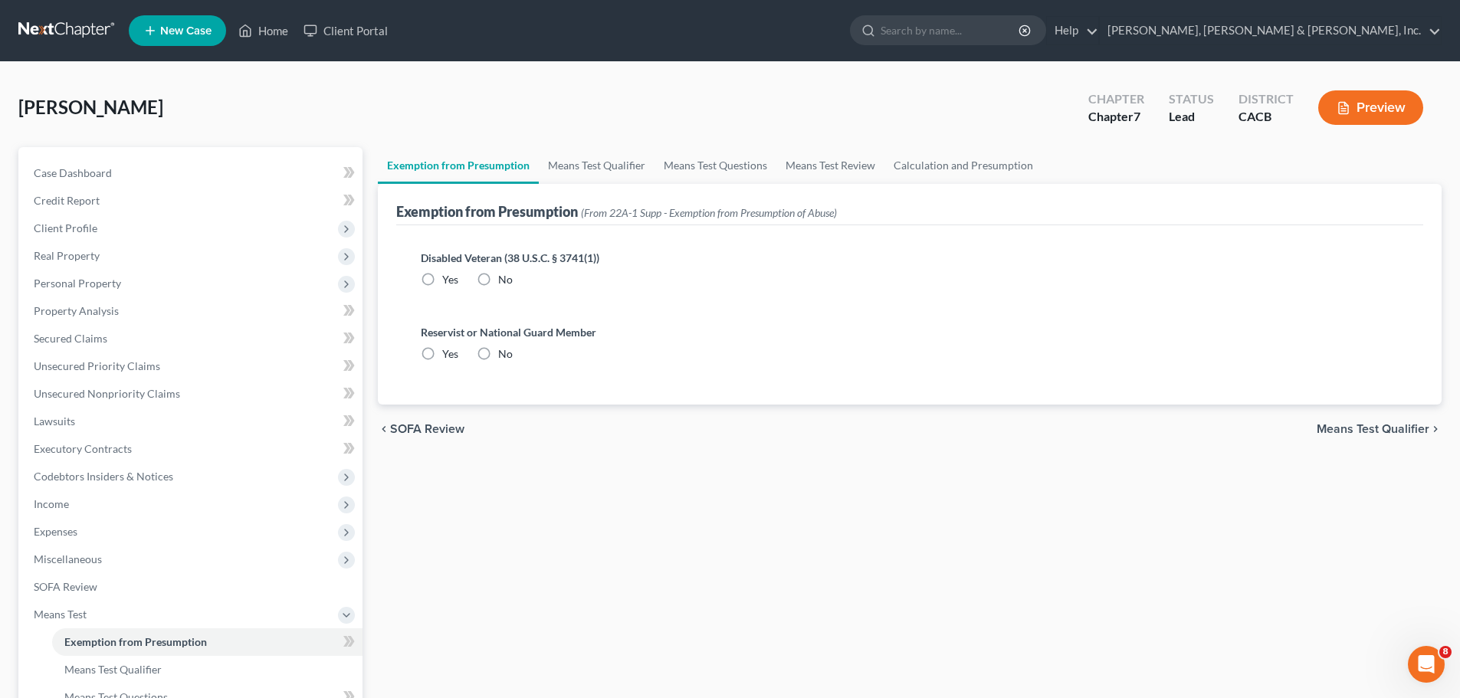
click at [498, 278] on label "No" at bounding box center [505, 279] width 15 height 15
click at [504, 278] on input "No" at bounding box center [509, 277] width 10 height 10
radio input "true"
click at [498, 351] on label "No" at bounding box center [505, 353] width 15 height 15
click at [504, 351] on input "No" at bounding box center [509, 351] width 10 height 10
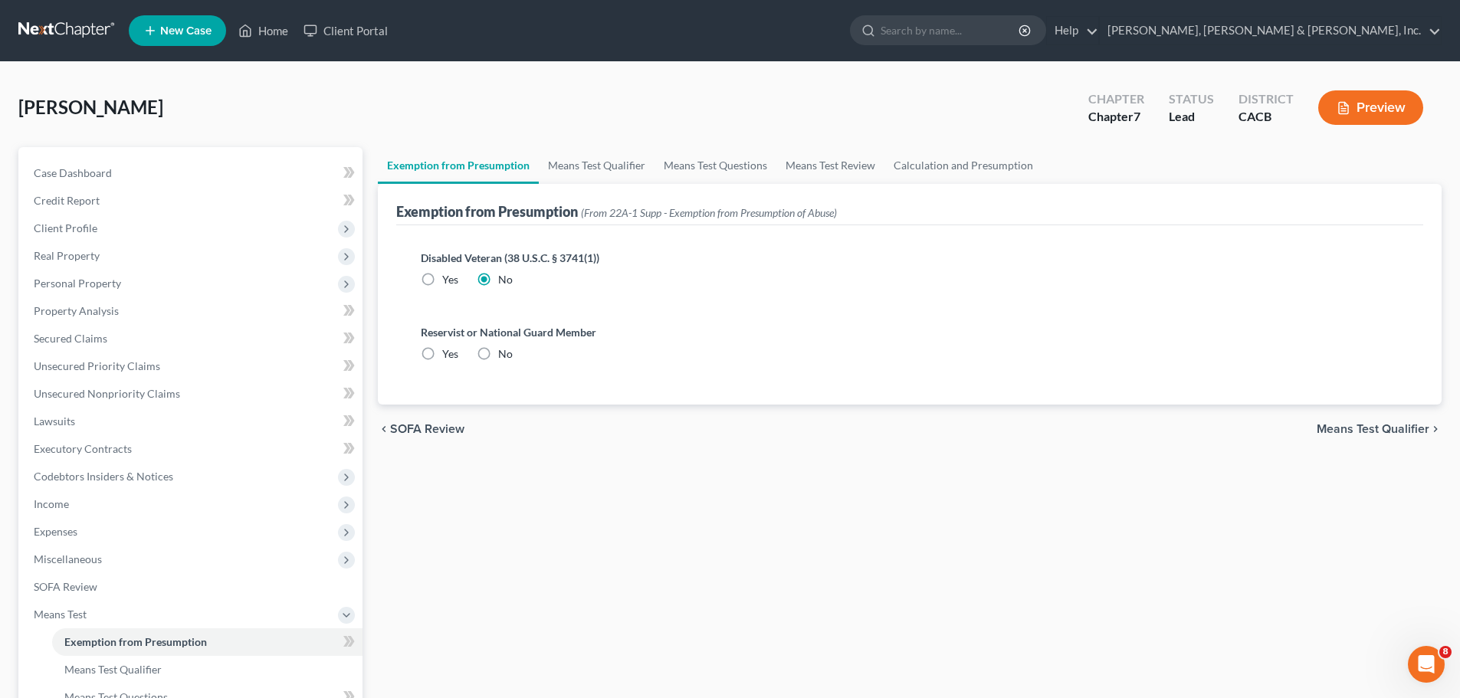
radio input "true"
click at [1384, 430] on span "Means Test Qualifier" at bounding box center [1373, 429] width 113 height 12
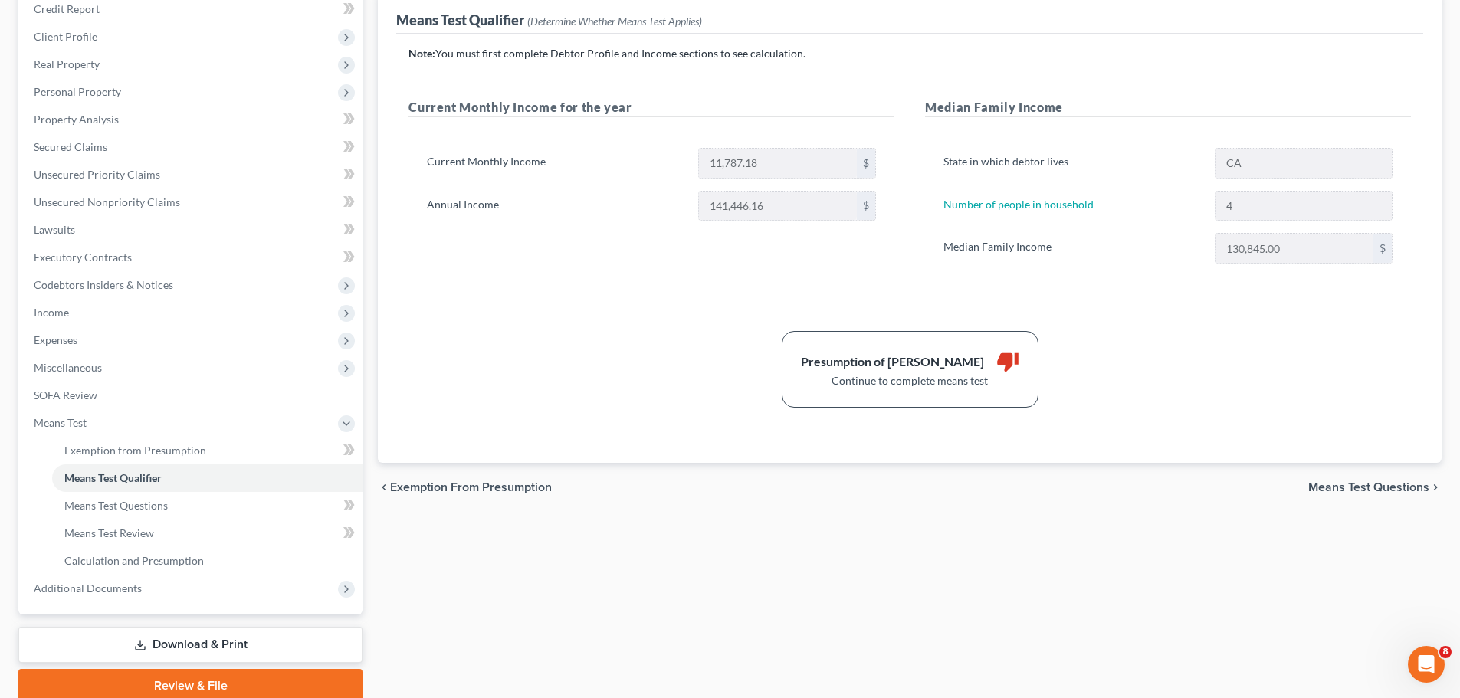
scroll to position [153, 0]
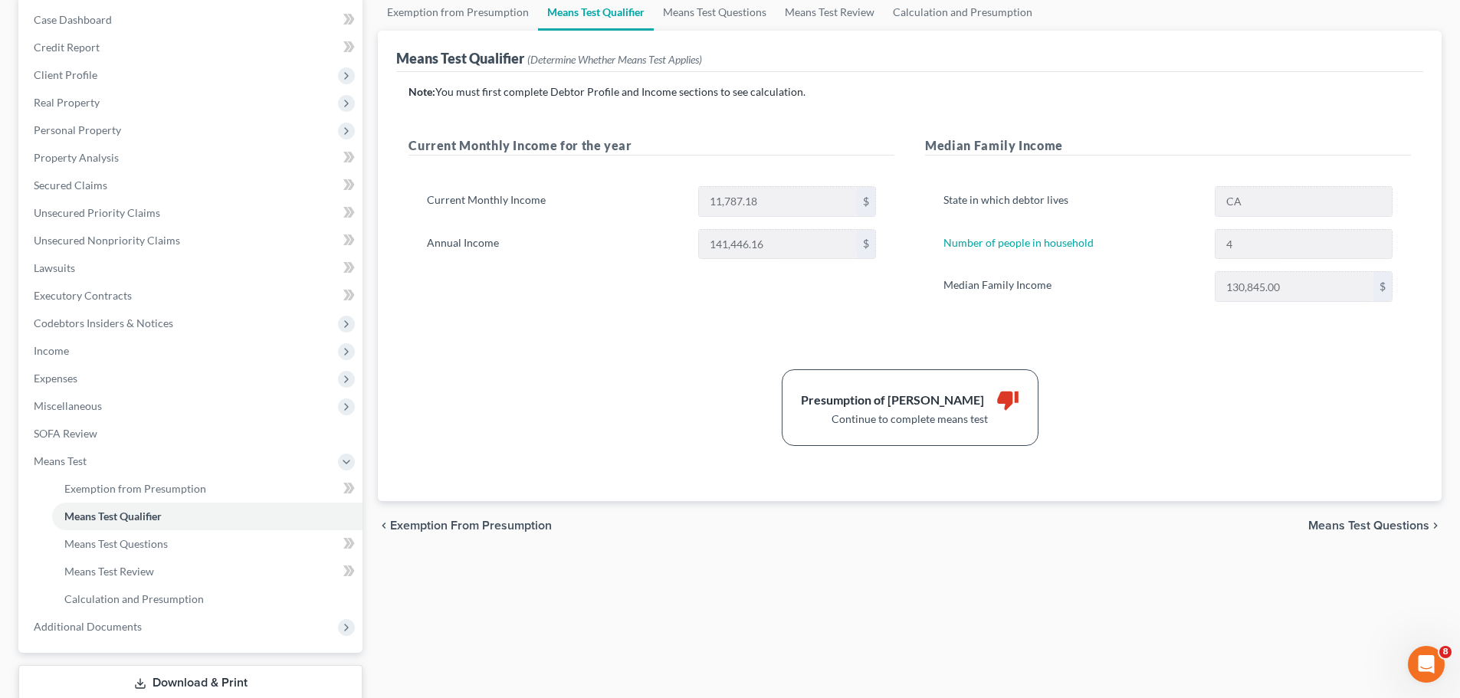
click at [1336, 525] on span "Means Test Questions" at bounding box center [1369, 526] width 121 height 12
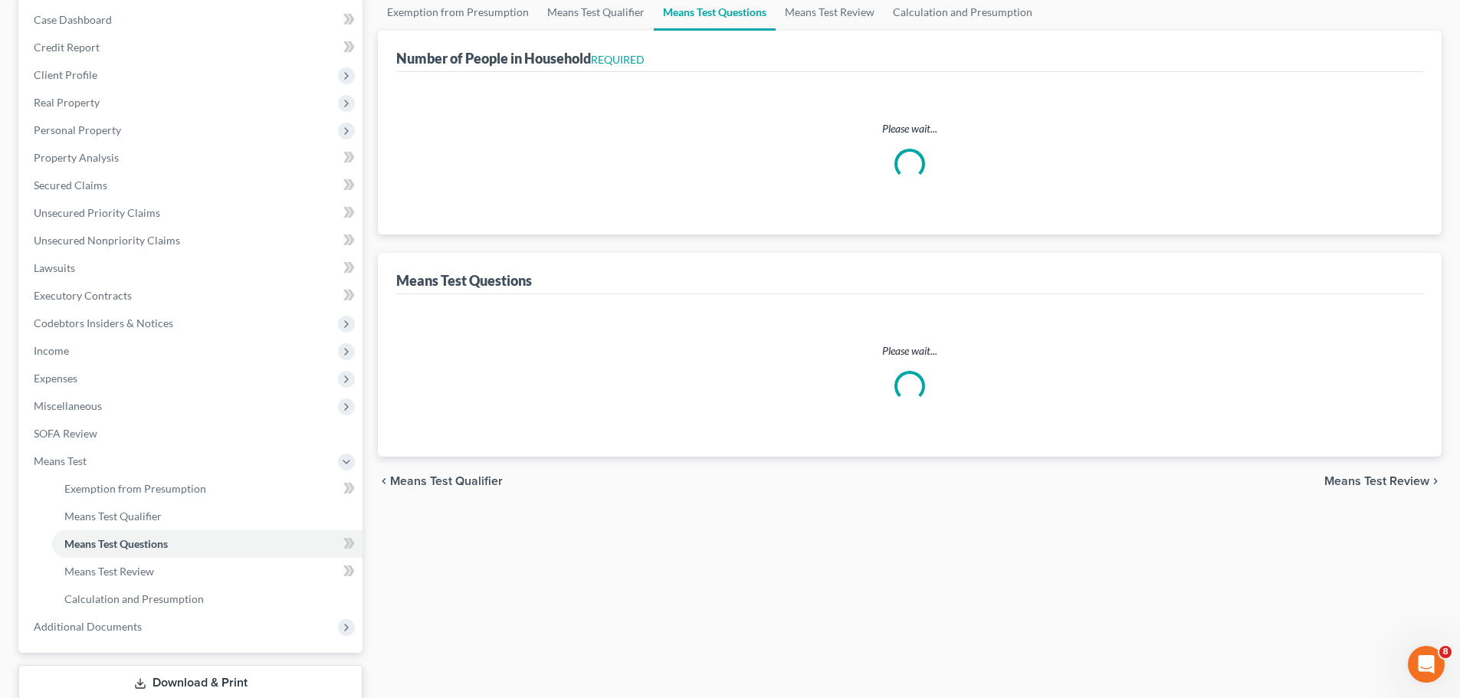
select select "2"
select select "60"
select select "2"
select select "60"
select select "1"
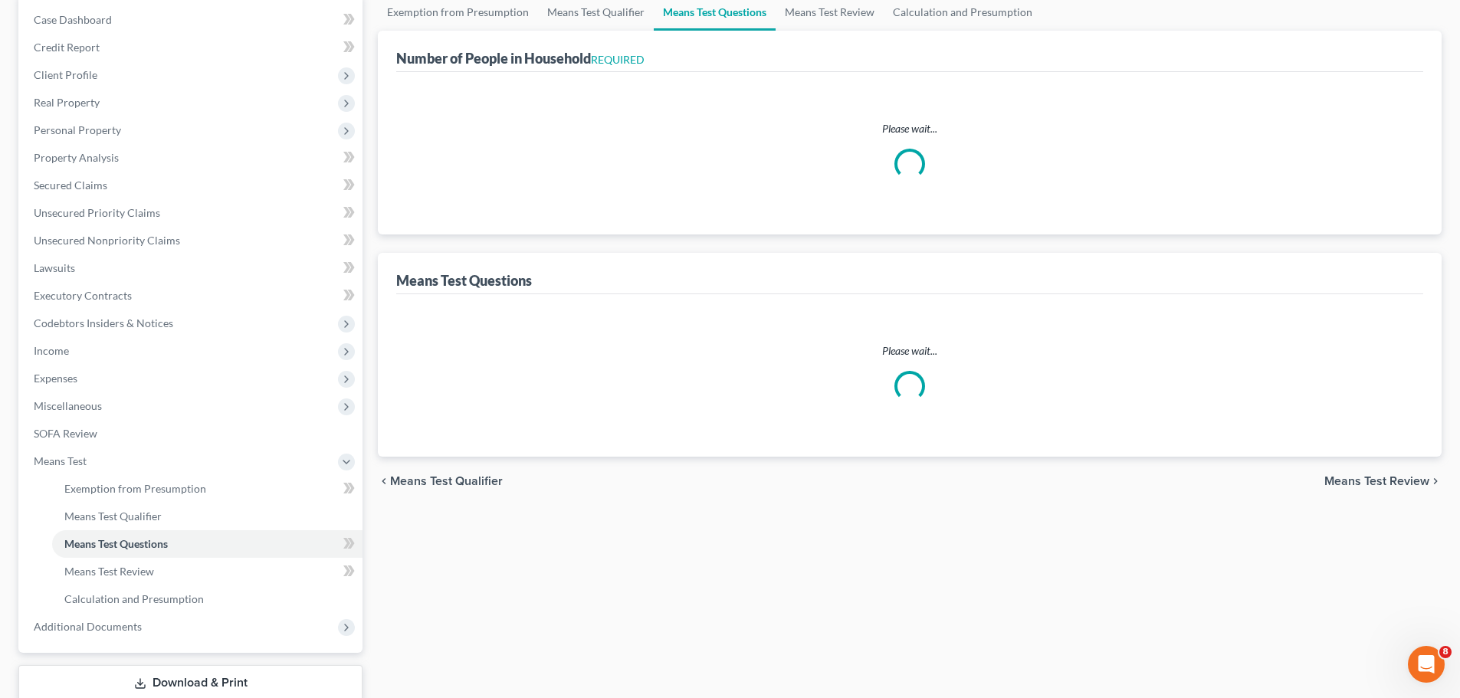
select select "60"
select select "0"
select select "60"
select select "4"
select select "2"
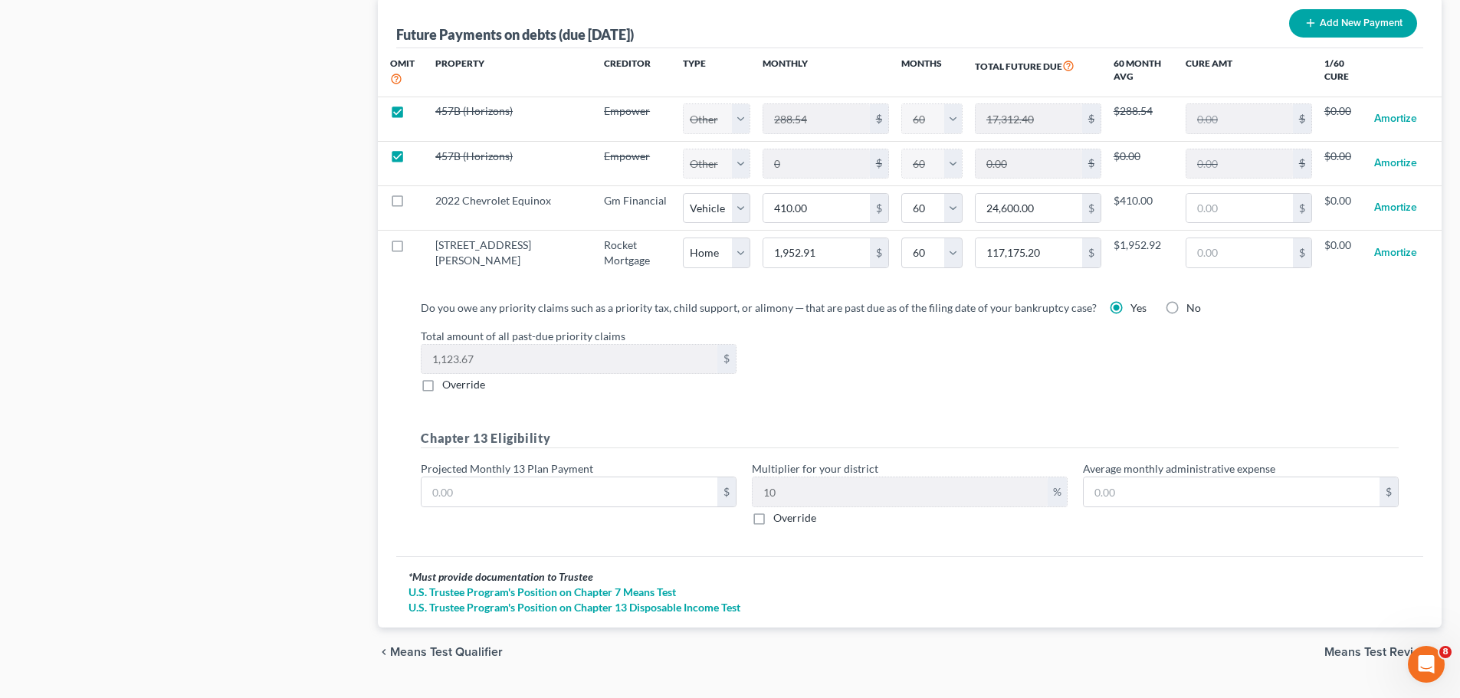
scroll to position [1566, 0]
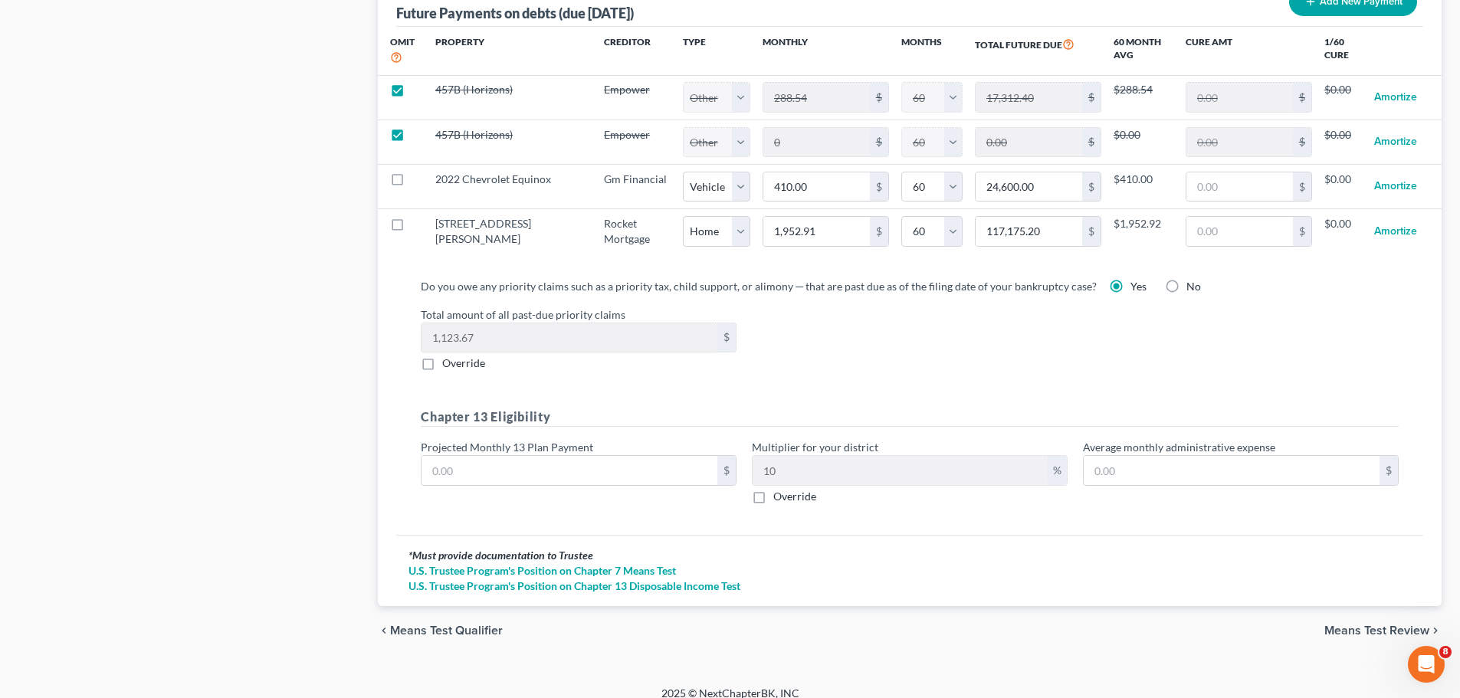
click at [1355, 625] on span "Means Test Review" at bounding box center [1377, 631] width 105 height 12
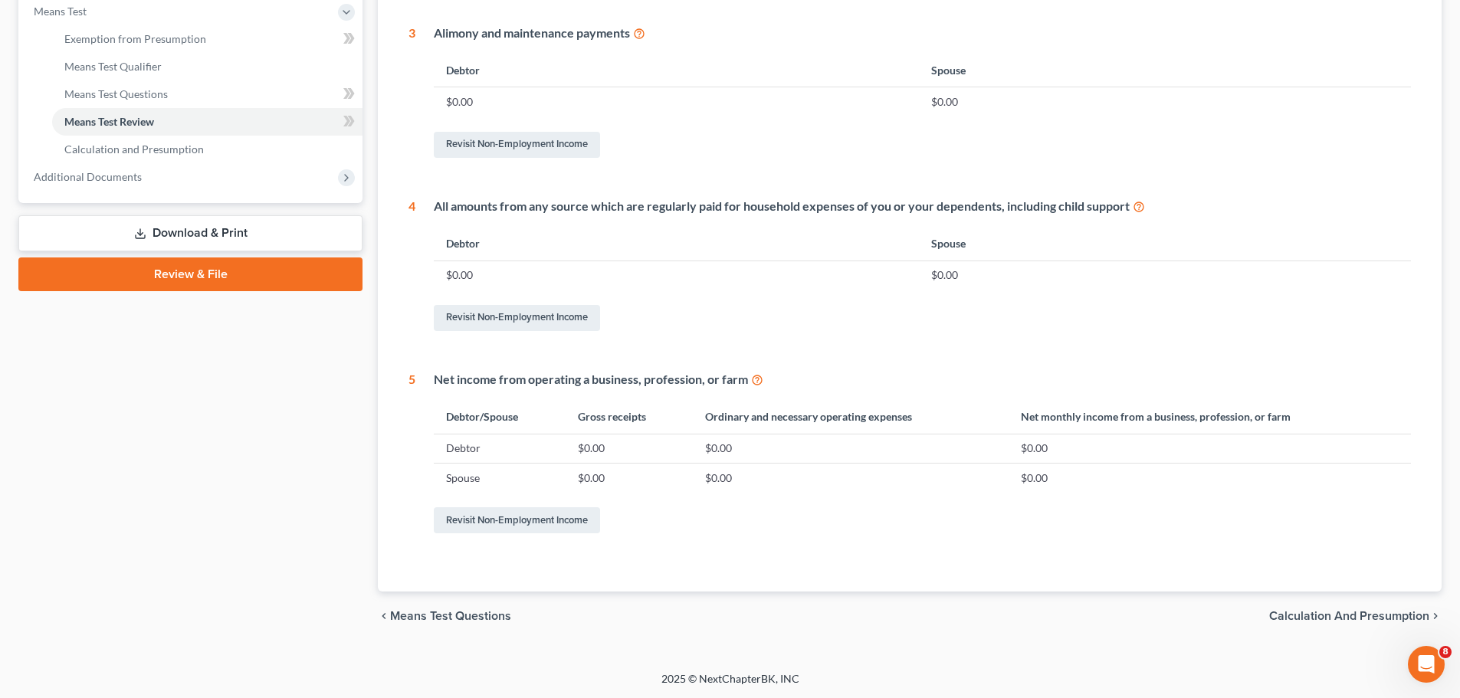
scroll to position [604, 0]
click at [1295, 617] on span "Calculation and Presumption" at bounding box center [1349, 615] width 160 height 12
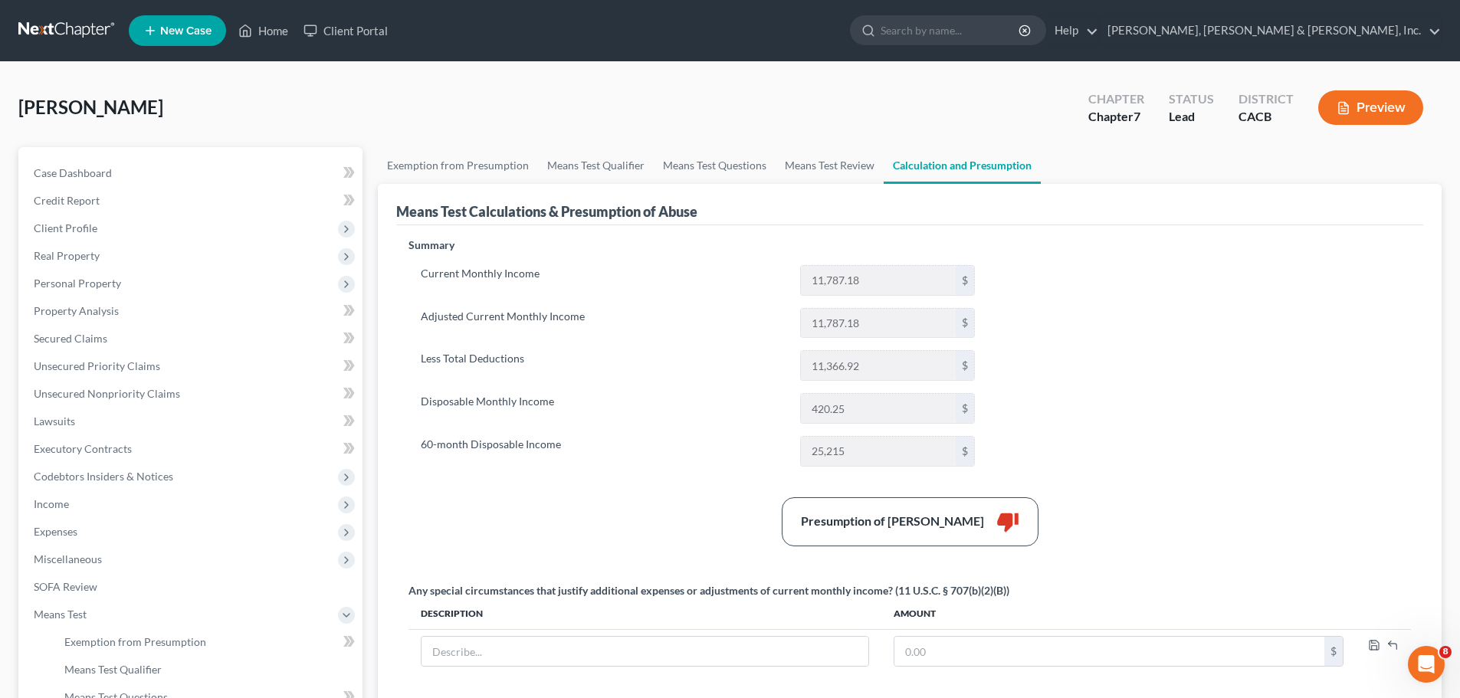
click at [1366, 111] on button "Preview" at bounding box center [1371, 107] width 105 height 34
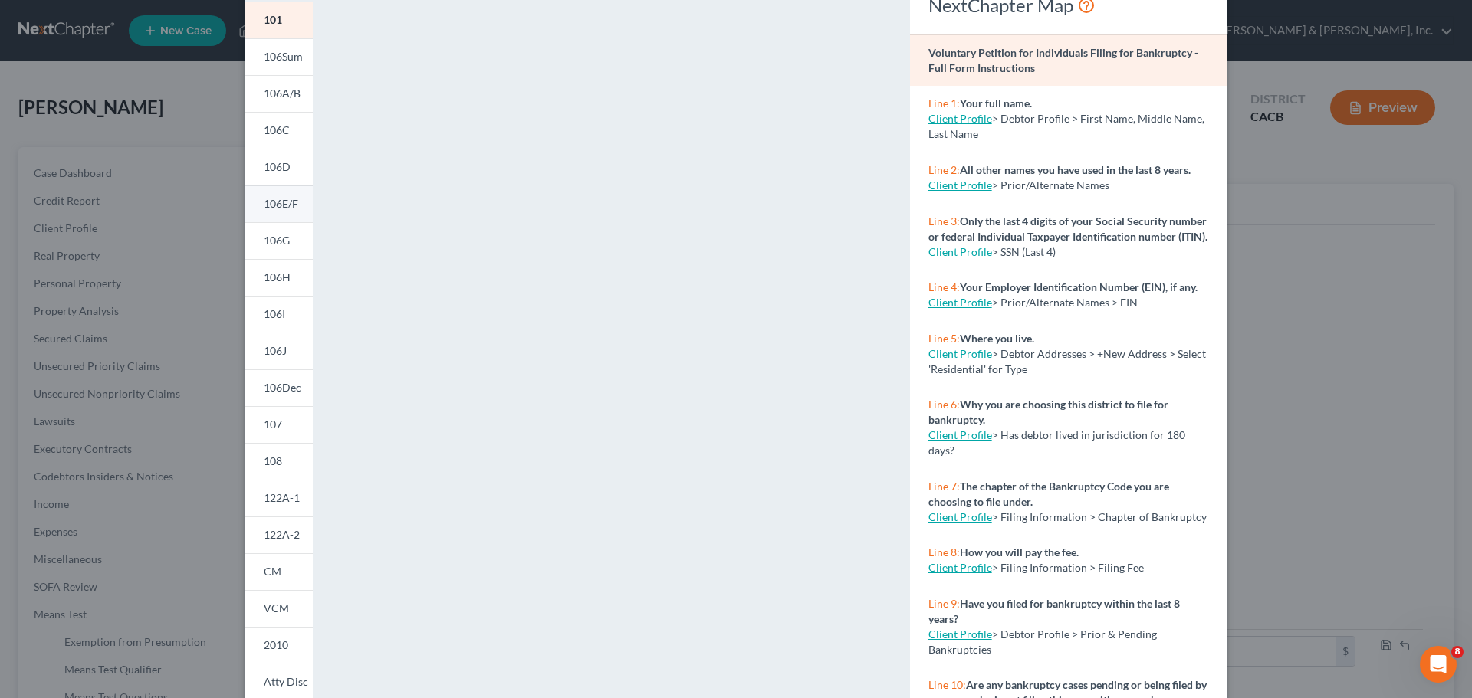
scroll to position [166, 0]
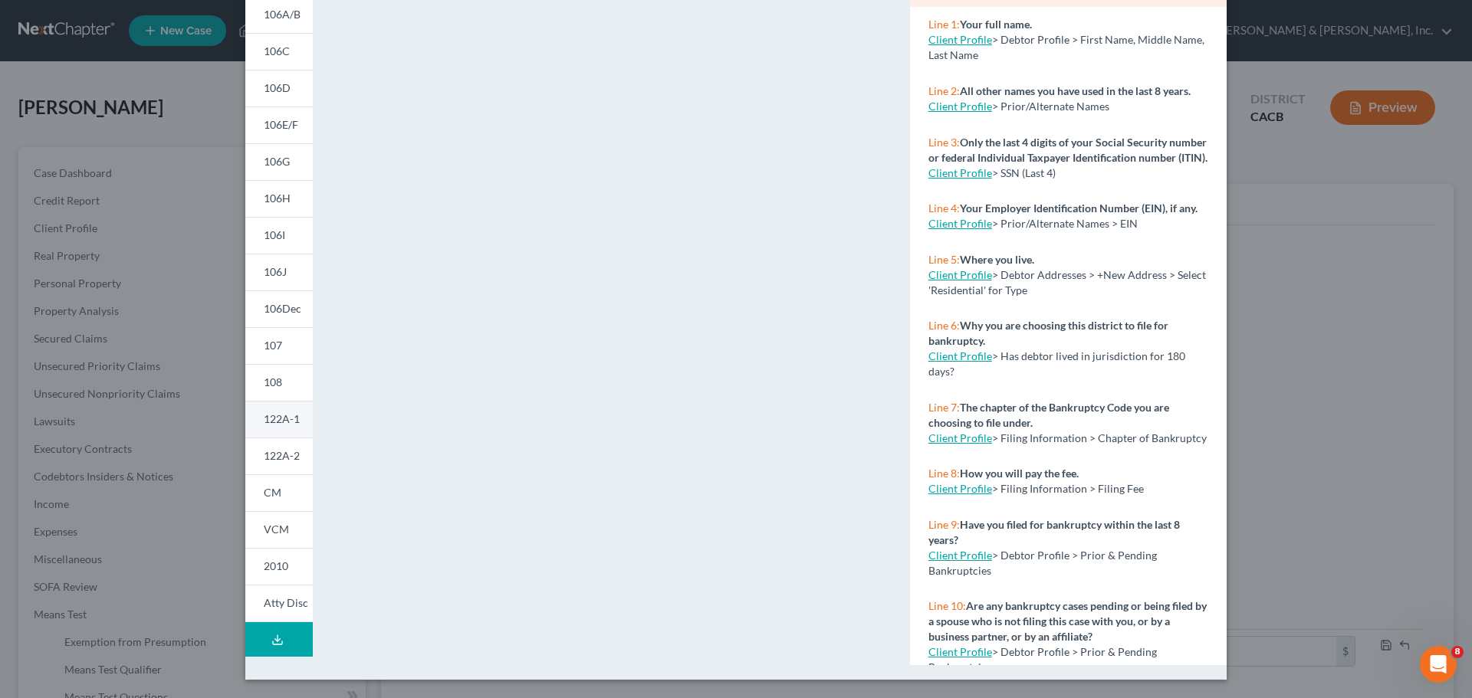
click at [274, 414] on span "122A-1" at bounding box center [282, 418] width 36 height 13
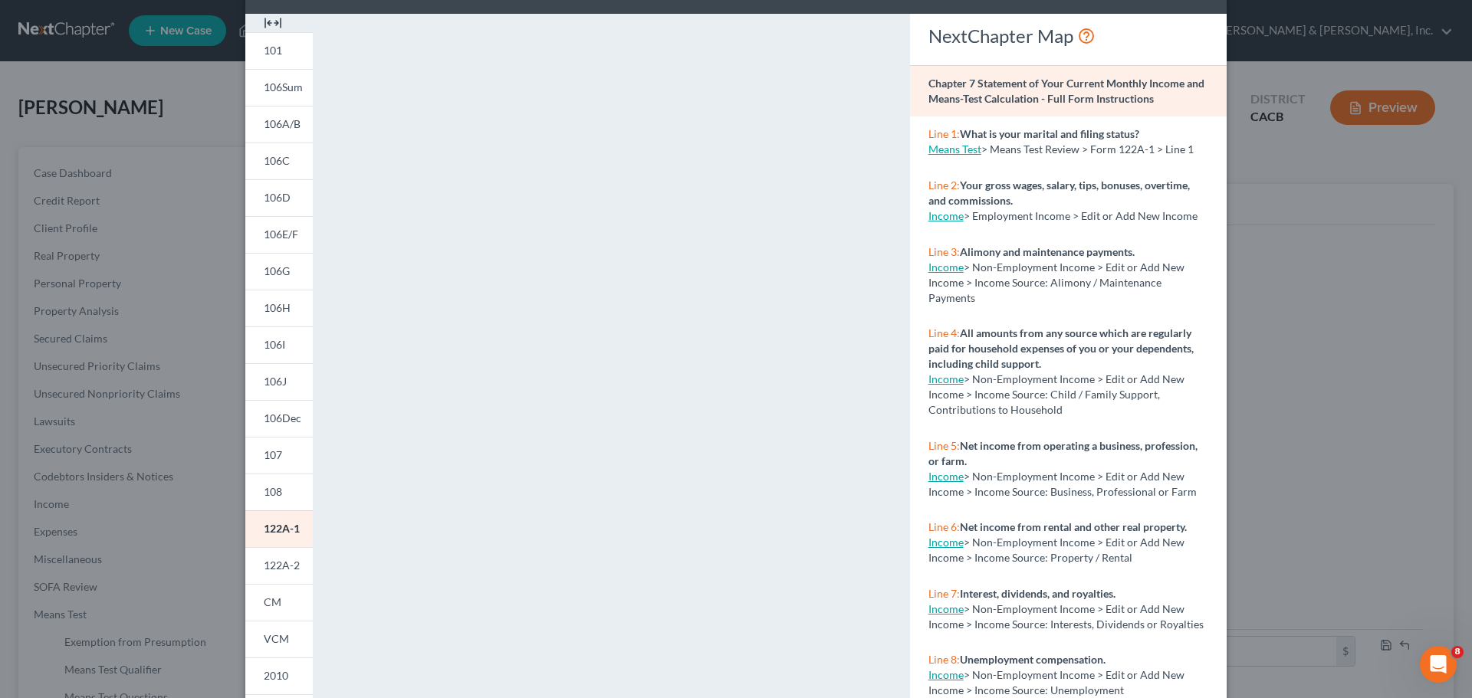
scroll to position [0, 0]
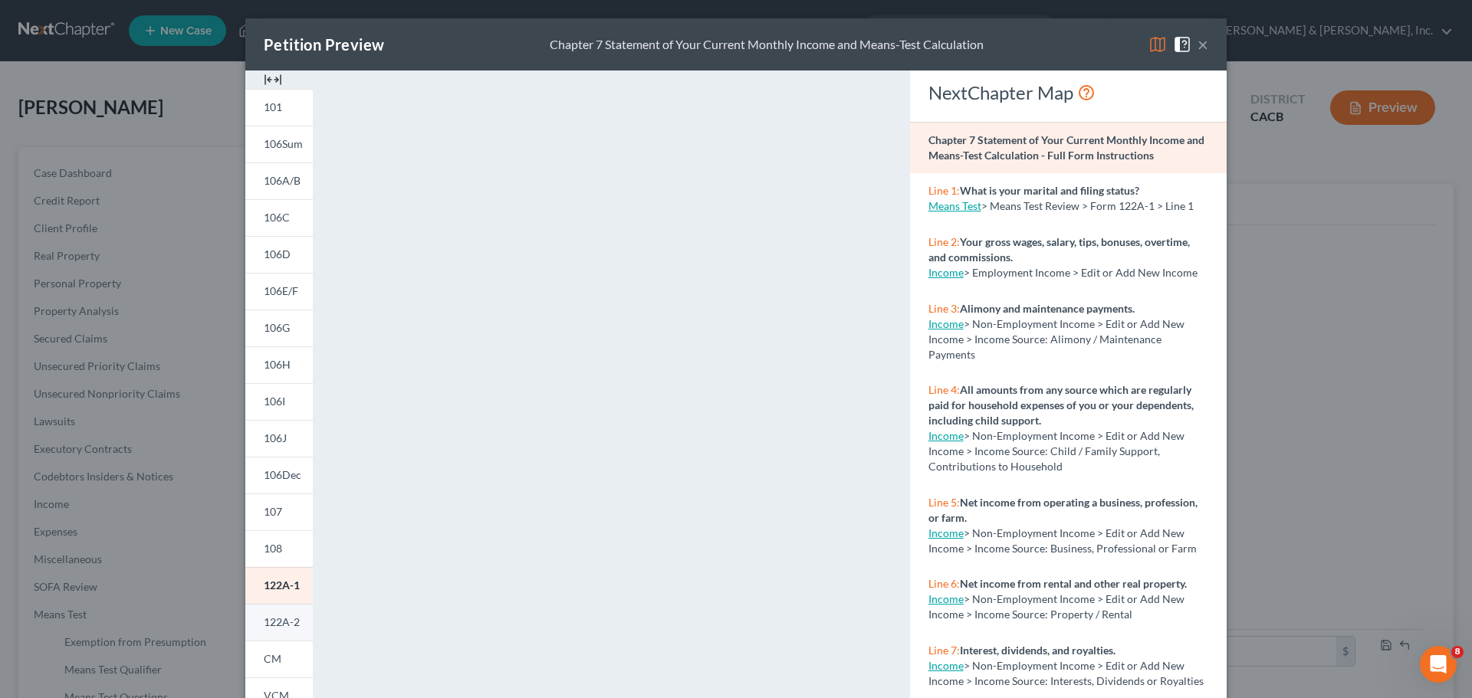
click at [276, 617] on span "122A-2" at bounding box center [282, 622] width 36 height 13
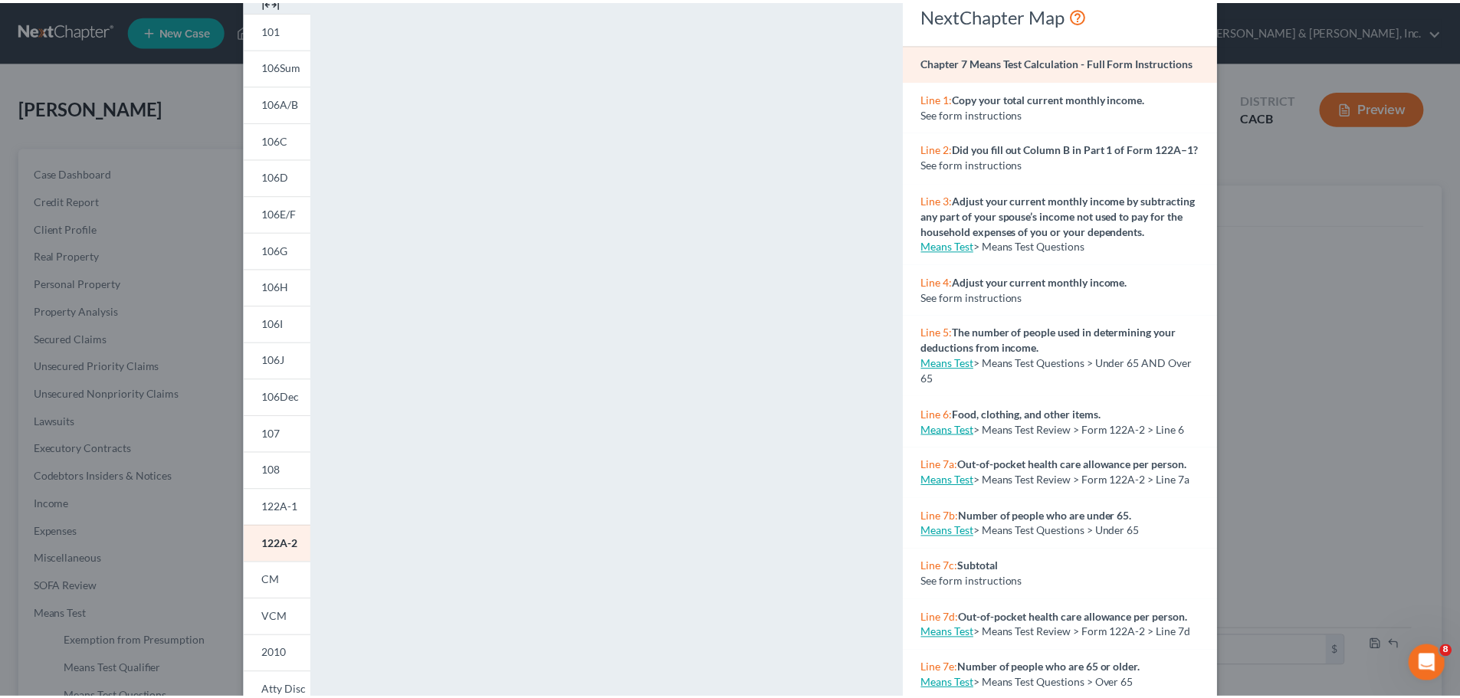
scroll to position [166, 0]
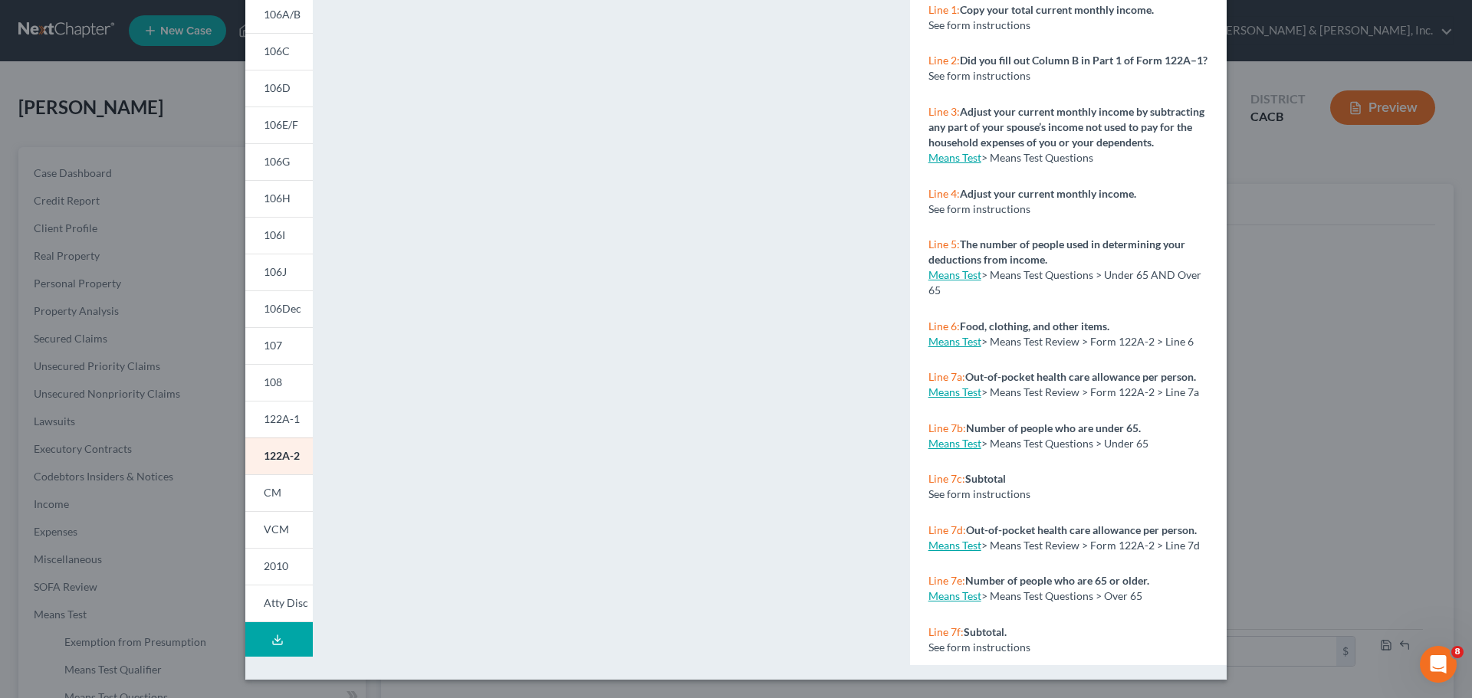
click at [59, 226] on div "Petition Preview Chapter 7 Means Test Calculation × 101 106Sum 106A/B 106C 106D…" at bounding box center [736, 349] width 1472 height 698
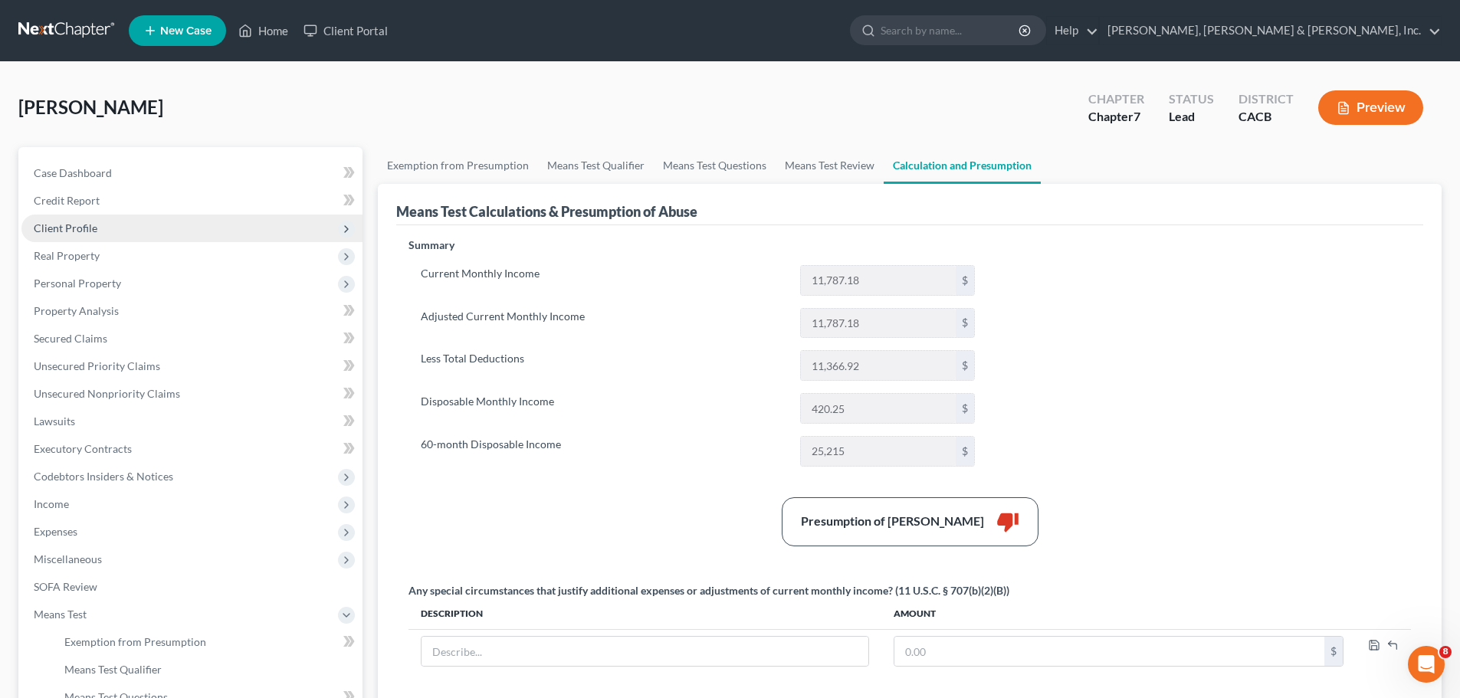
click at [78, 228] on span "Client Profile" at bounding box center [66, 228] width 64 height 13
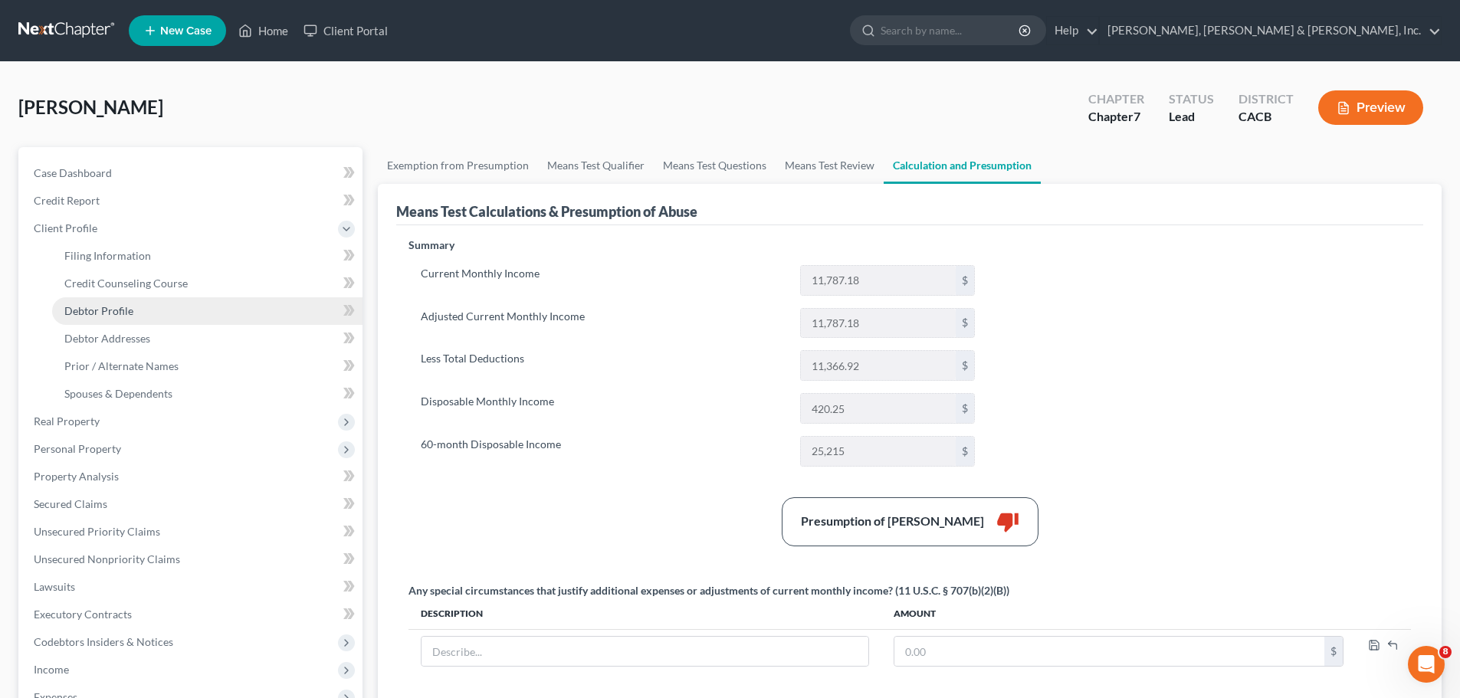
click at [112, 299] on link "Debtor Profile" at bounding box center [207, 311] width 310 height 28
select select "1"
select select "3"
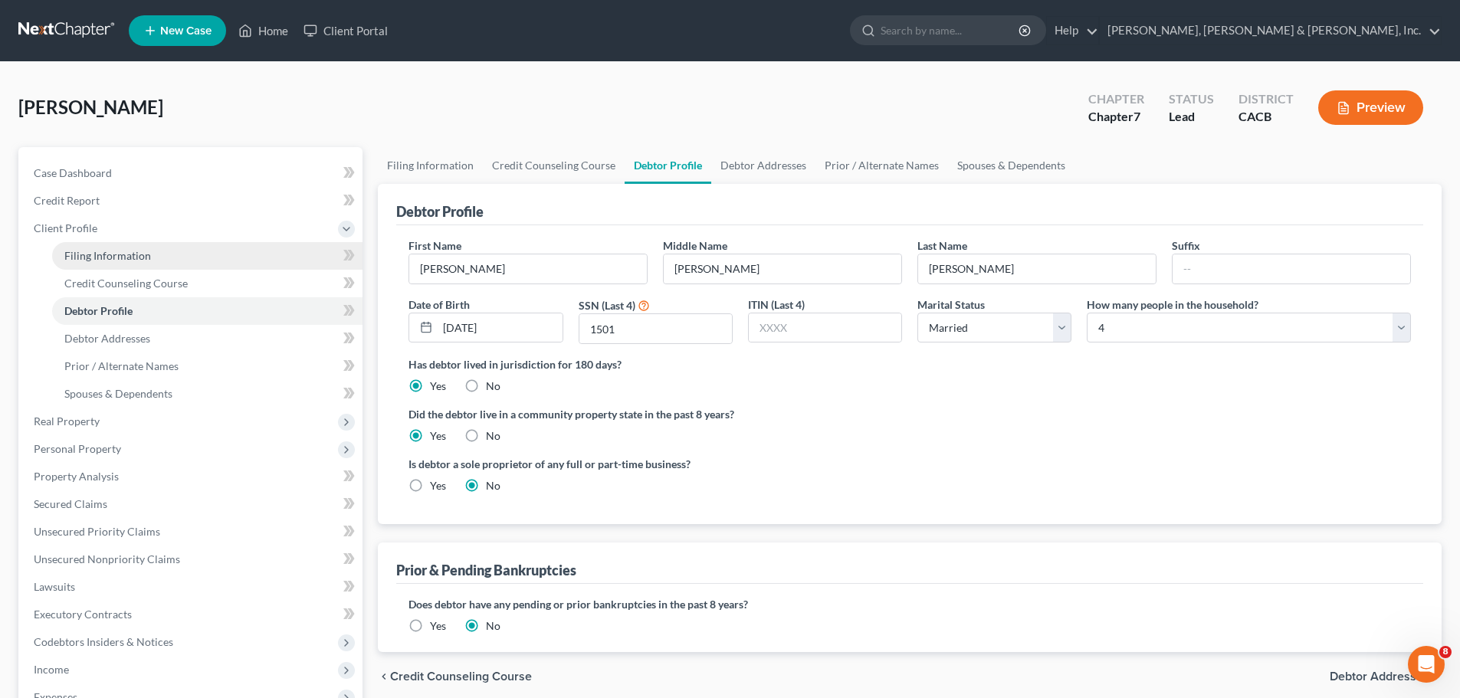
click at [112, 250] on span "Filing Information" at bounding box center [107, 255] width 87 height 13
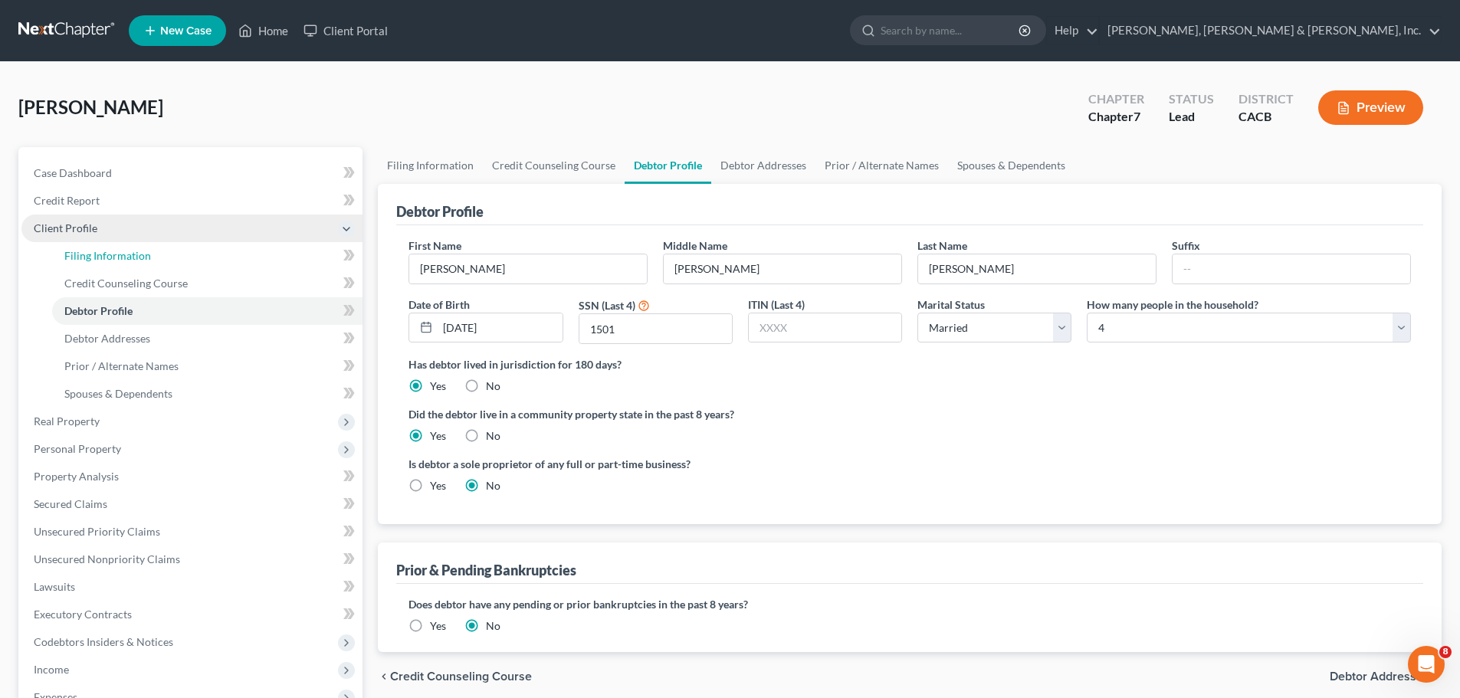
select select "1"
select select "0"
select select "7"
select select "1"
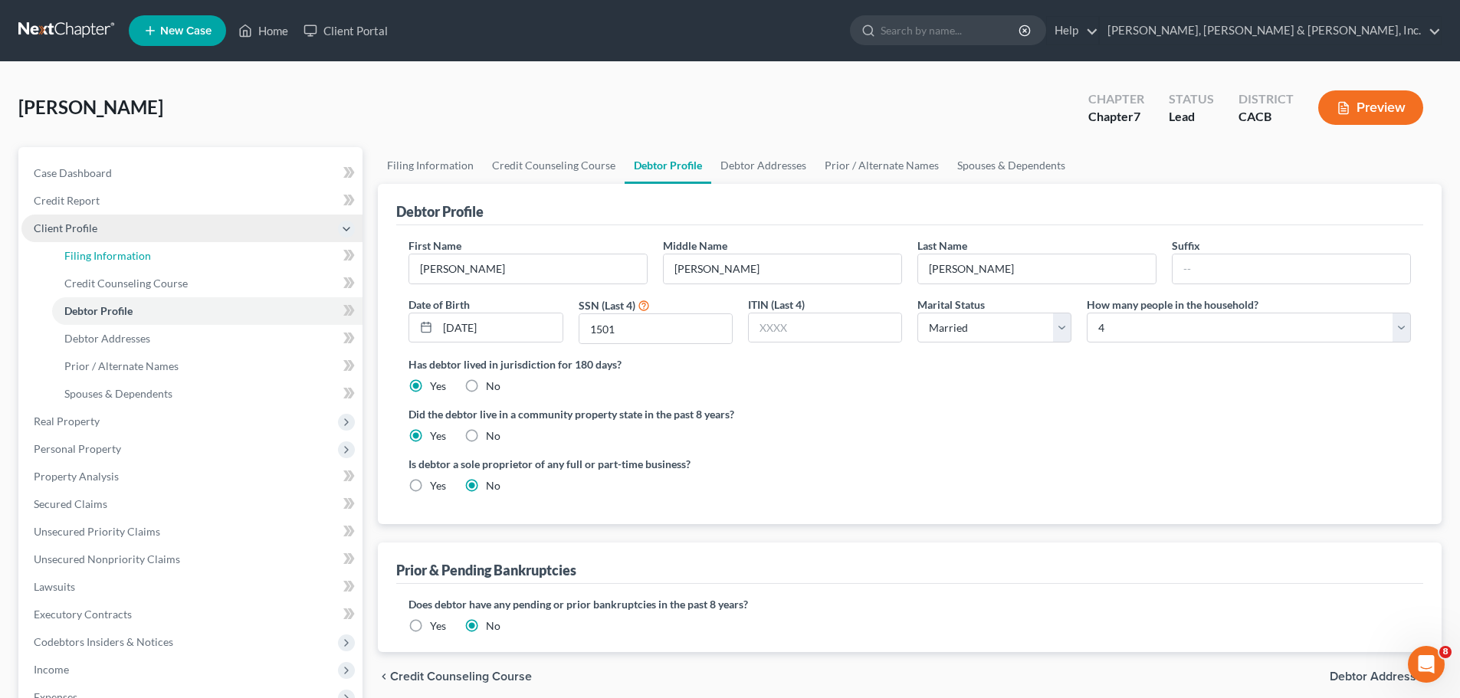
select select "4"
select select "1"
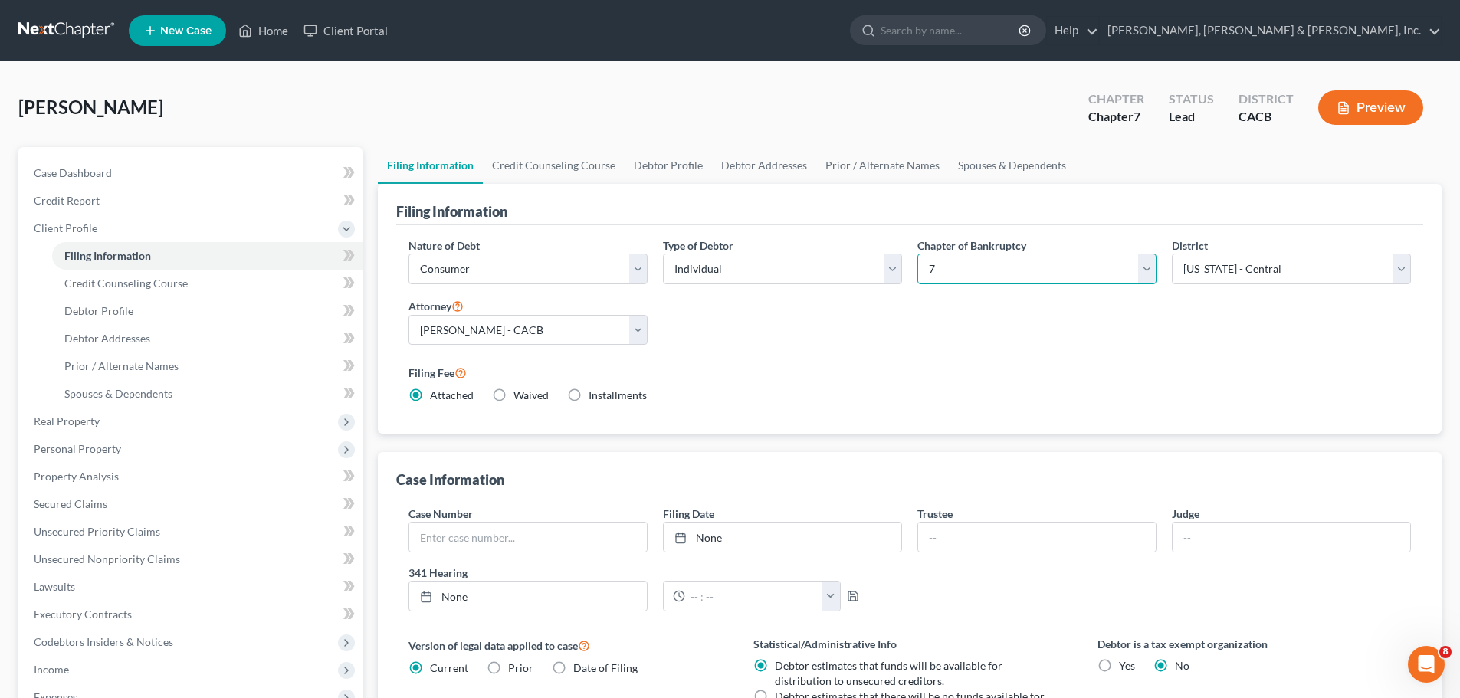
click at [1148, 272] on select "Select 7 11 12 13" at bounding box center [1037, 269] width 239 height 31
select select "3"
click at [918, 254] on select "Select 7 11 12 13" at bounding box center [1037, 269] width 239 height 31
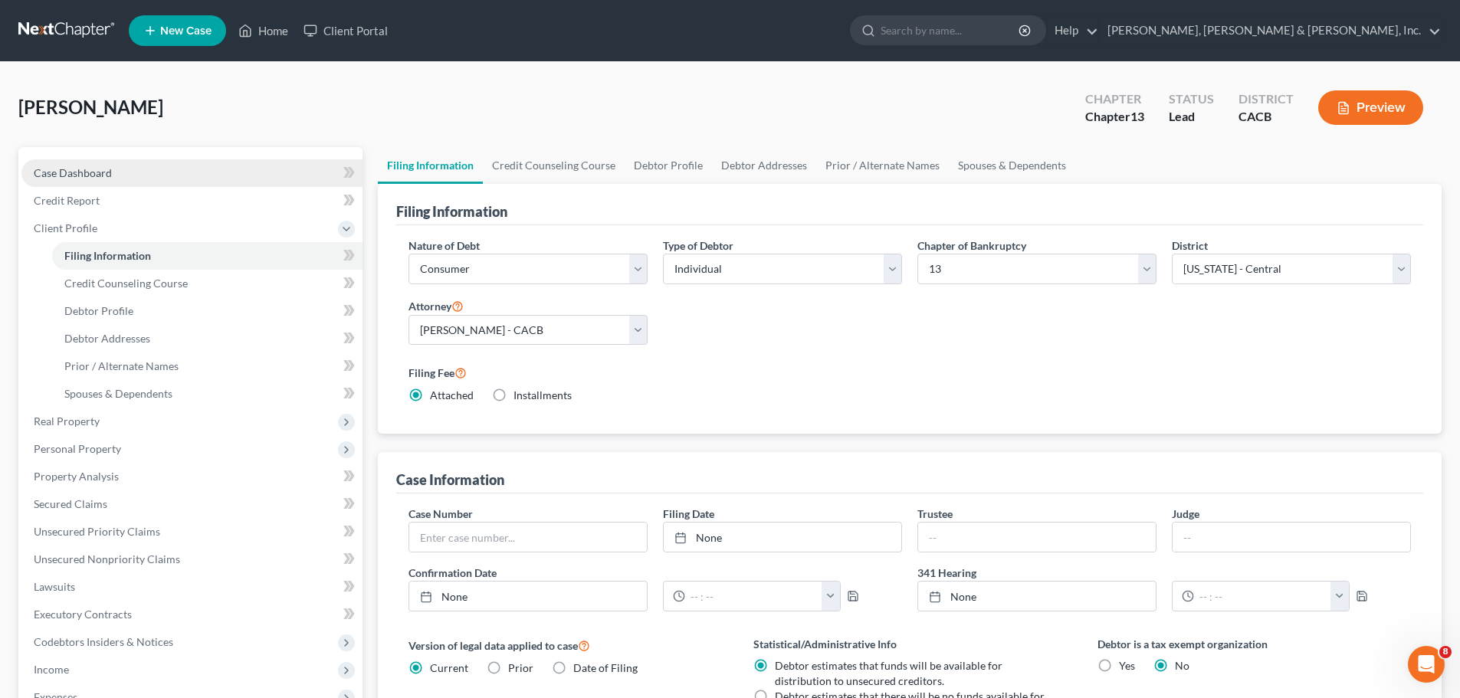
click at [100, 171] on span "Case Dashboard" at bounding box center [73, 172] width 78 height 13
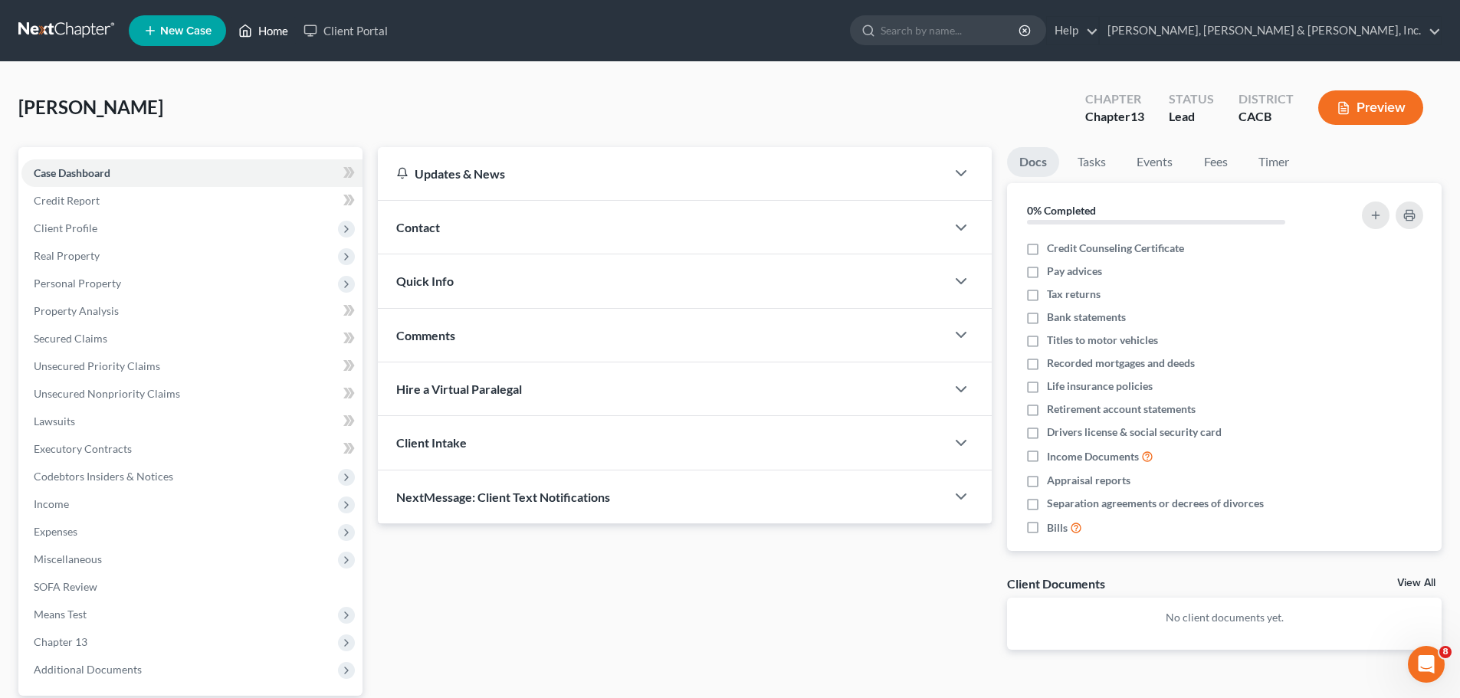
select select "1"
select select "0"
select select "3"
select select "7"
select select "1"
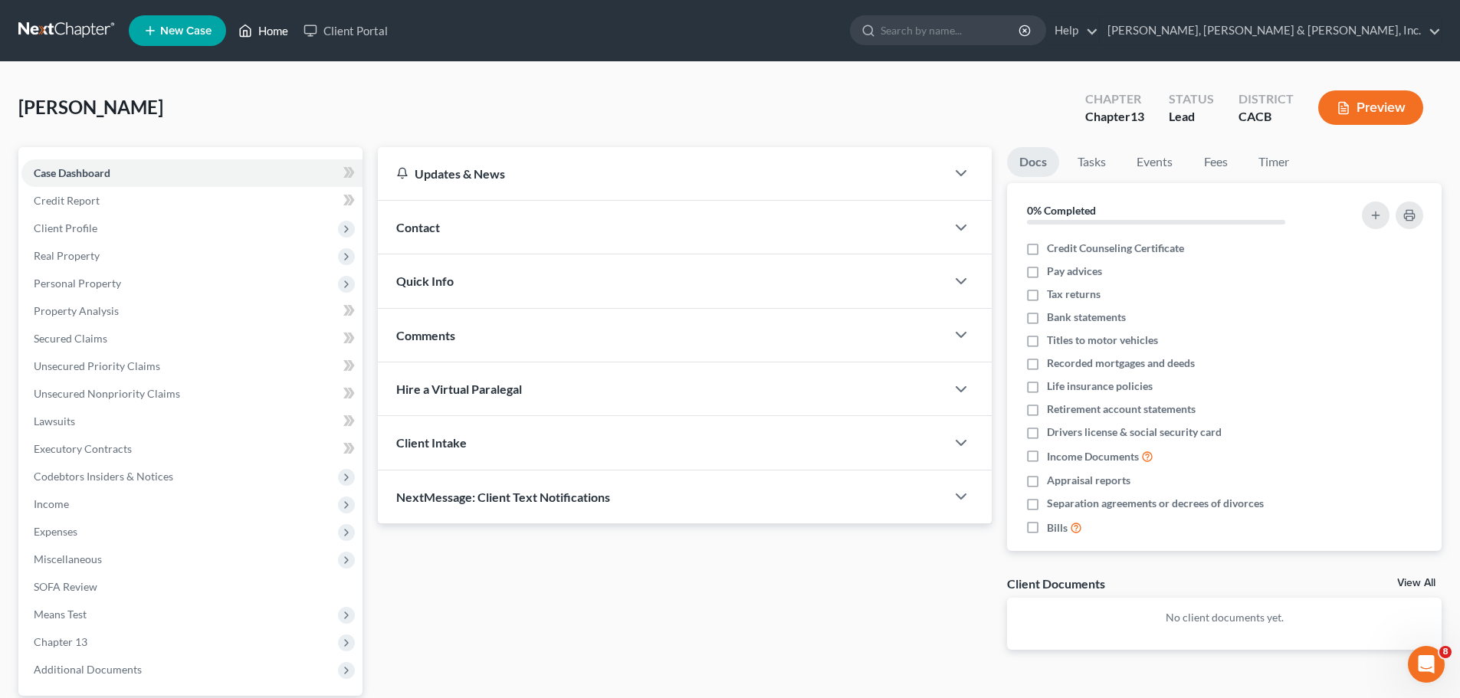
select select "4"
select select "1"
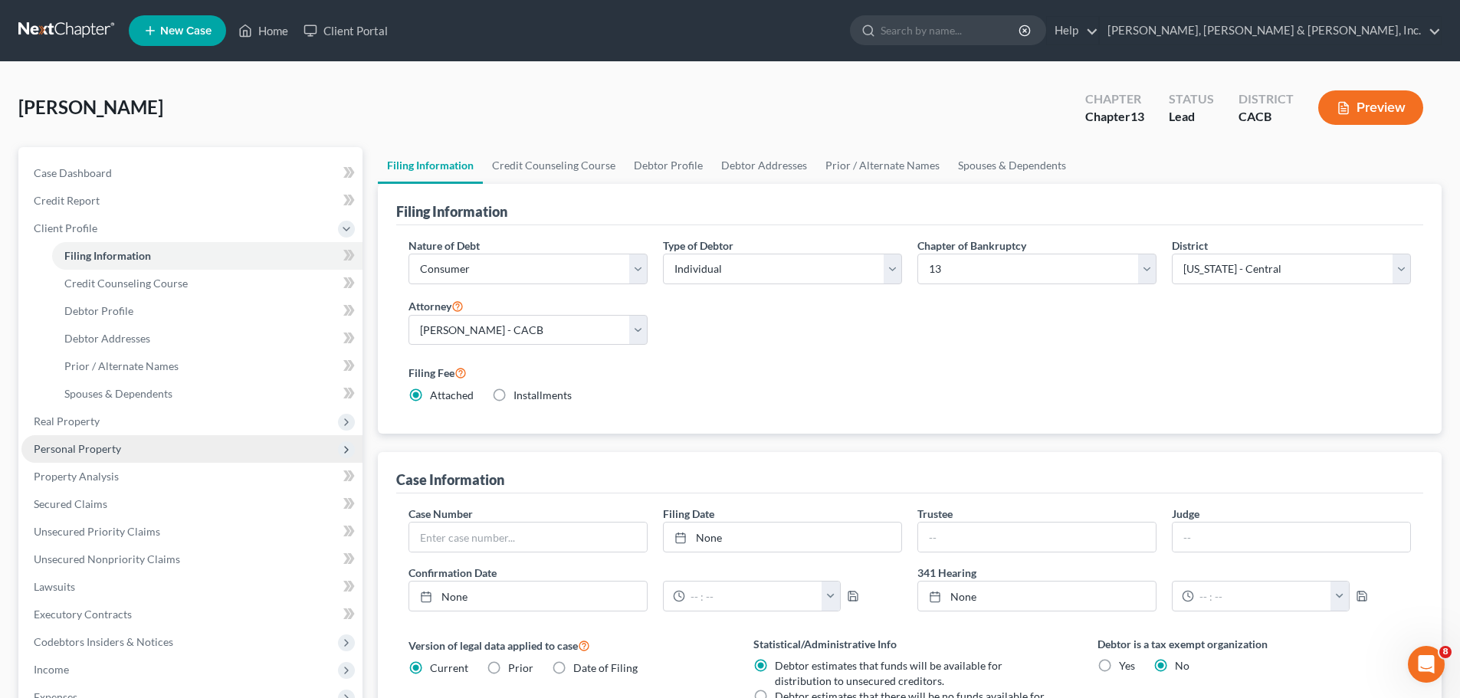
click at [97, 455] on span "Personal Property" at bounding box center [77, 448] width 87 height 13
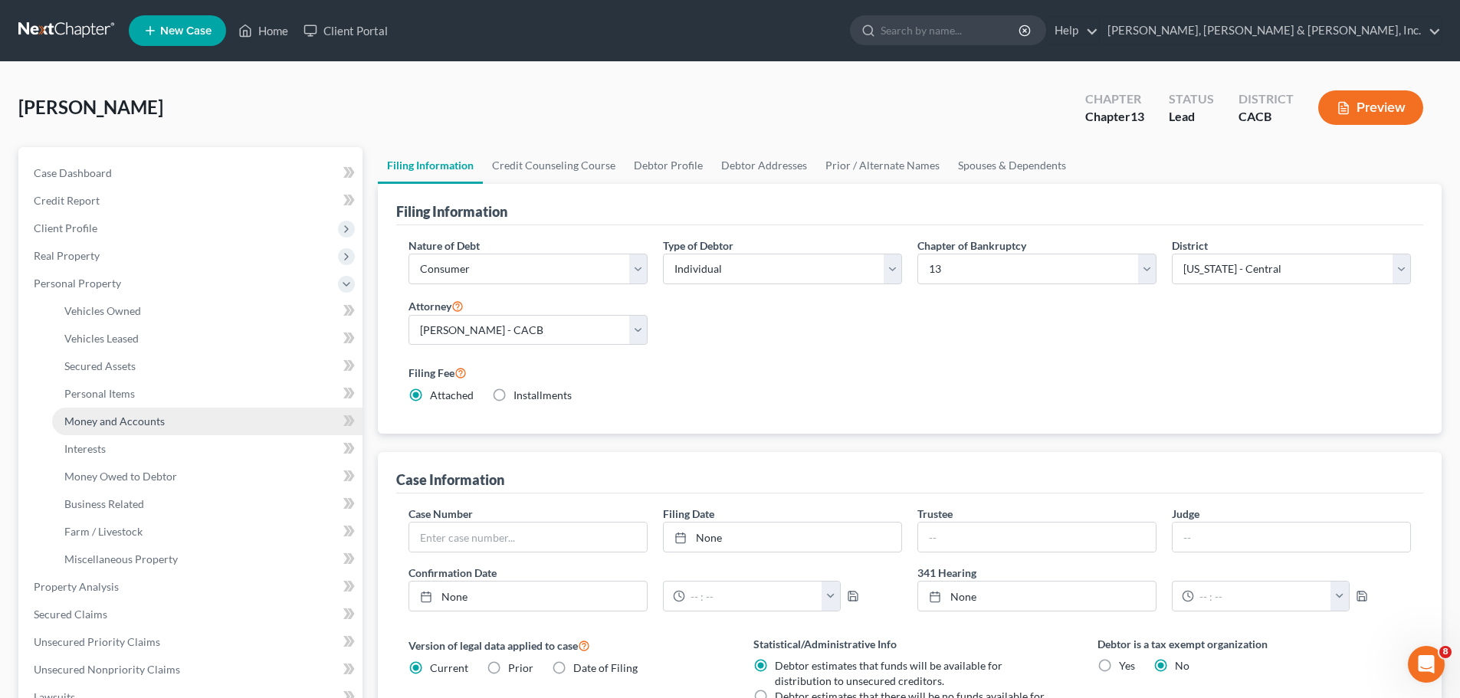
click at [149, 426] on span "Money and Accounts" at bounding box center [114, 421] width 100 height 13
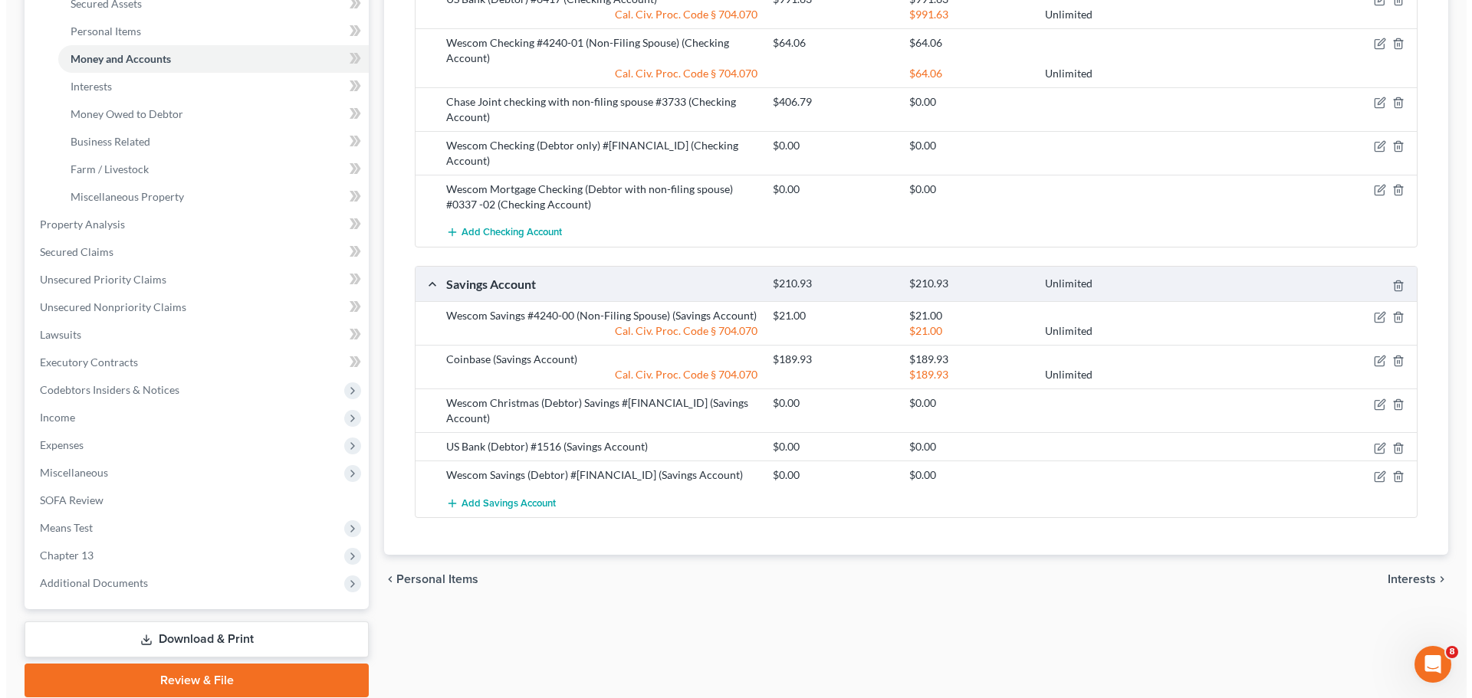
scroll to position [420, 0]
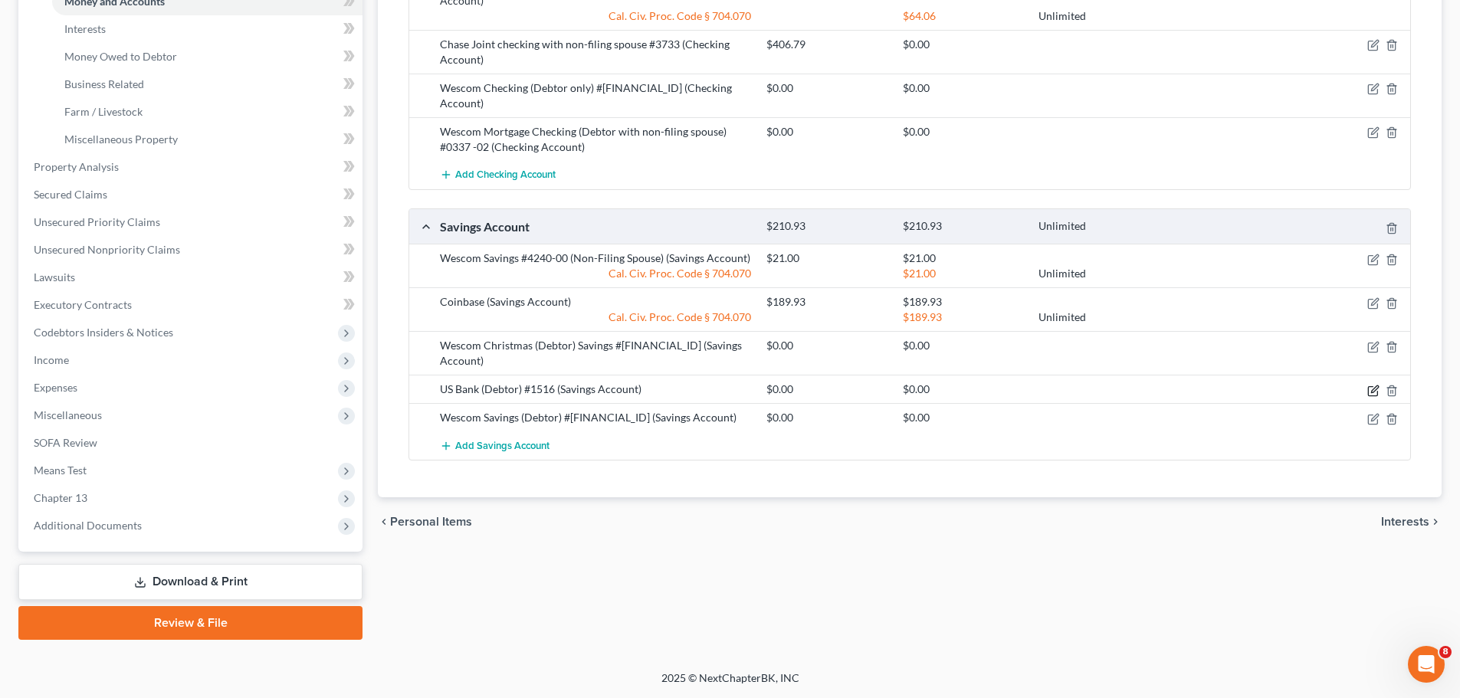
click at [1374, 385] on icon "button" at bounding box center [1374, 391] width 12 height 12
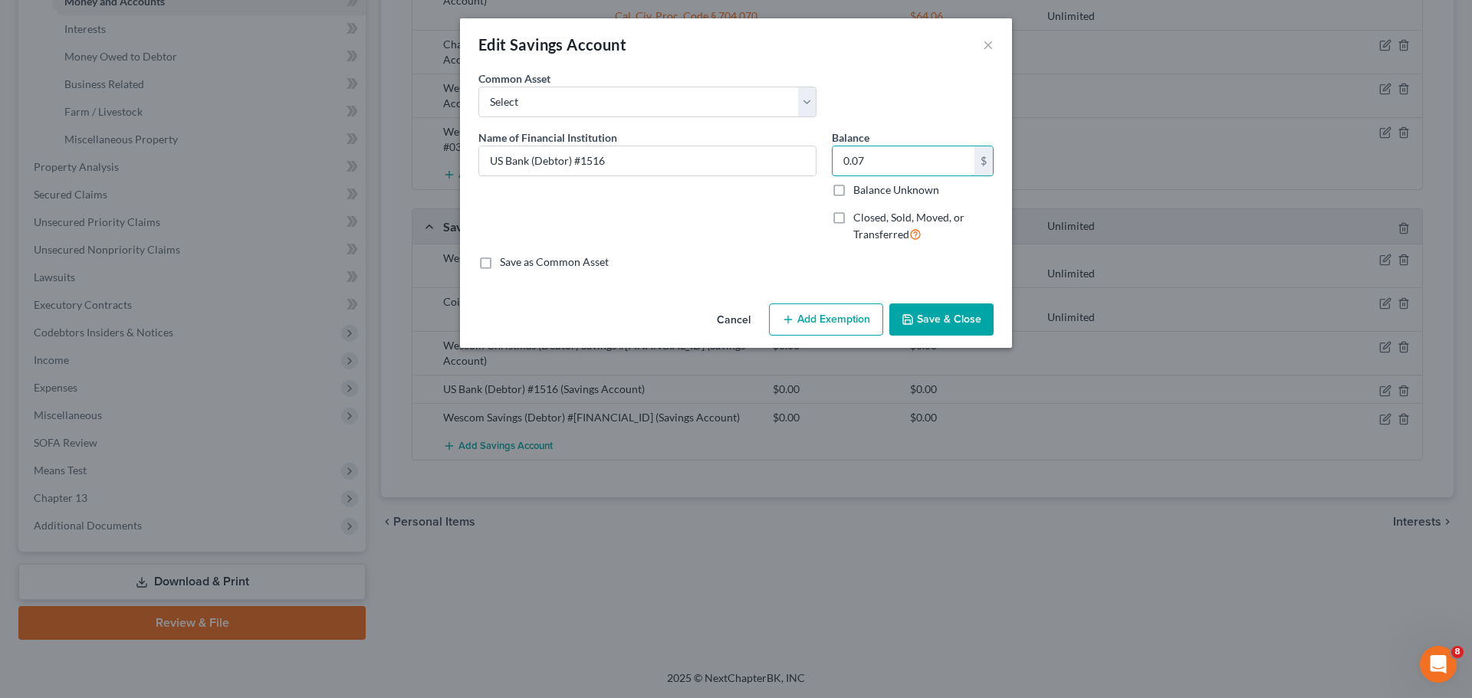
type input "0.07"
click at [831, 316] on button "Add Exemption" at bounding box center [826, 320] width 114 height 32
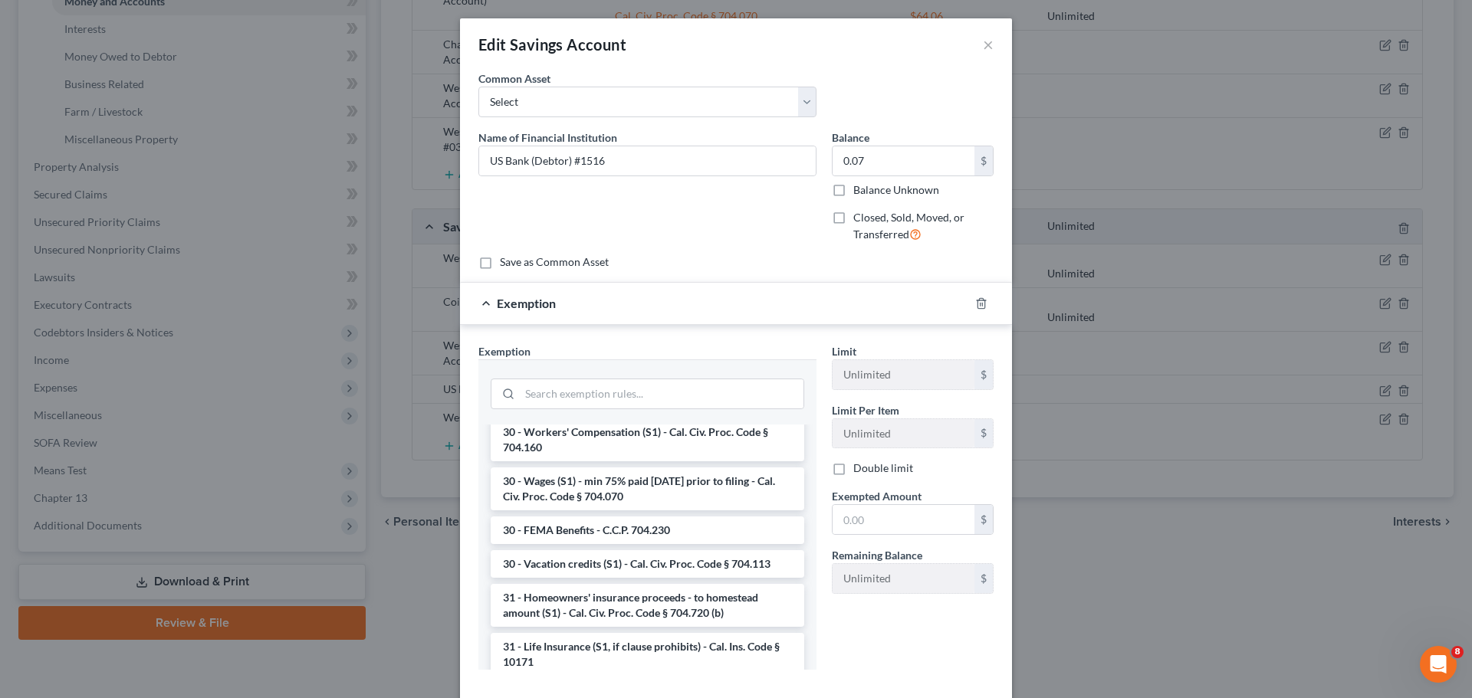
scroll to position [2070, 0]
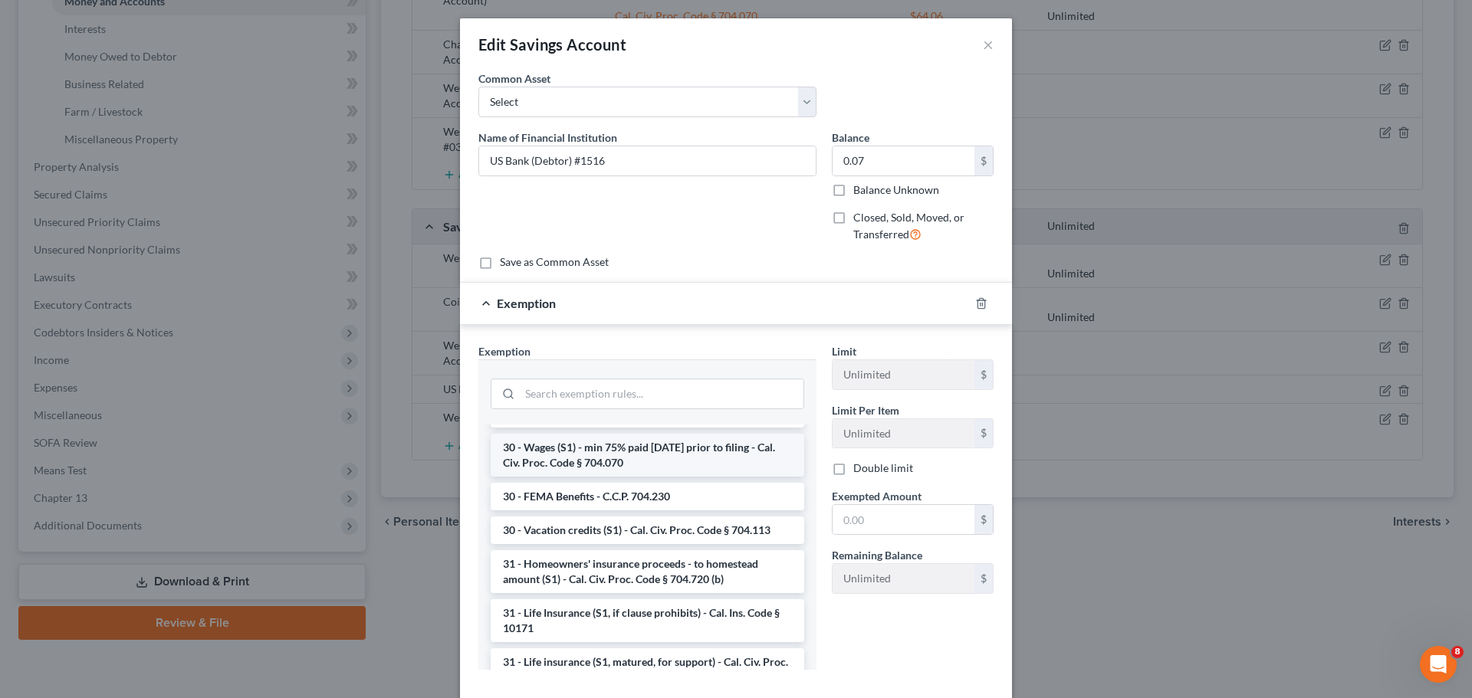
click at [655, 456] on li "30 - Wages (S1) - min 75% paid [DATE] prior to filing - Cal. Civ. Proc. Code § …" at bounding box center [648, 455] width 314 height 43
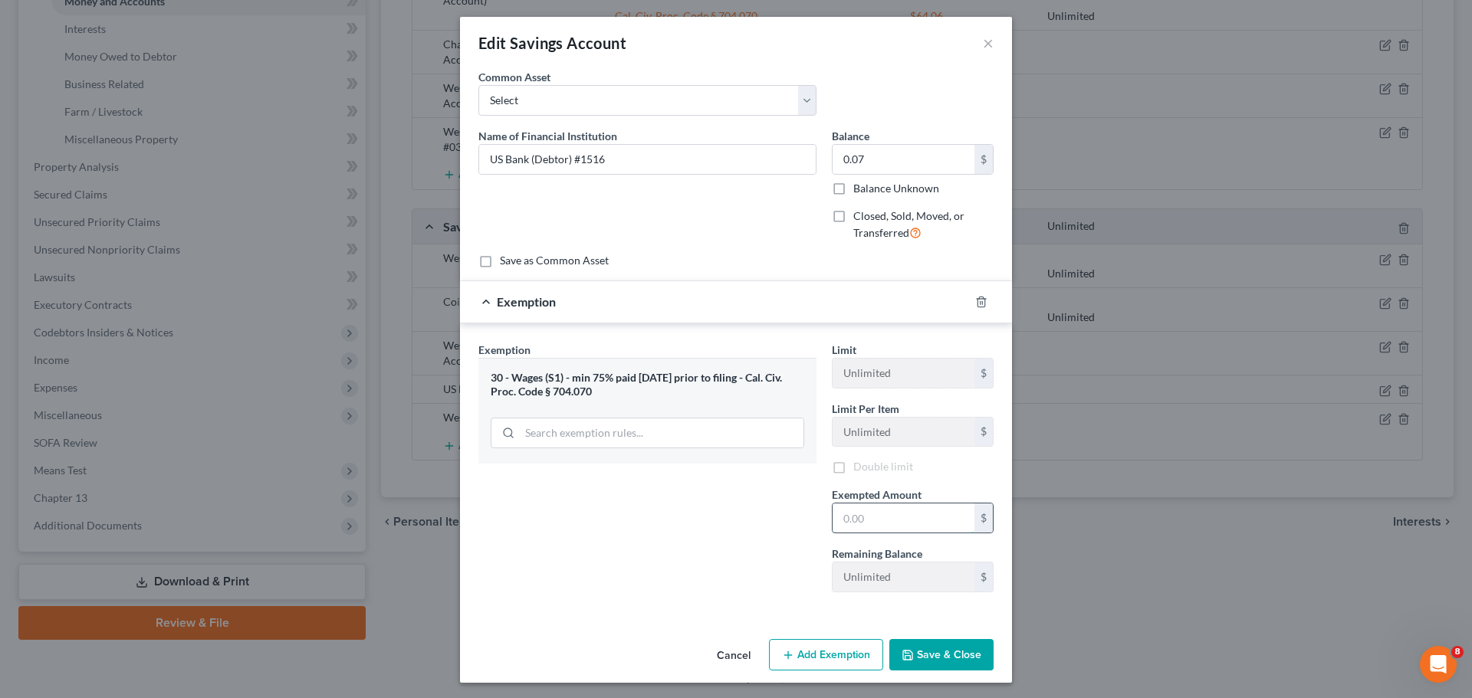
click at [862, 516] on input "text" at bounding box center [904, 518] width 142 height 29
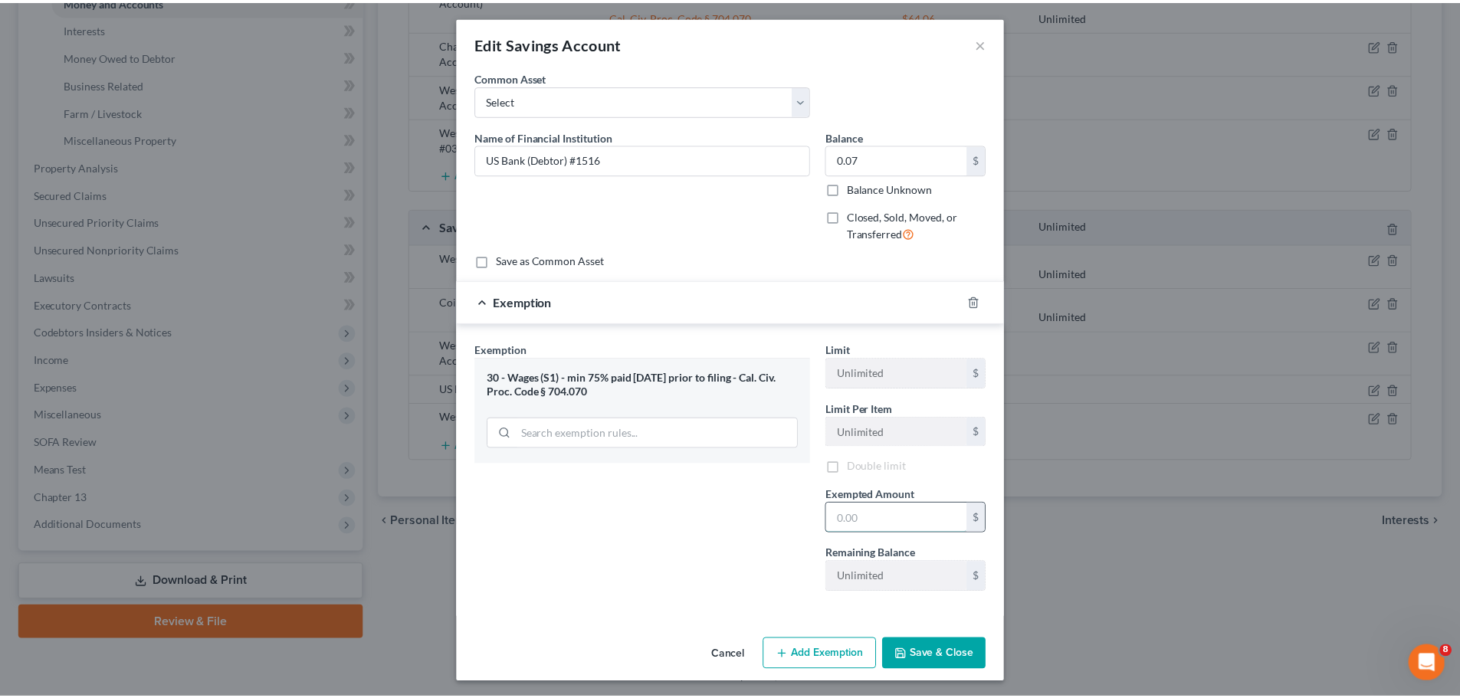
scroll to position [5, 0]
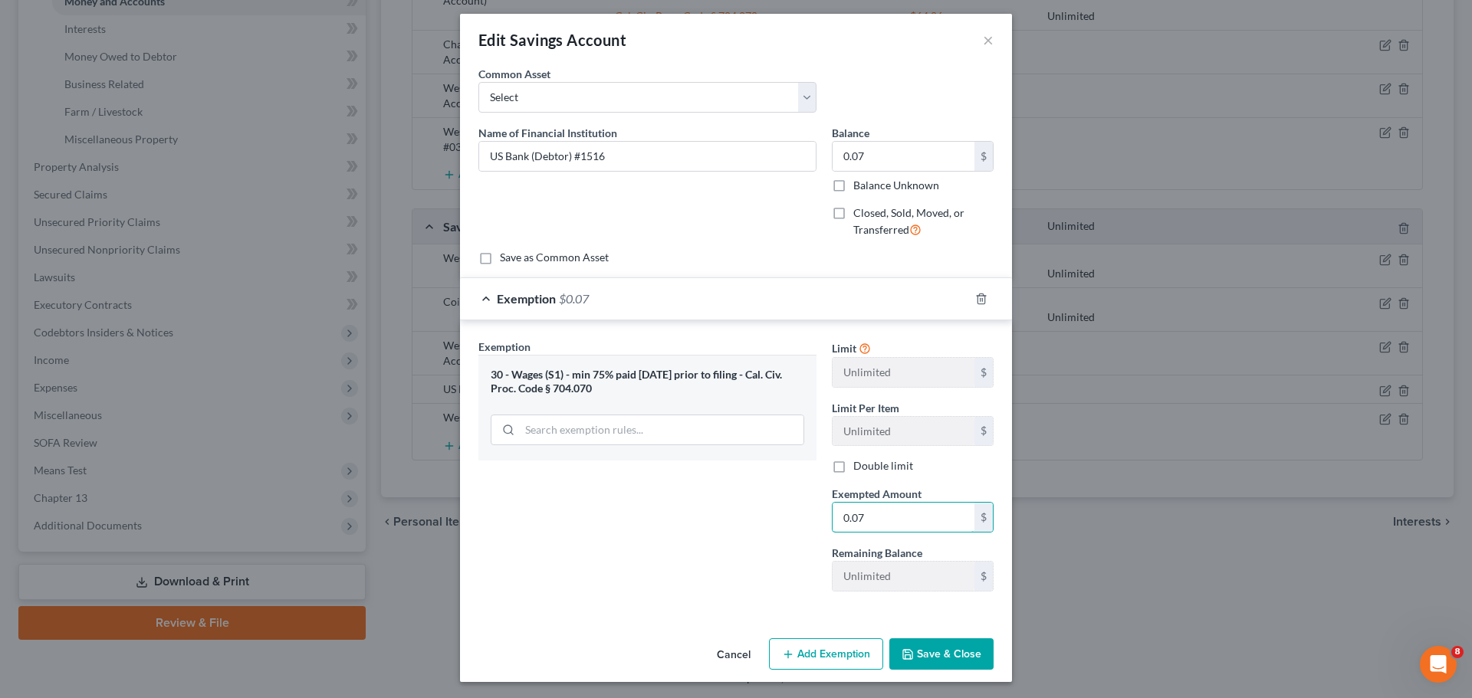
type input "0.07"
click at [934, 656] on button "Save & Close" at bounding box center [941, 655] width 104 height 32
